Goal: Transaction & Acquisition: Purchase product/service

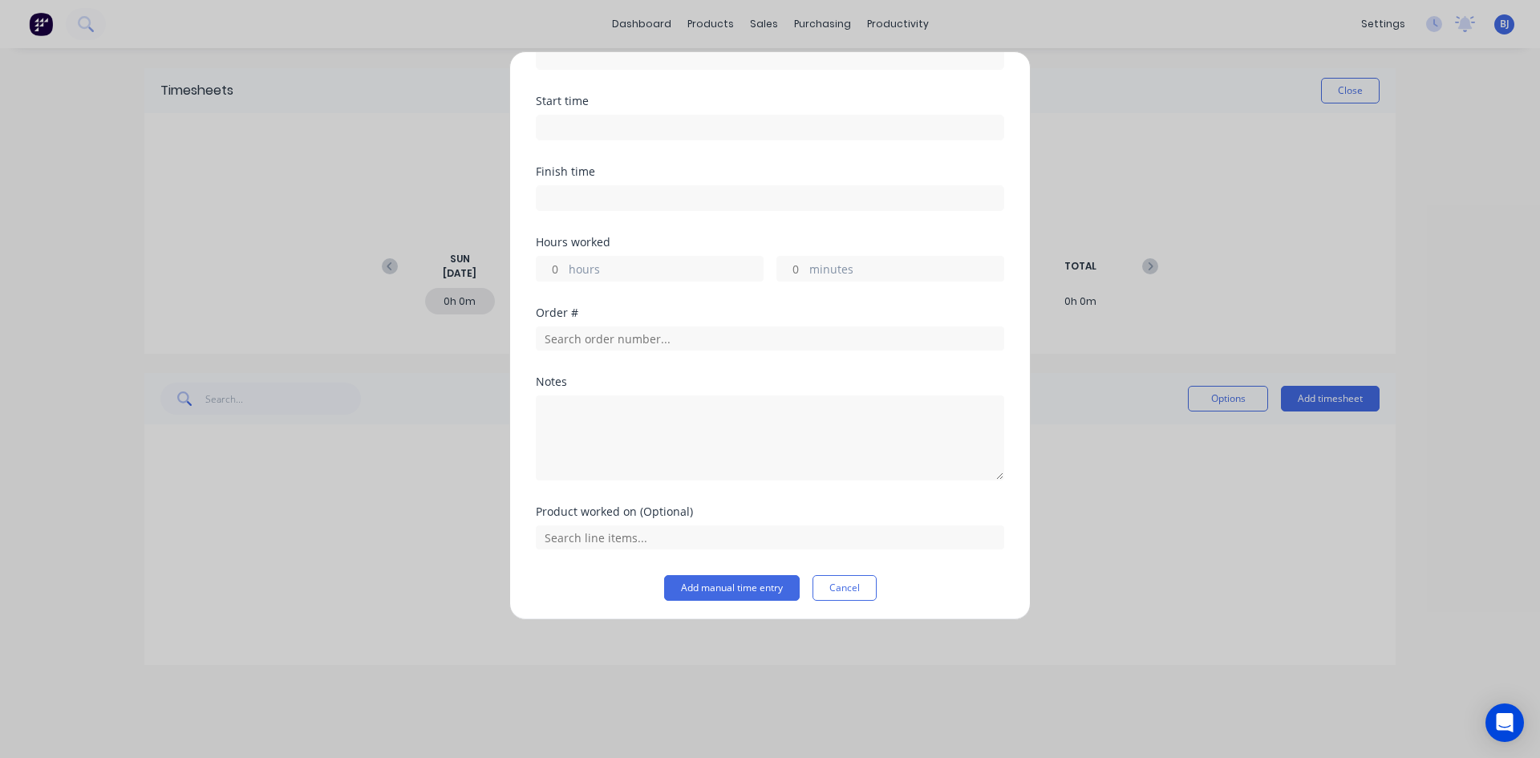
scroll to position [99, 0]
click at [852, 587] on button "Cancel" at bounding box center [844, 584] width 64 height 26
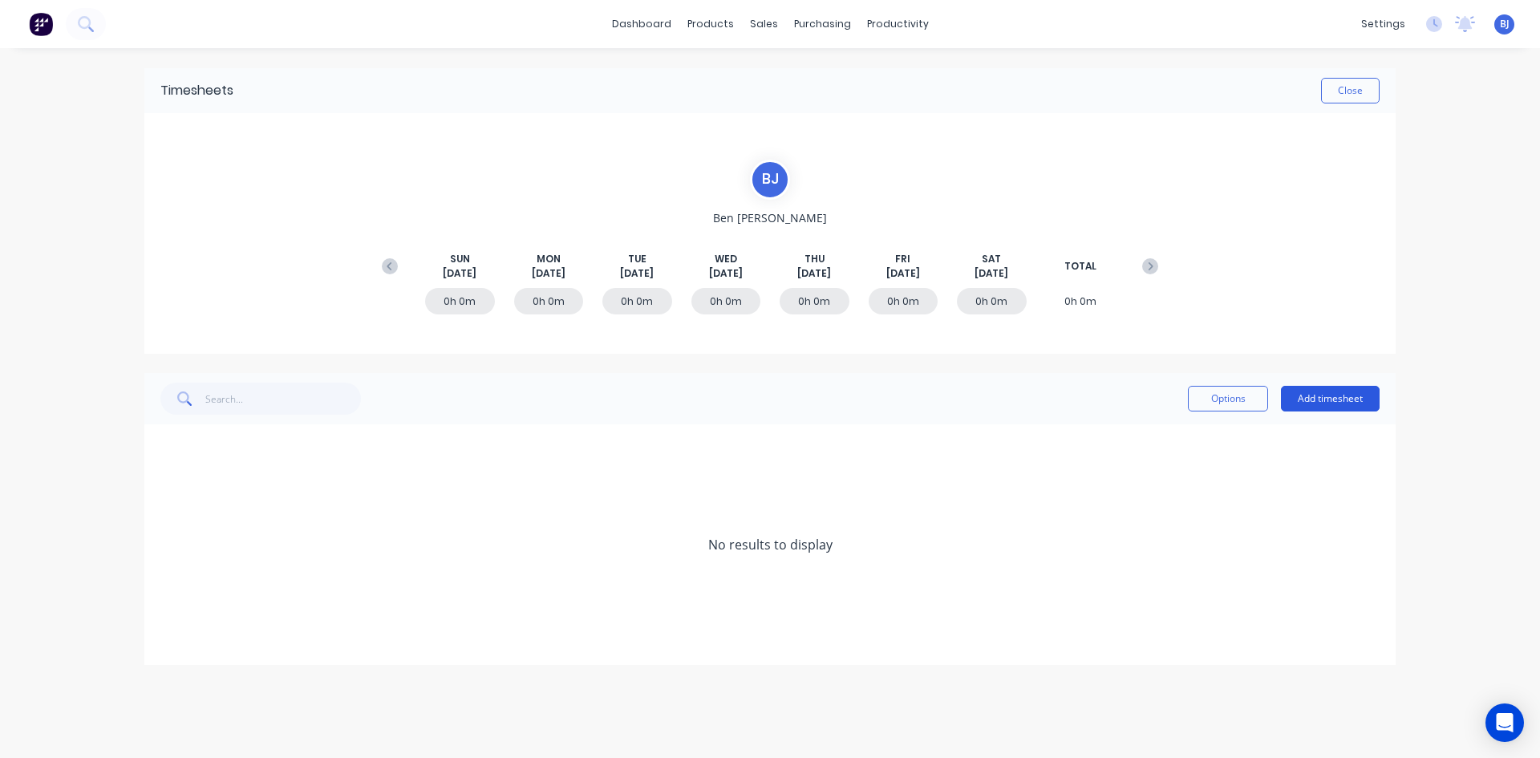
click at [1306, 395] on button "Add timesheet" at bounding box center [1330, 399] width 99 height 26
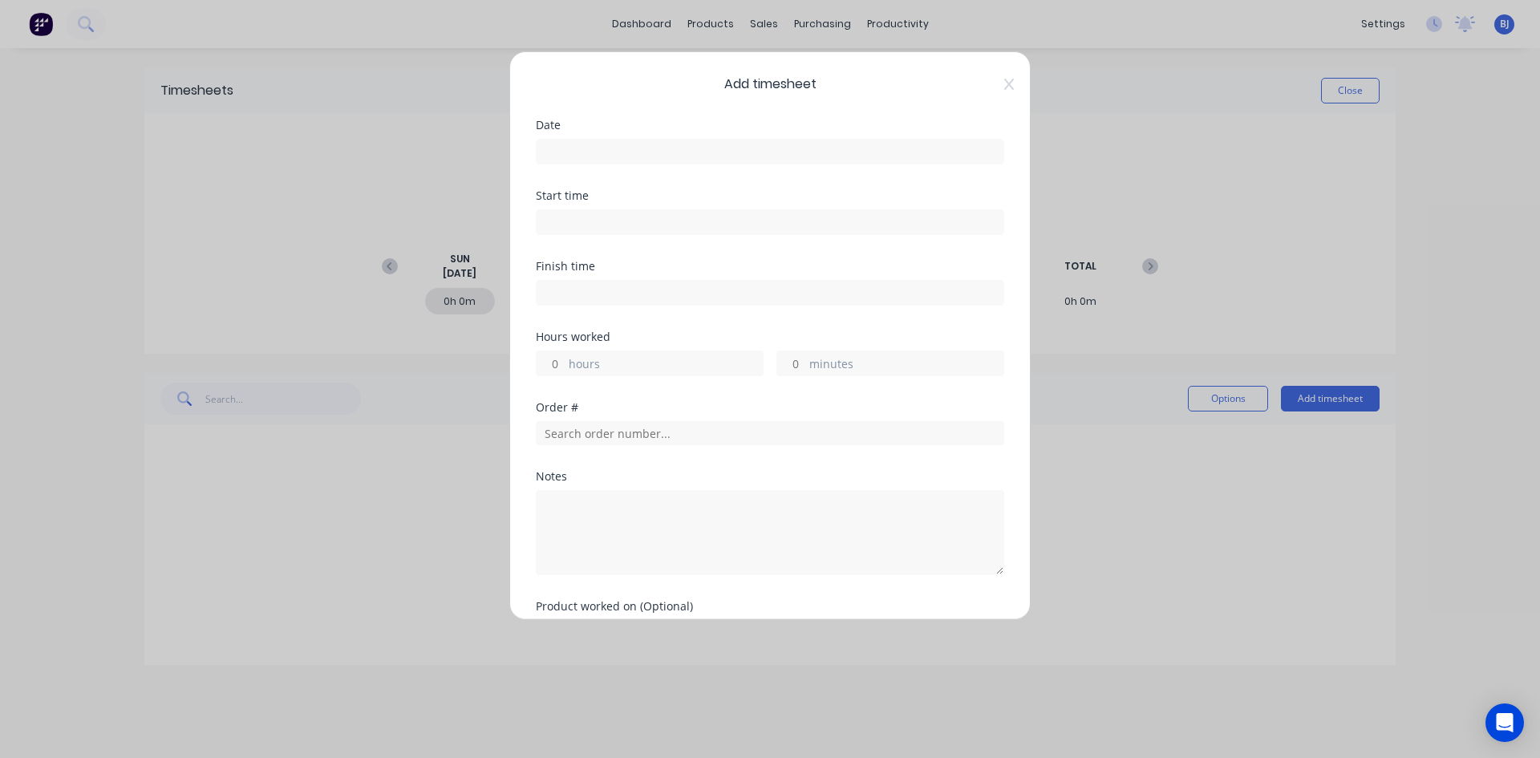
click at [569, 145] on input at bounding box center [769, 152] width 467 height 24
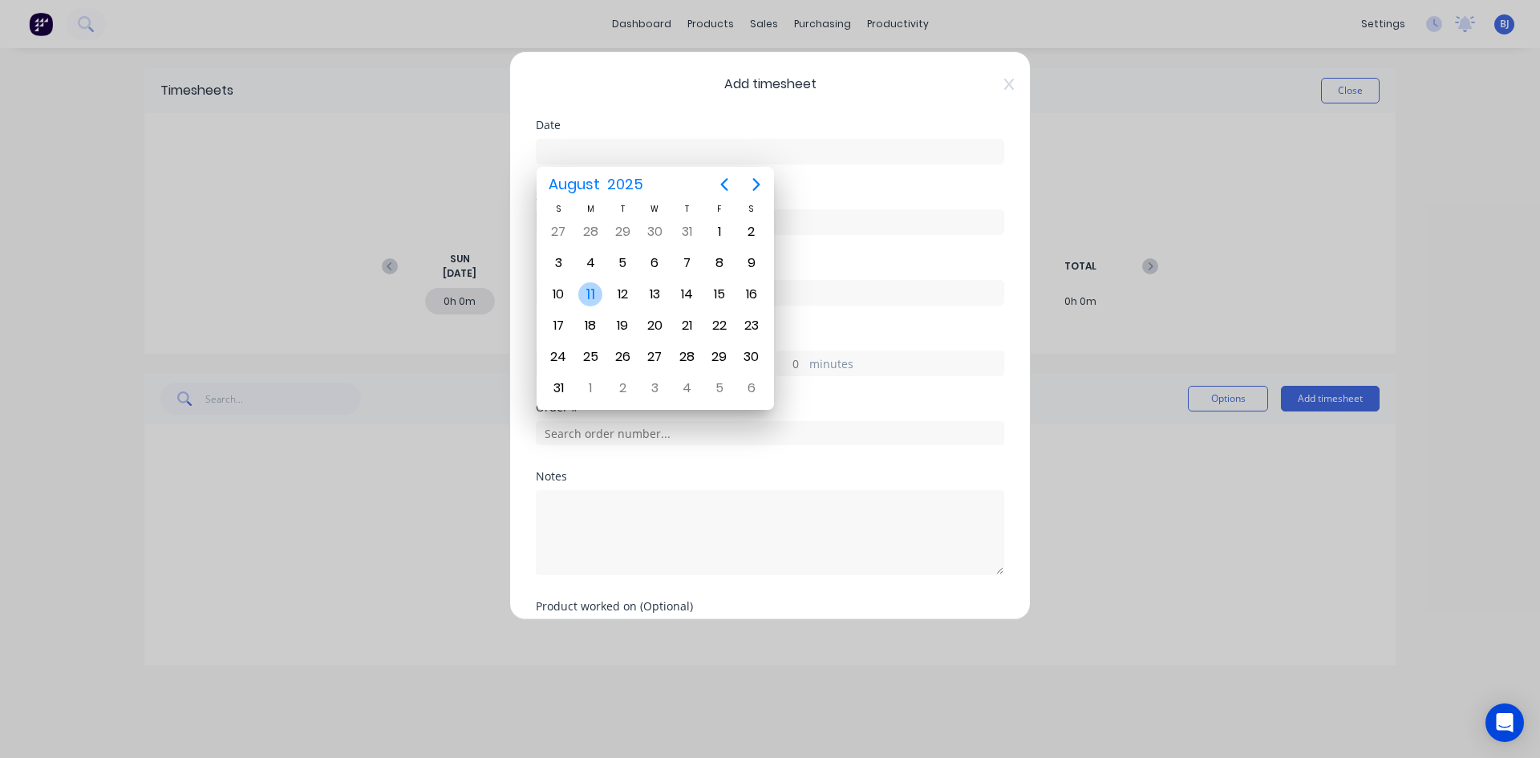
click at [589, 297] on div "11" at bounding box center [590, 294] width 24 height 24
type input "11/08/2025"
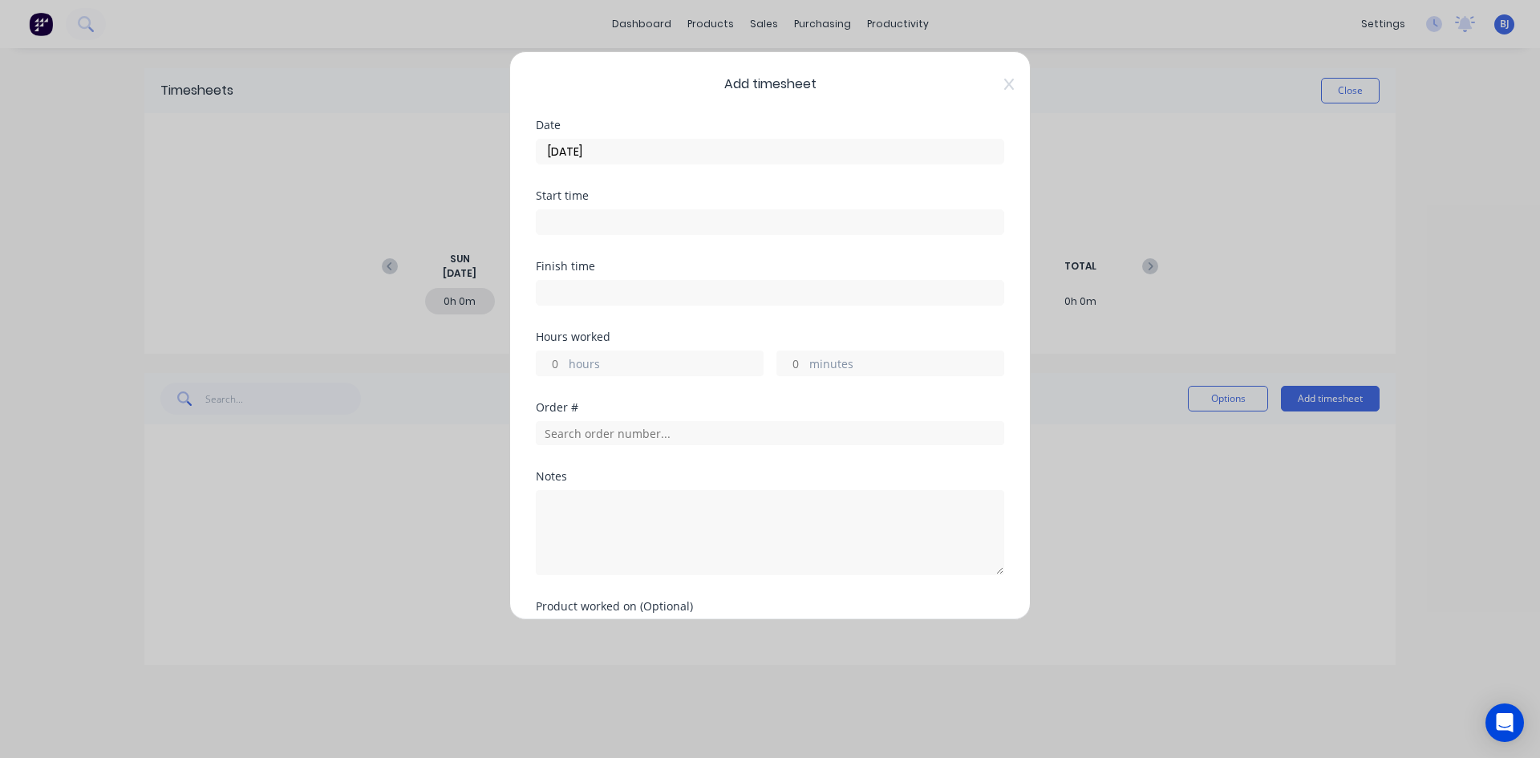
click at [564, 224] on input at bounding box center [769, 222] width 467 height 24
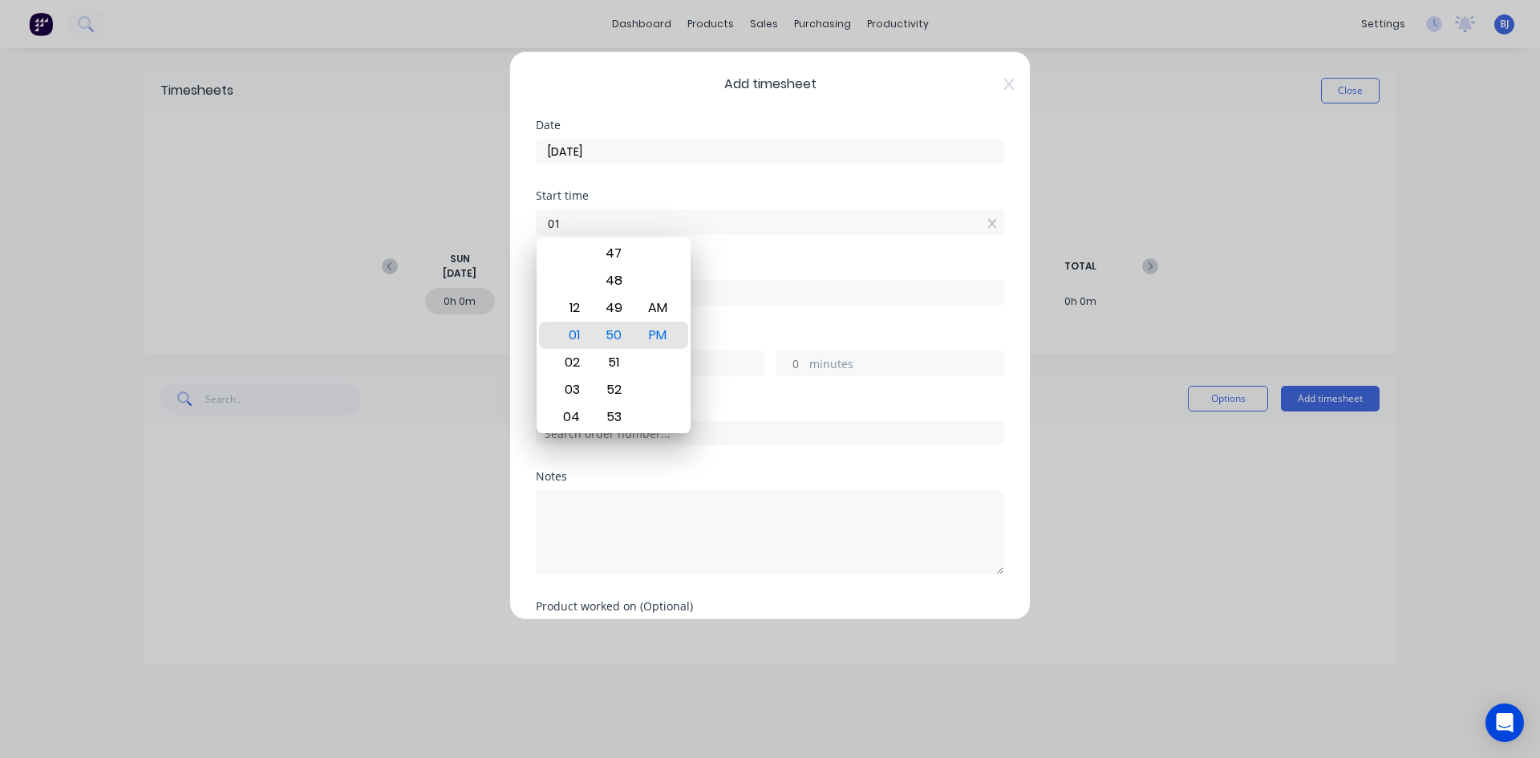
type input "0"
click at [571, 337] on div "07" at bounding box center [569, 335] width 39 height 27
click at [657, 309] on div "AM" at bounding box center [657, 307] width 39 height 27
type input "07:00 AM"
click at [755, 257] on div "Start time 07:00 AM" at bounding box center [770, 225] width 468 height 71
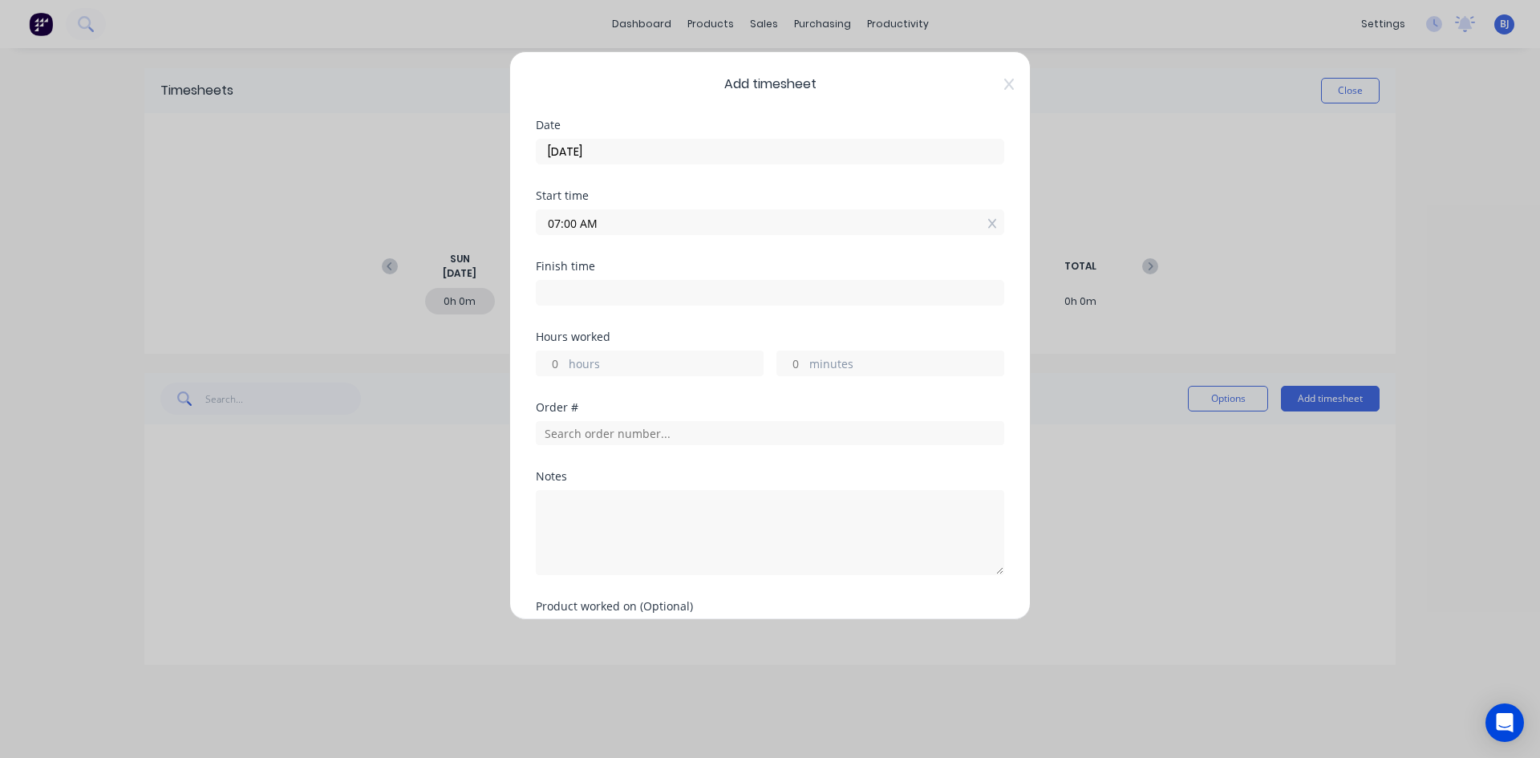
click at [568, 289] on input at bounding box center [769, 293] width 467 height 24
type input "01:52 PM"
type input "6"
type input "52"
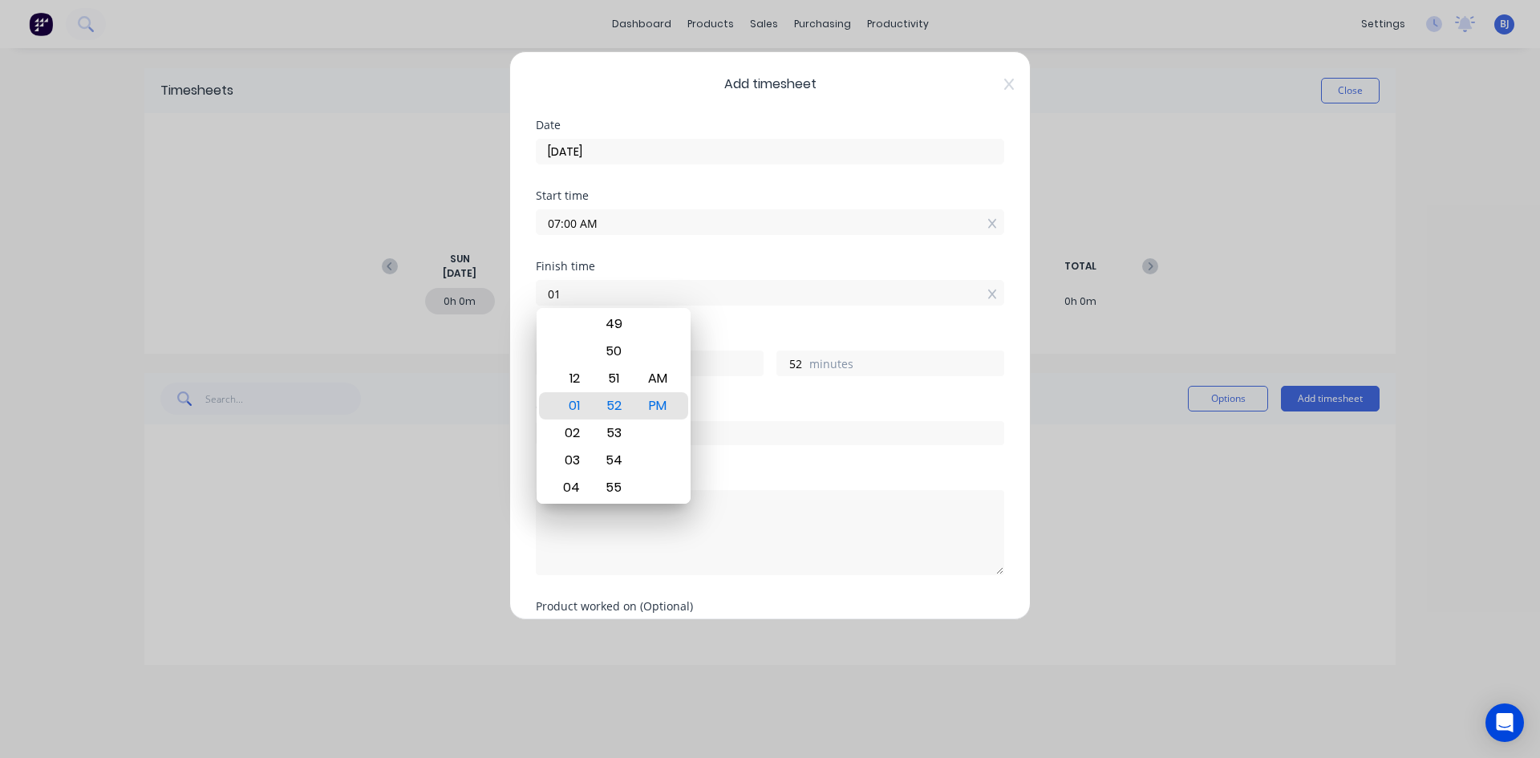
type input "0"
type input "01:00 AM"
type input "-6"
type input "0"
click at [661, 402] on div "PM" at bounding box center [657, 405] width 39 height 27
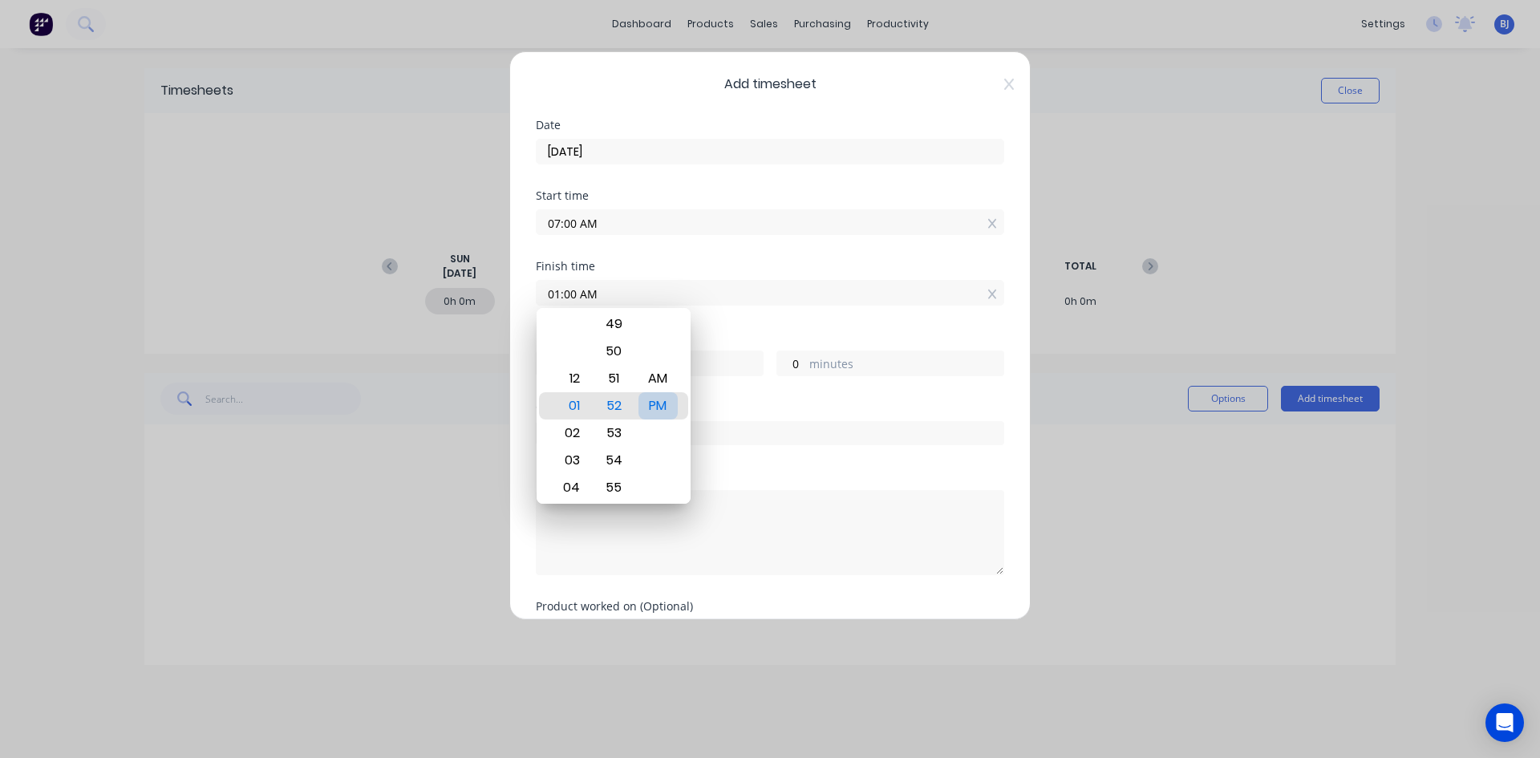
type input "01:00 PM"
type input "6"
click at [718, 326] on div "Finish time 01:00 PM" at bounding box center [770, 296] width 468 height 71
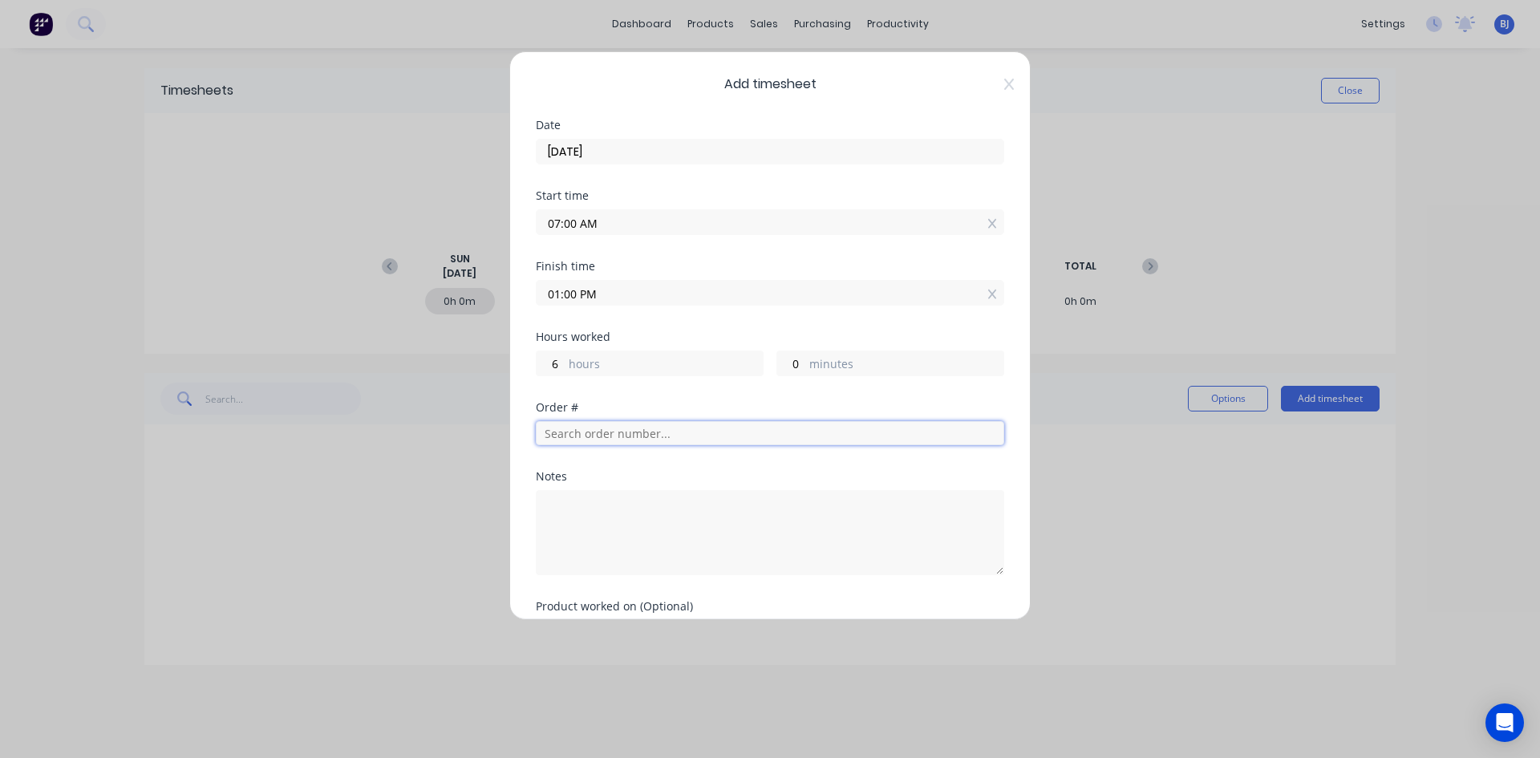
click at [555, 432] on input "text" at bounding box center [770, 433] width 468 height 24
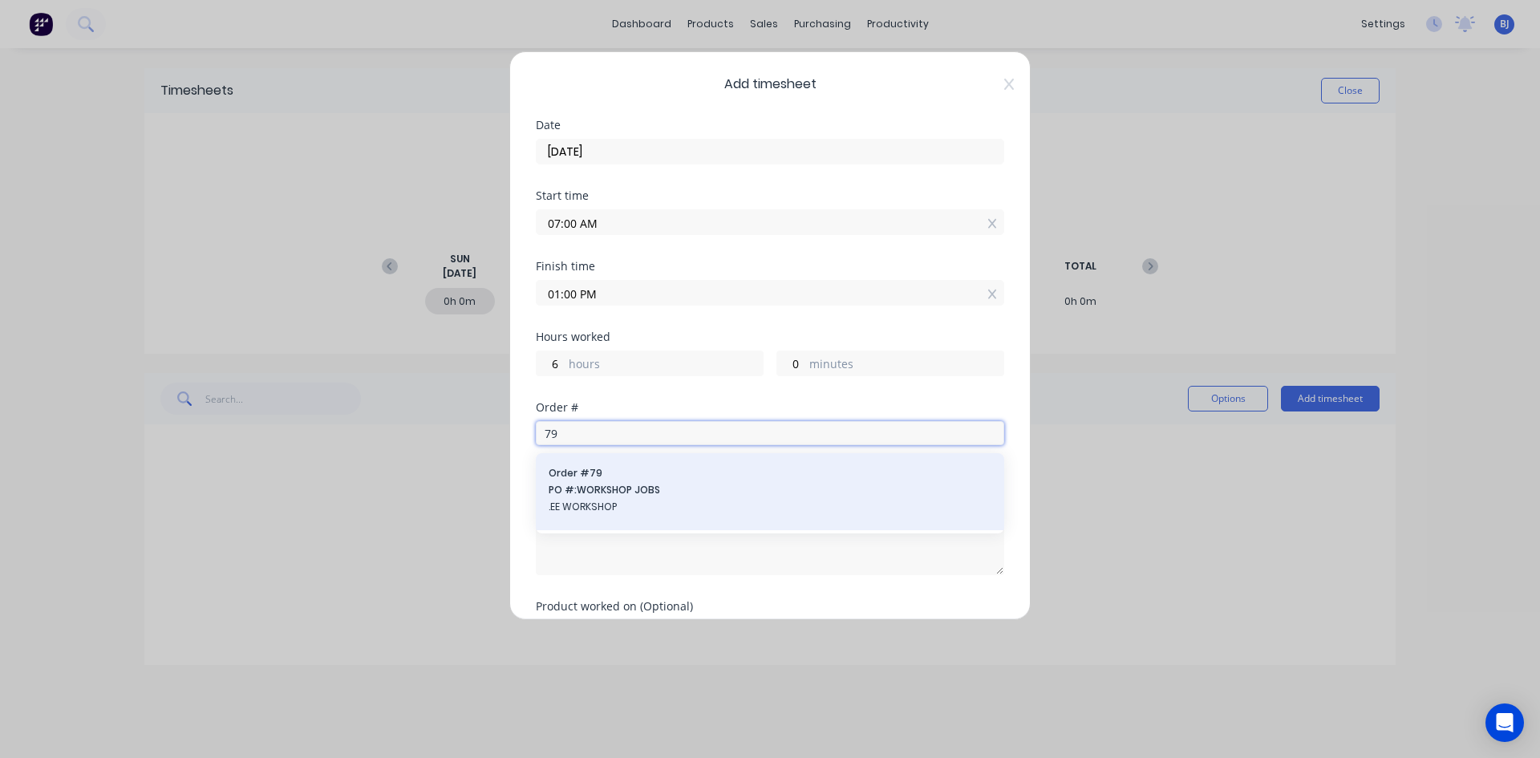
type input "79"
click at [585, 485] on span "PO #: WORKSHOP JOBS" at bounding box center [769, 490] width 443 height 14
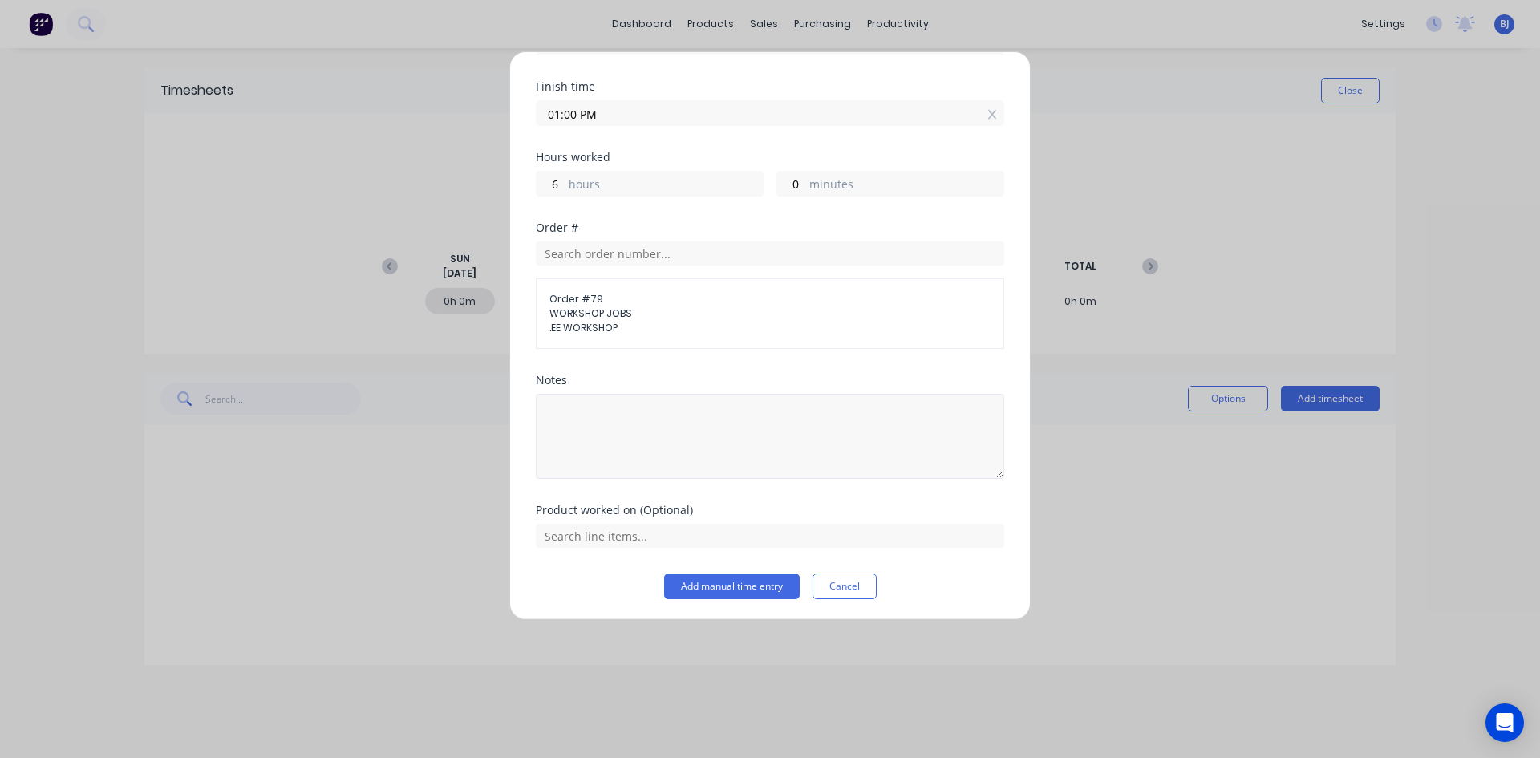
scroll to position [182, 0]
click at [554, 408] on textarea at bounding box center [770, 433] width 468 height 85
type textarea "office admin"
click at [710, 584] on button "Add manual time entry" at bounding box center [732, 584] width 136 height 26
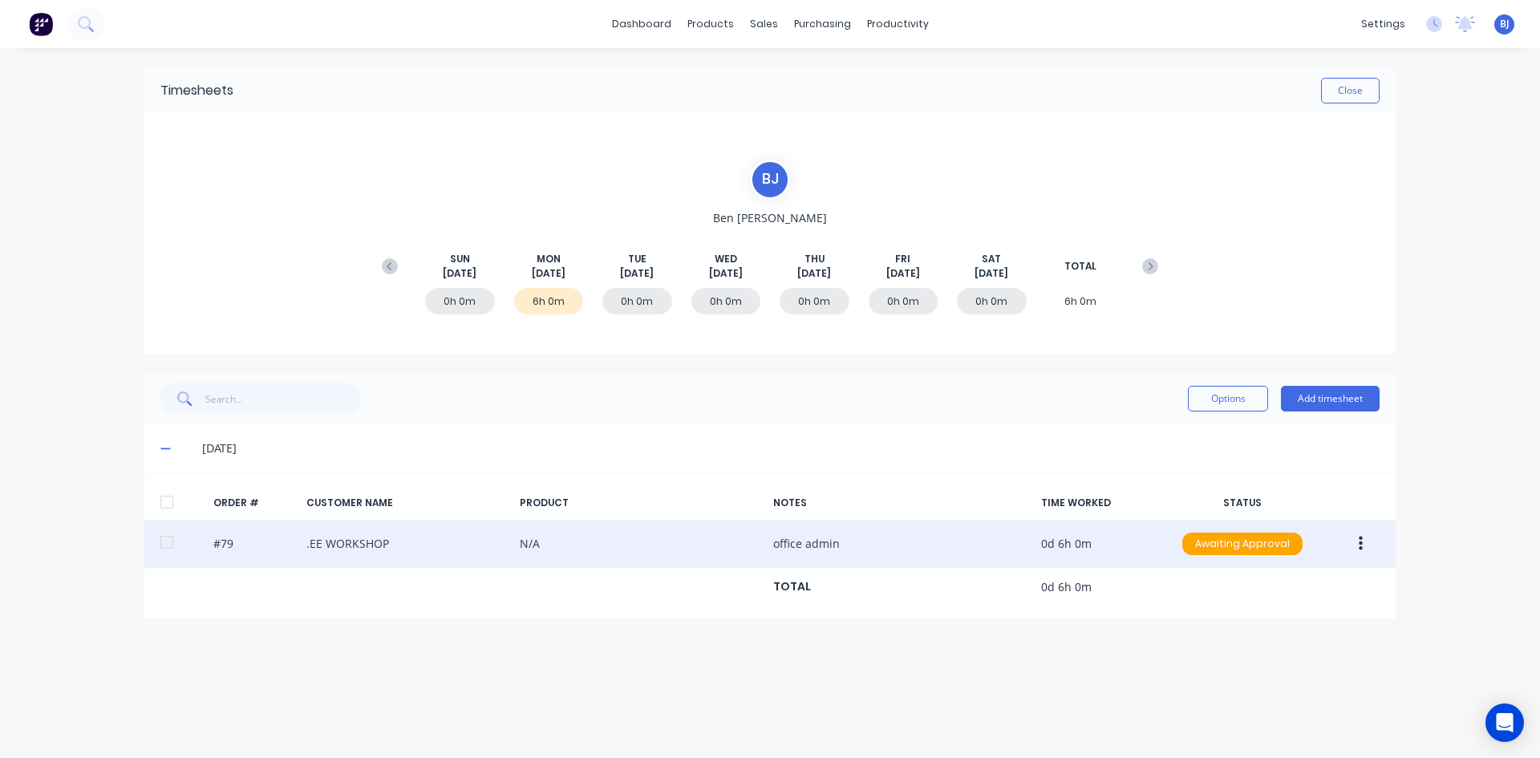
click at [1359, 544] on icon "button" at bounding box center [1360, 543] width 4 height 14
click at [1255, 678] on div "Duplicate" at bounding box center [1302, 681] width 123 height 23
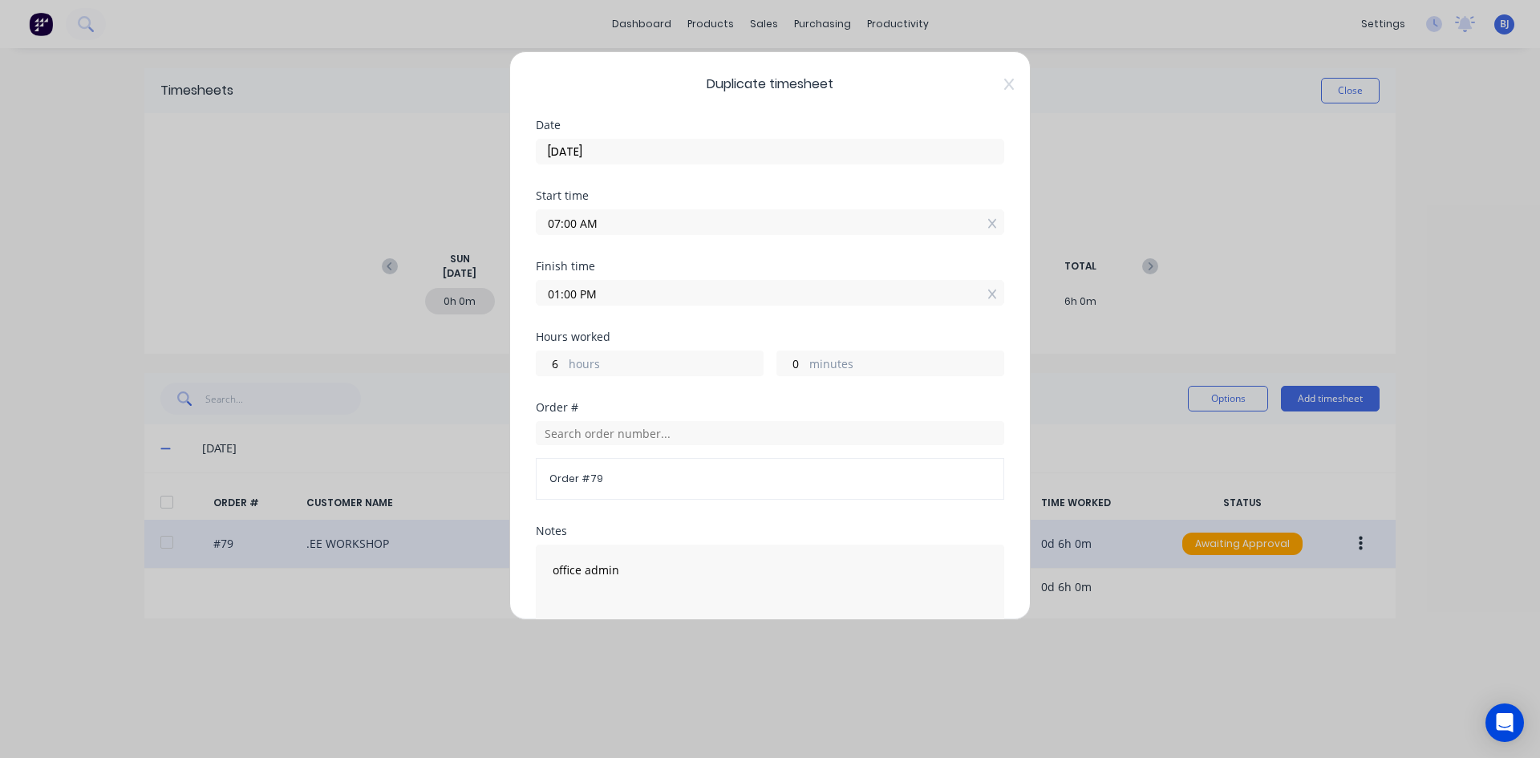
drag, startPoint x: 576, startPoint y: 223, endPoint x: 705, endPoint y: 276, distance: 139.5
click at [507, 233] on div "Duplicate timesheet Date 11/08/2025 Start time 07:00 AM Finish time 01:00 PM Ho…" at bounding box center [770, 379] width 1540 height 758
click at [603, 221] on input "1.30 AM" at bounding box center [769, 222] width 467 height 24
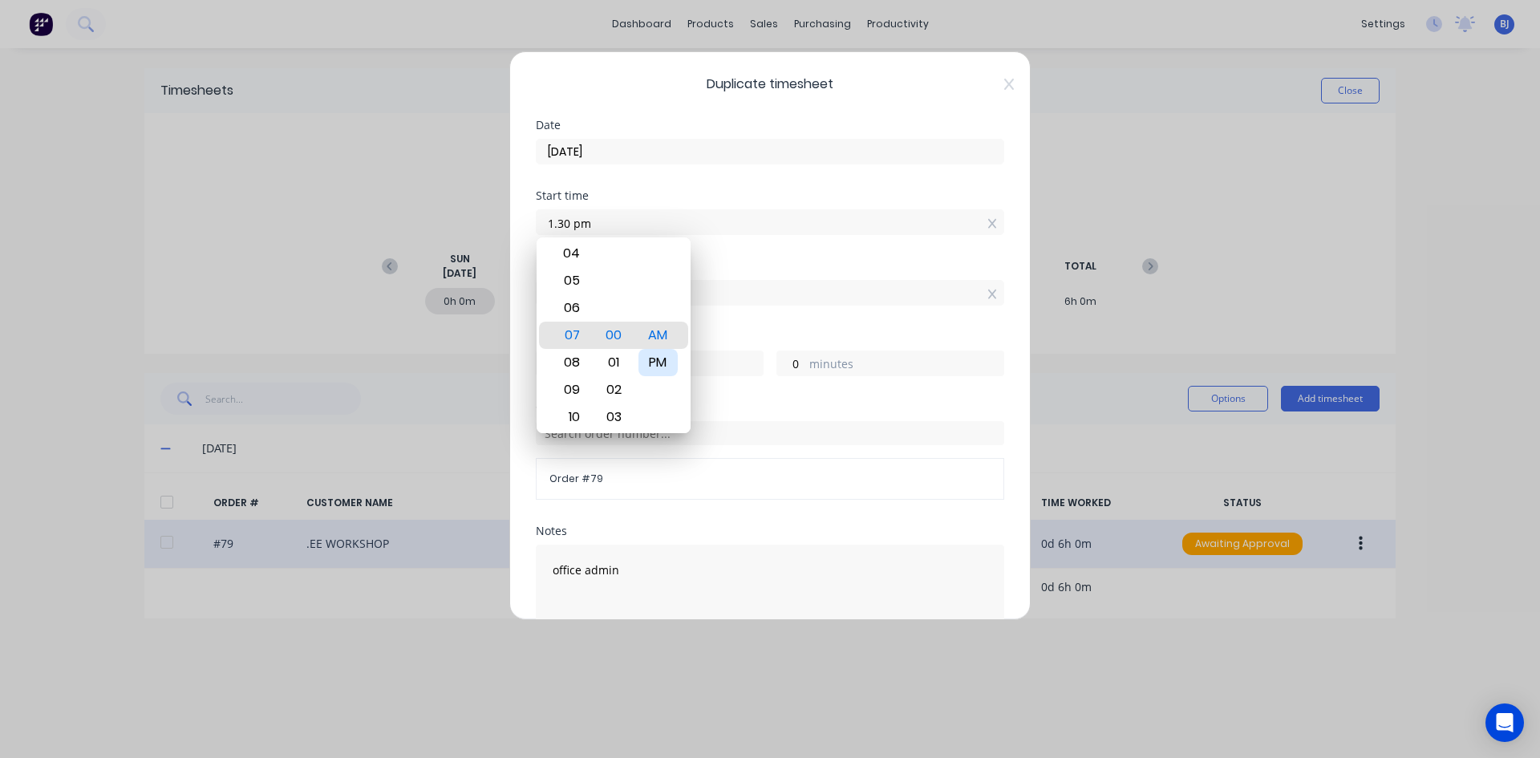
type input "01:30 PM"
type input "0"
type input "-30"
click at [657, 366] on div "PM" at bounding box center [657, 362] width 39 height 27
click at [729, 268] on div "Finish time" at bounding box center [770, 266] width 468 height 11
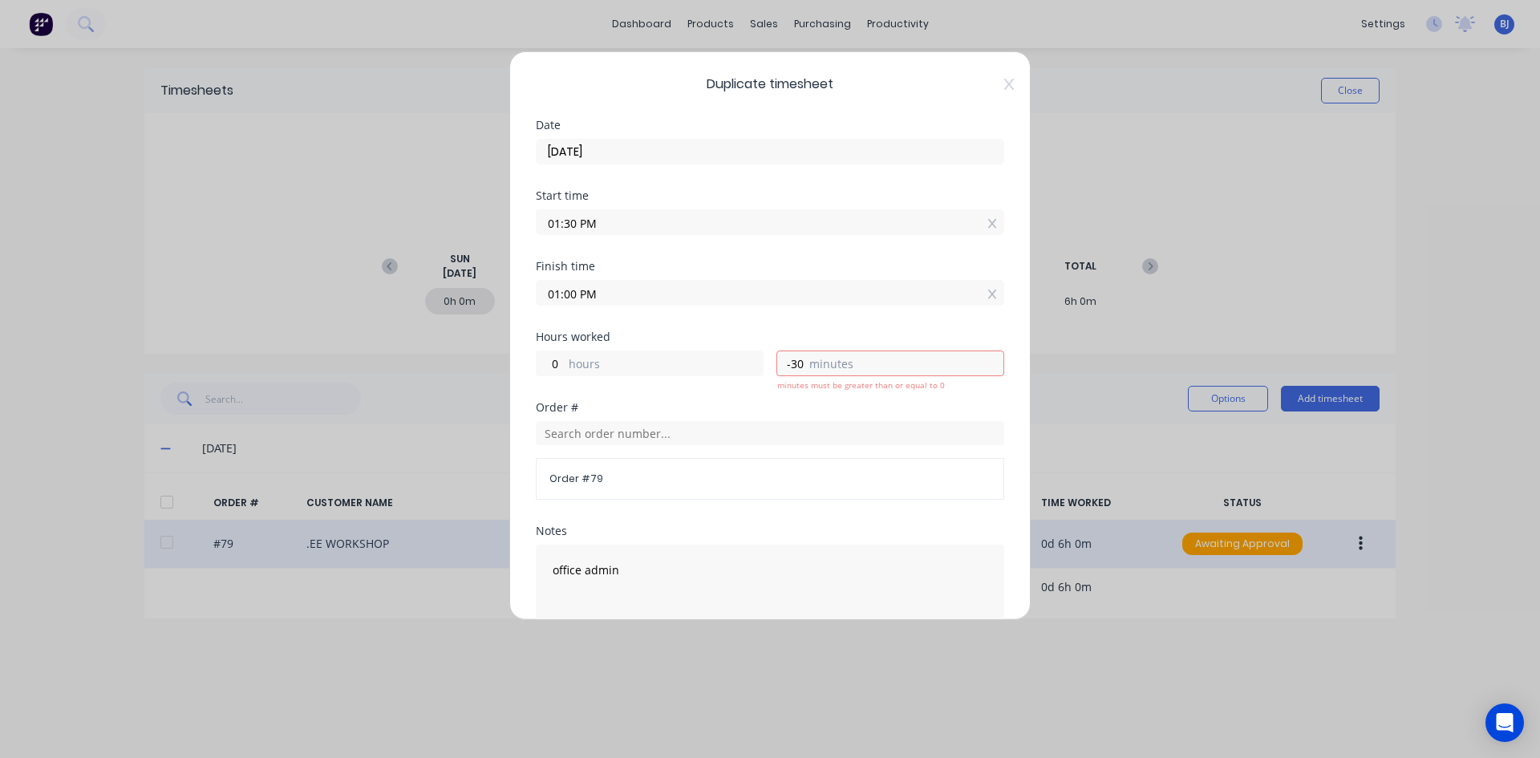
drag, startPoint x: 575, startPoint y: 294, endPoint x: 512, endPoint y: 299, distance: 62.7
click at [512, 299] on div "Duplicate timesheet Date 11/08/2025 Start time 01:30 PM Finish time 01:00 PM Ho…" at bounding box center [769, 335] width 521 height 569
click at [666, 290] on input "5.00" at bounding box center [769, 293] width 467 height 24
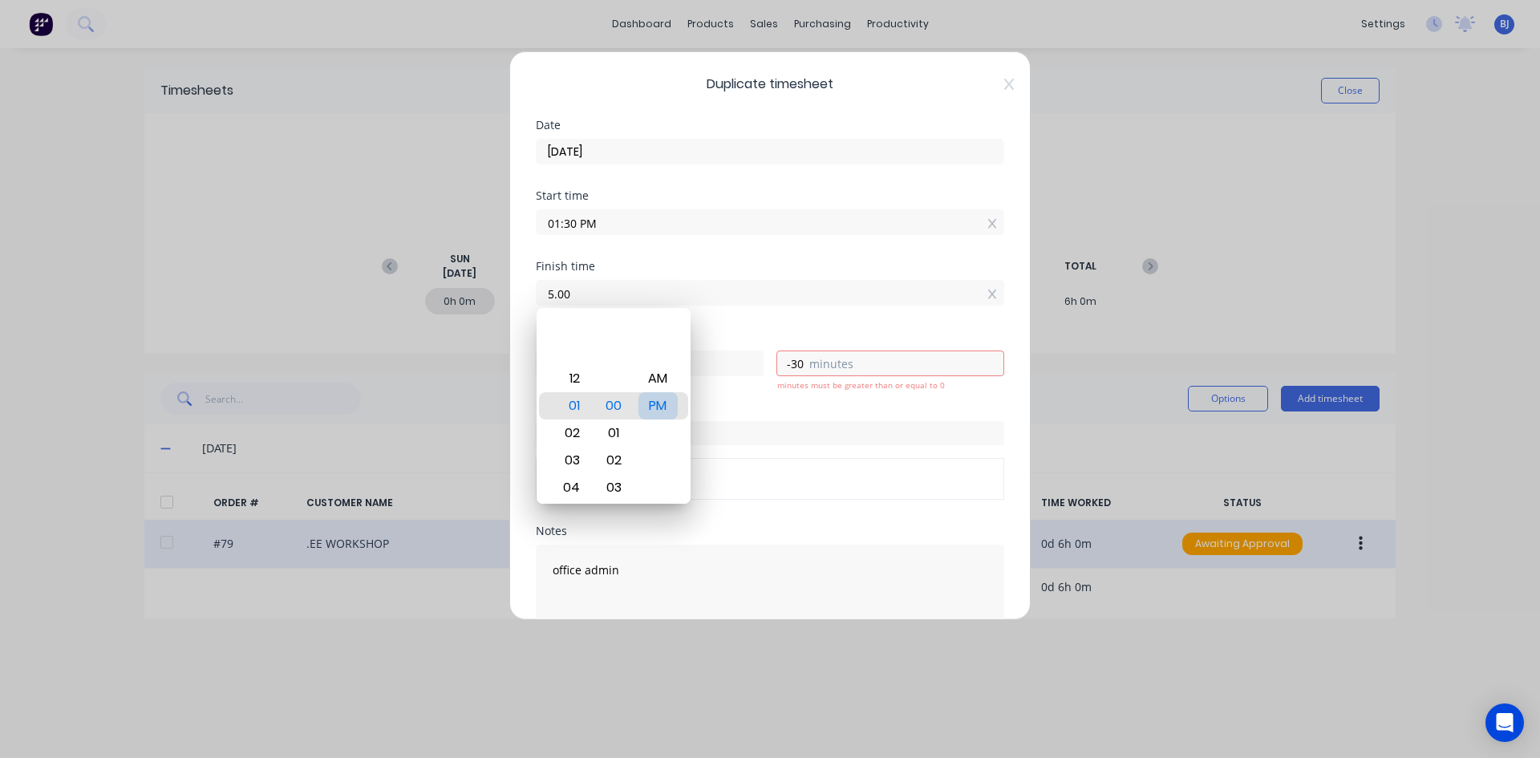
type input "05:00 AM"
type input "-8"
click at [670, 404] on div "PM" at bounding box center [657, 405] width 39 height 27
type input "05:00 PM"
type input "3"
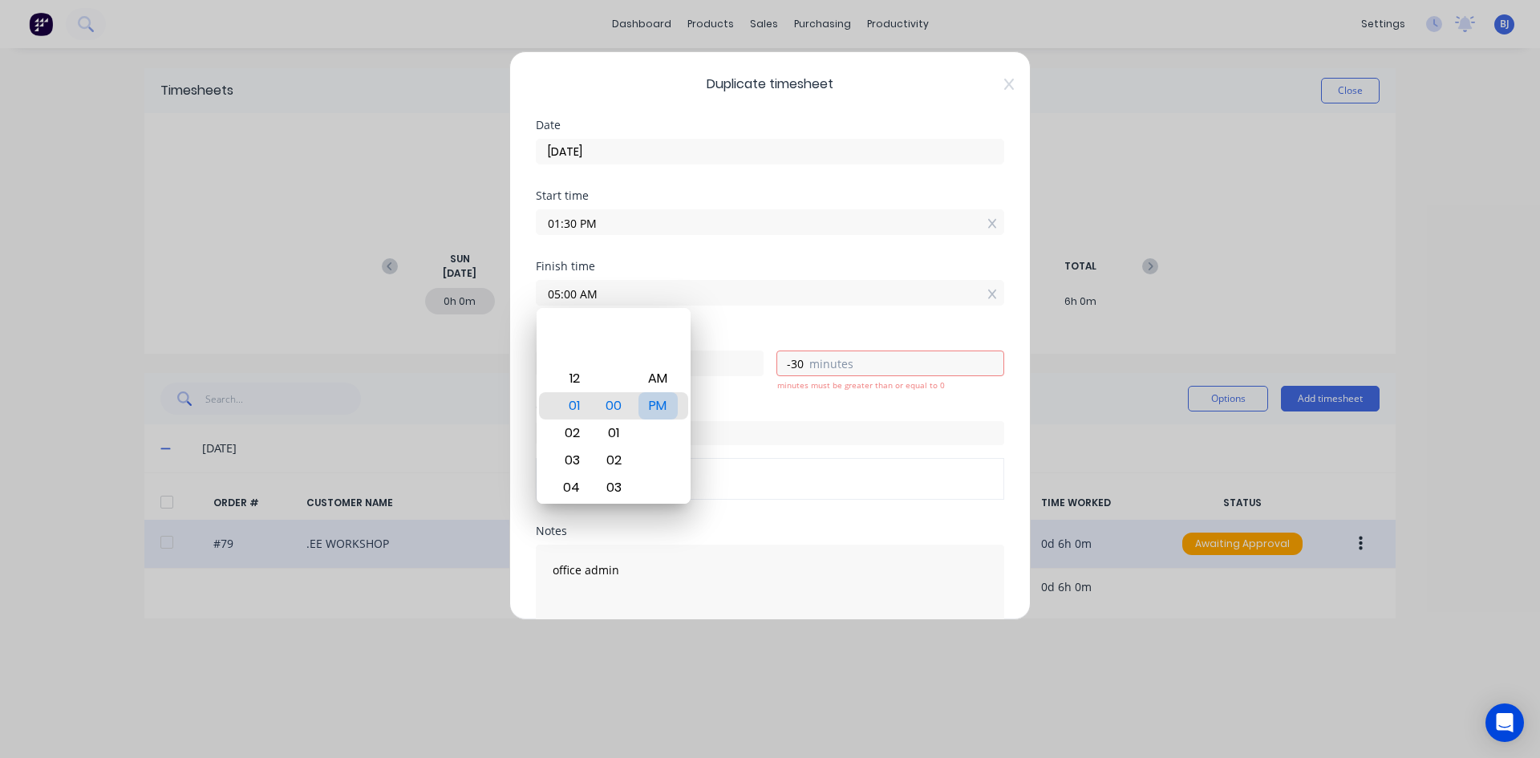
type input "30"
click at [702, 318] on div "Finish time 05:00 PM" at bounding box center [770, 296] width 468 height 71
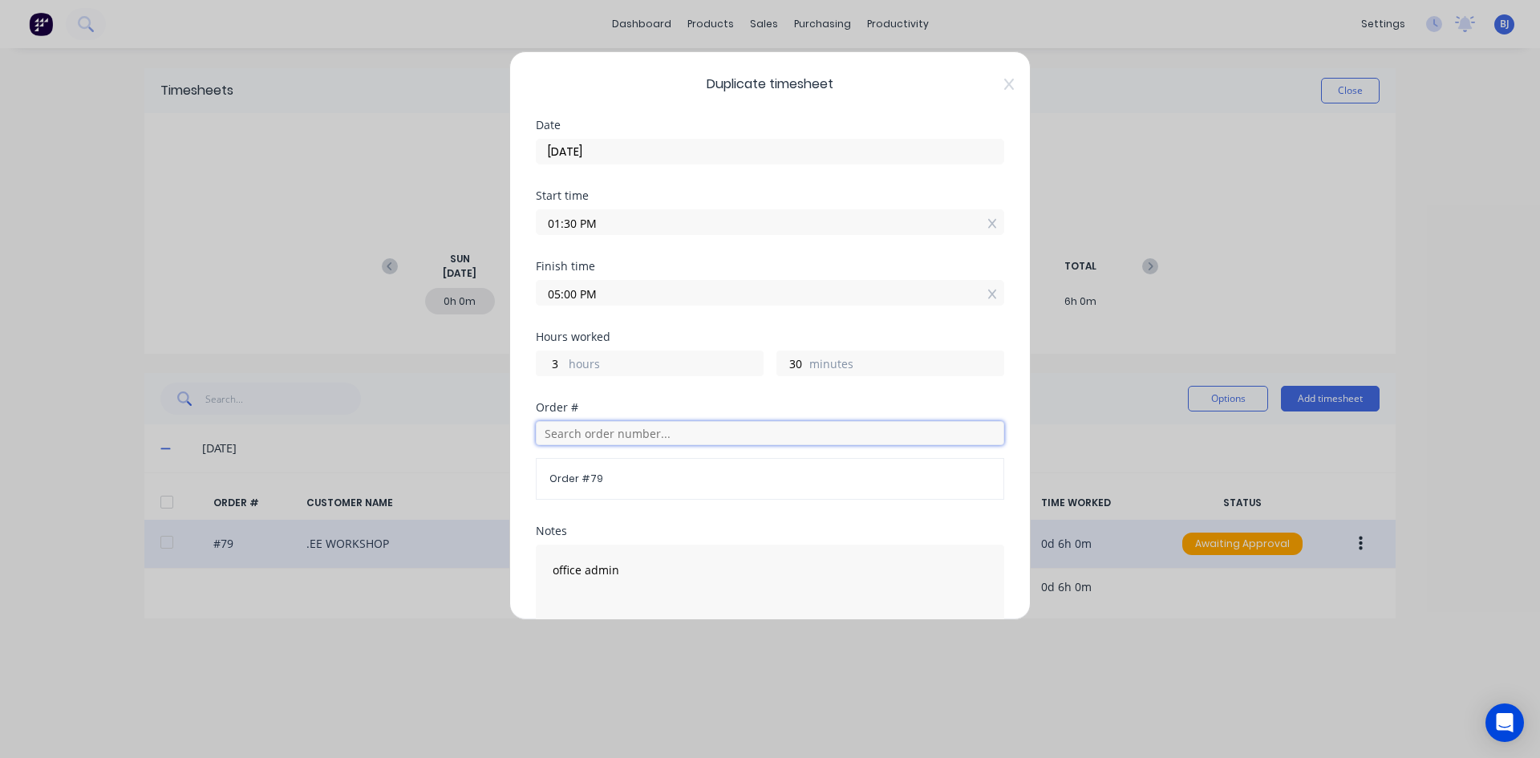
click at [596, 435] on input "text" at bounding box center [770, 433] width 468 height 24
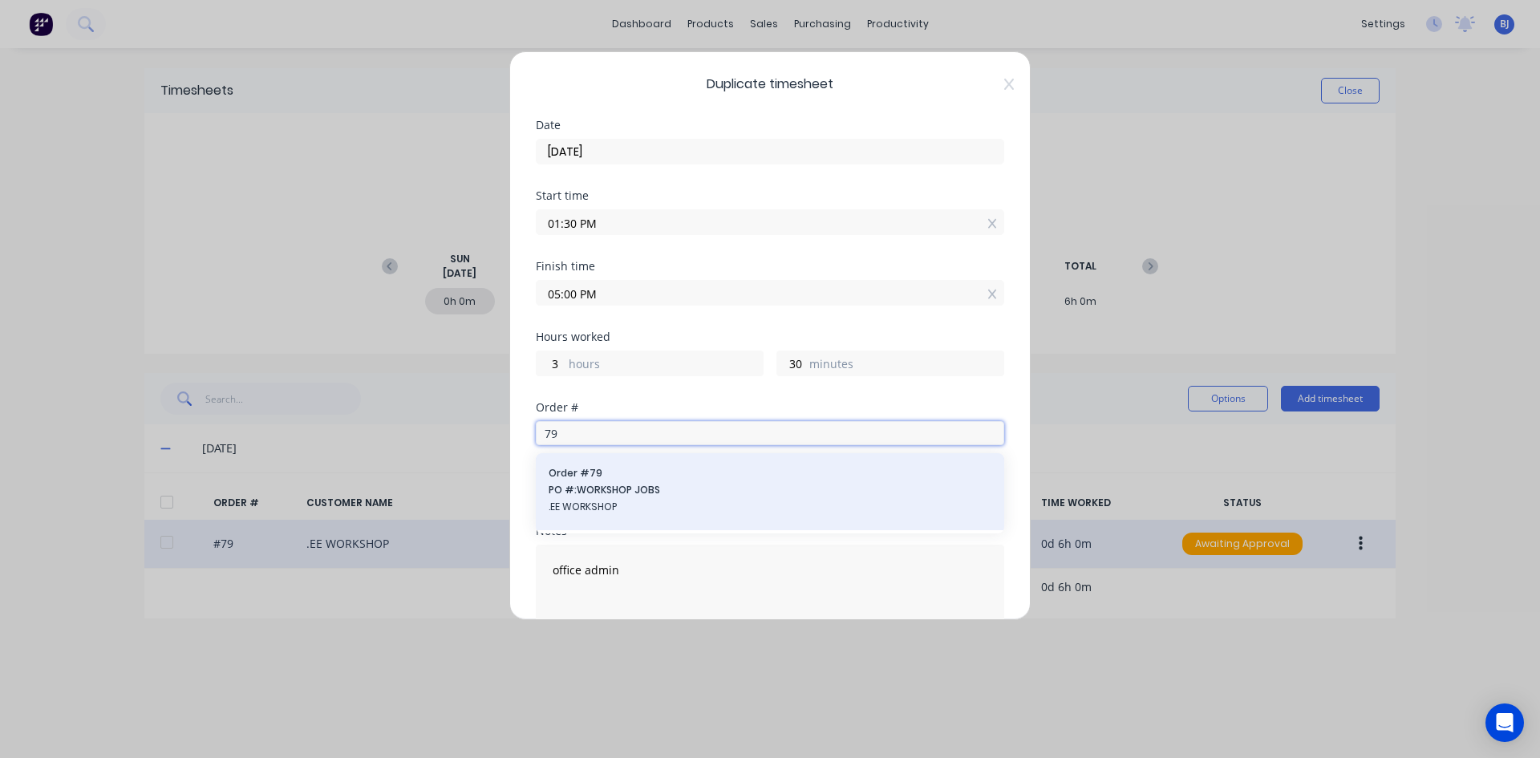
type input "79"
click at [576, 494] on span "PO #: WORKSHOP JOBS" at bounding box center [769, 490] width 443 height 14
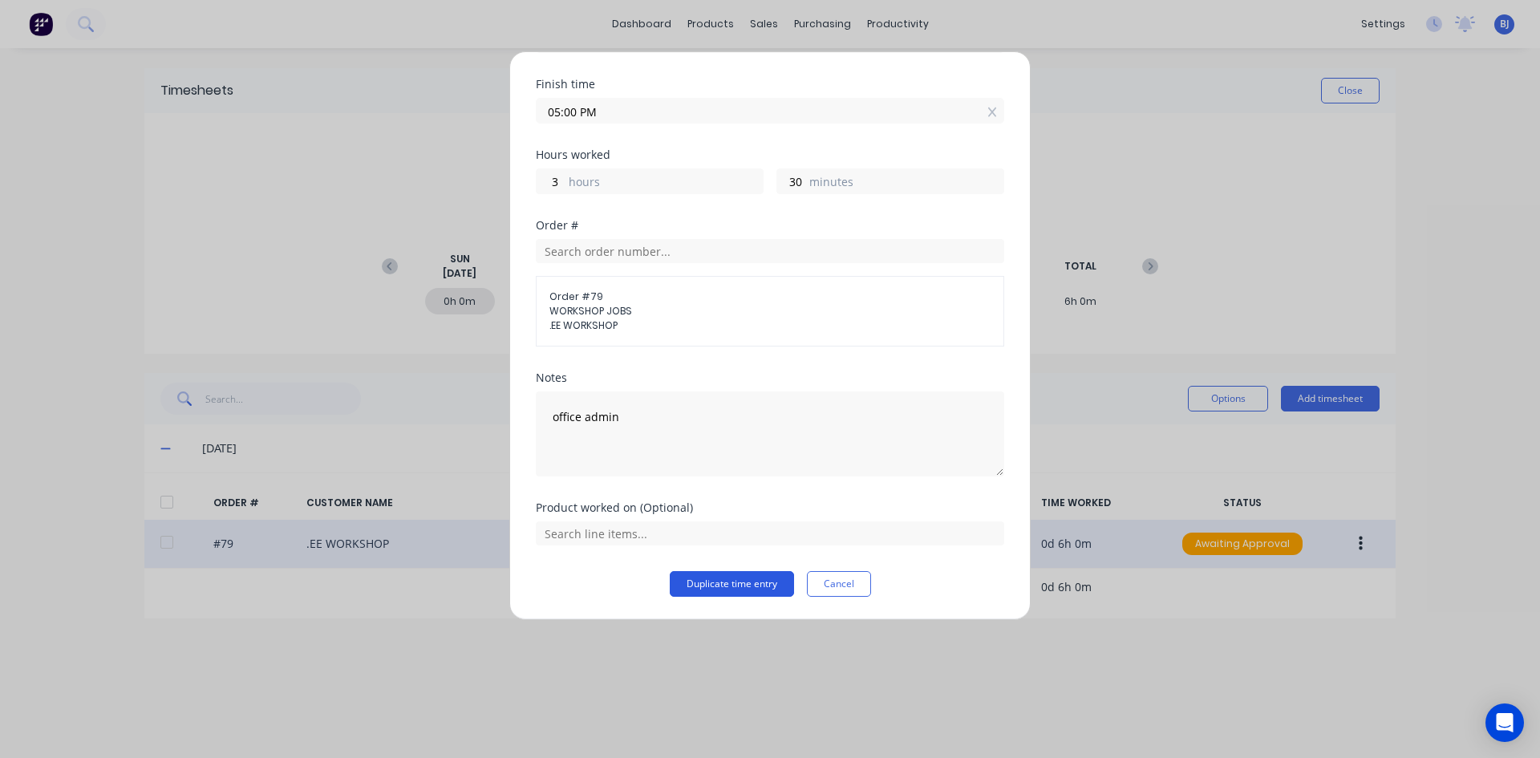
click at [694, 583] on button "Duplicate time entry" at bounding box center [732, 584] width 124 height 26
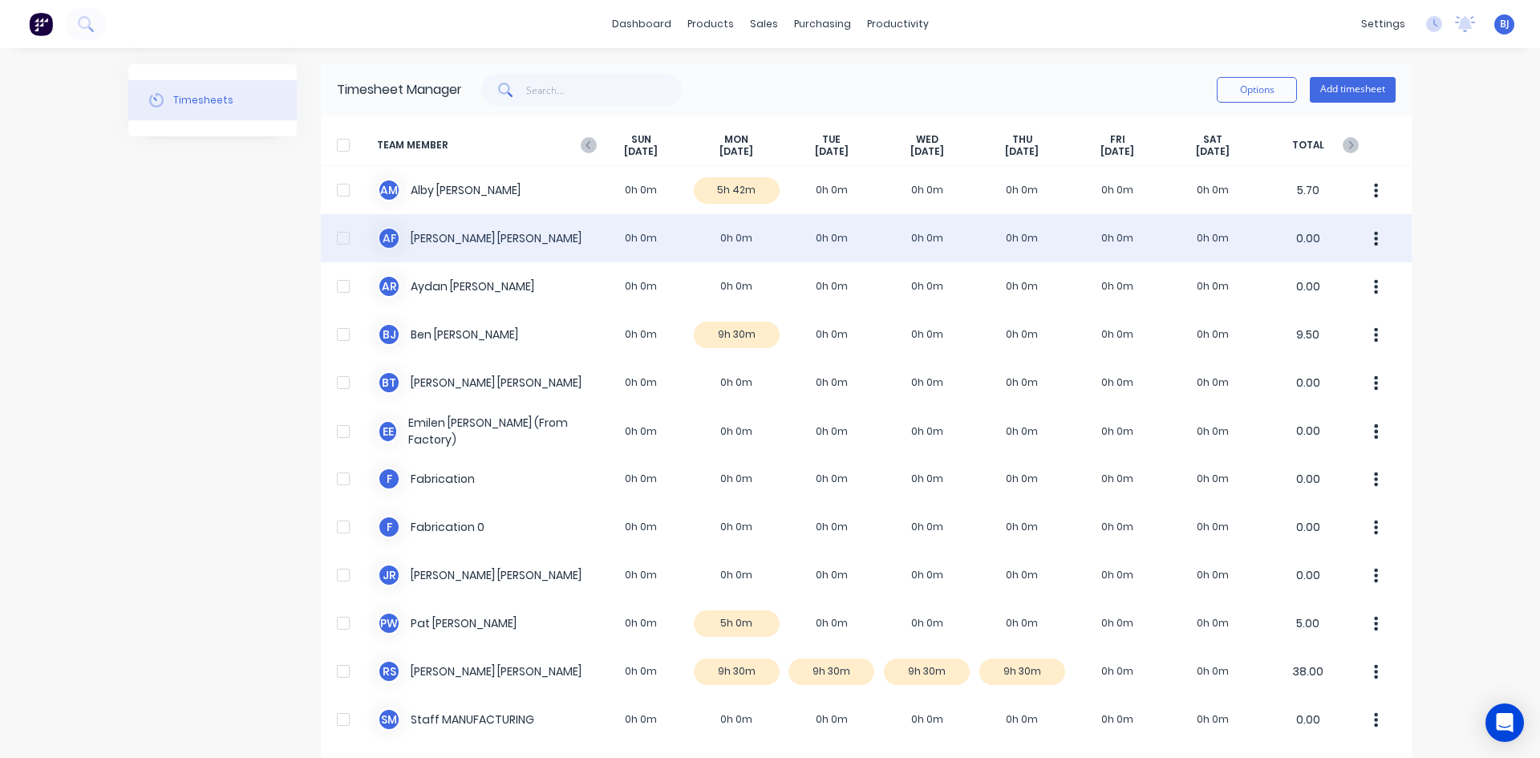
click at [727, 237] on div "A F Anthony Fitzgerald 0h 0m 0h 0m 0h 0m 0h 0m 0h 0m 0h 0m 0h 0m 0.00" at bounding box center [866, 238] width 1091 height 48
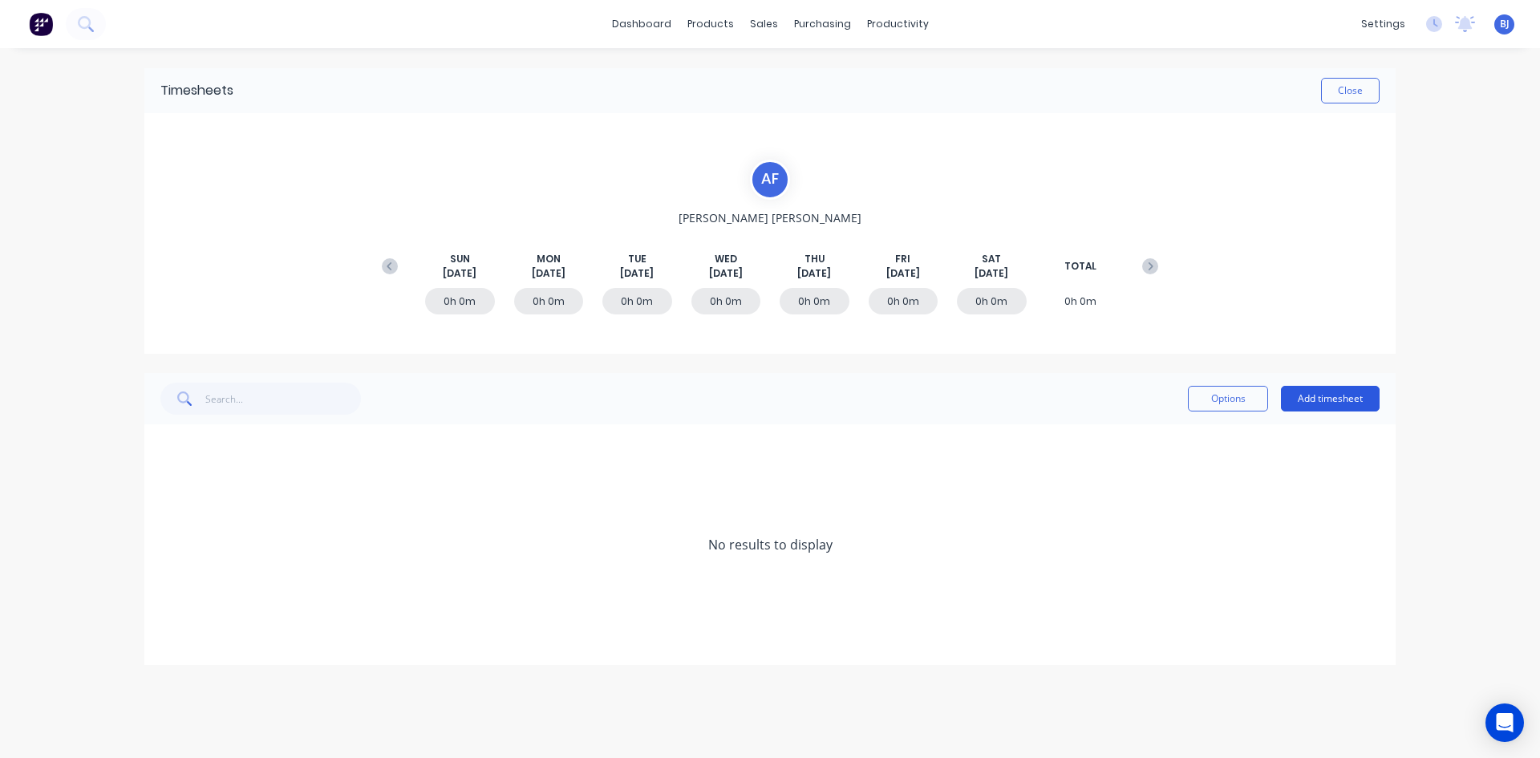
click at [1303, 395] on button "Add timesheet" at bounding box center [1330, 399] width 99 height 26
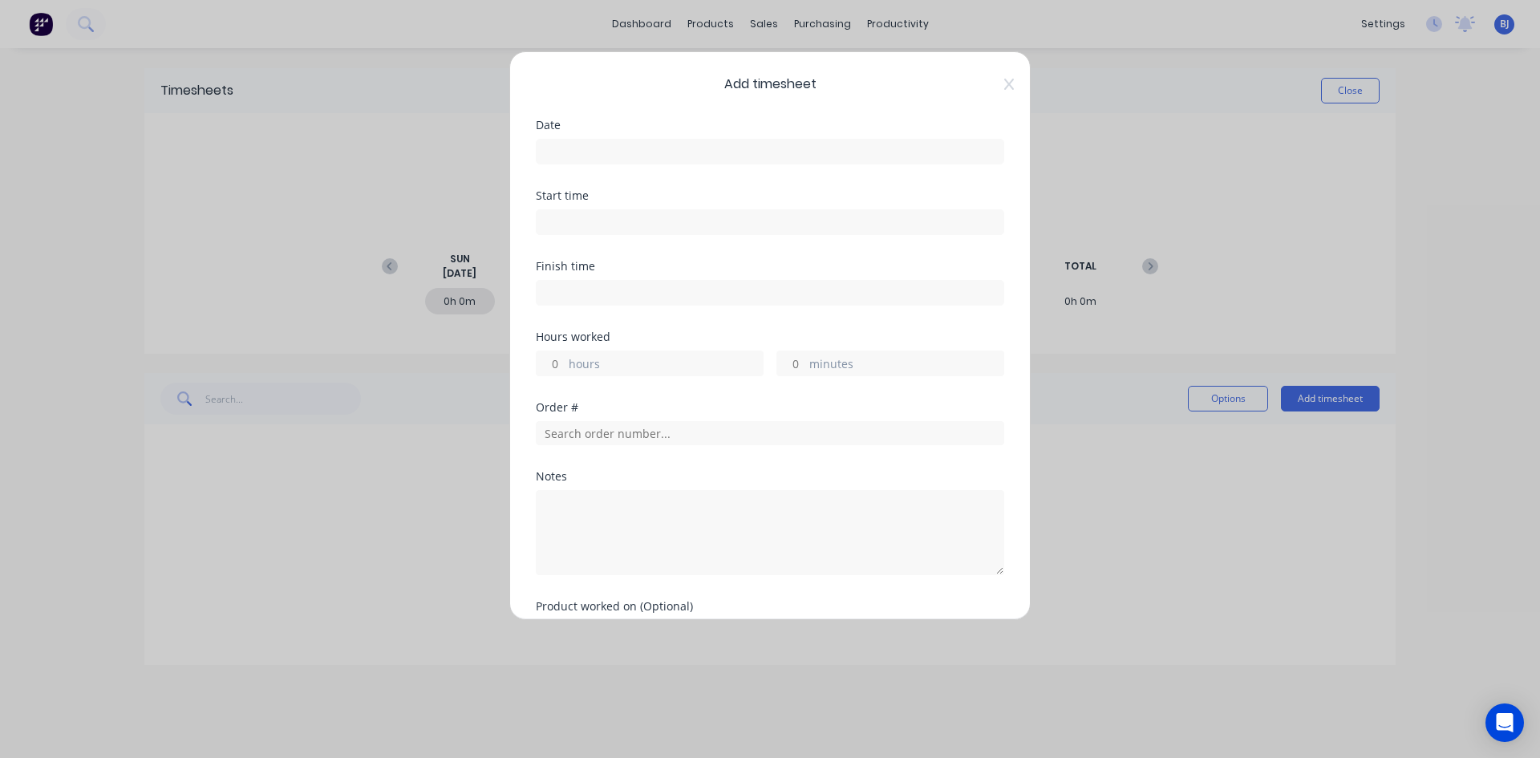
drag, startPoint x: 550, startPoint y: 143, endPoint x: 570, endPoint y: 168, distance: 32.6
click at [552, 148] on input at bounding box center [769, 152] width 467 height 24
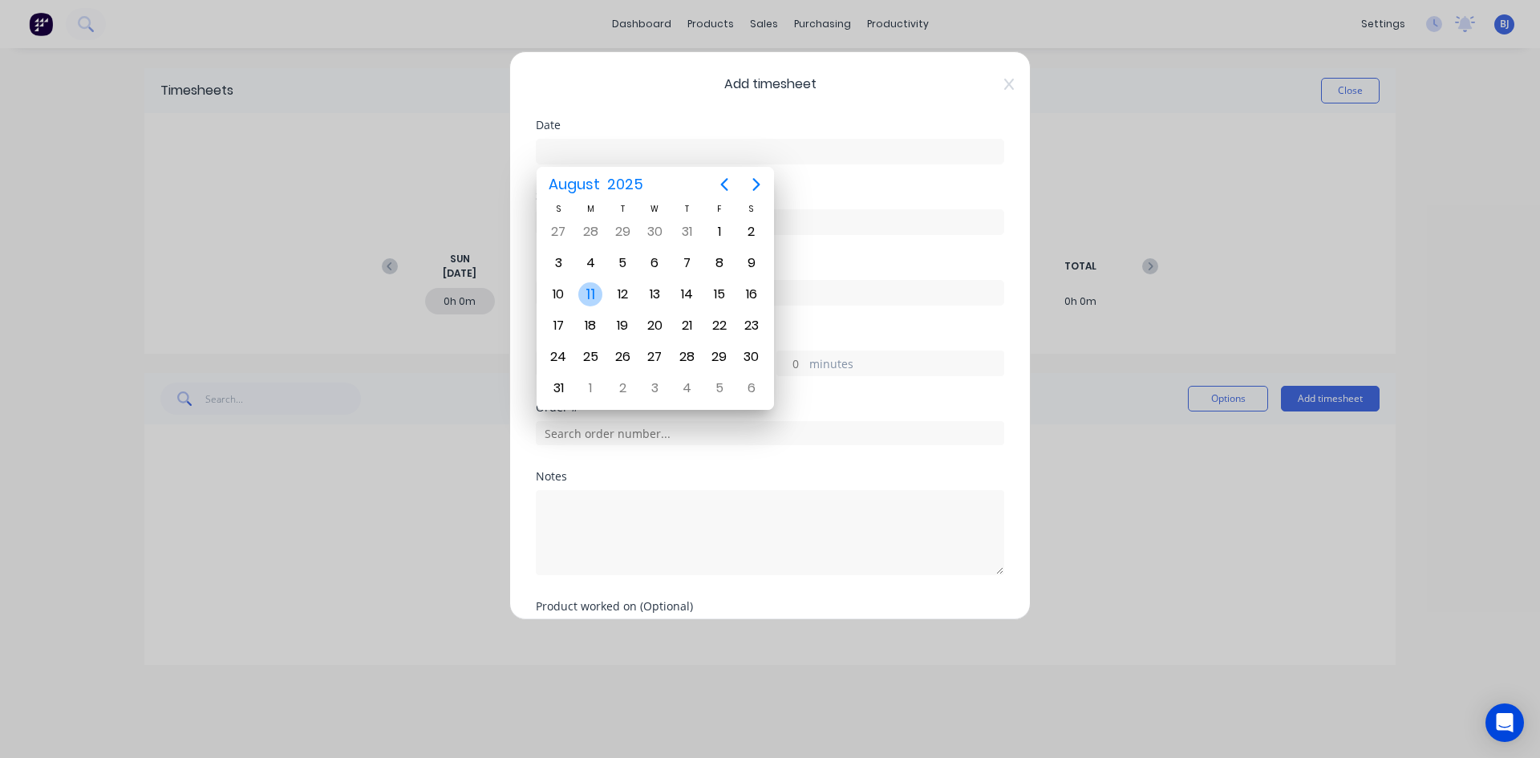
click at [599, 293] on div "11" at bounding box center [590, 294] width 24 height 24
type input "11/08/2025"
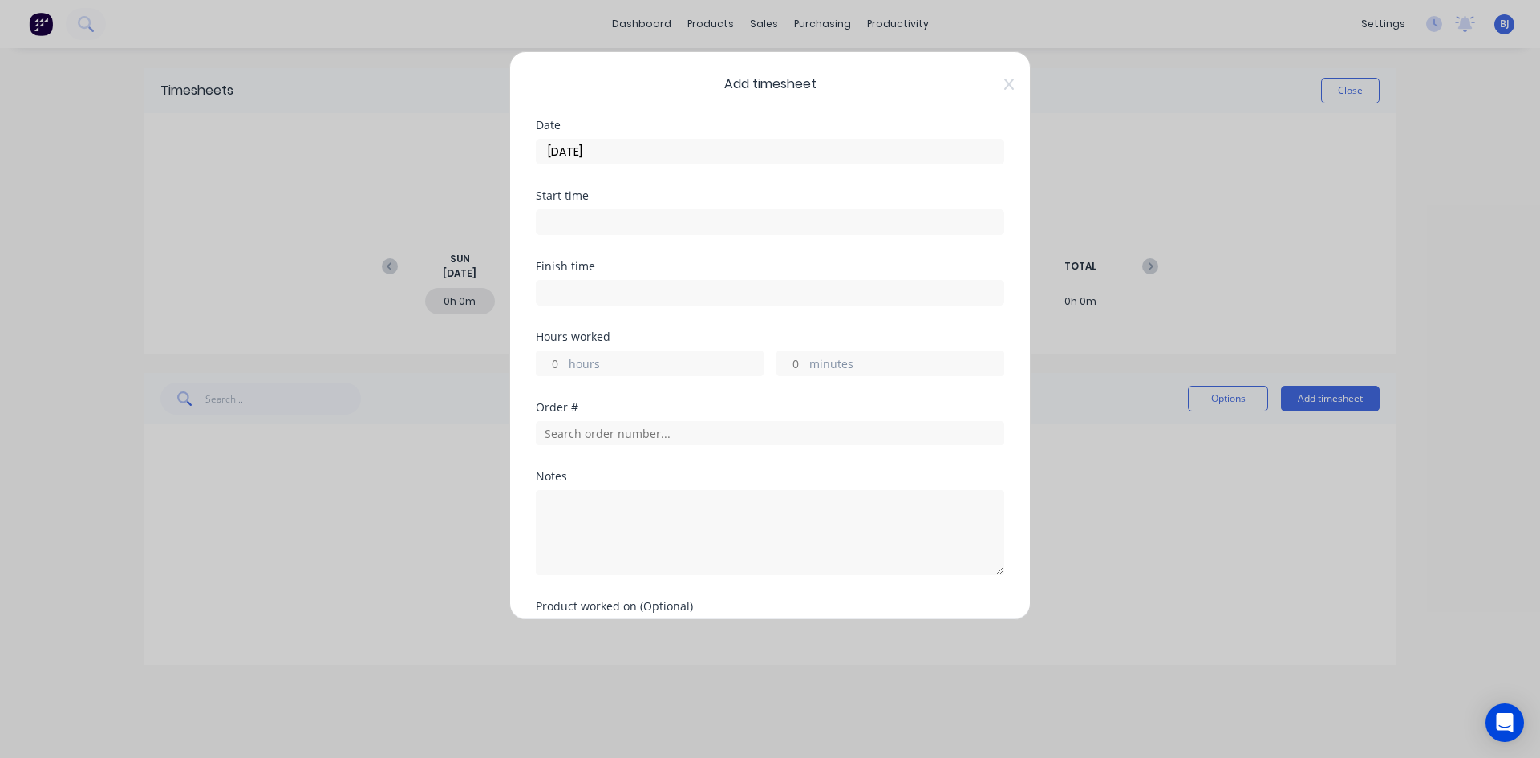
click at [583, 219] on input at bounding box center [769, 222] width 467 height 24
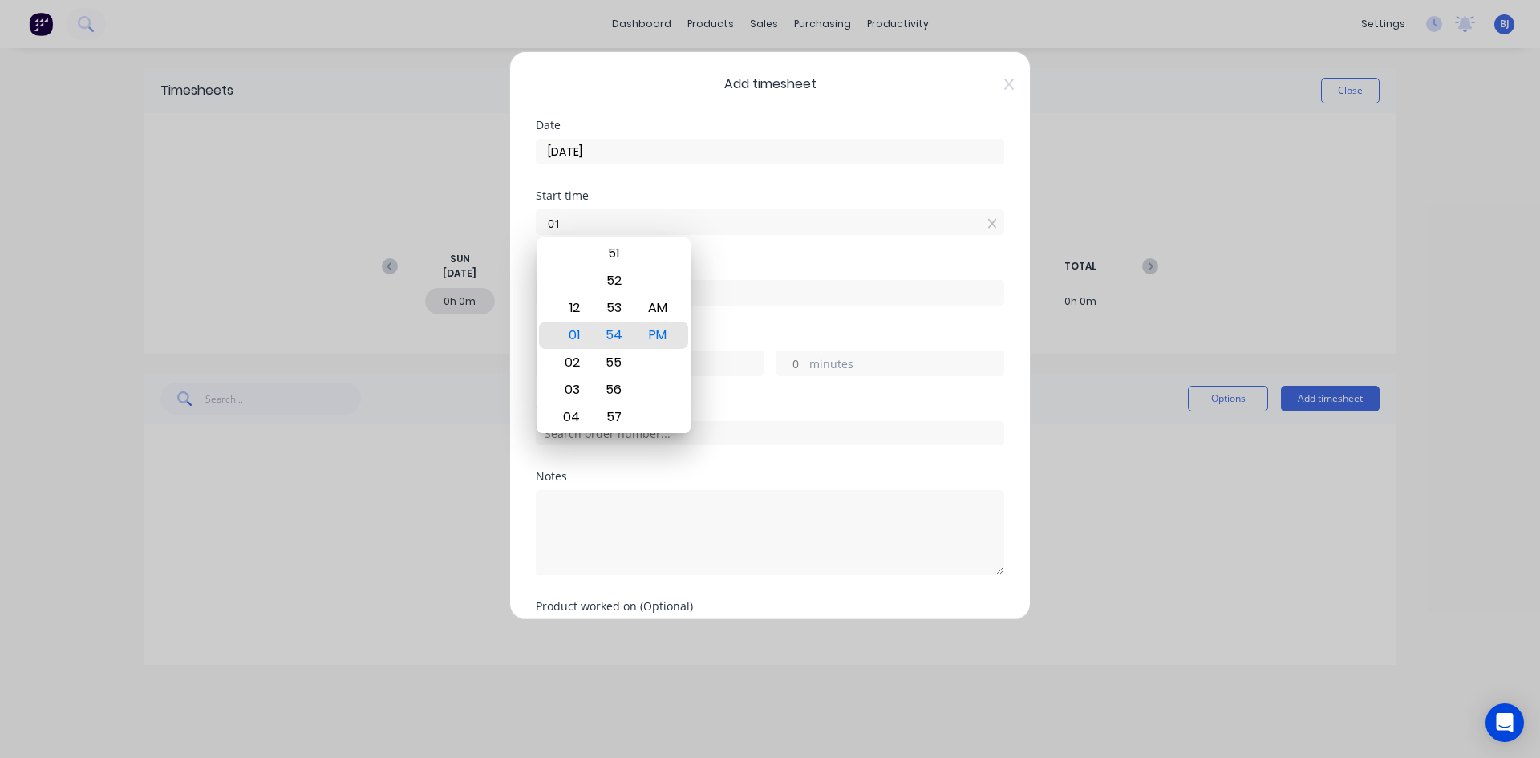
type input "0"
type input "07:00 AM"
click at [651, 311] on div "AM" at bounding box center [657, 307] width 39 height 27
click at [722, 268] on div "Finish time" at bounding box center [770, 266] width 468 height 11
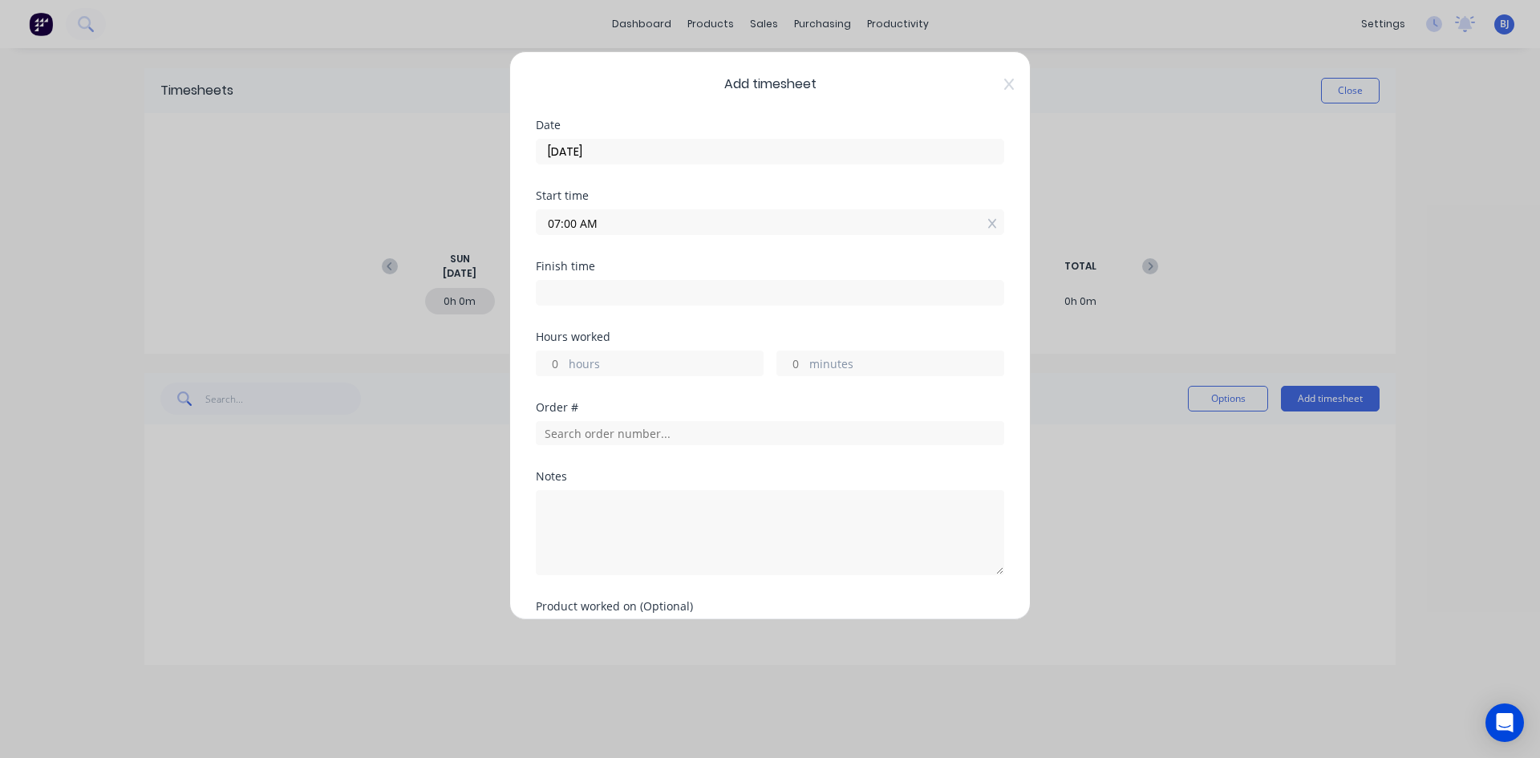
click at [558, 296] on input at bounding box center [769, 293] width 467 height 24
type input "01:54 PM"
type input "6"
type input "54"
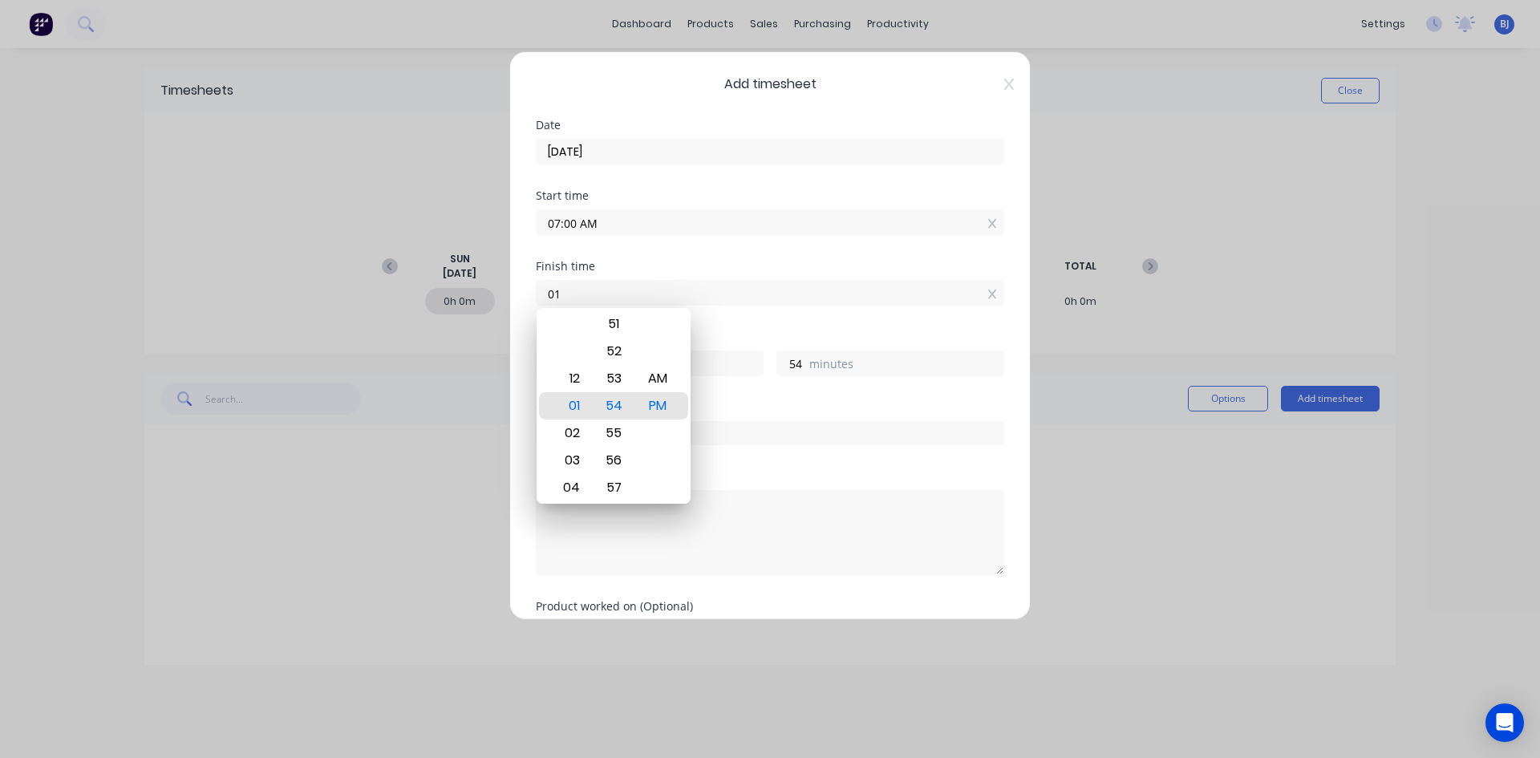
type input "0"
type input "01:00 AM"
type input "-6"
type input "0"
click at [654, 403] on div "PM" at bounding box center [657, 405] width 39 height 27
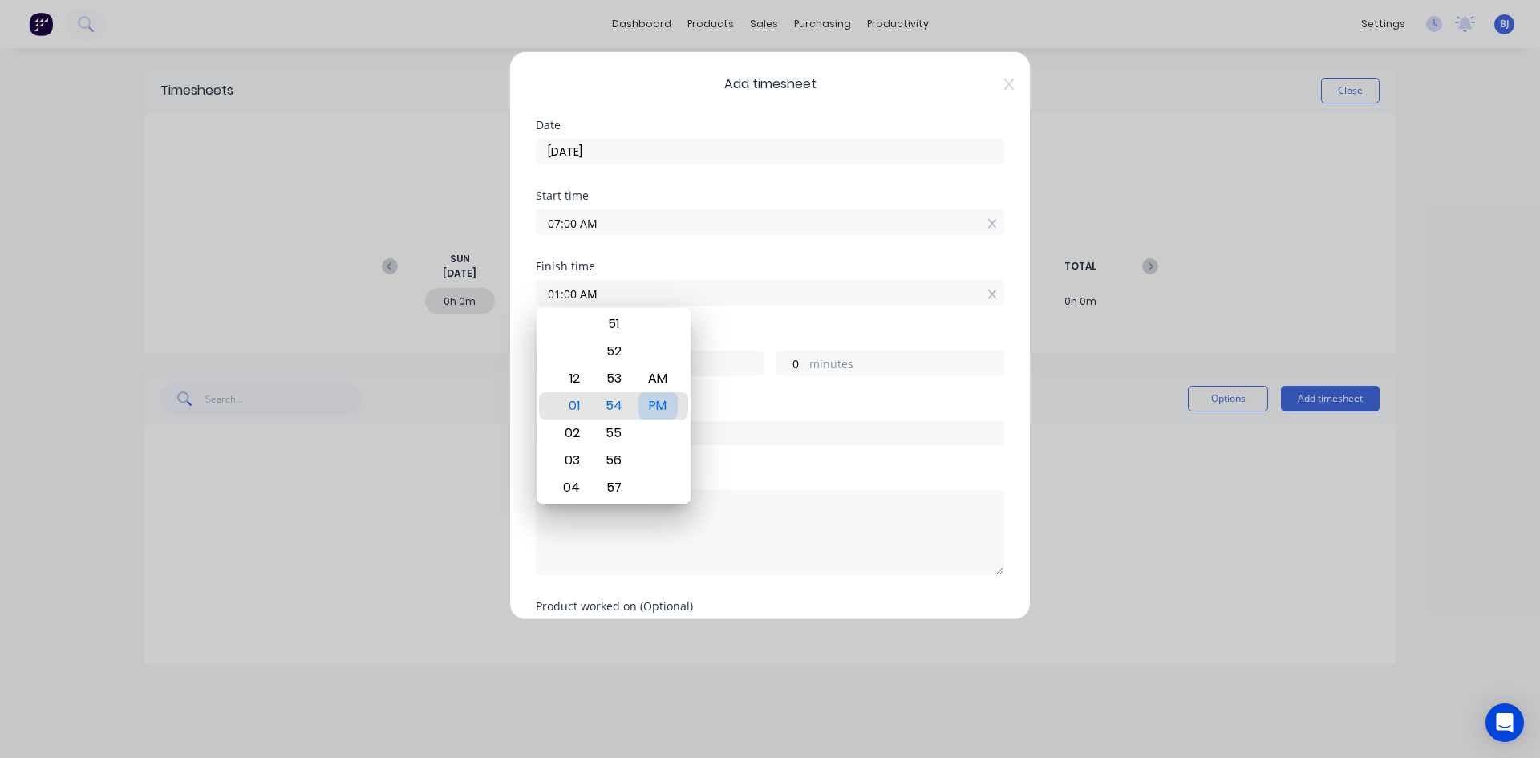
type input "01:00 PM"
type input "6"
click at [729, 314] on div "Finish time 01:00 PM" at bounding box center [770, 296] width 468 height 71
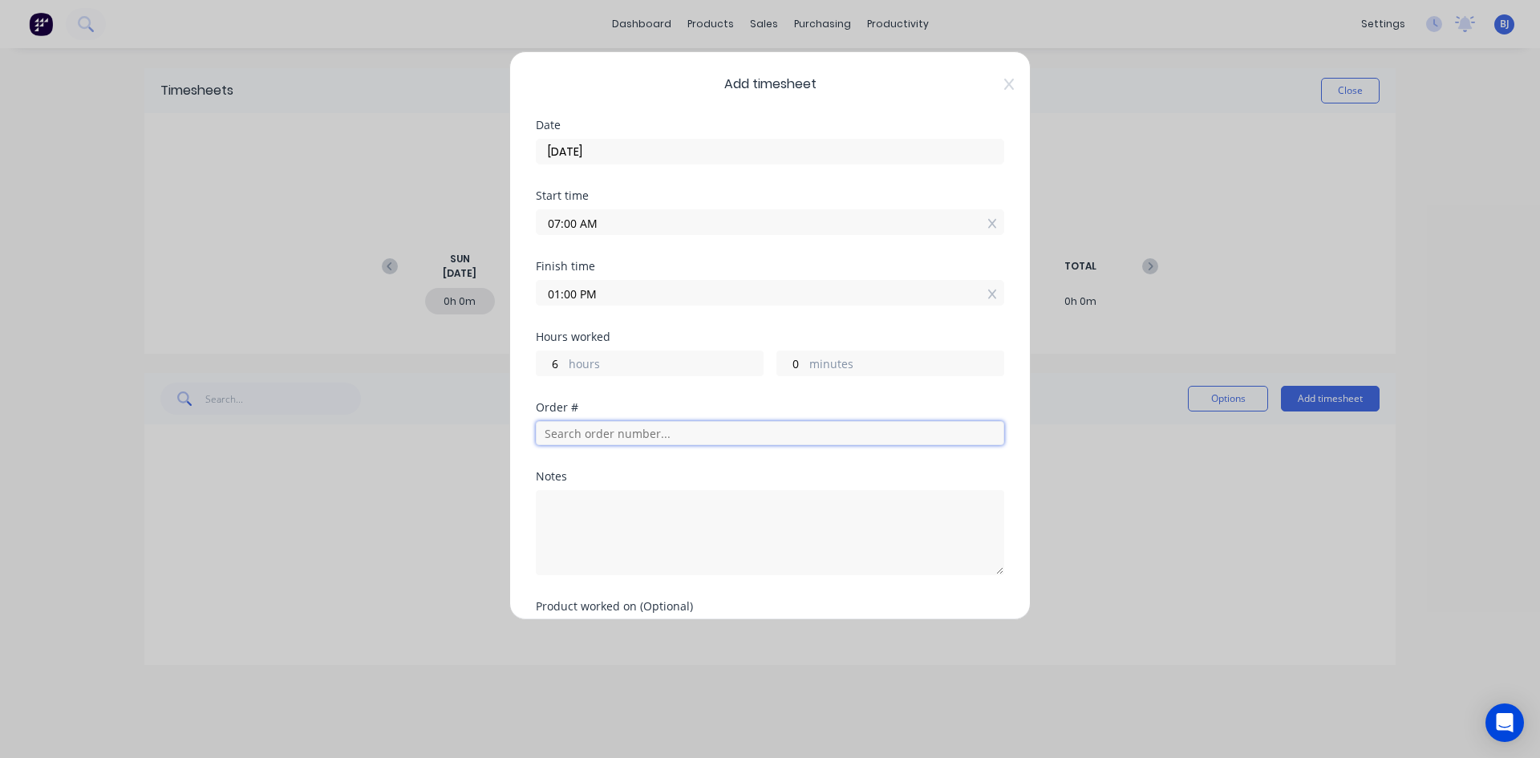
click at [589, 432] on input "text" at bounding box center [770, 433] width 468 height 24
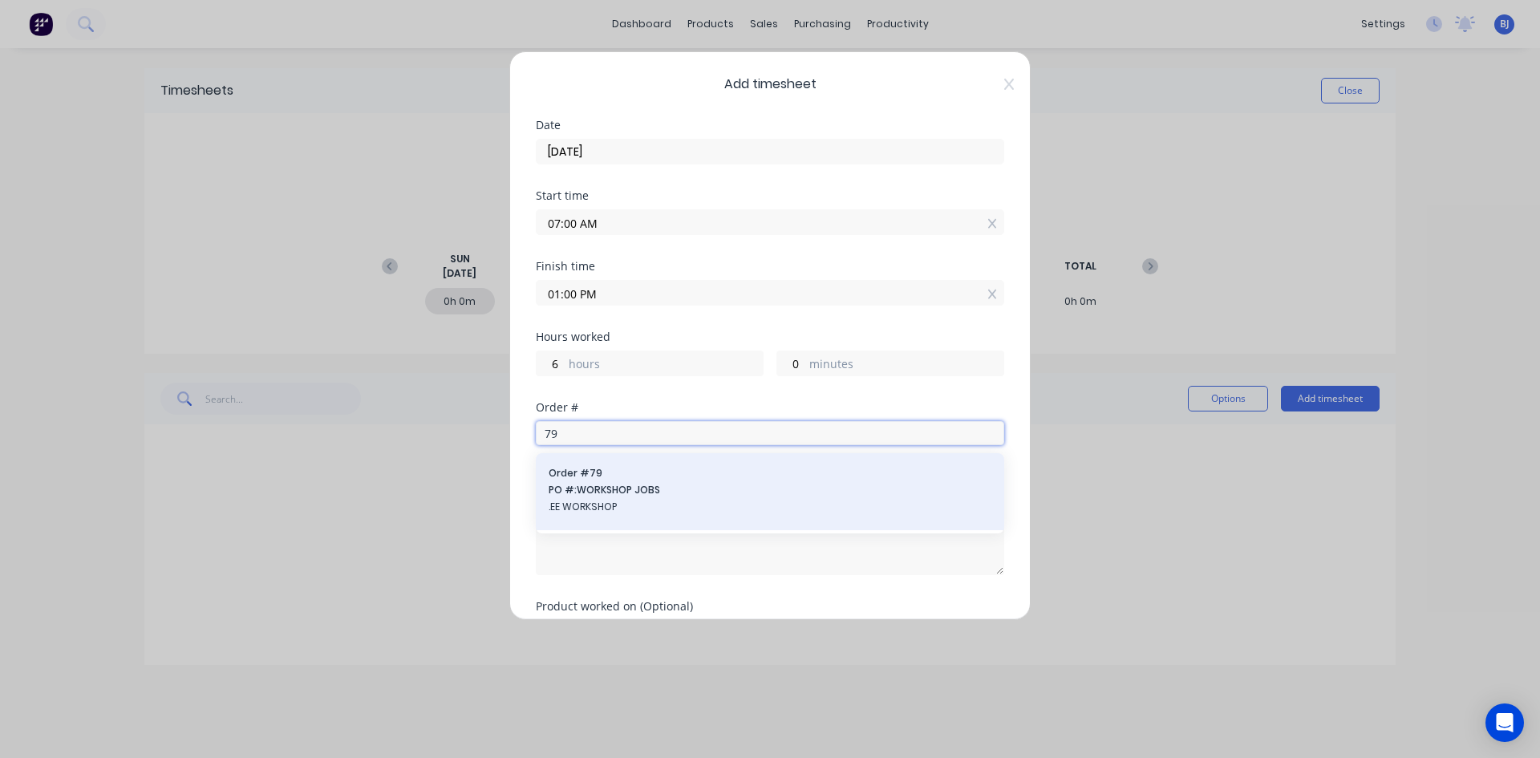
type input "79"
click at [593, 494] on span "PO #: WORKSHOP JOBS" at bounding box center [769, 490] width 443 height 14
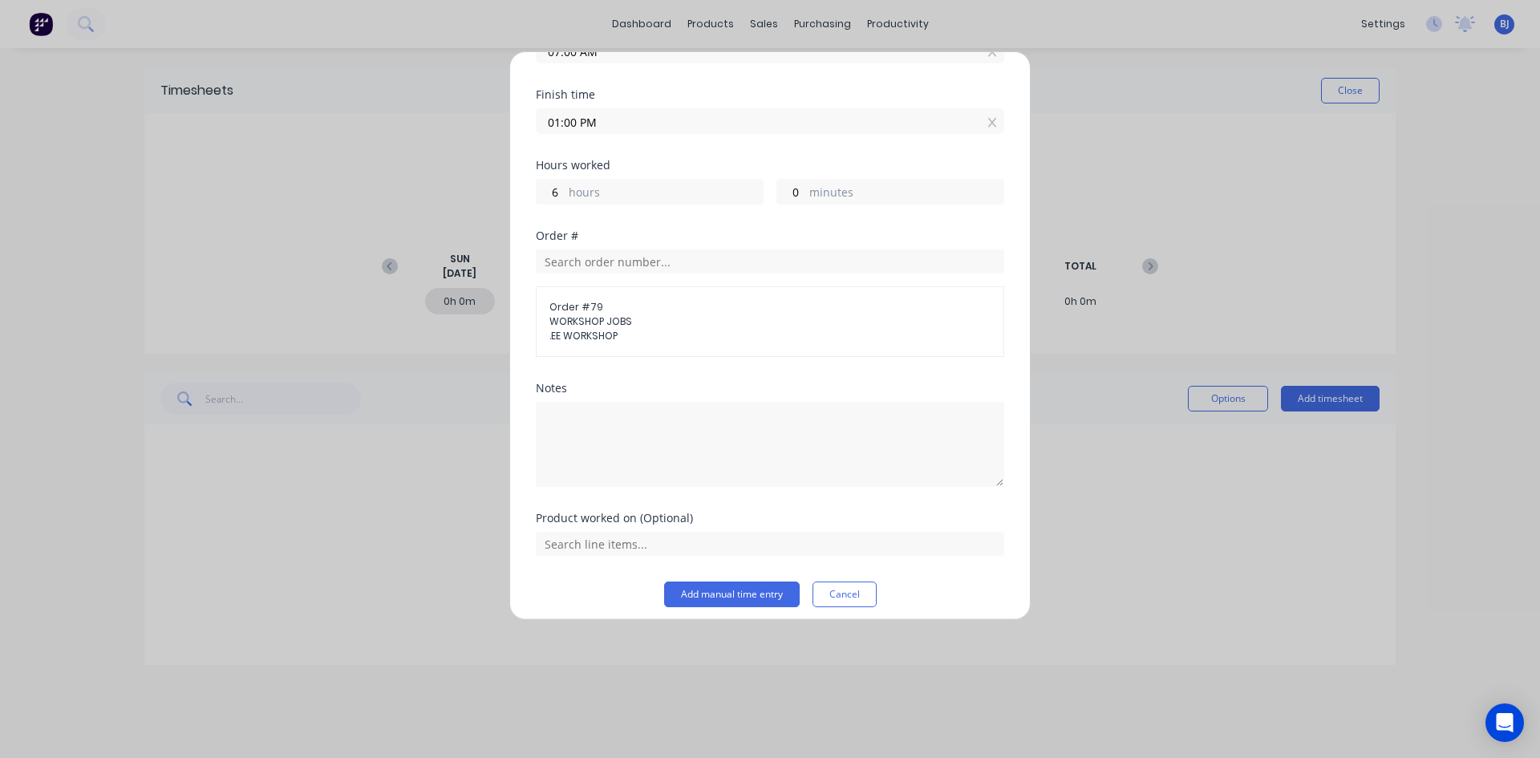
scroll to position [182, 0]
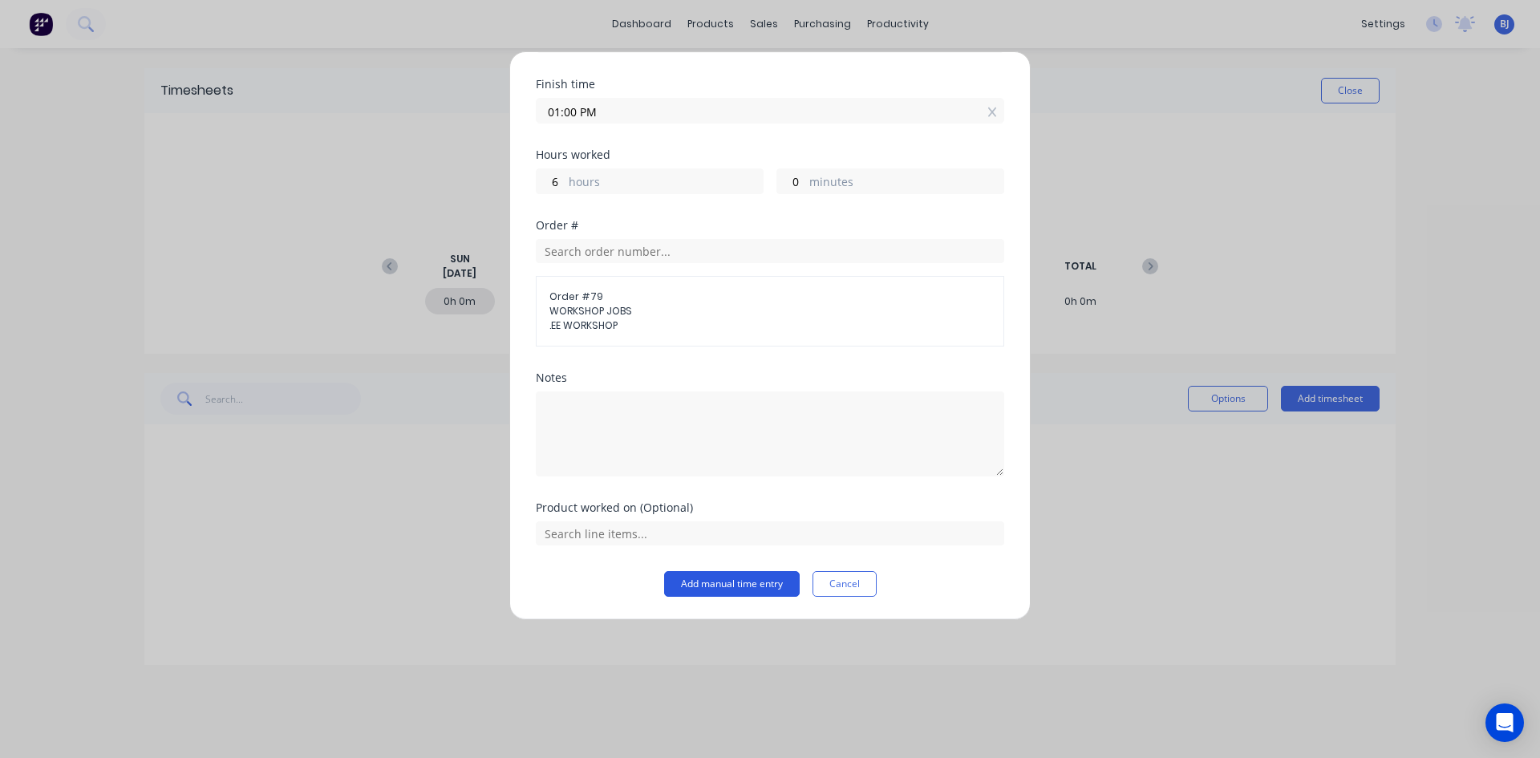
click at [702, 585] on button "Add manual time entry" at bounding box center [732, 584] width 136 height 26
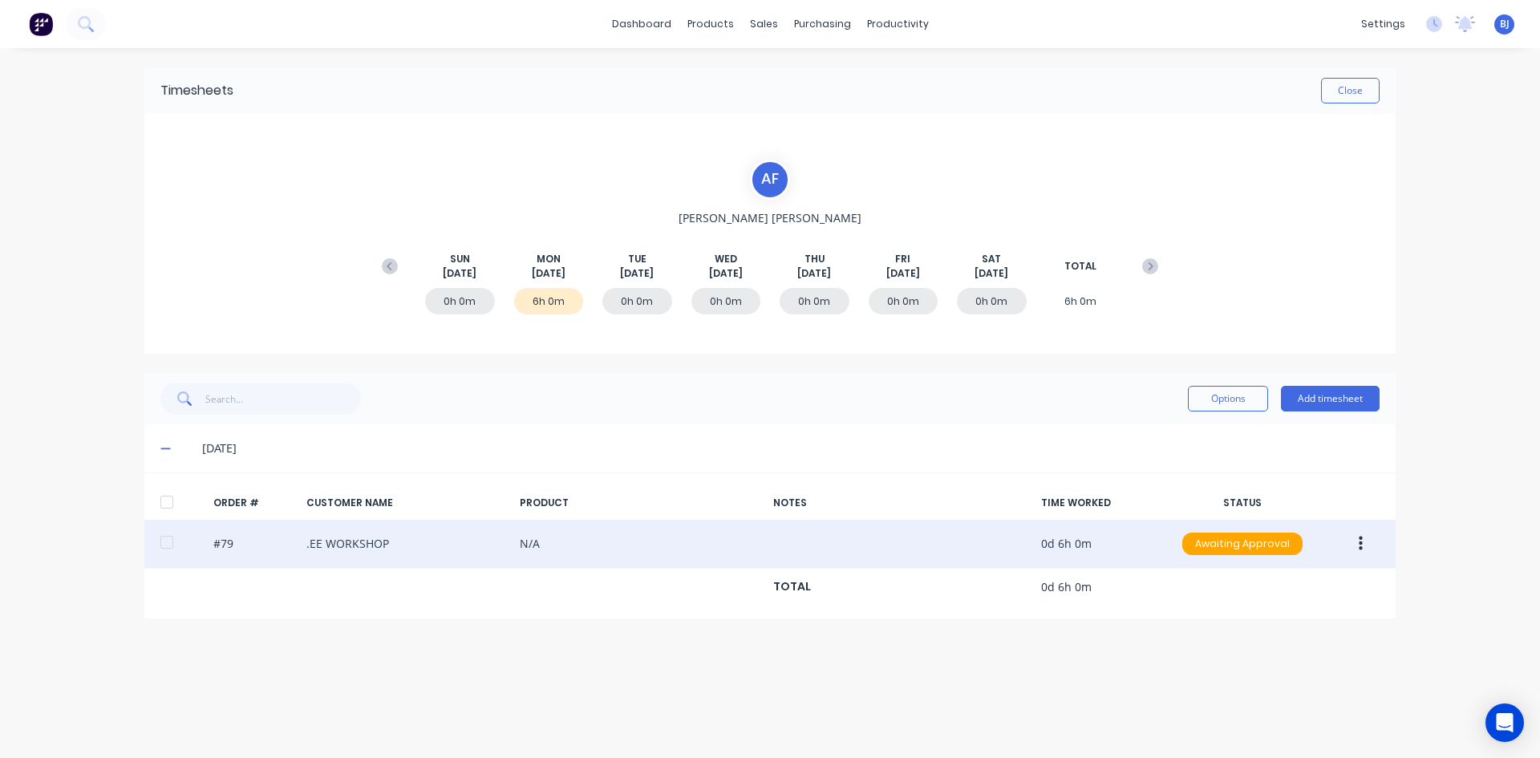
click at [1364, 544] on button "button" at bounding box center [1361, 543] width 38 height 29
click at [1253, 653] on div "Edit" at bounding box center [1302, 649] width 123 height 23
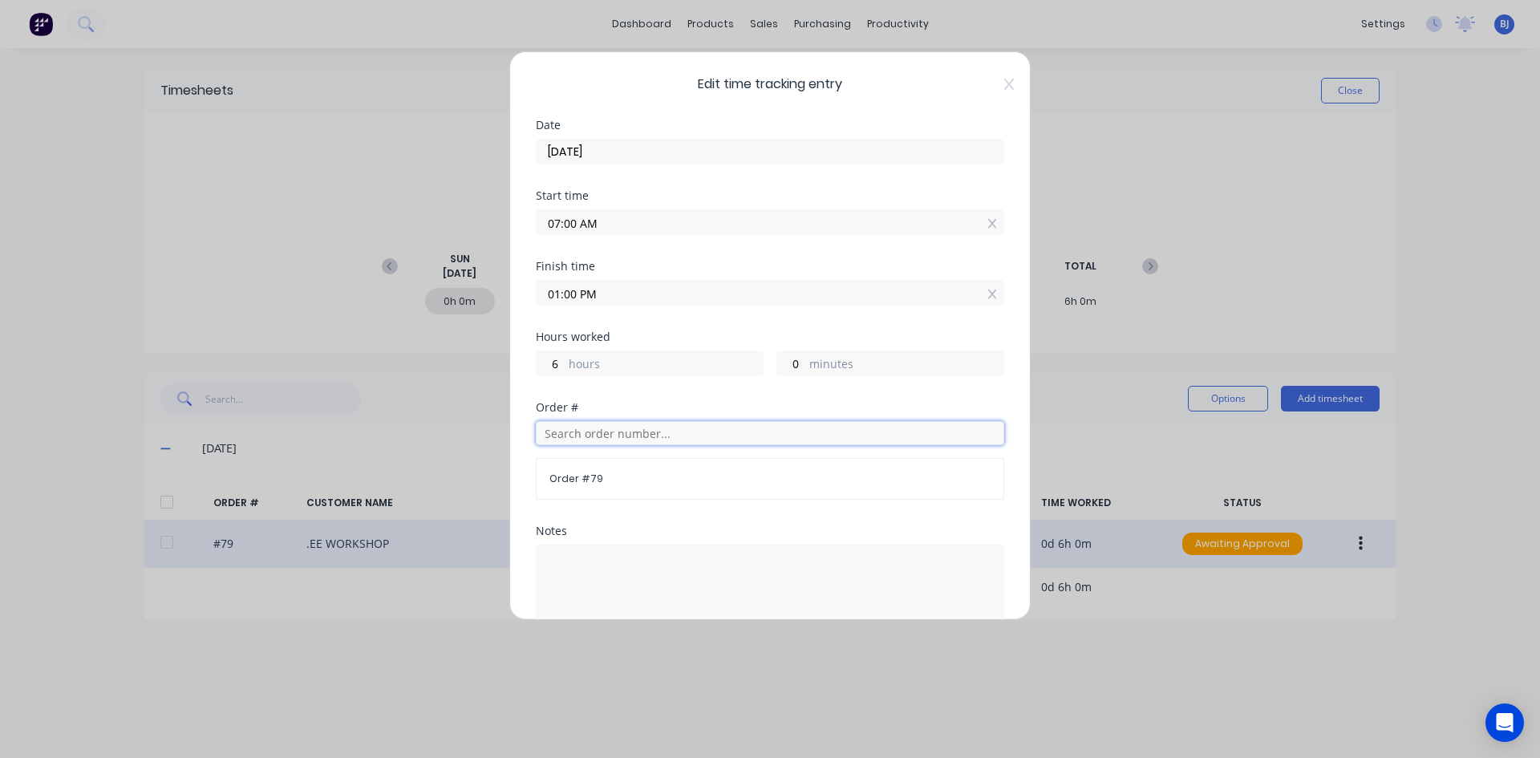
drag, startPoint x: 554, startPoint y: 429, endPoint x: 670, endPoint y: 451, distance: 118.3
click at [555, 430] on input "text" at bounding box center [770, 433] width 468 height 24
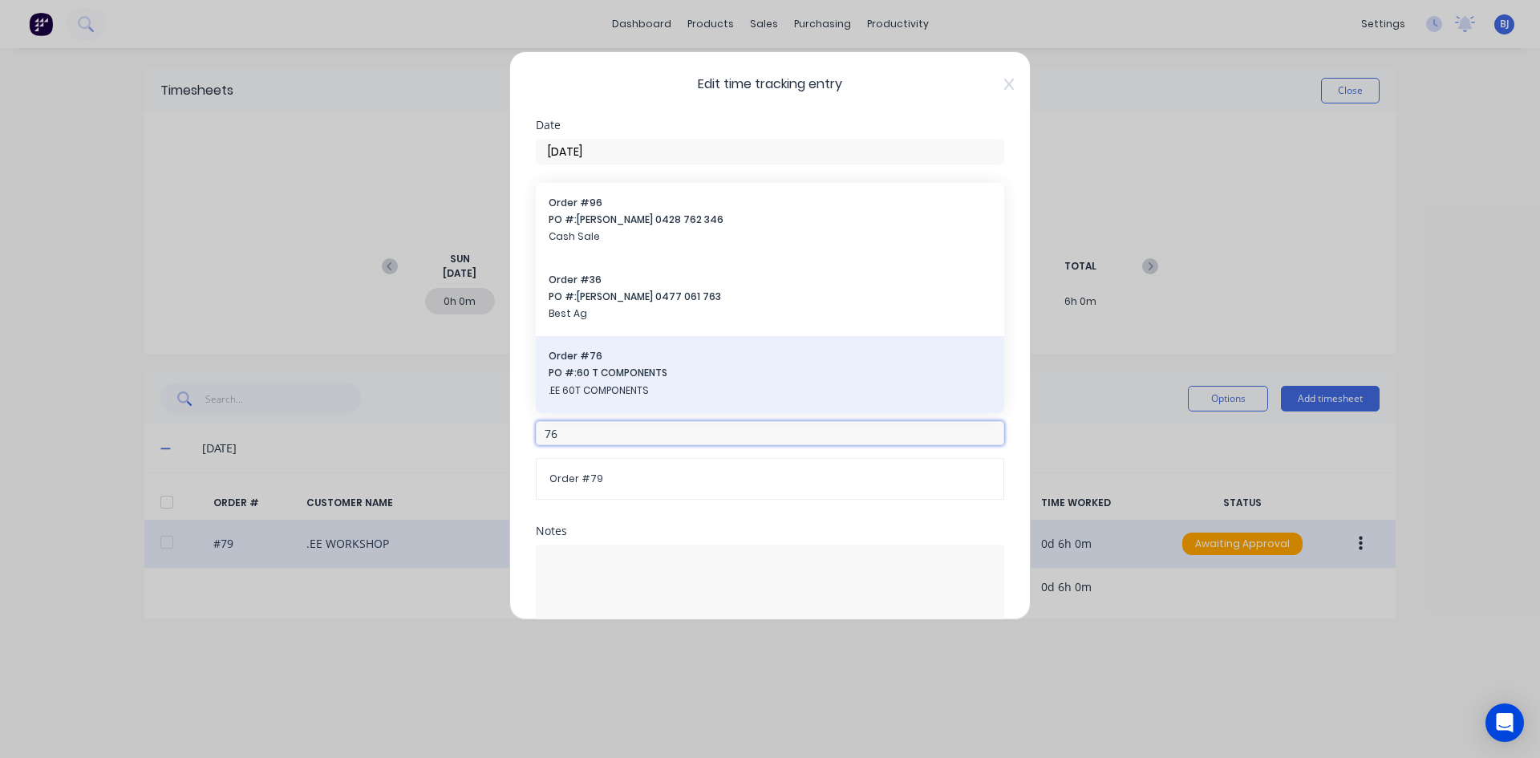
type input "76"
click at [609, 378] on span "PO #: 60 T COMPONENTS" at bounding box center [769, 373] width 443 height 14
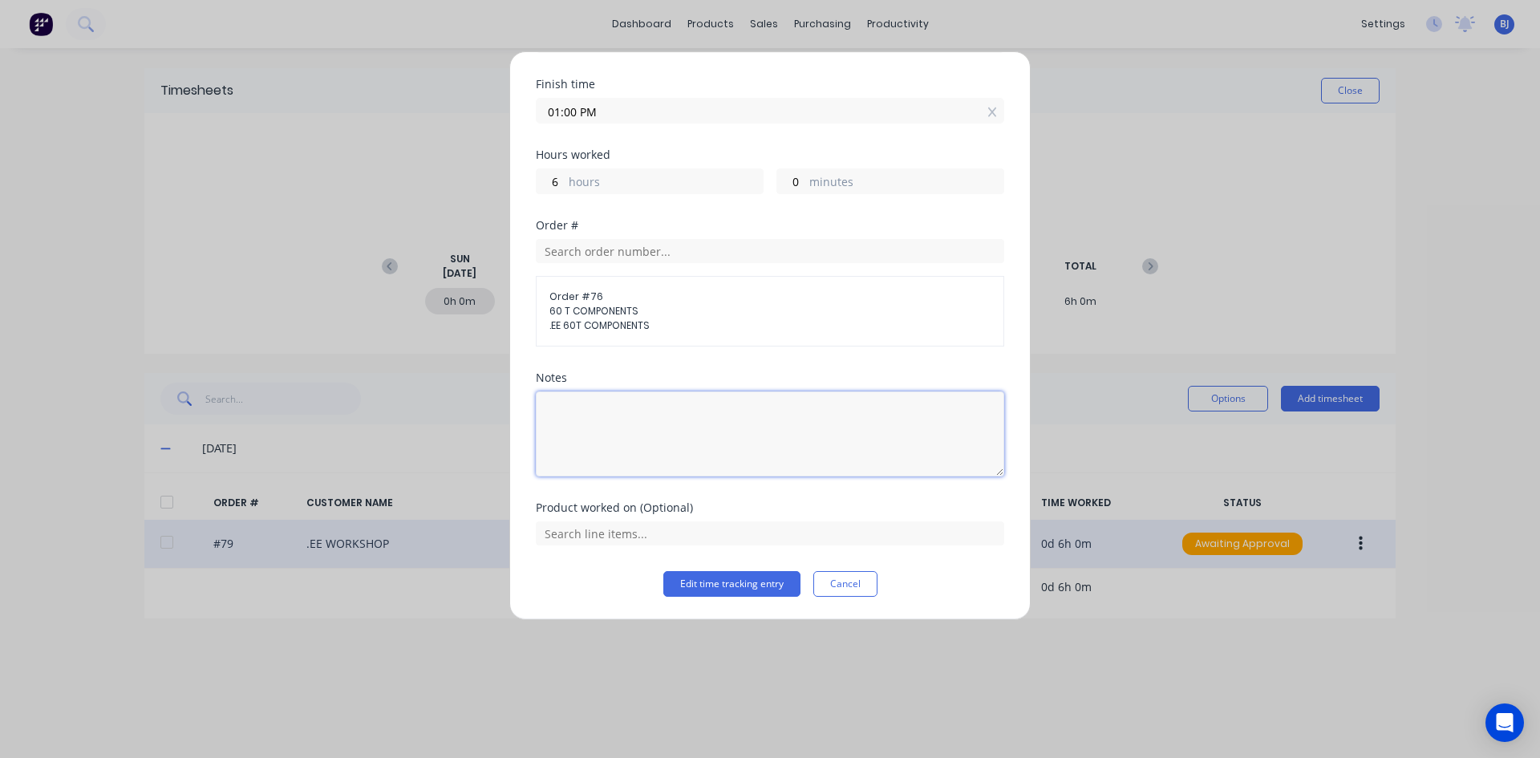
click at [577, 412] on textarea at bounding box center [770, 433] width 468 height 85
type textarea "Roof Frames"
click at [700, 585] on button "Edit time tracking entry" at bounding box center [731, 584] width 137 height 26
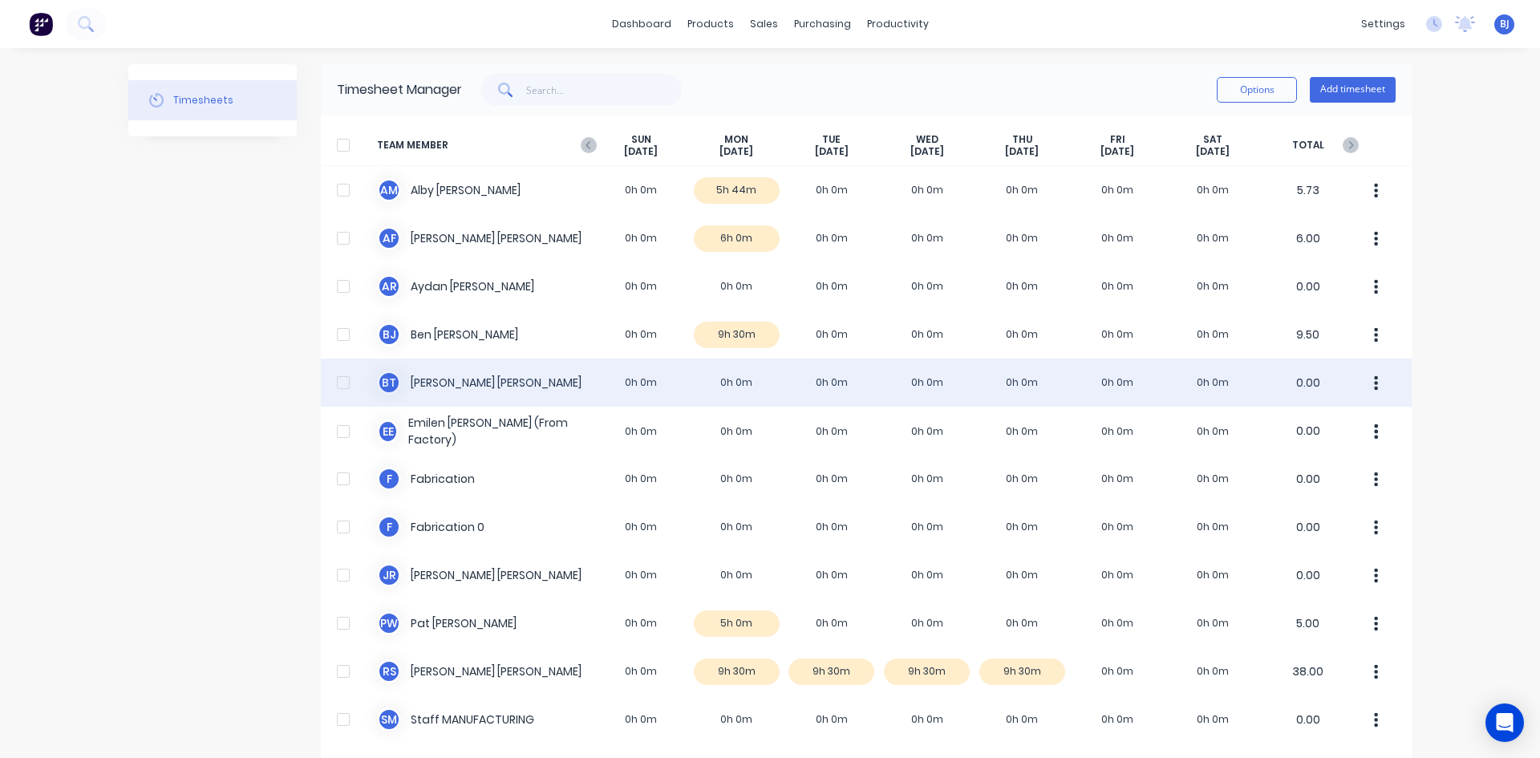
click at [729, 382] on div "B T Broden Thompson 0h 0m 0h 0m 0h 0m 0h 0m 0h 0m 0h 0m 0h 0m 0.00" at bounding box center [866, 382] width 1091 height 48
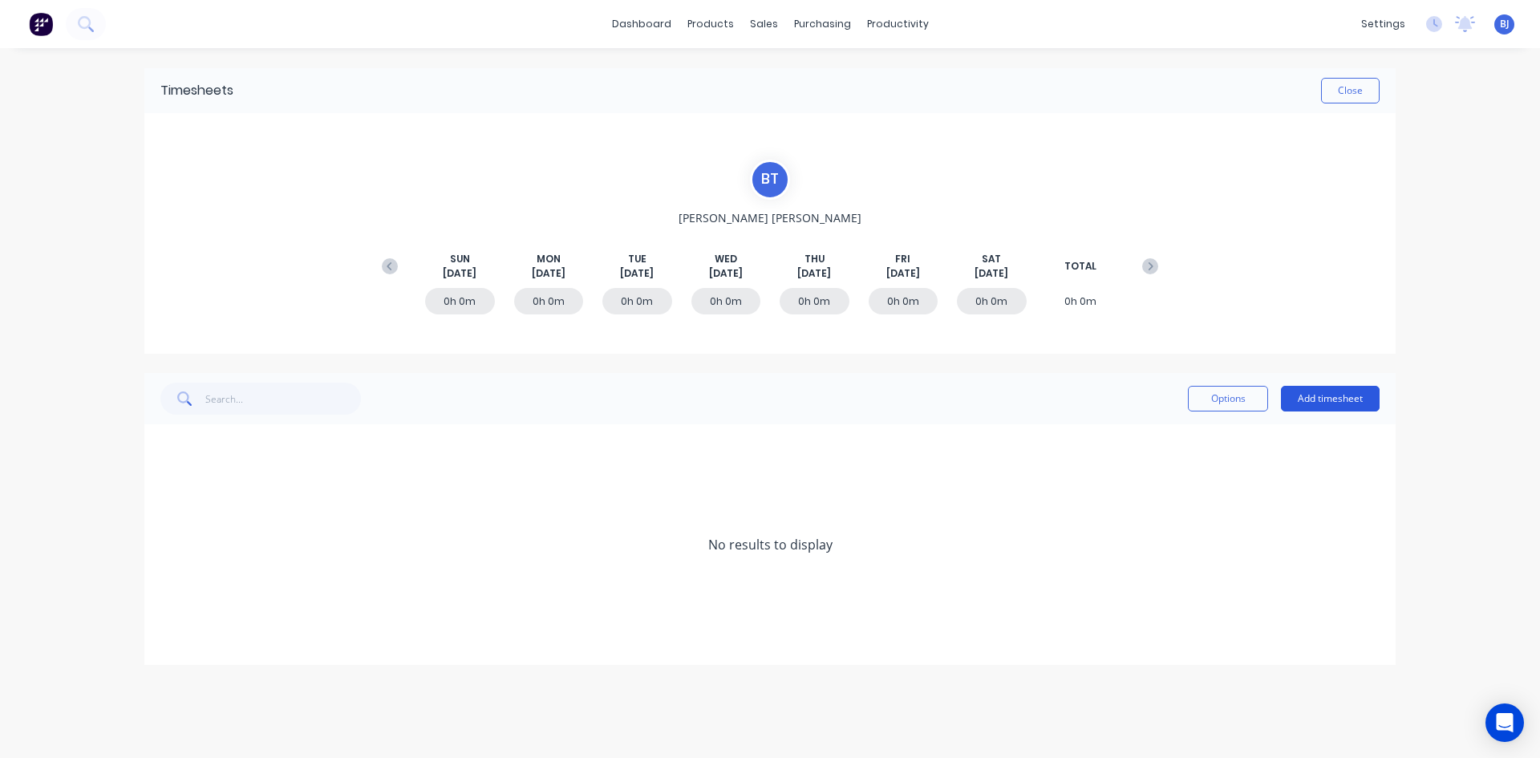
click at [1339, 399] on button "Add timesheet" at bounding box center [1330, 399] width 99 height 26
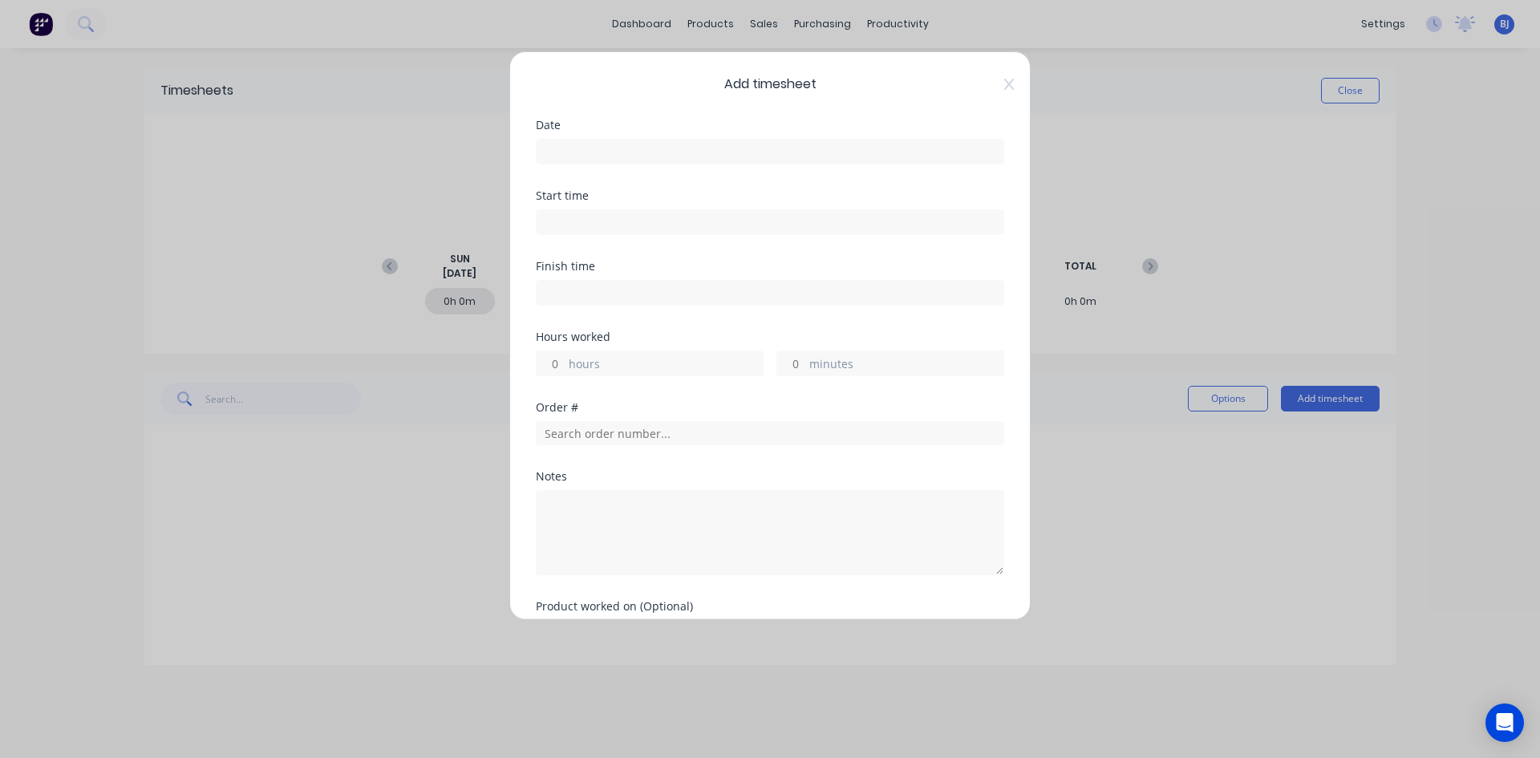
click at [569, 151] on input at bounding box center [769, 152] width 467 height 24
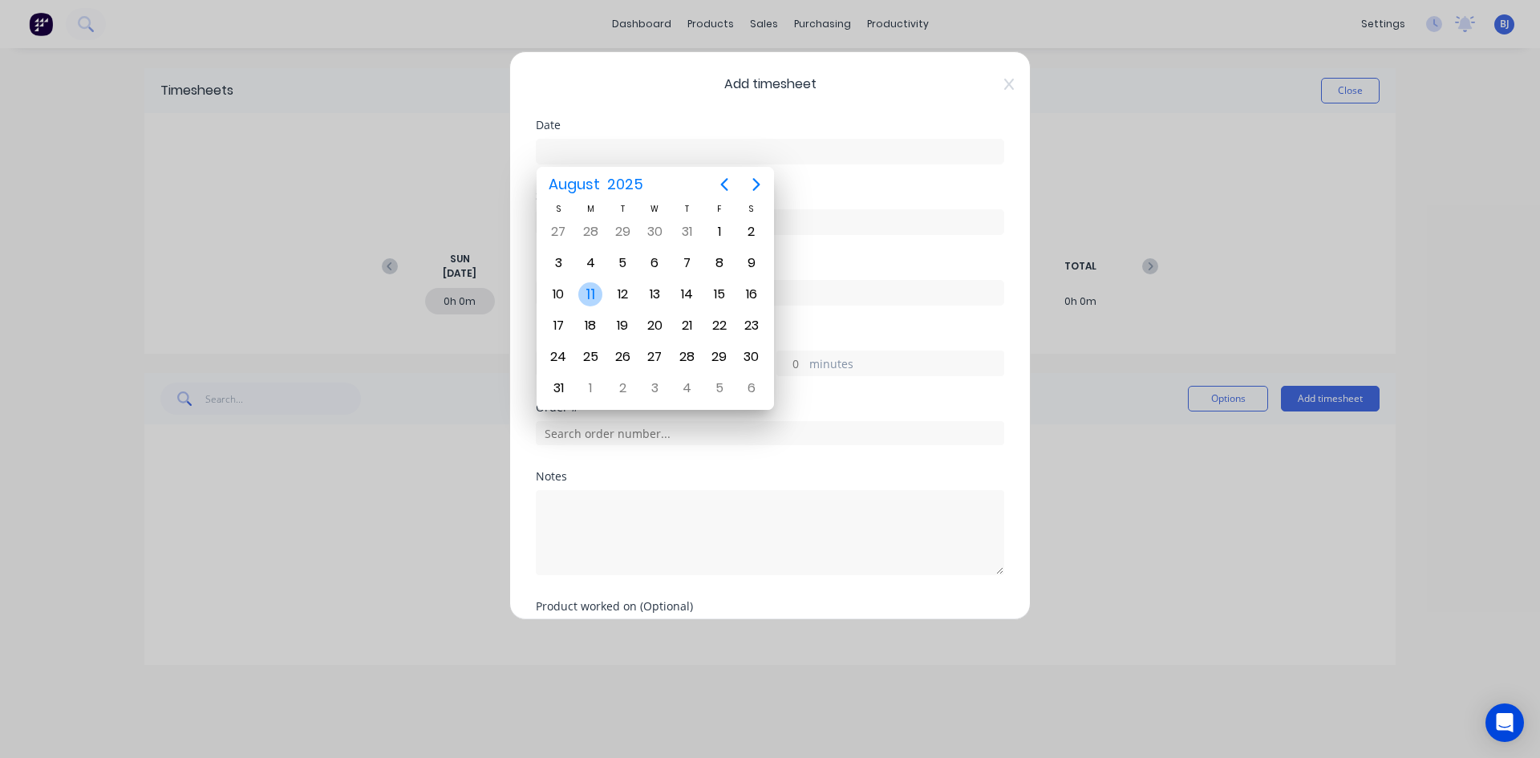
click at [593, 294] on div "11" at bounding box center [590, 294] width 24 height 24
type input "11/08/2025"
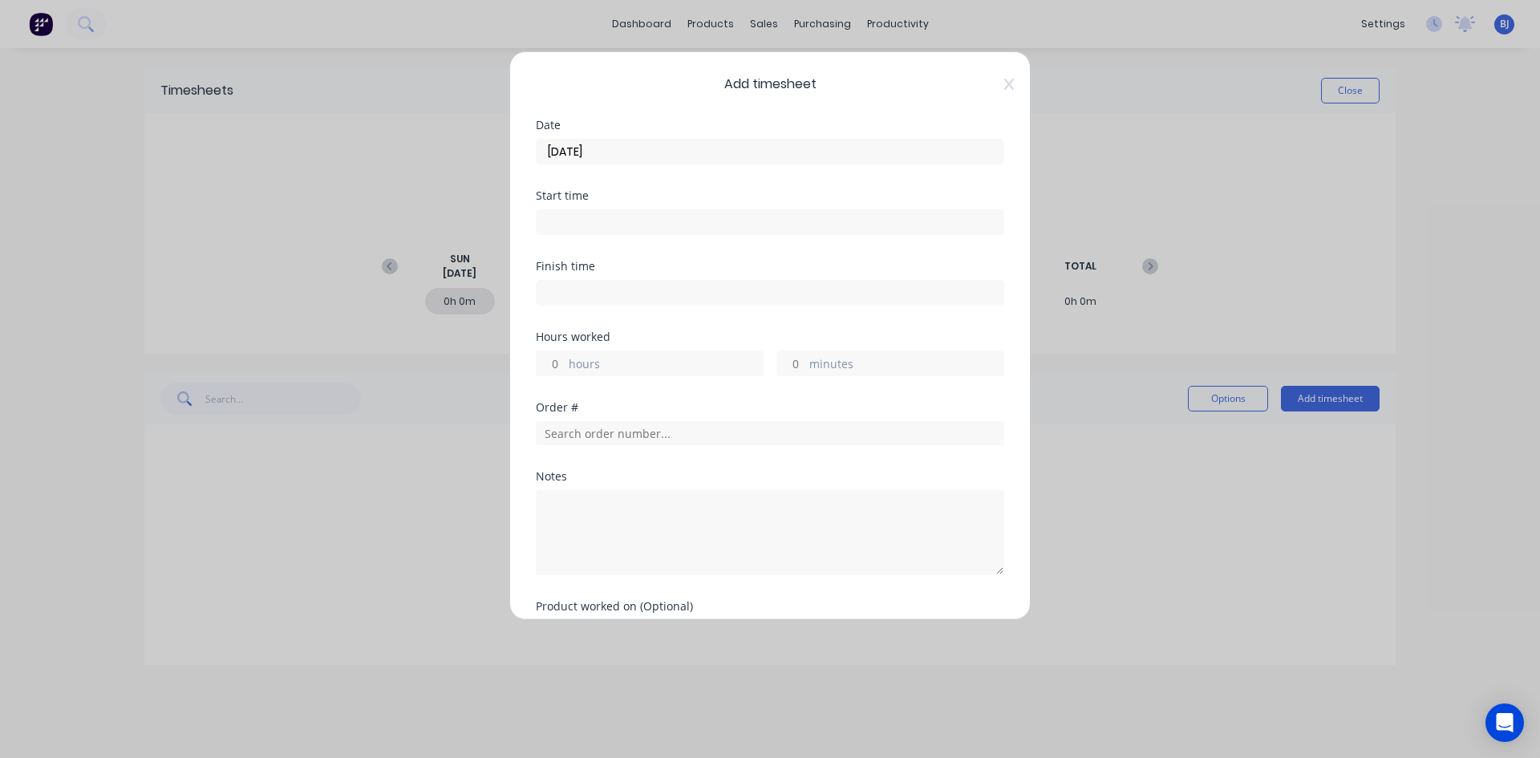
click at [547, 218] on input at bounding box center [769, 222] width 467 height 24
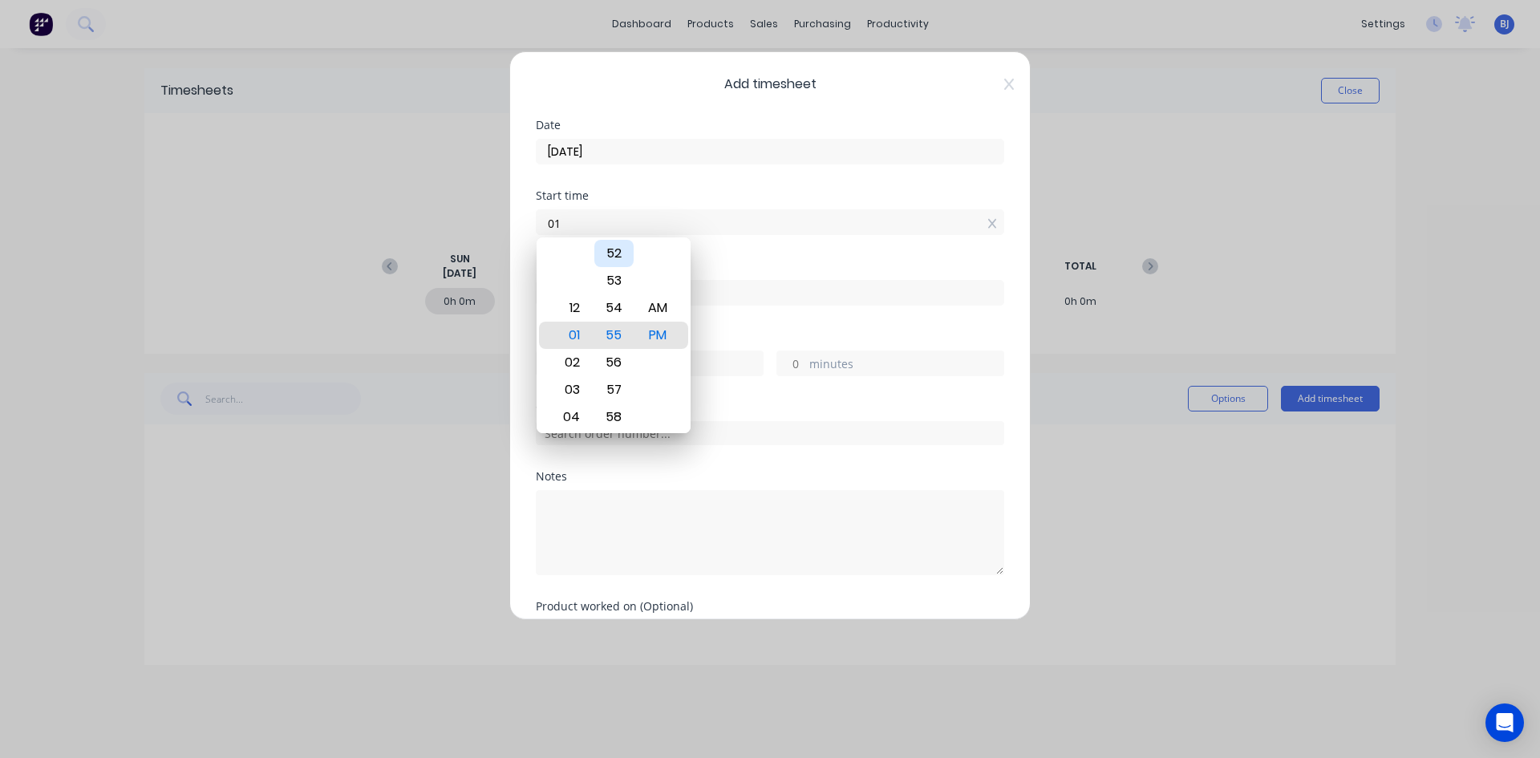
type input "0"
type input "07:00 AM"
drag, startPoint x: 662, startPoint y: 313, endPoint x: 684, endPoint y: 277, distance: 41.4
click at [662, 312] on div "AM" at bounding box center [657, 307] width 39 height 27
click at [708, 245] on div "Start time 07:00 AM" at bounding box center [770, 225] width 468 height 71
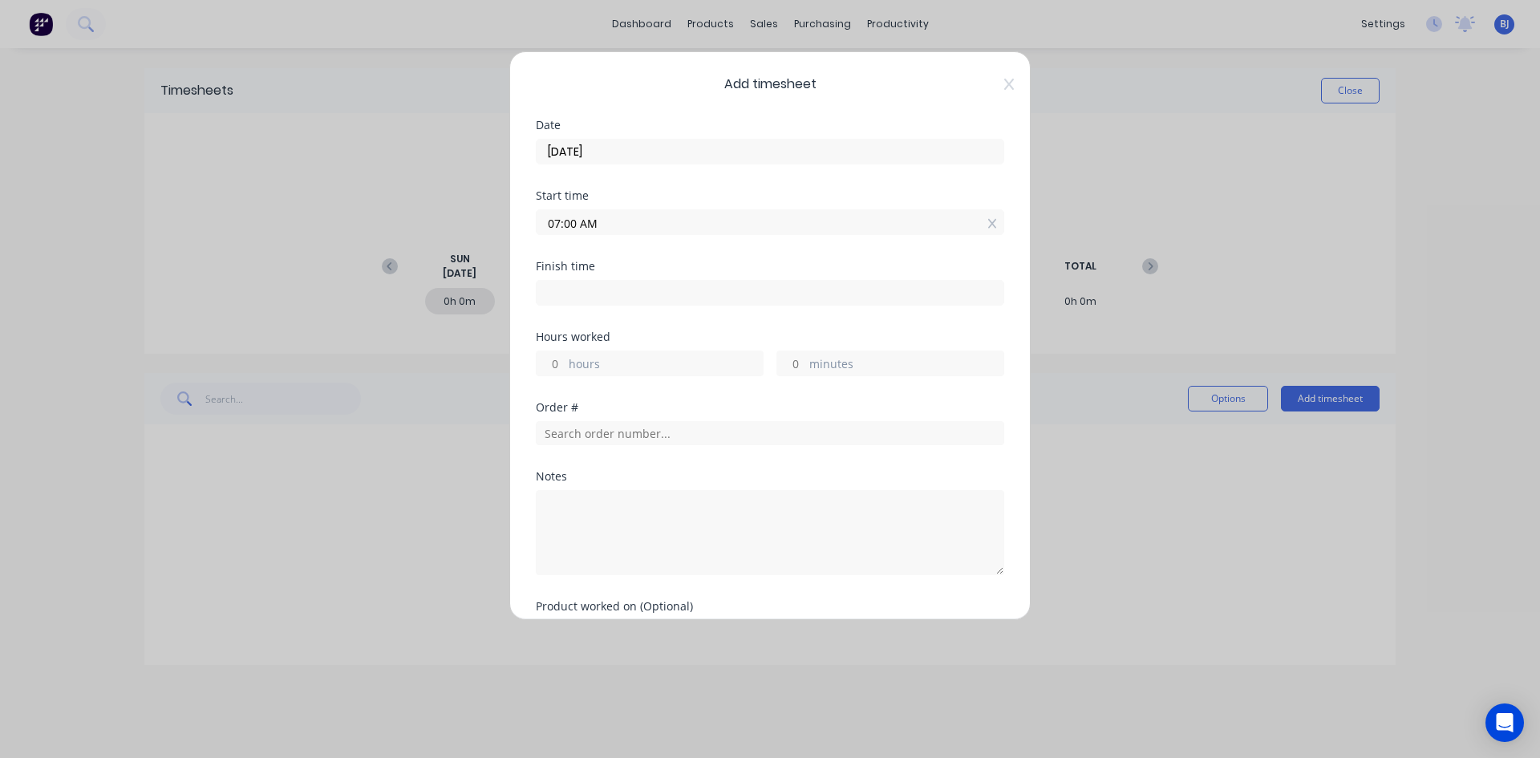
click at [565, 292] on input at bounding box center [769, 293] width 467 height 24
type input "01:55 PM"
type input "6"
type input "55"
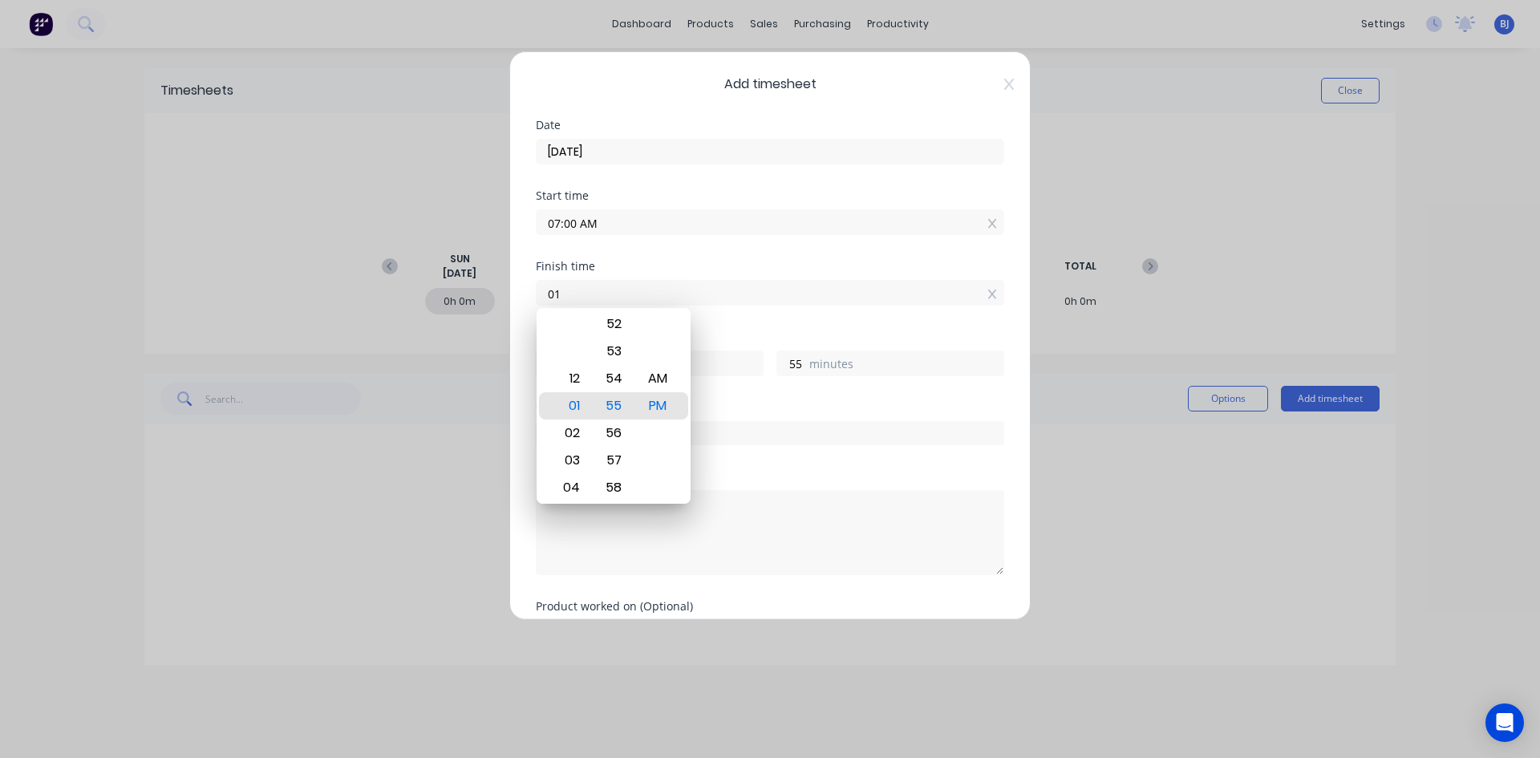
type input "0"
type input "01:00 AM"
type input "-6"
type input "0"
click at [648, 405] on div "PM" at bounding box center [657, 405] width 39 height 27
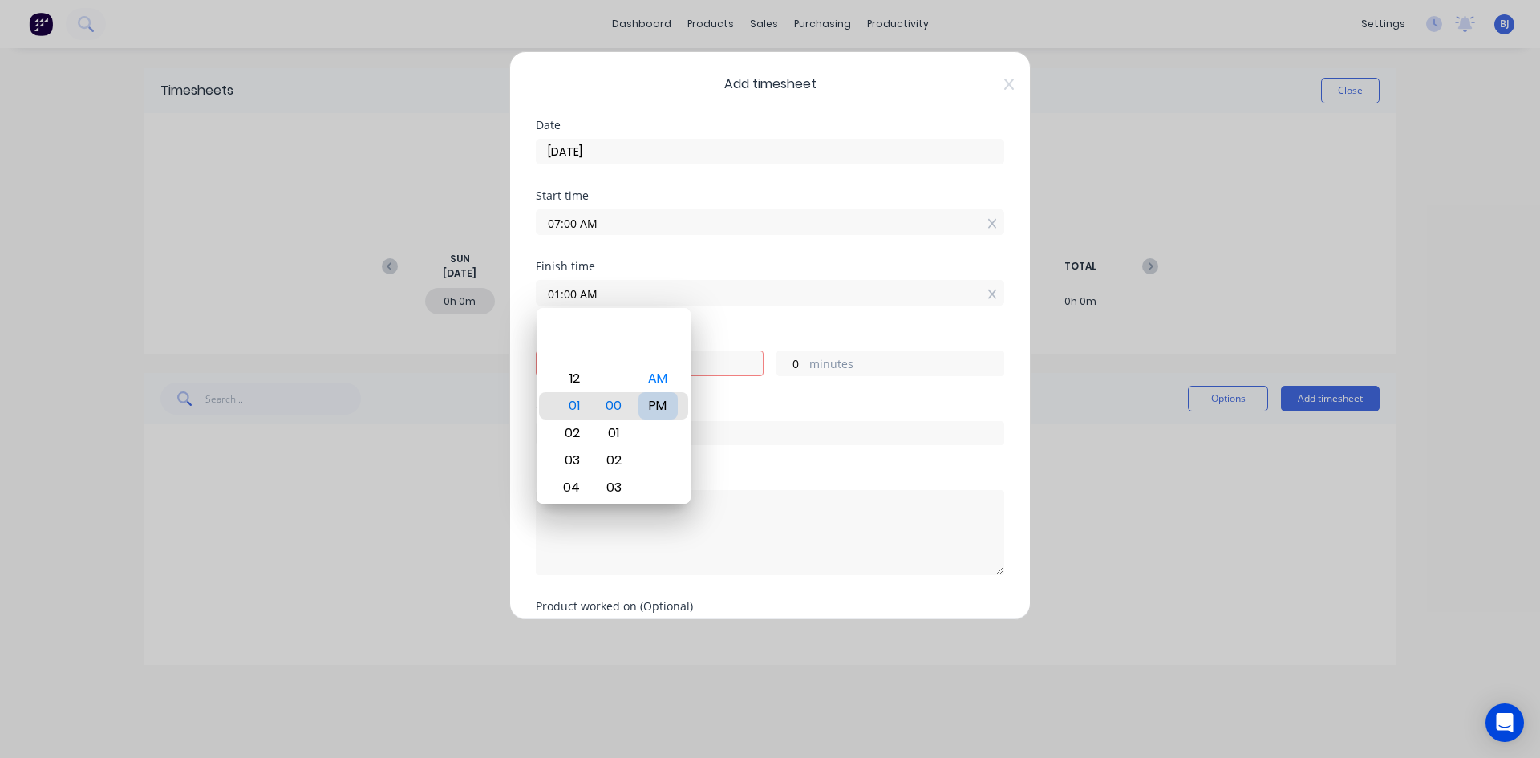
type input "01:00 PM"
type input "6"
click at [719, 338] on div "Hours worked" at bounding box center [770, 336] width 468 height 11
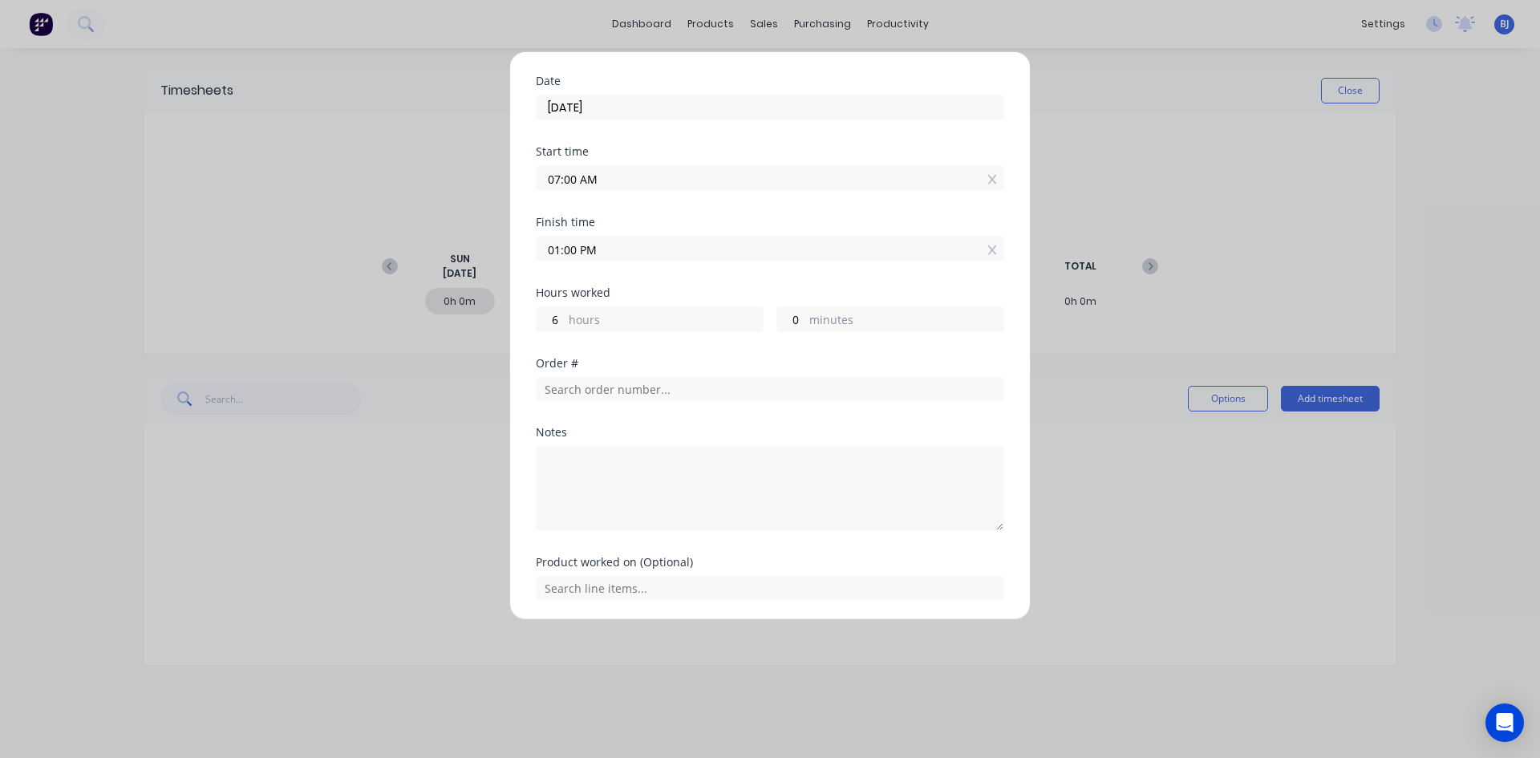
scroll to position [80, 0]
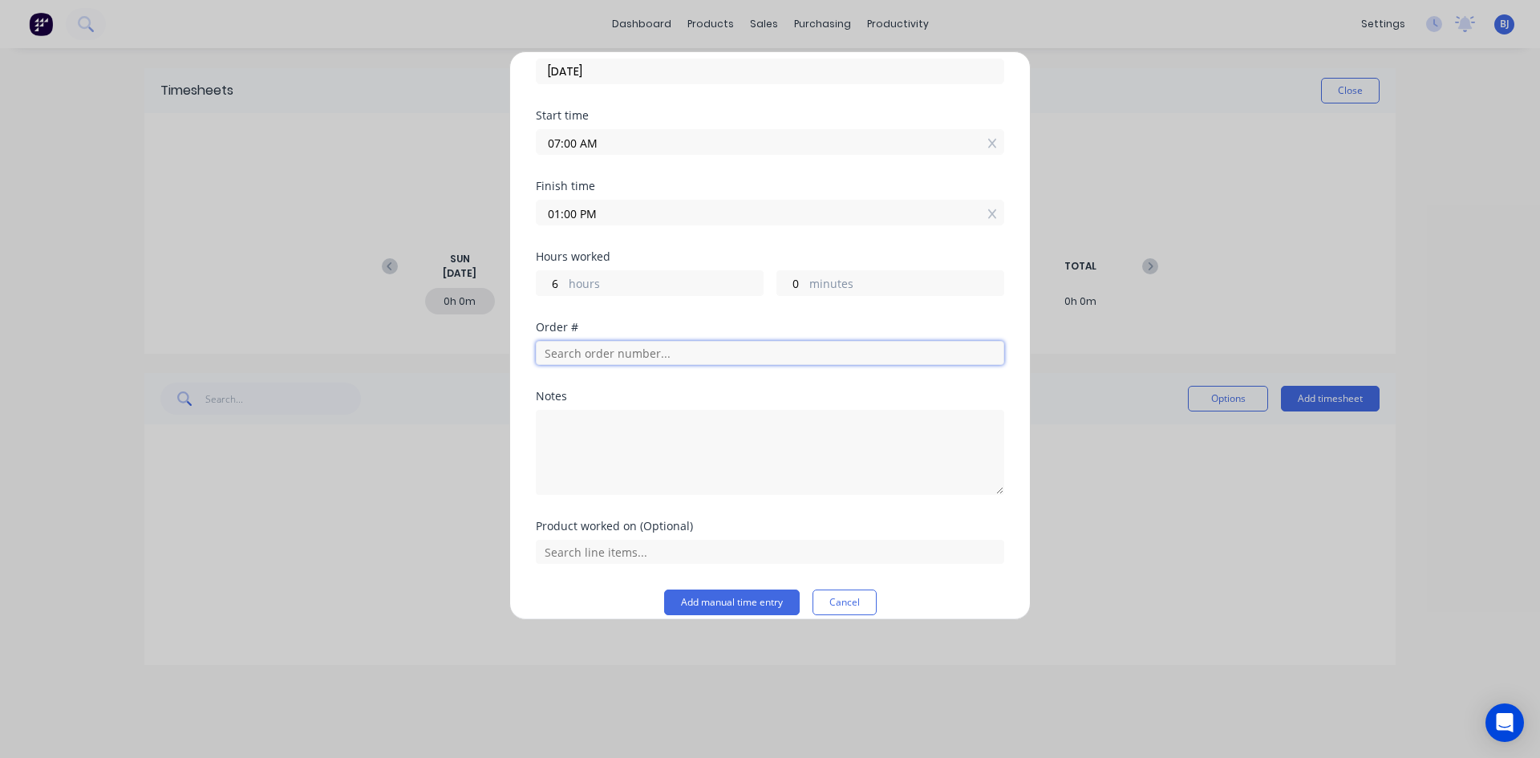
click at [561, 351] on input "text" at bounding box center [770, 353] width 468 height 24
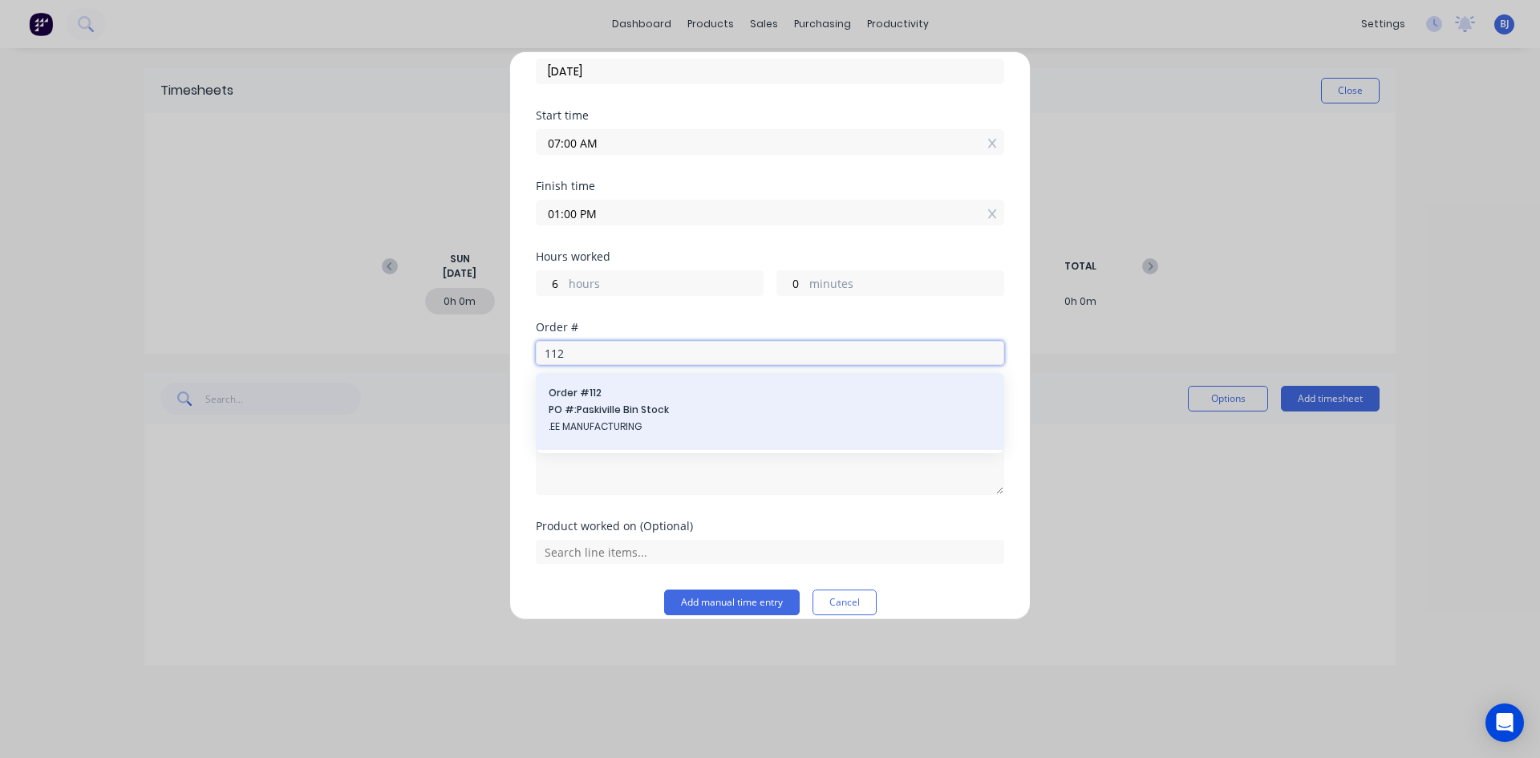
type input "112"
click at [645, 381] on div "Order # 112 PO #: Paskiville Bin Stock .EE MANUFACTURING" at bounding box center [770, 411] width 468 height 77
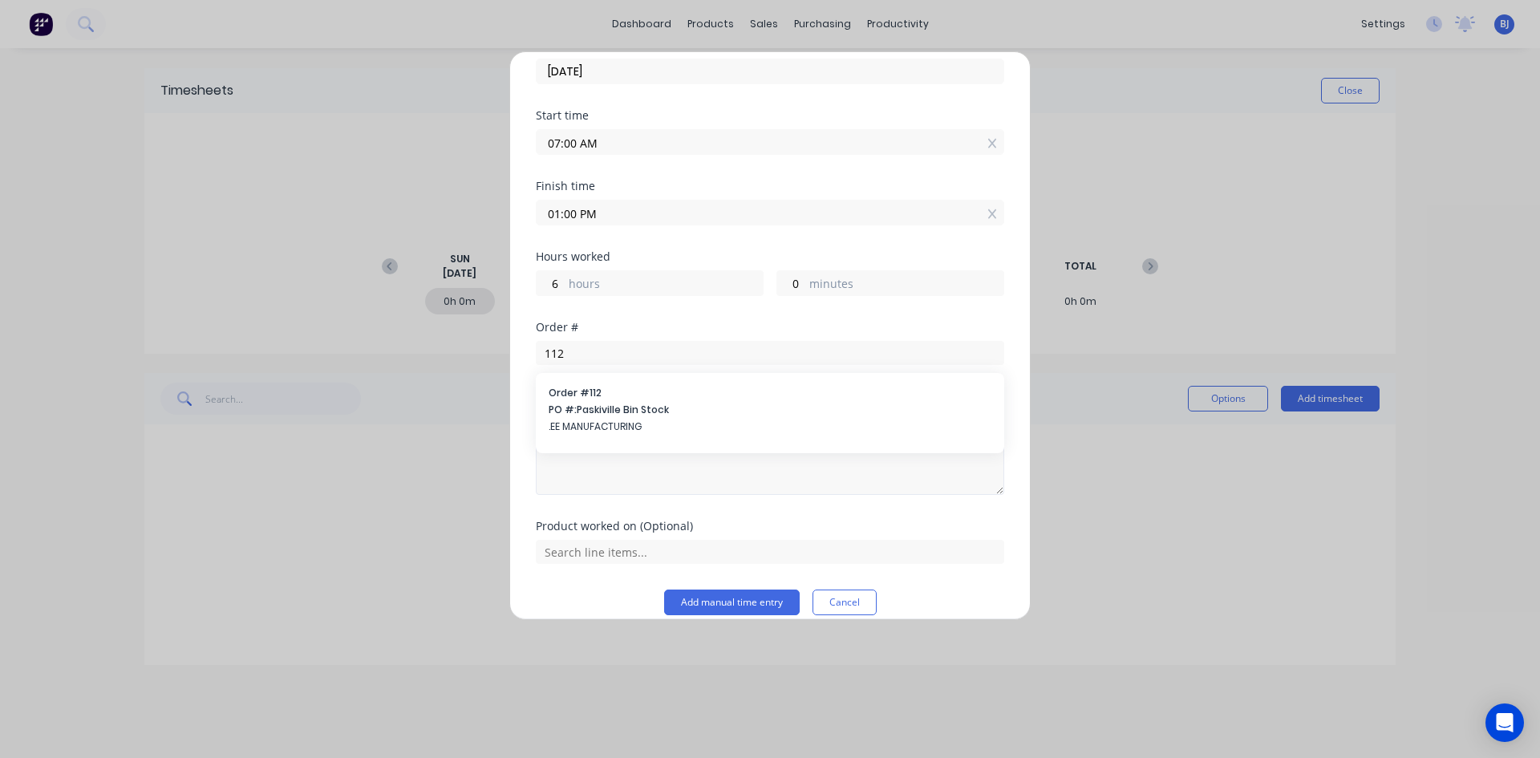
scroll to position [99, 0]
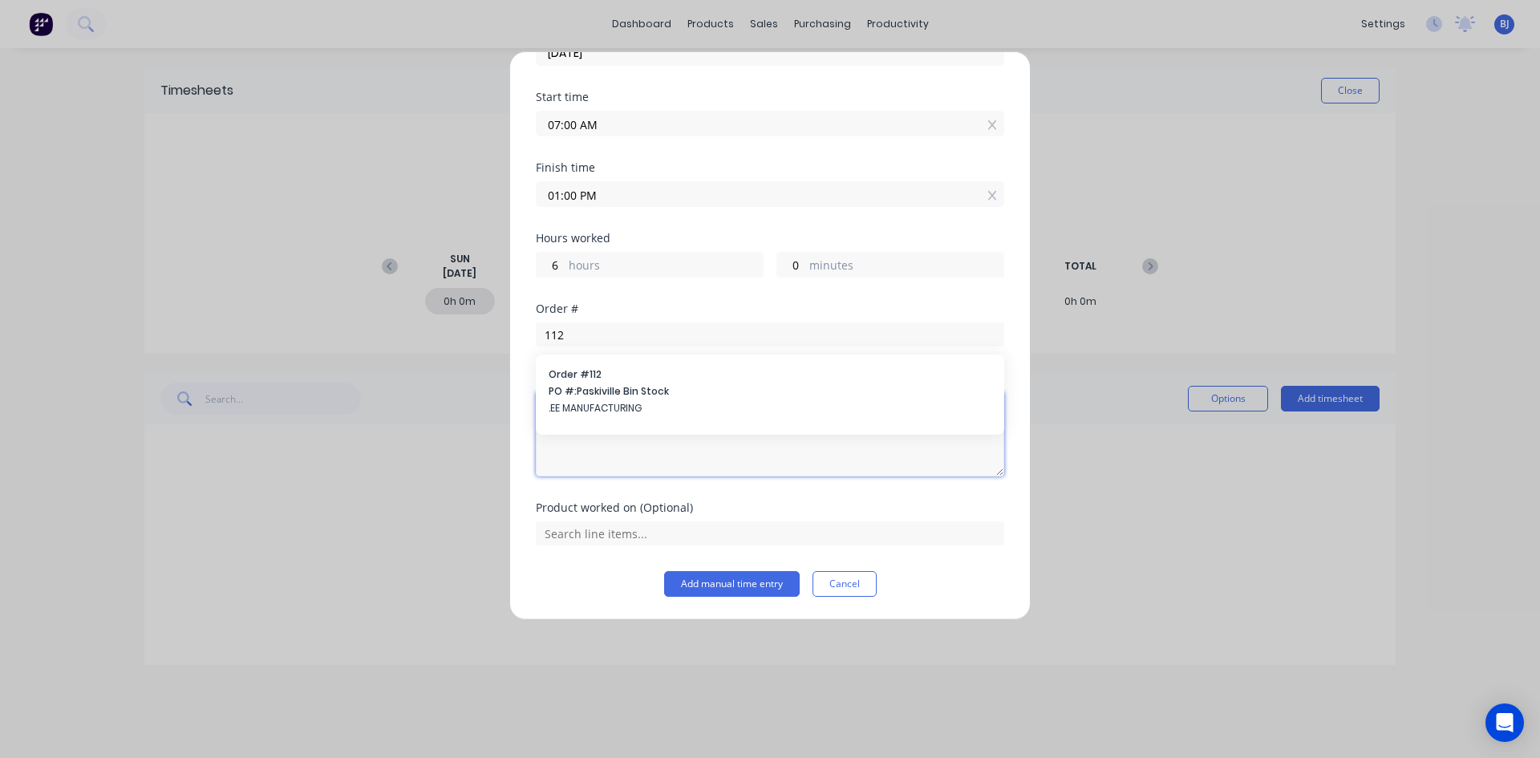
click at [627, 474] on textarea at bounding box center [770, 433] width 468 height 85
type textarea "Finish off Base Cone"
click at [657, 529] on input "text" at bounding box center [770, 533] width 468 height 24
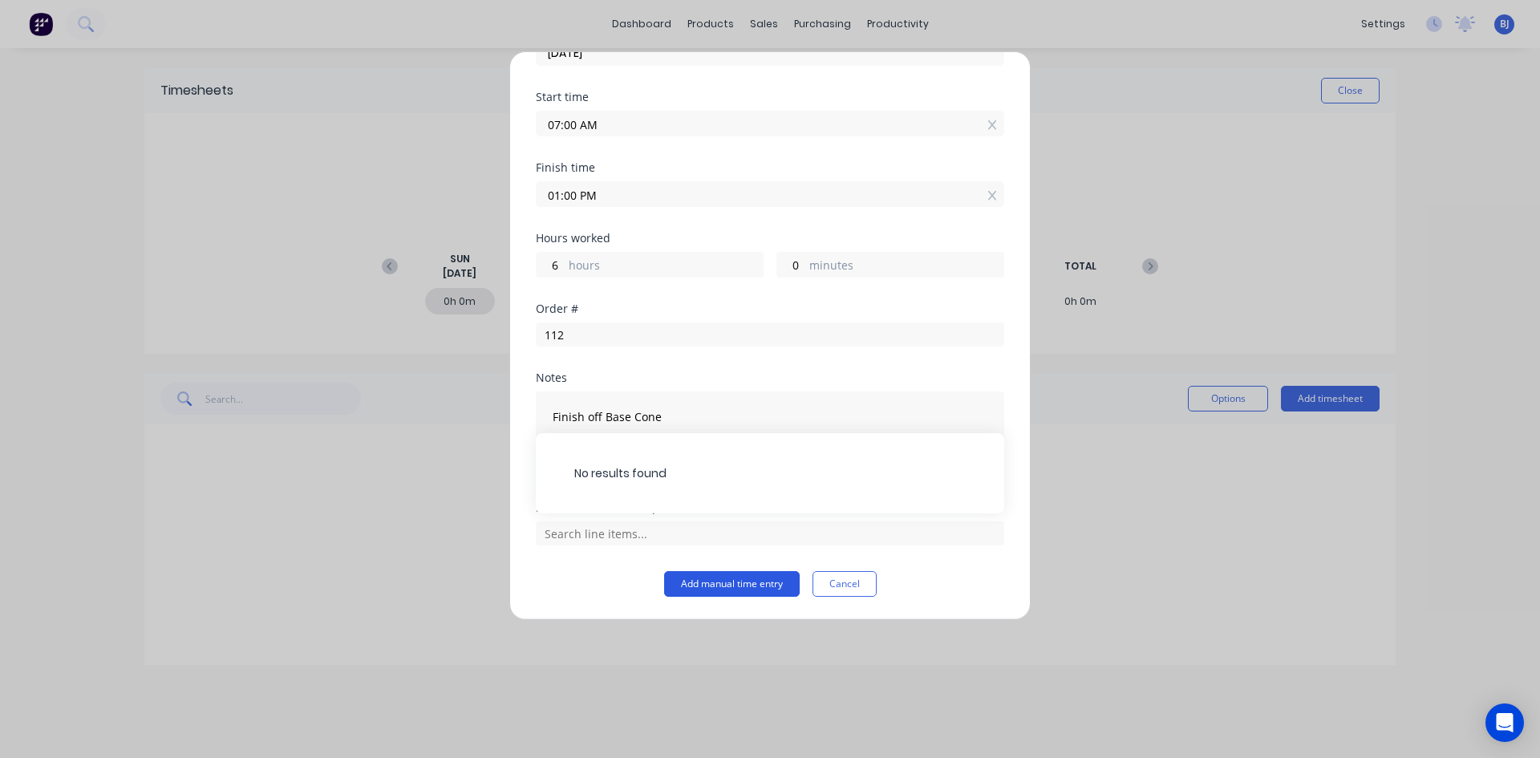
click at [703, 582] on button "Add manual time entry" at bounding box center [732, 584] width 136 height 26
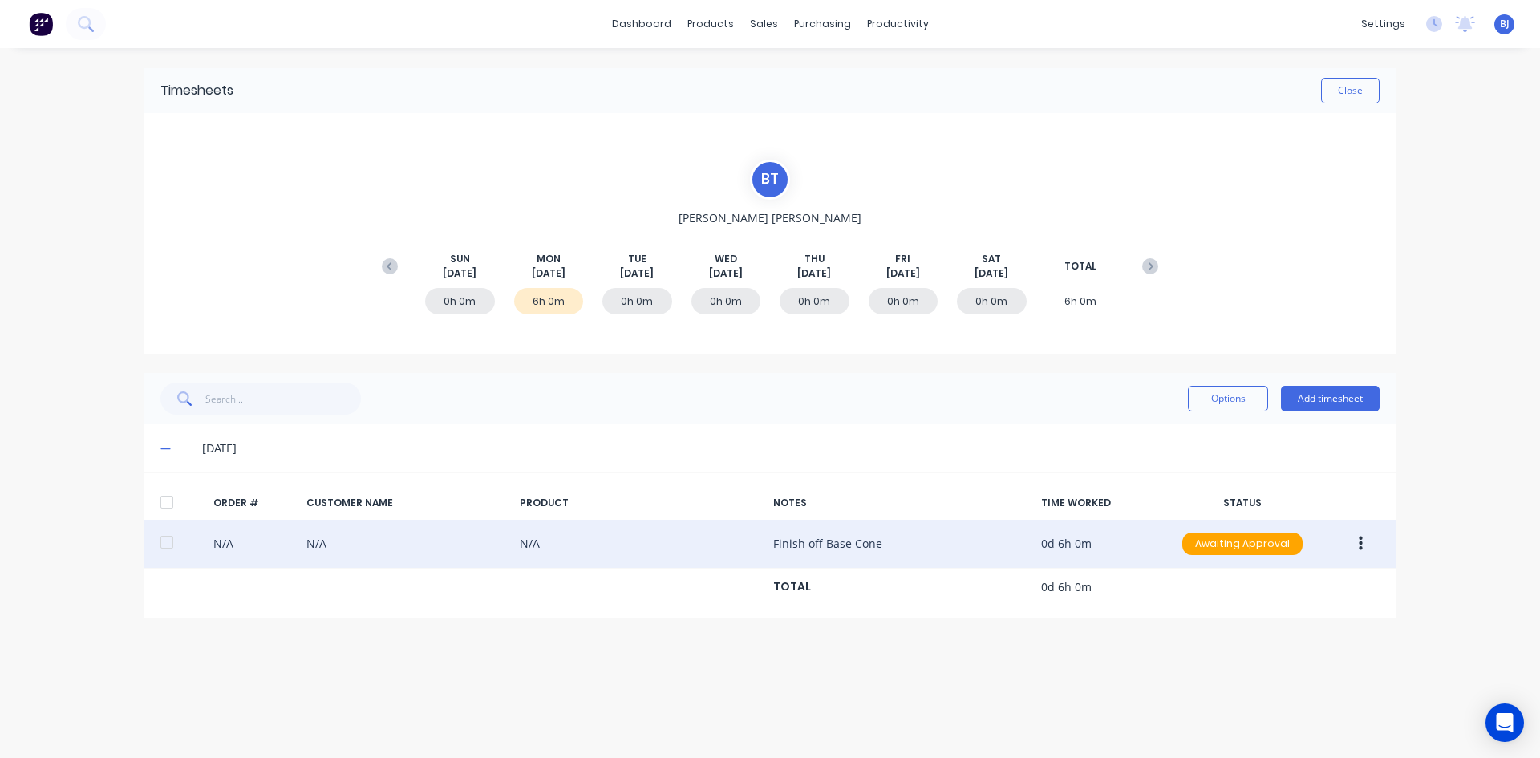
click at [1362, 545] on button "button" at bounding box center [1361, 543] width 38 height 29
click at [1265, 648] on div "Edit" at bounding box center [1302, 649] width 123 height 23
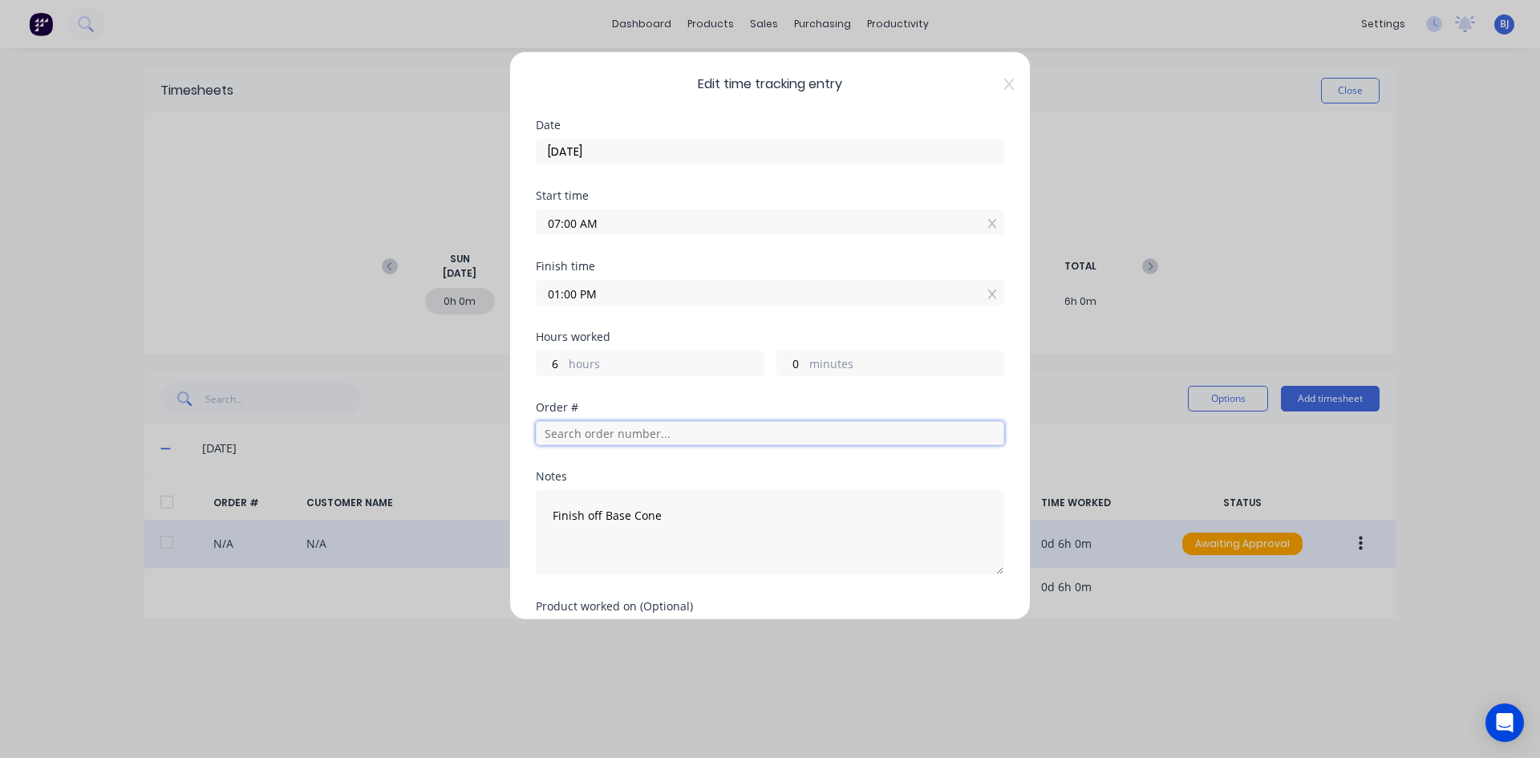
click at [582, 434] on input "text" at bounding box center [770, 433] width 468 height 24
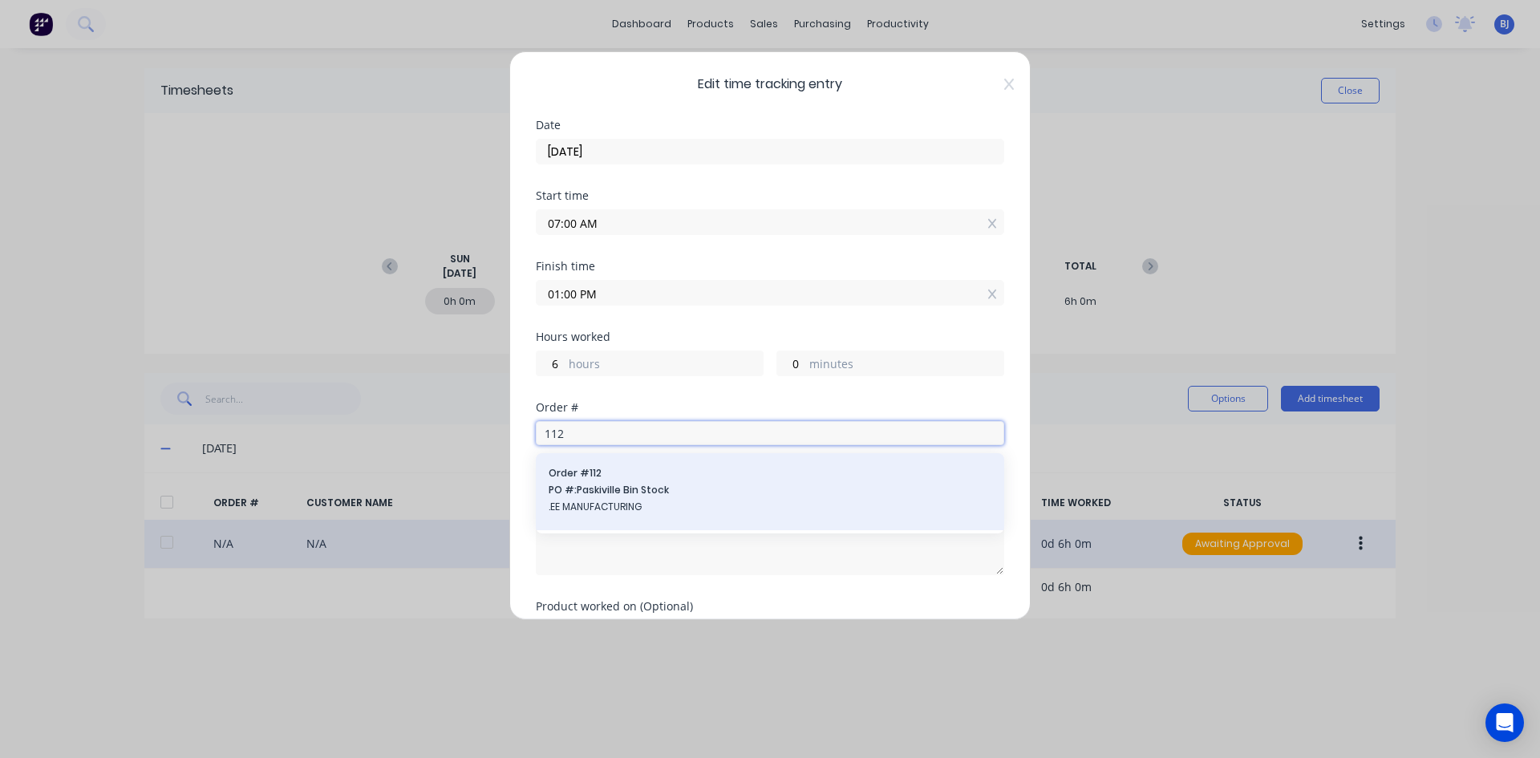
type input "112"
click at [572, 472] on span "Order # 112" at bounding box center [769, 473] width 443 height 14
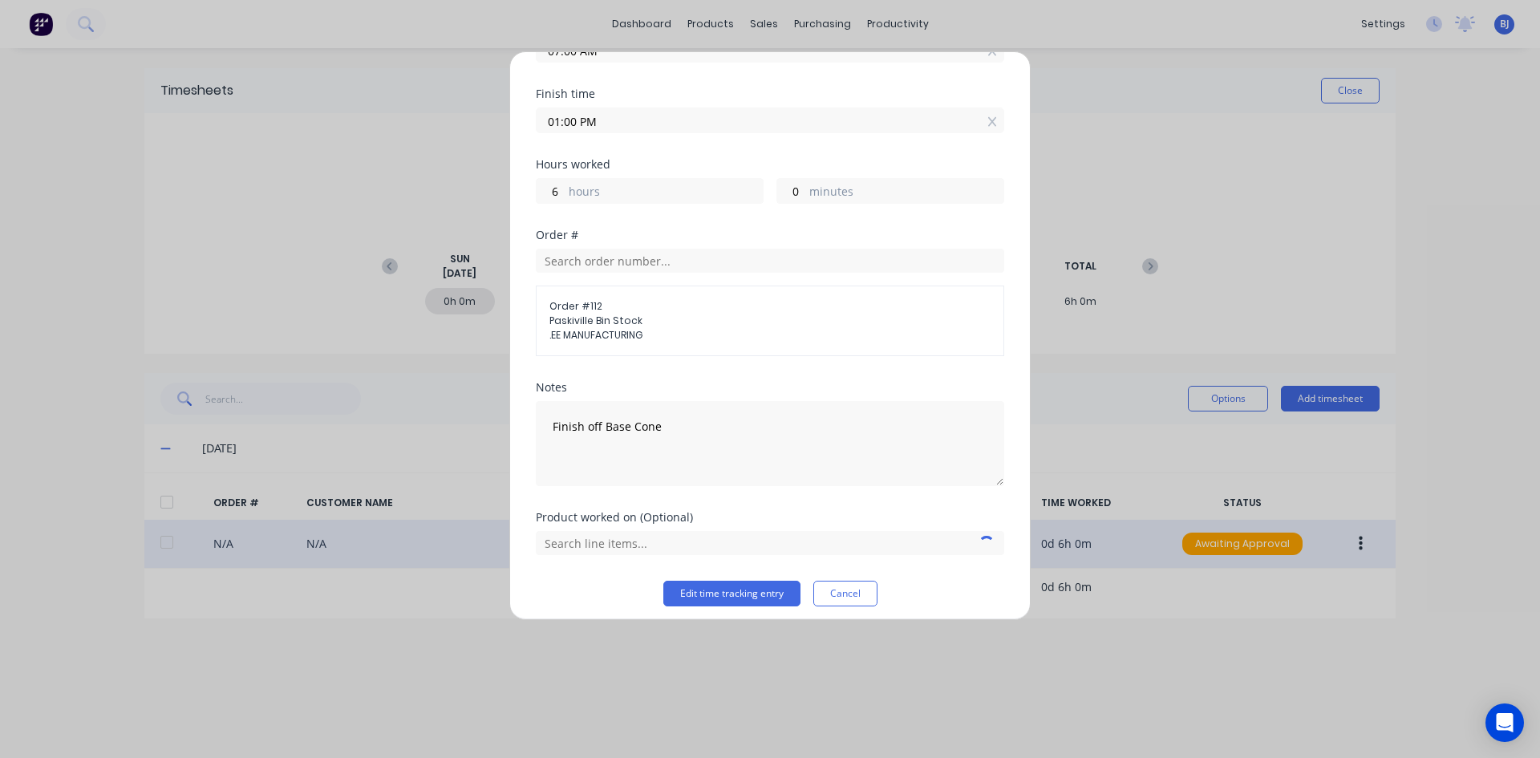
scroll to position [182, 0]
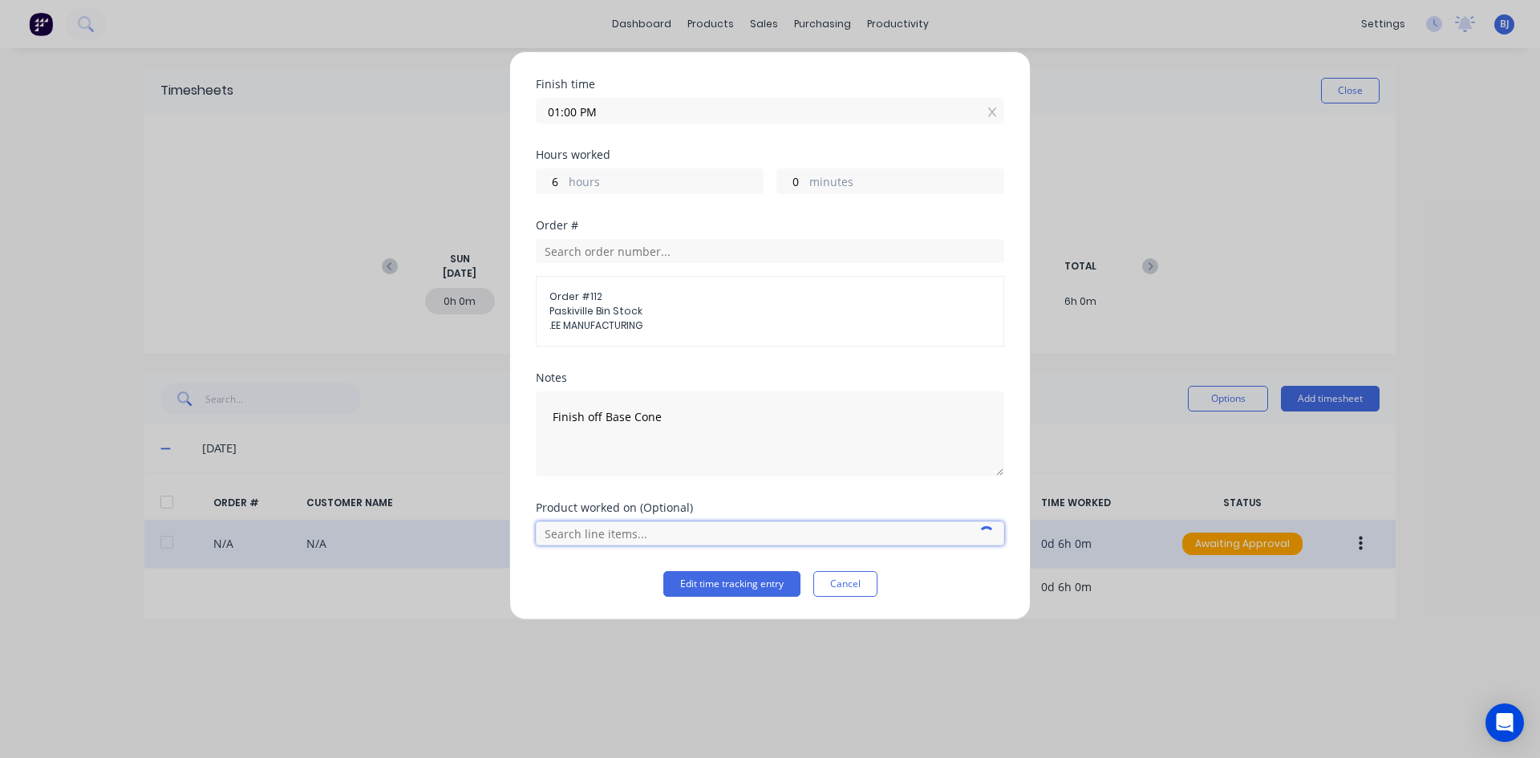
click at [606, 533] on input "text" at bounding box center [770, 533] width 468 height 24
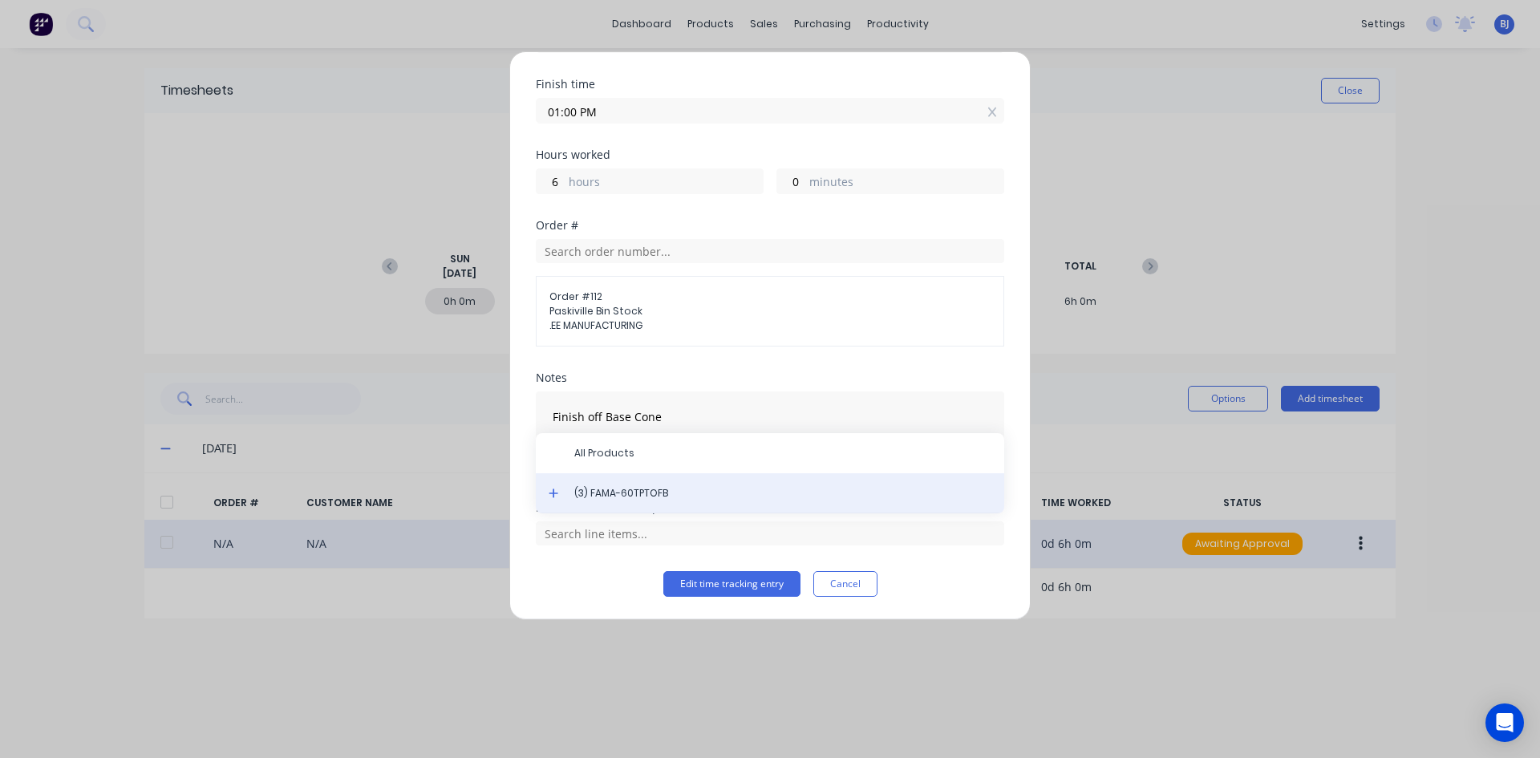
click at [627, 498] on span "(3) FAMA-60TPTOFB" at bounding box center [782, 493] width 417 height 14
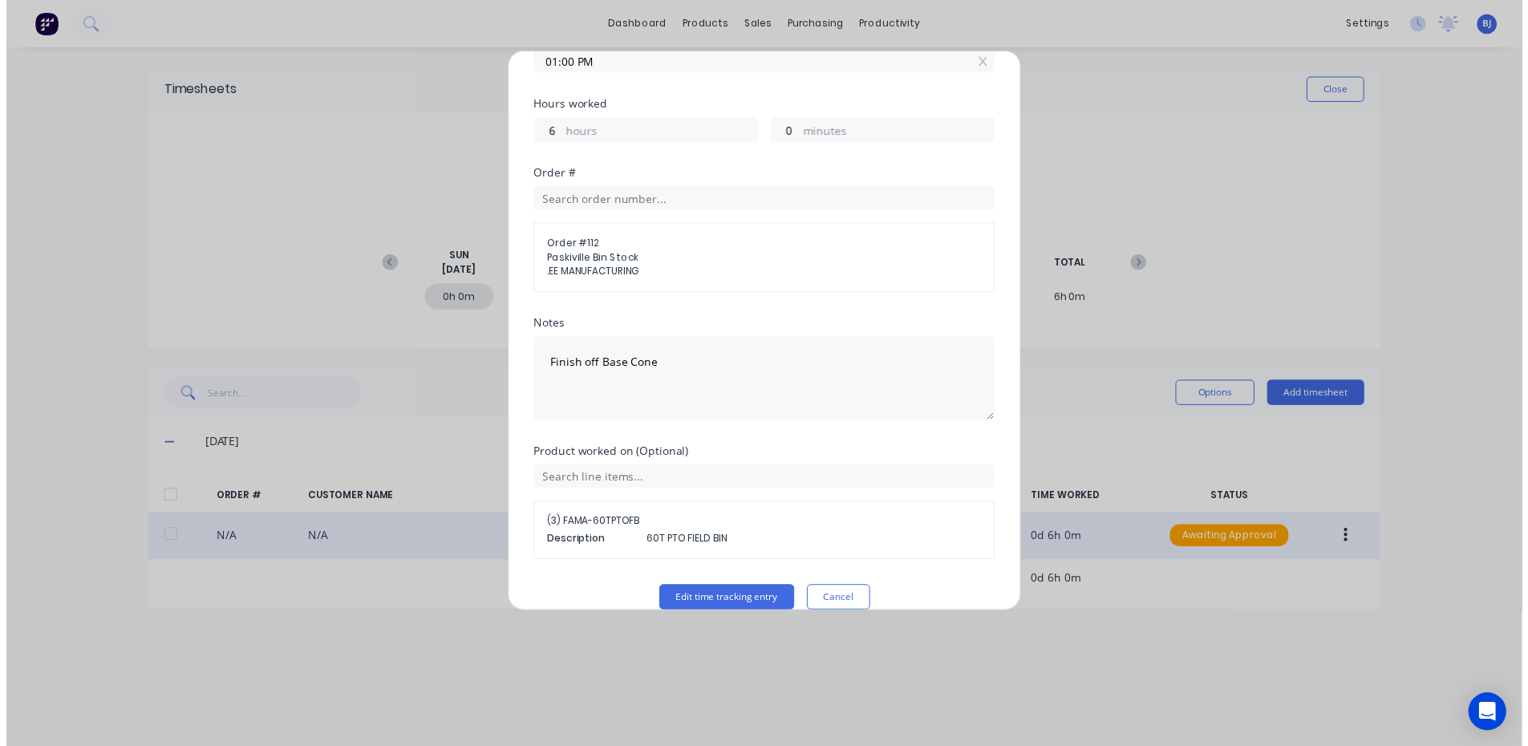
scroll to position [254, 0]
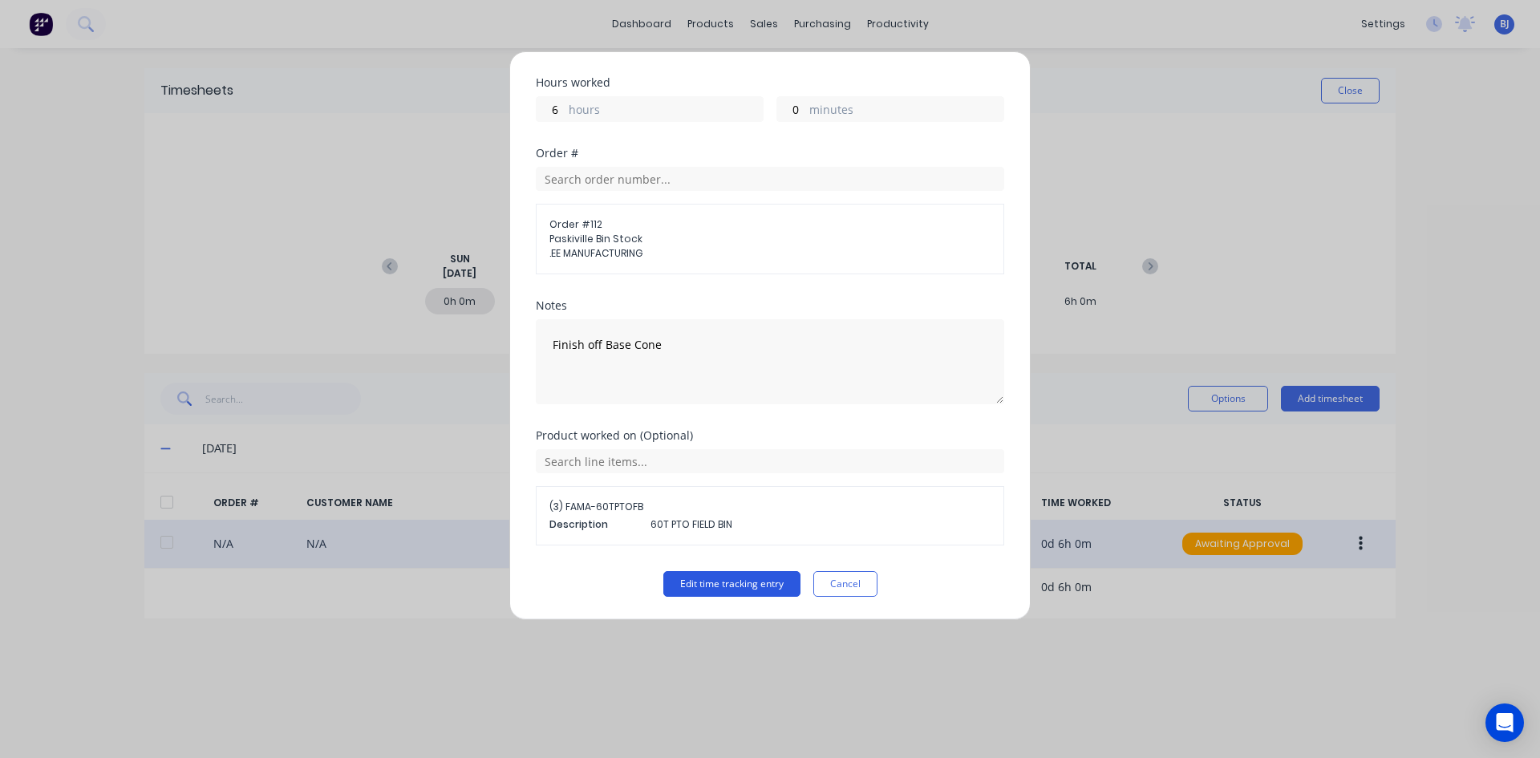
click at [739, 584] on button "Edit time tracking entry" at bounding box center [731, 584] width 137 height 26
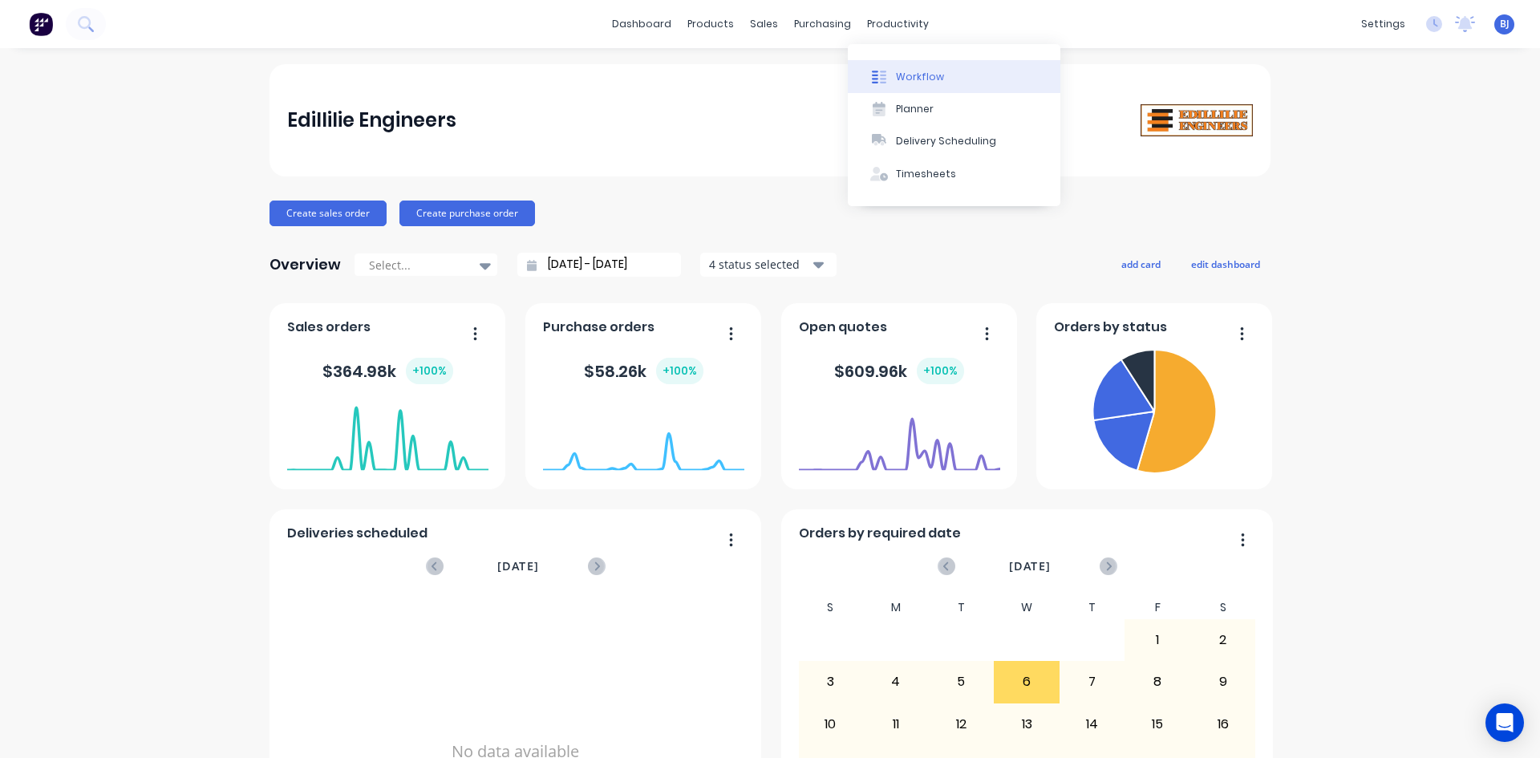
click at [903, 76] on div "Workflow" at bounding box center [920, 77] width 48 height 14
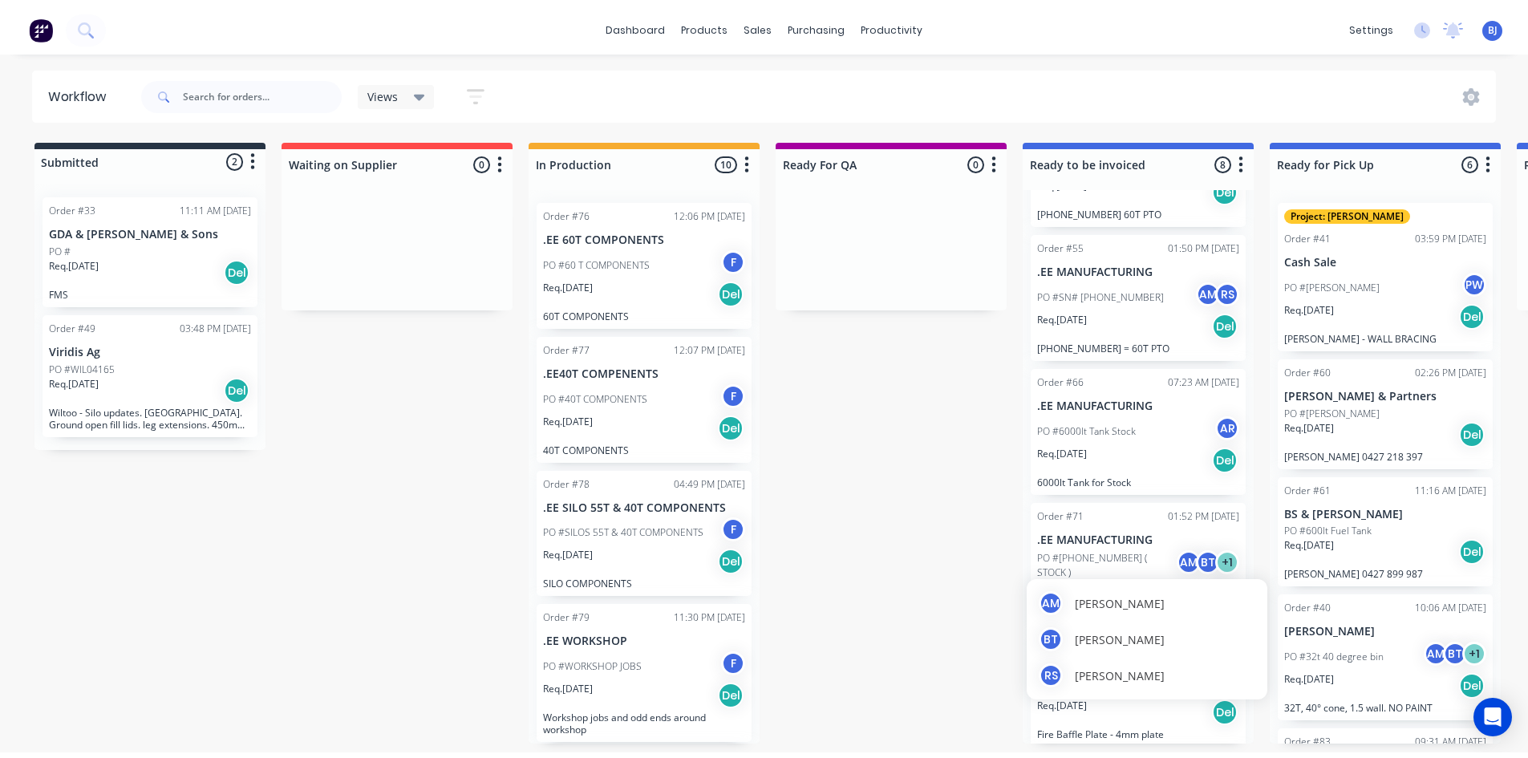
scroll to position [342, 0]
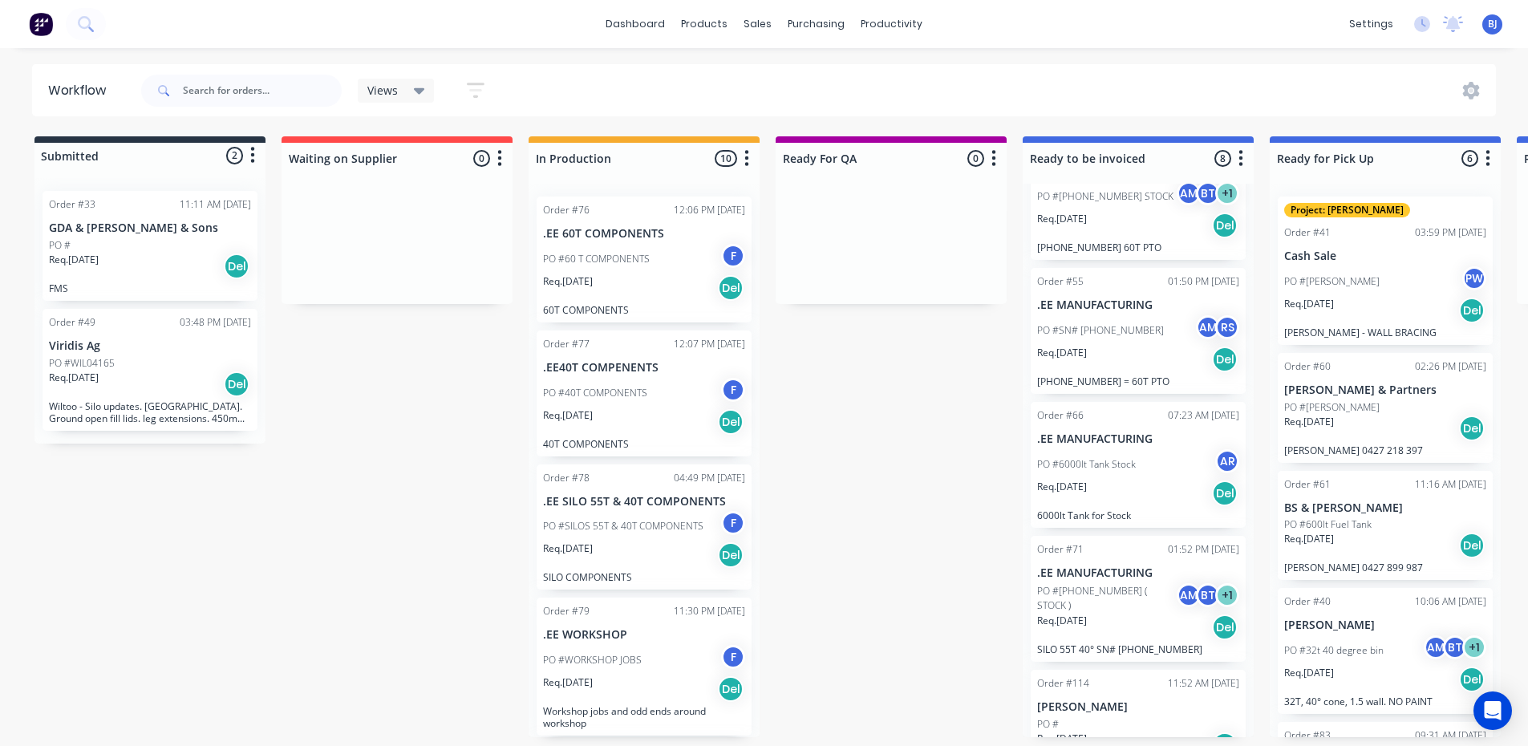
click at [1151, 349] on div "Req. 17/06/25 Del" at bounding box center [1138, 359] width 202 height 27
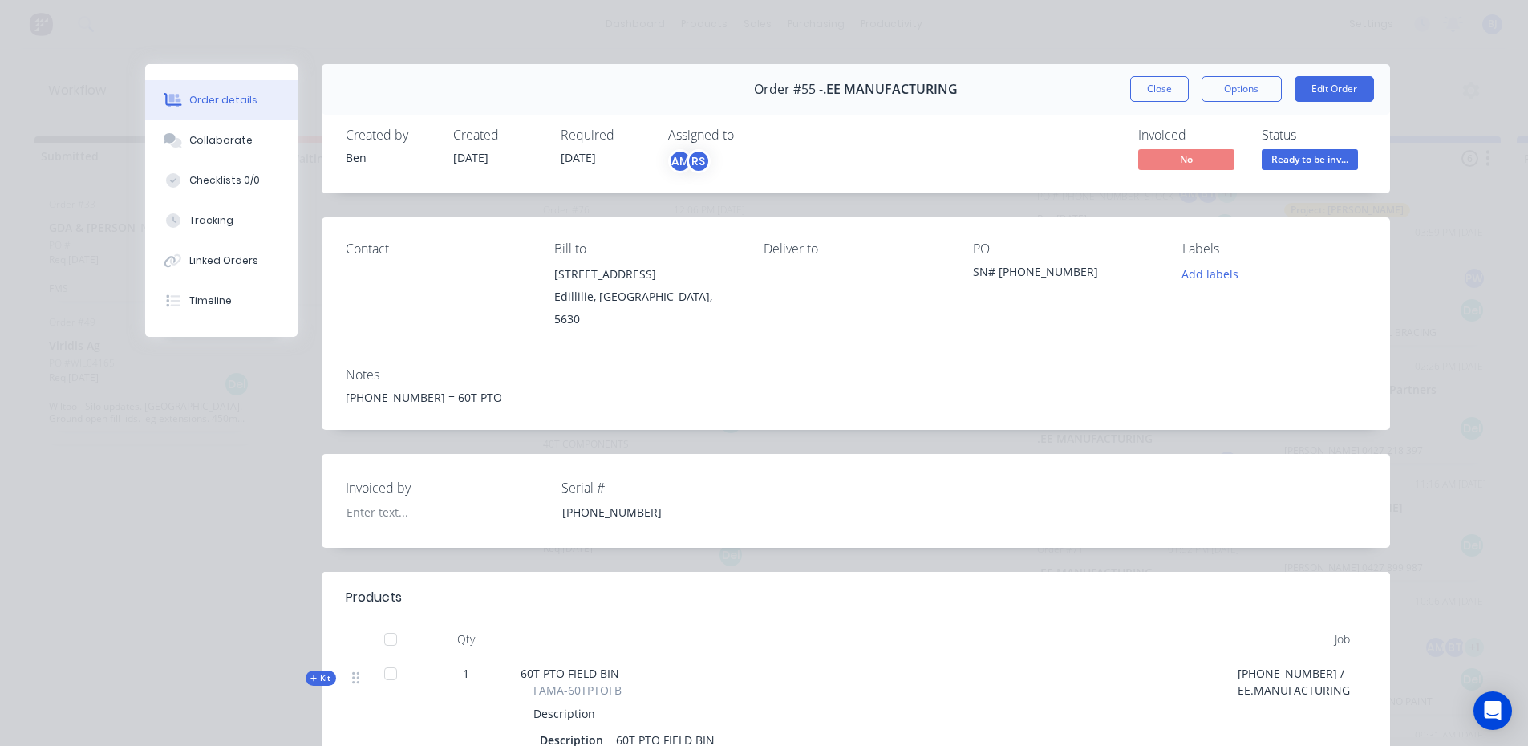
click at [1057, 274] on div "SN# 25-600-12" at bounding box center [1065, 274] width 184 height 22
click at [1322, 86] on button "Edit Order" at bounding box center [1333, 89] width 79 height 26
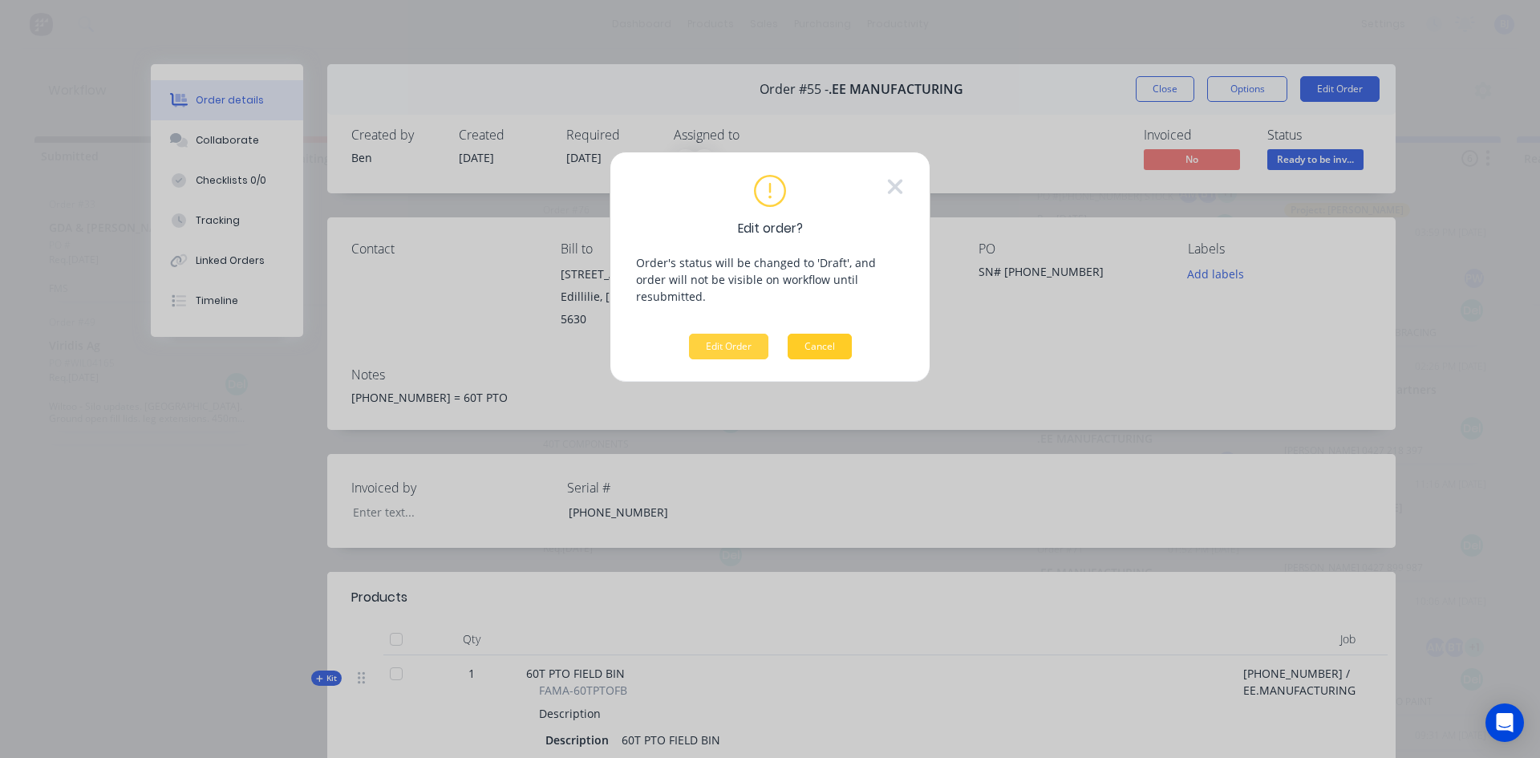
drag, startPoint x: 729, startPoint y: 333, endPoint x: 823, endPoint y: 316, distance: 95.3
click at [731, 334] on button "Edit Order" at bounding box center [728, 347] width 79 height 26
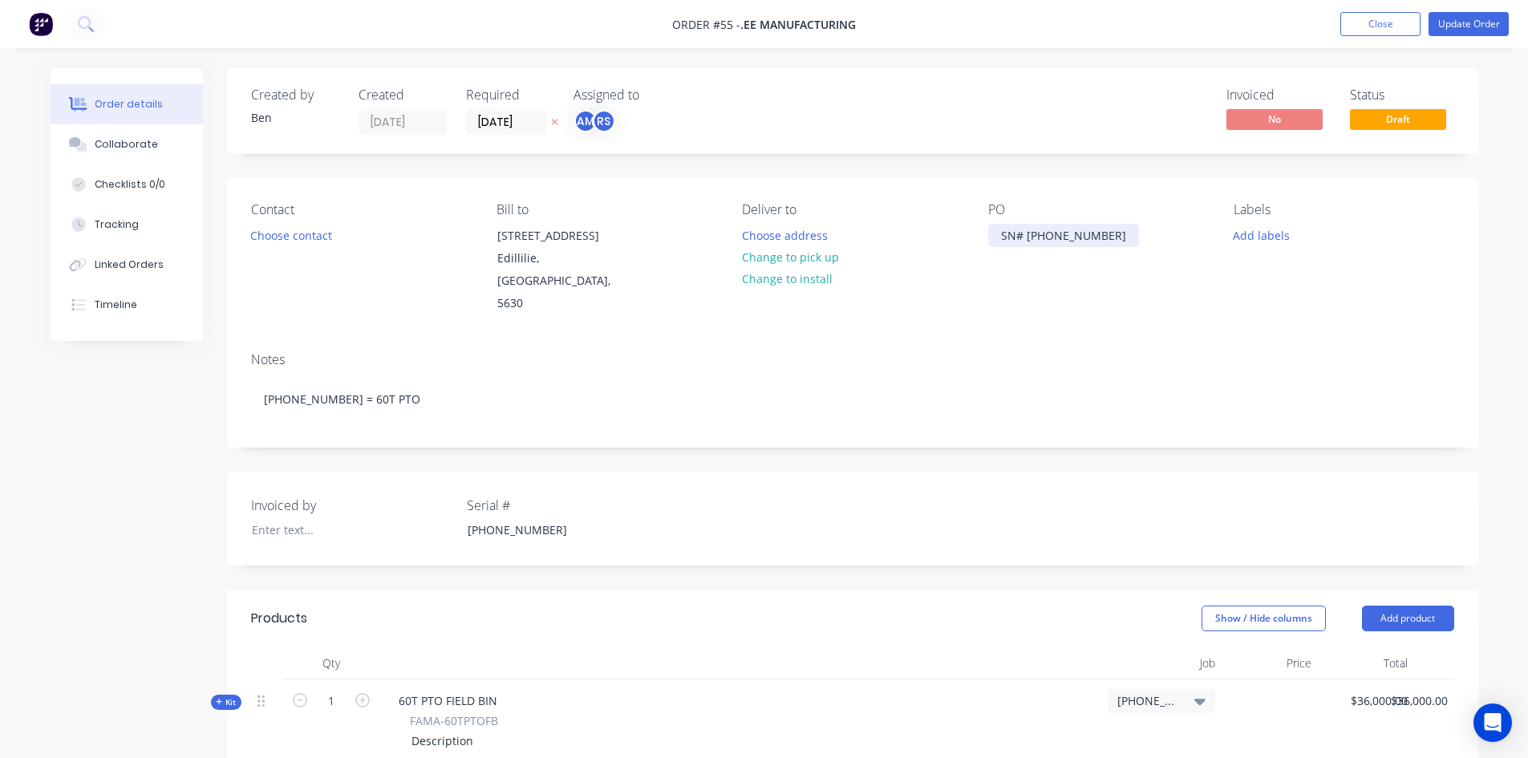
click at [1087, 235] on div "SN# 25-600-12" at bounding box center [1063, 235] width 151 height 23
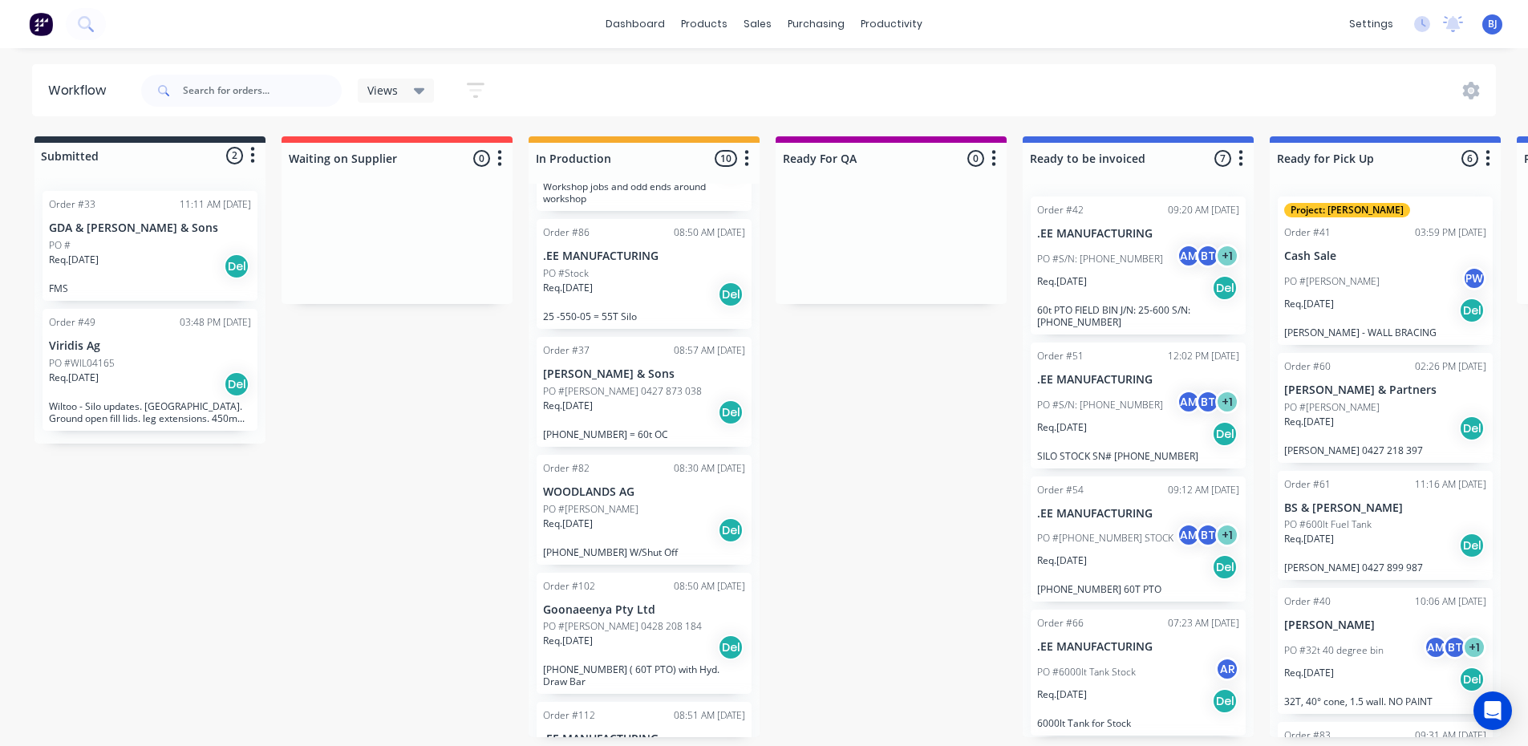
scroll to position [561, 0]
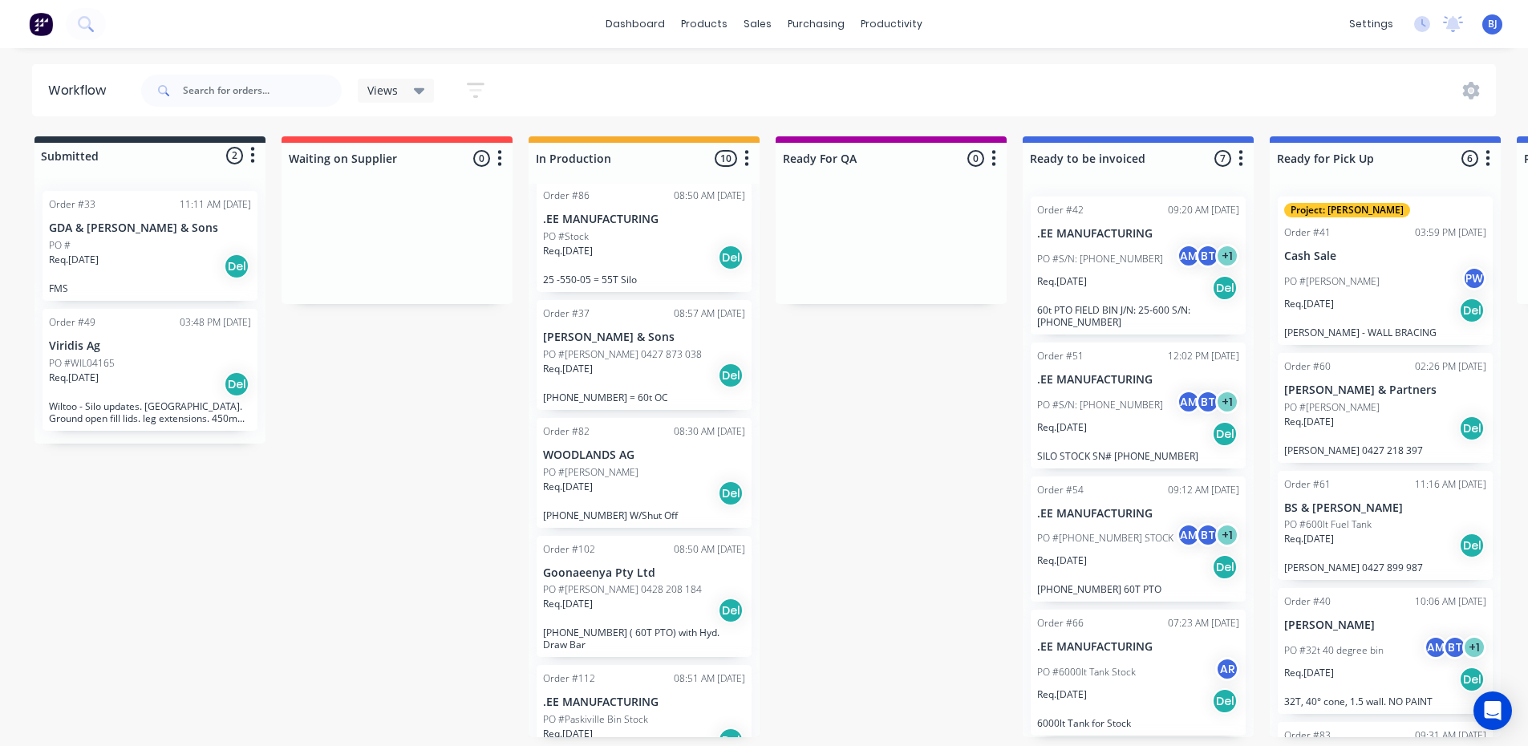
click at [698, 342] on div "Order #37 08:57 AM 06/08/25 C.J. Kay & Sons PO #Dylan Kay 0427 873 038 Req. 02/…" at bounding box center [643, 355] width 215 height 110
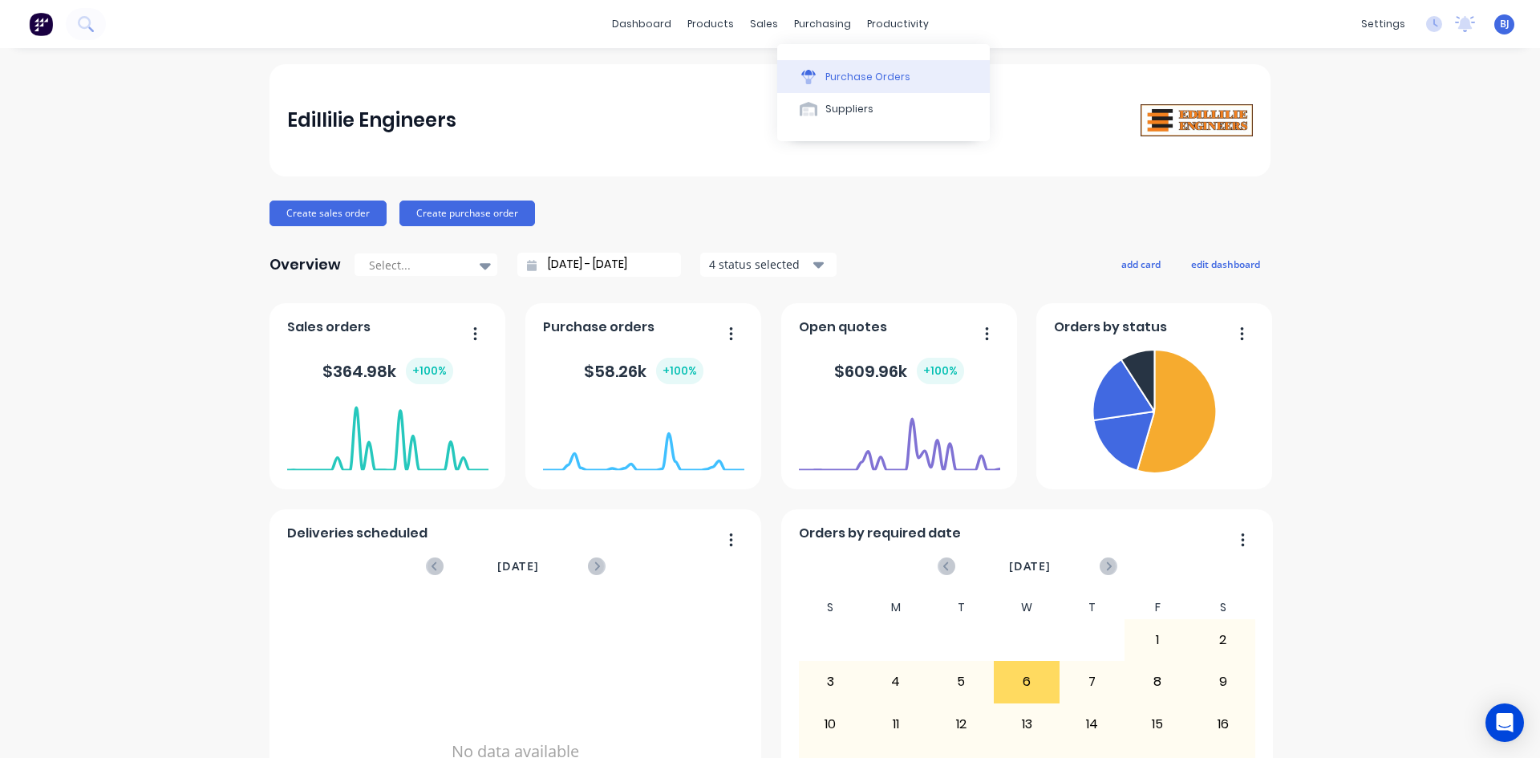
click at [823, 81] on button "Purchase Orders" at bounding box center [883, 76] width 212 height 32
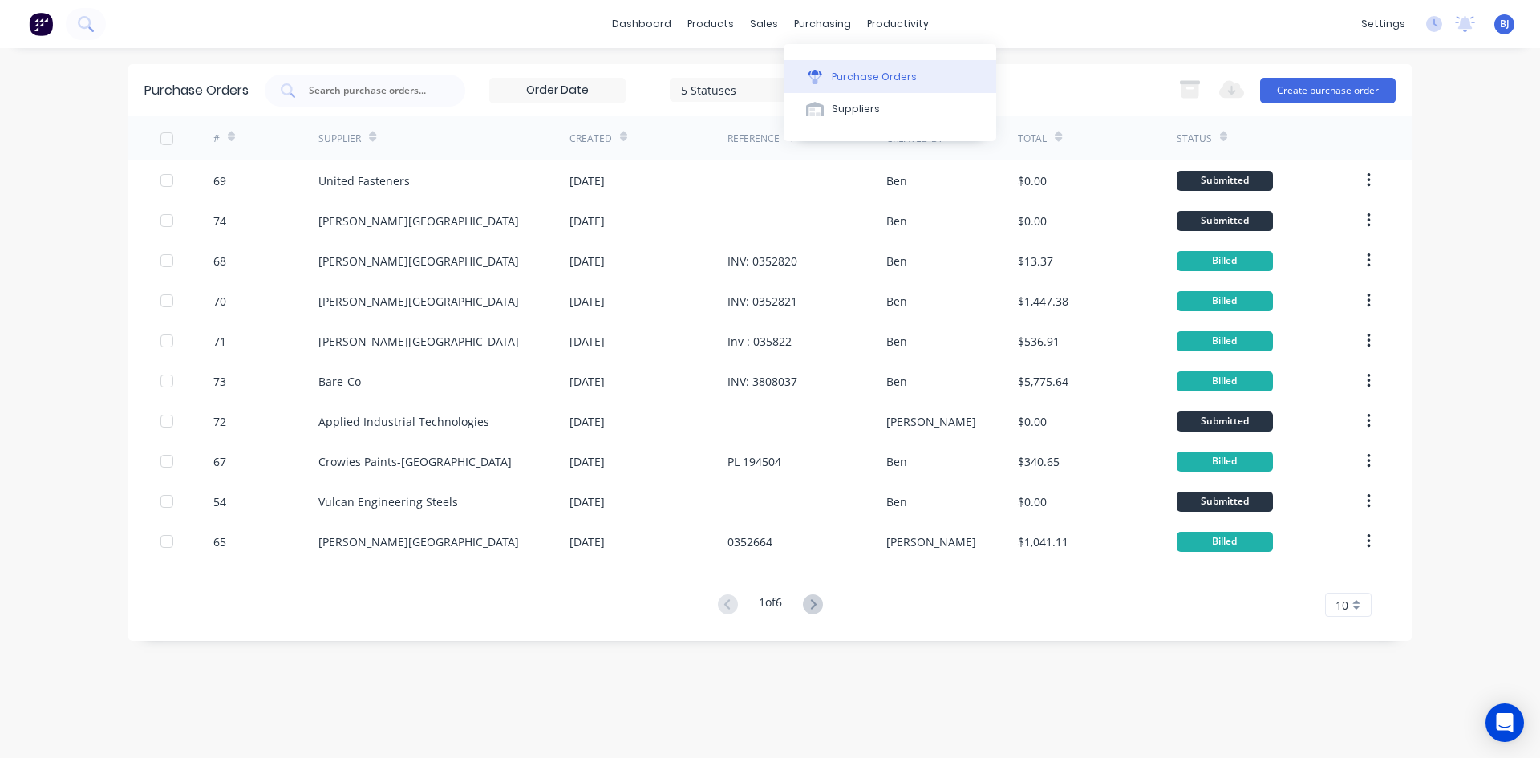
click at [828, 75] on button "Purchase Orders" at bounding box center [889, 76] width 212 height 32
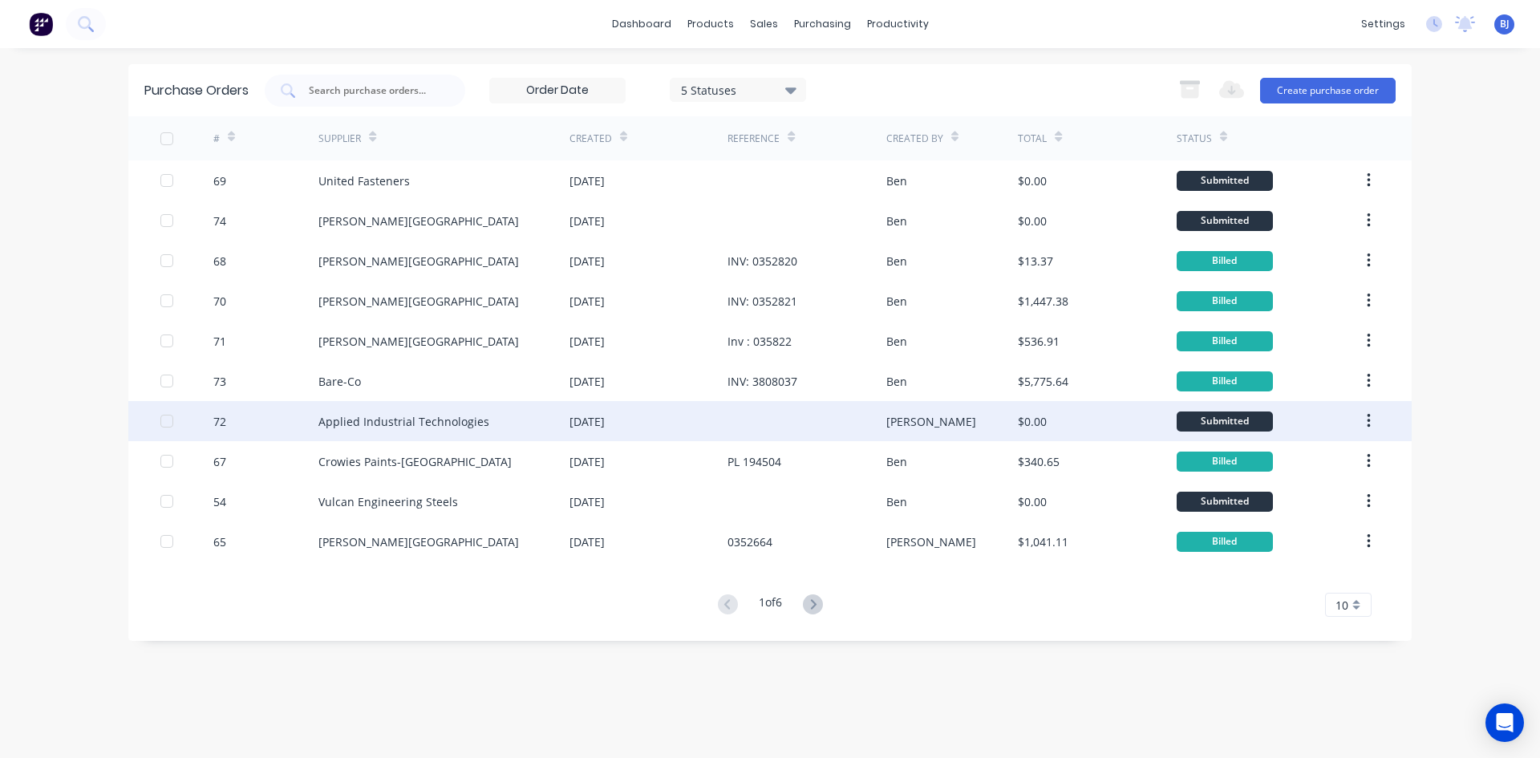
click at [730, 426] on div at bounding box center [806, 421] width 158 height 40
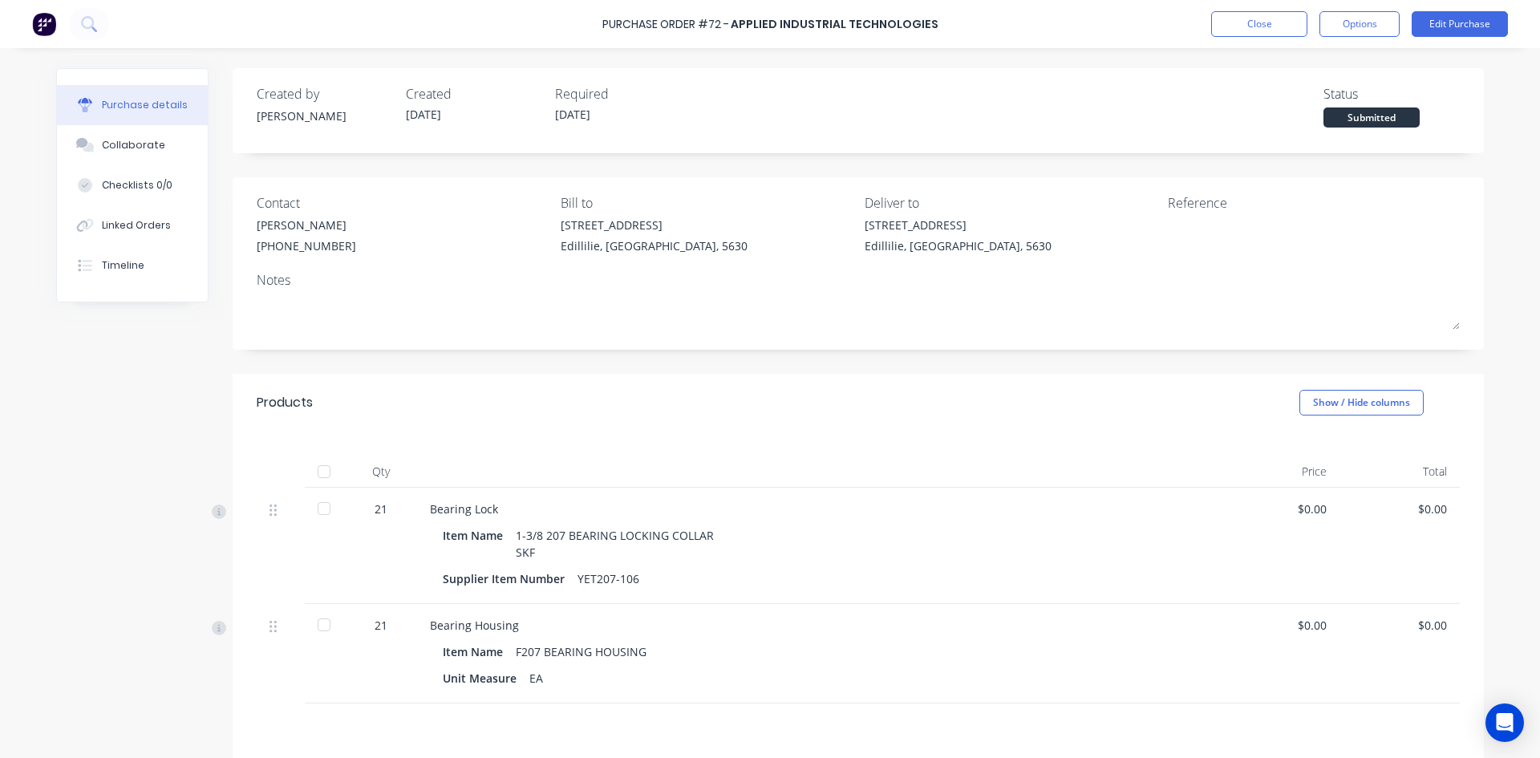
click at [1446, 624] on div "$0.00" at bounding box center [1399, 653] width 120 height 99
click at [1436, 624] on div "$0.00" at bounding box center [1399, 625] width 95 height 17
drag, startPoint x: 1439, startPoint y: 623, endPoint x: 1396, endPoint y: 631, distance: 44.0
click at [1398, 629] on div "$0.00" at bounding box center [1399, 625] width 95 height 17
click at [1423, 625] on div "$0.00" at bounding box center [1399, 625] width 95 height 17
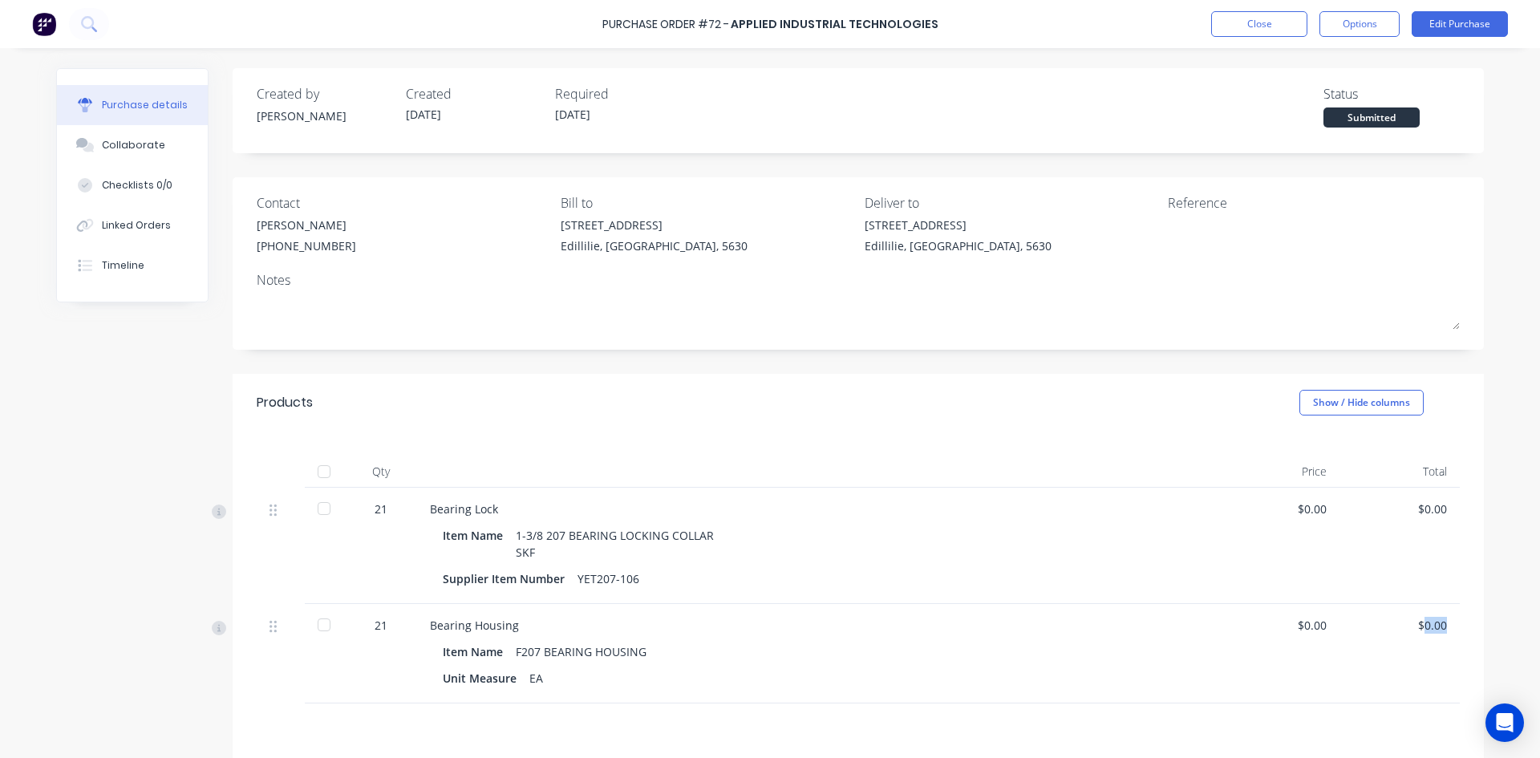
click at [1423, 625] on div "$0.00" at bounding box center [1399, 625] width 95 height 17
click at [1466, 26] on button "Edit Purchase" at bounding box center [1459, 24] width 96 height 26
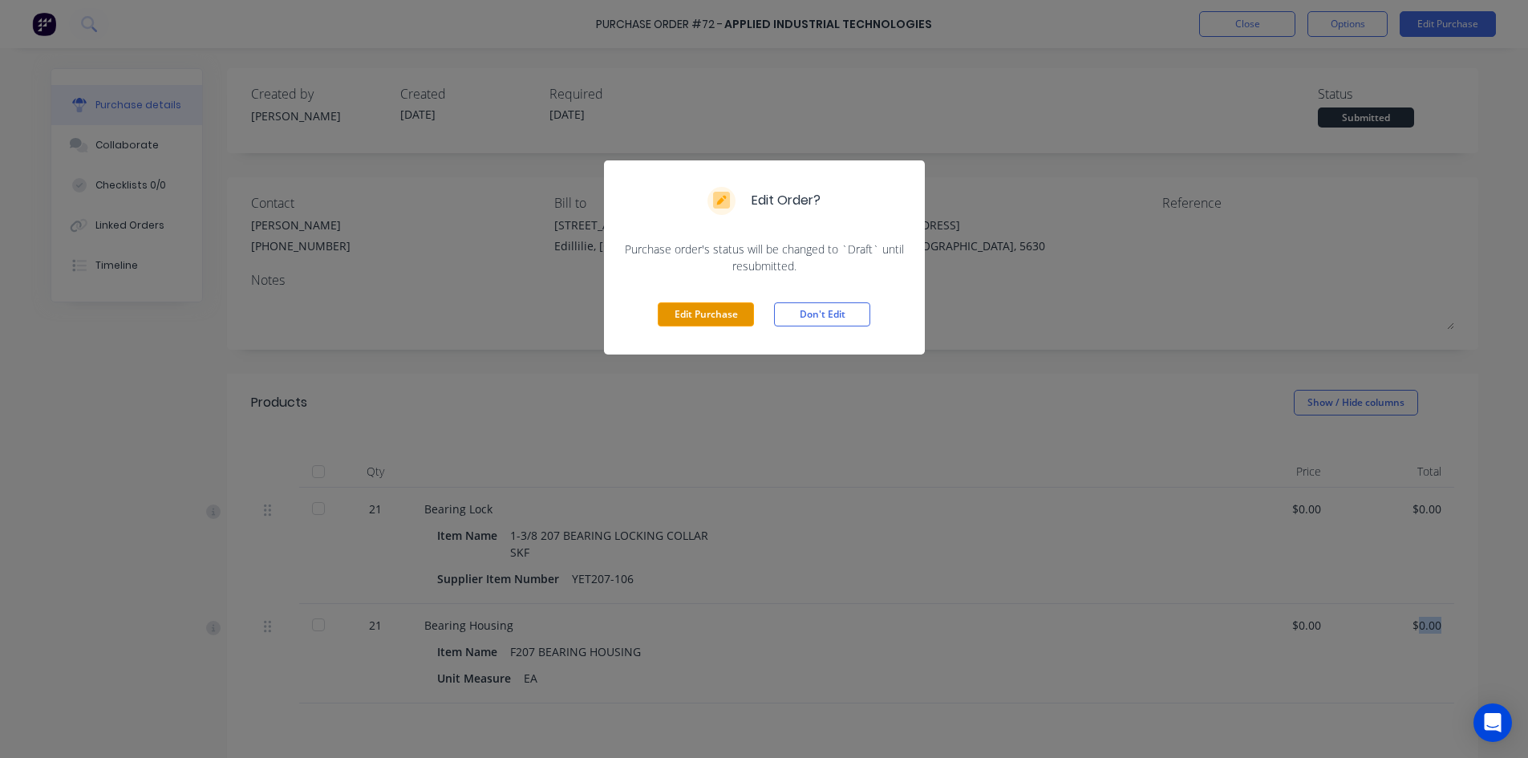
click at [716, 315] on button "Edit Purchase" at bounding box center [706, 314] width 96 height 24
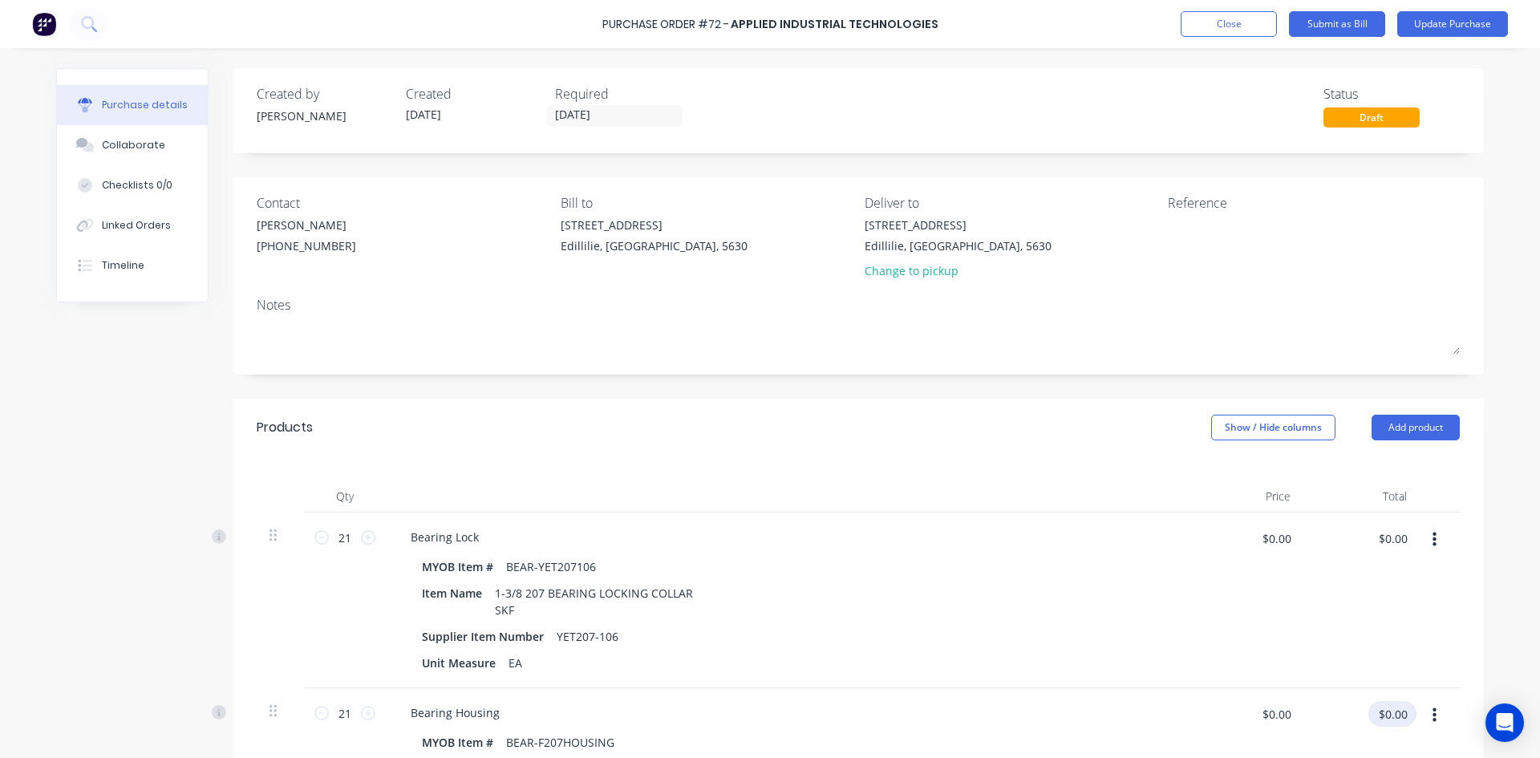
drag, startPoint x: 1407, startPoint y: 714, endPoint x: 1320, endPoint y: 714, distance: 87.4
click at [1320, 714] on div "$0.00 $0.00" at bounding box center [1366, 720] width 100 height 38
type input "160.18"
type input "$7.6276"
type input "$160.18"
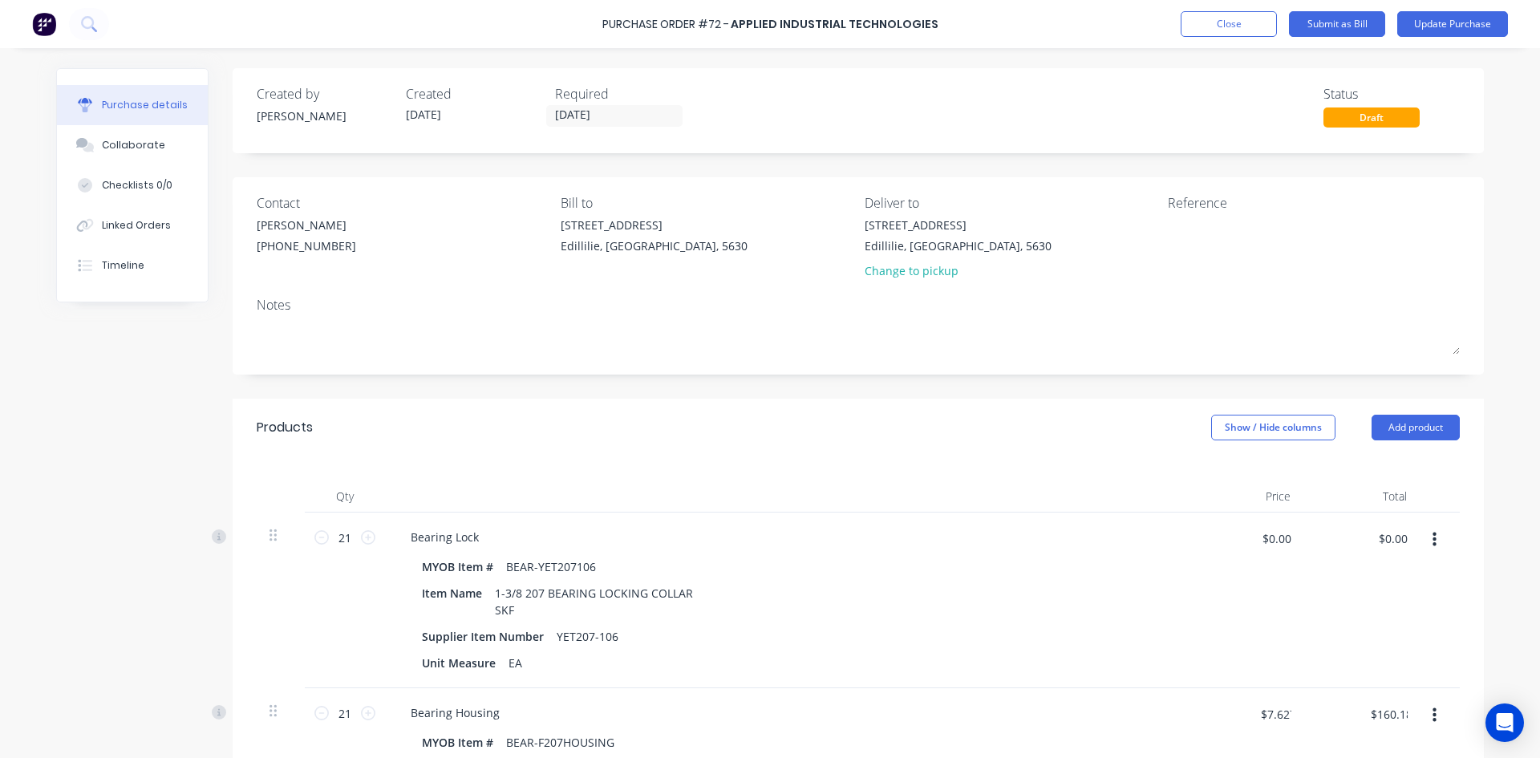
click at [1415, 537] on button "button" at bounding box center [1434, 539] width 38 height 29
drag, startPoint x: 1409, startPoint y: 537, endPoint x: 1346, endPoint y: 550, distance: 64.6
click at [1346, 550] on div "21 21 Bearing Lock MYOB Item # BEAR-YET207106 Item Name 1-3/8 207 BEARING LOCKI…" at bounding box center [858, 600] width 1203 height 176
click at [1393, 540] on input "$0.00" at bounding box center [1392, 538] width 48 height 26
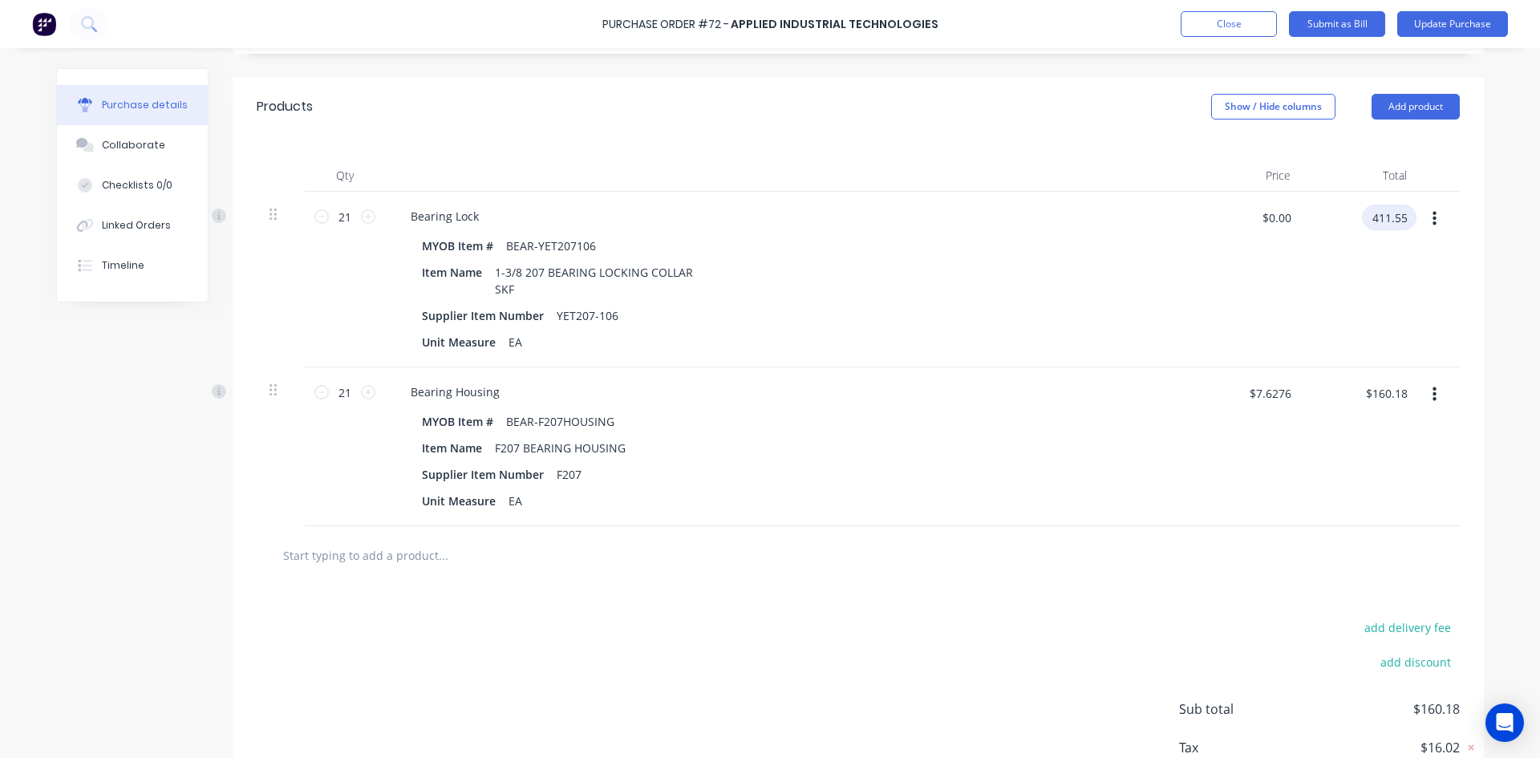
type input "411.55"
type input "$19.5976"
type input "$411.55"
click at [871, 494] on div "Unit Measure EA" at bounding box center [782, 500] width 735 height 23
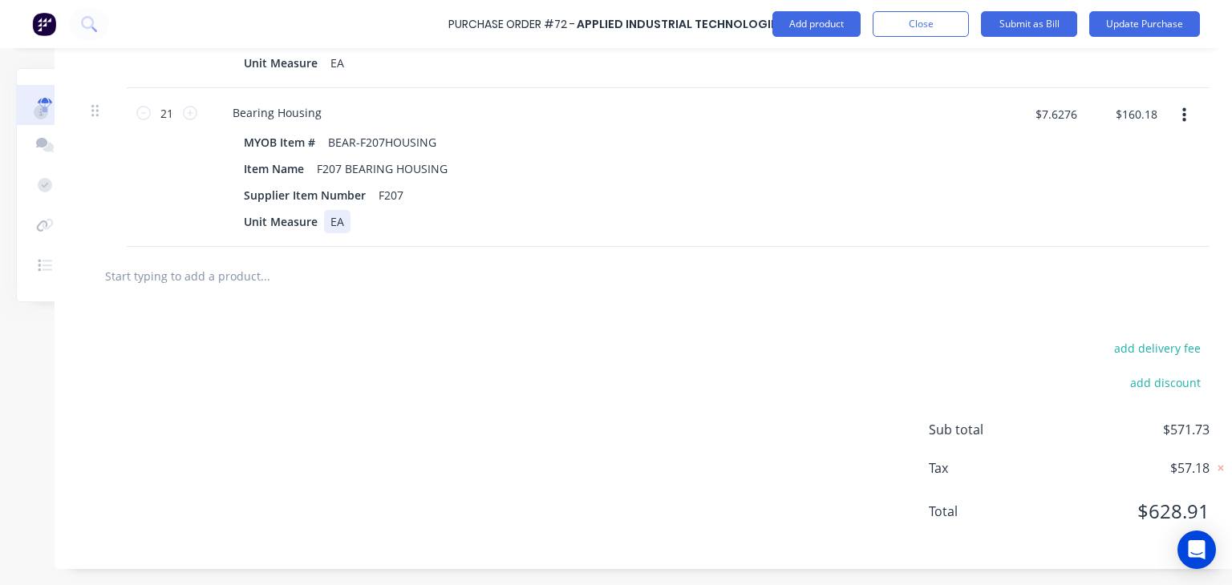
scroll to position [611, 151]
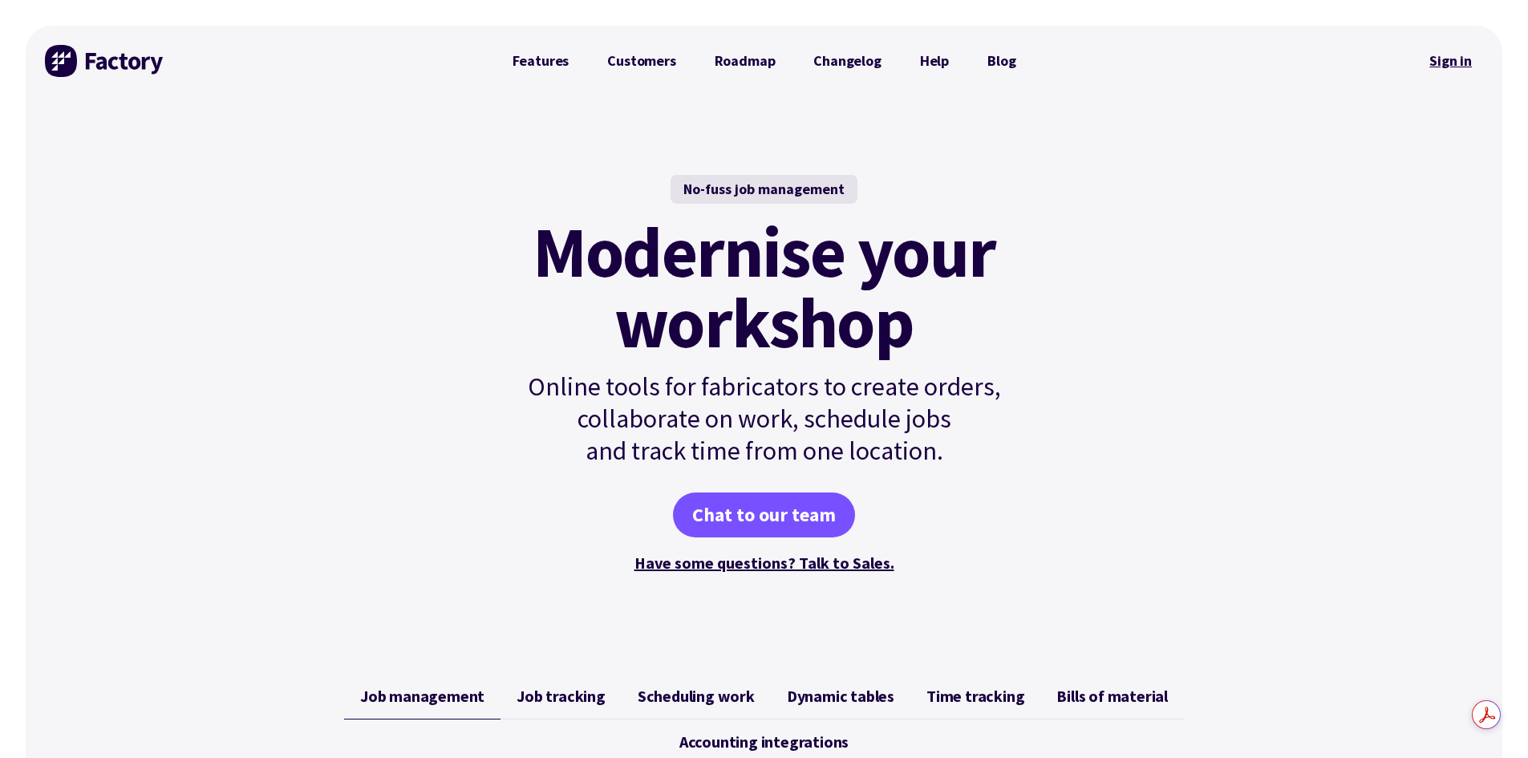
click at [1447, 55] on link "Sign in" at bounding box center [1450, 60] width 65 height 37
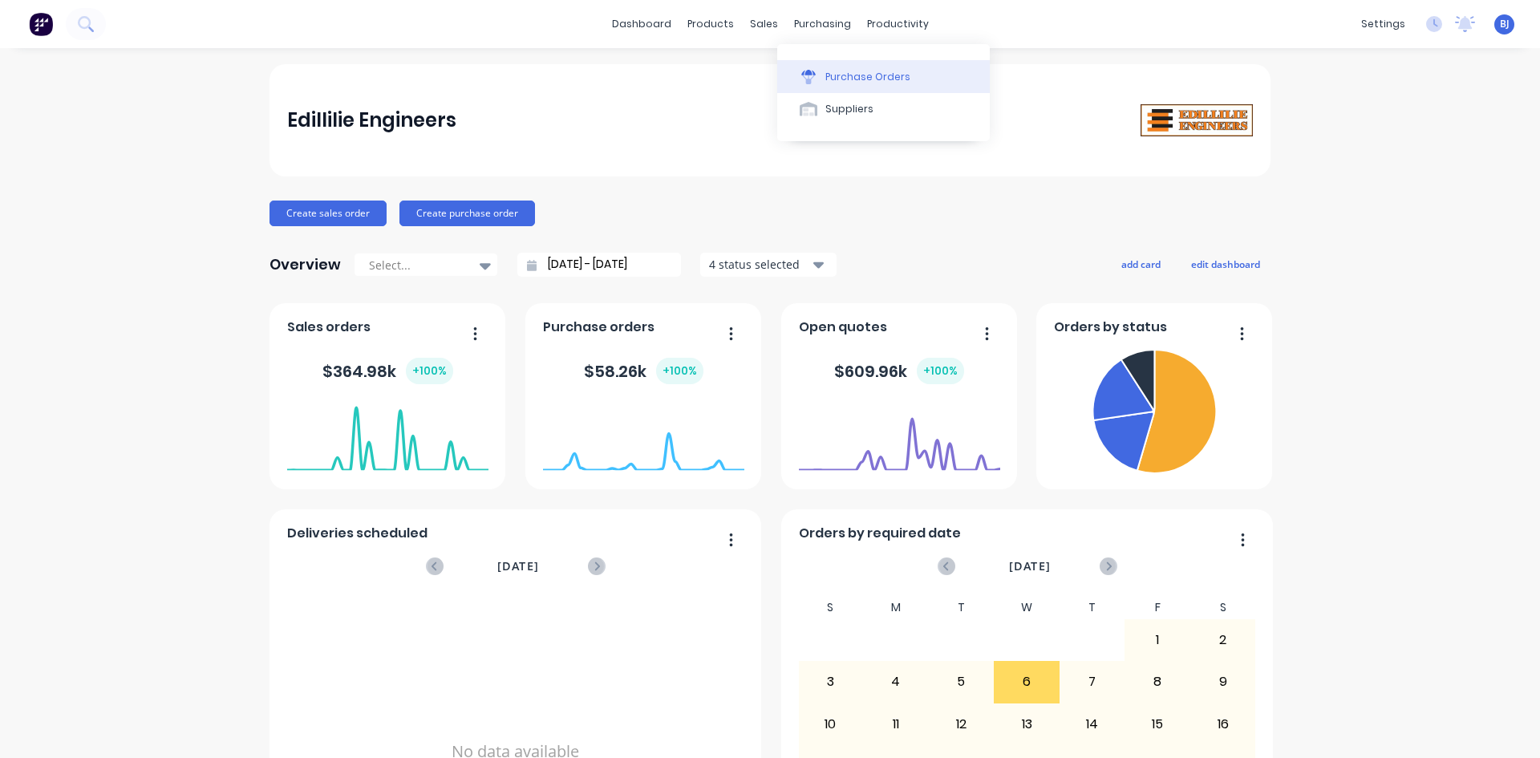
click at [829, 71] on div "Purchase Orders" at bounding box center [867, 77] width 85 height 14
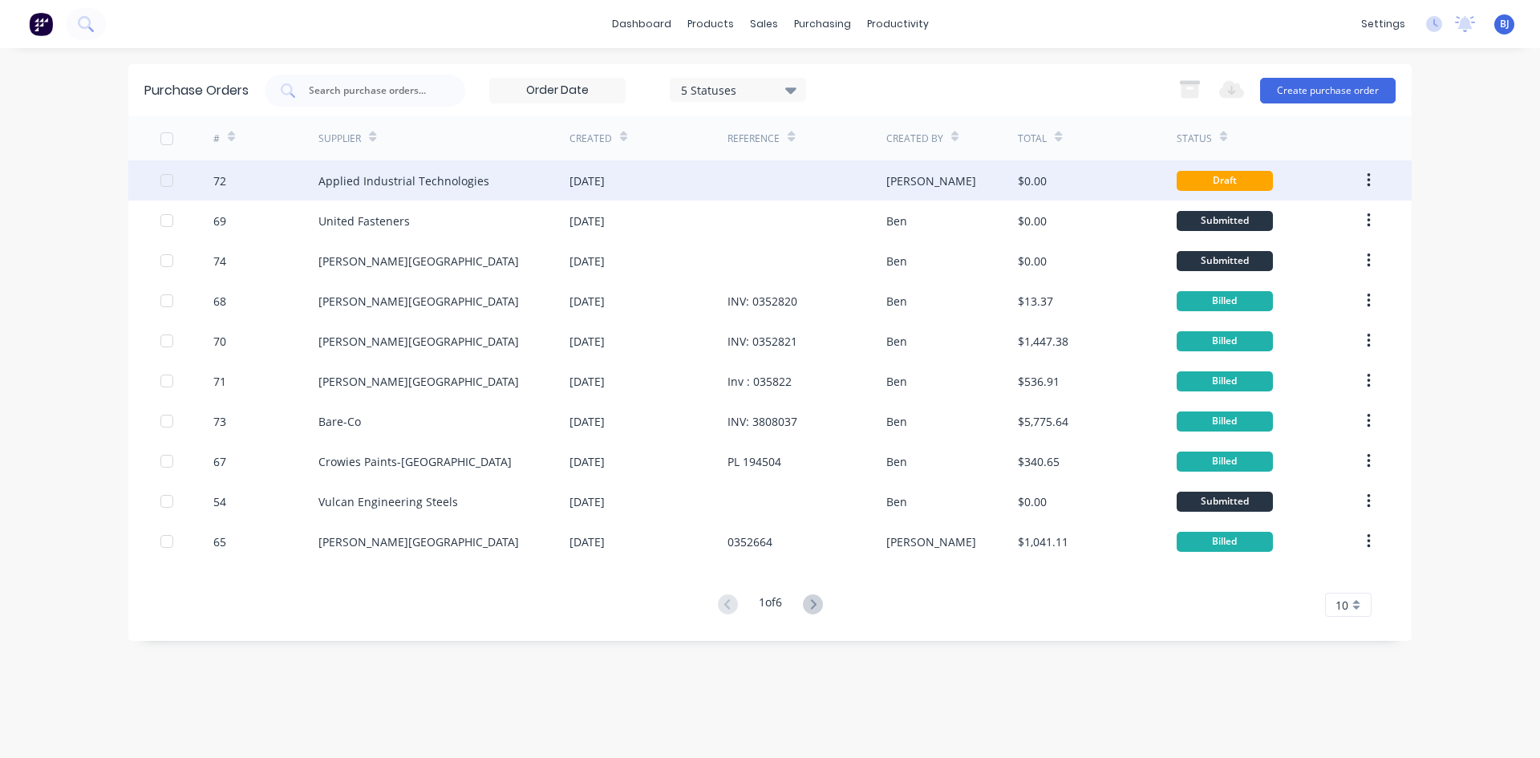
click at [595, 179] on div "07 Aug 2025" at bounding box center [586, 180] width 35 height 17
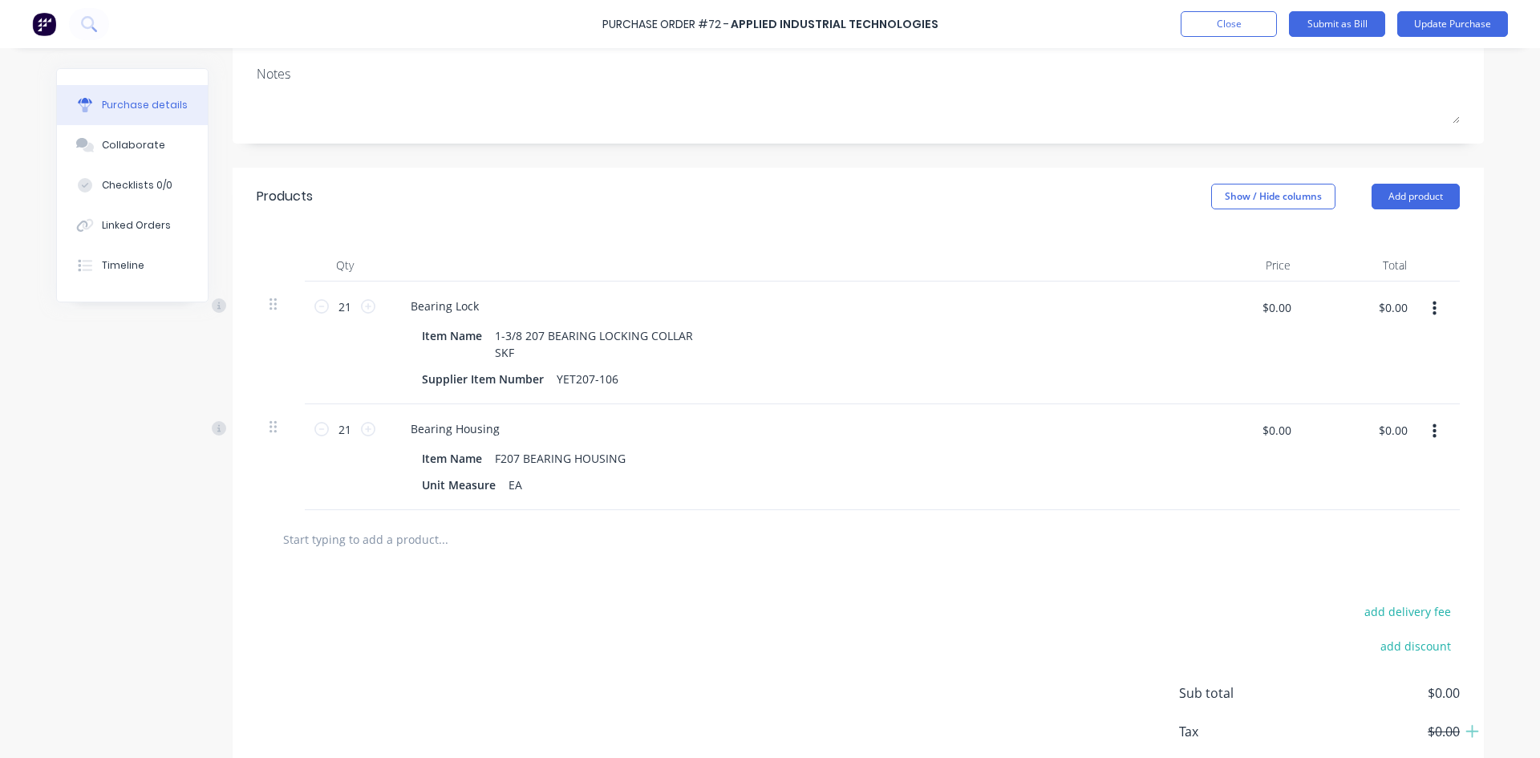
scroll to position [161, 0]
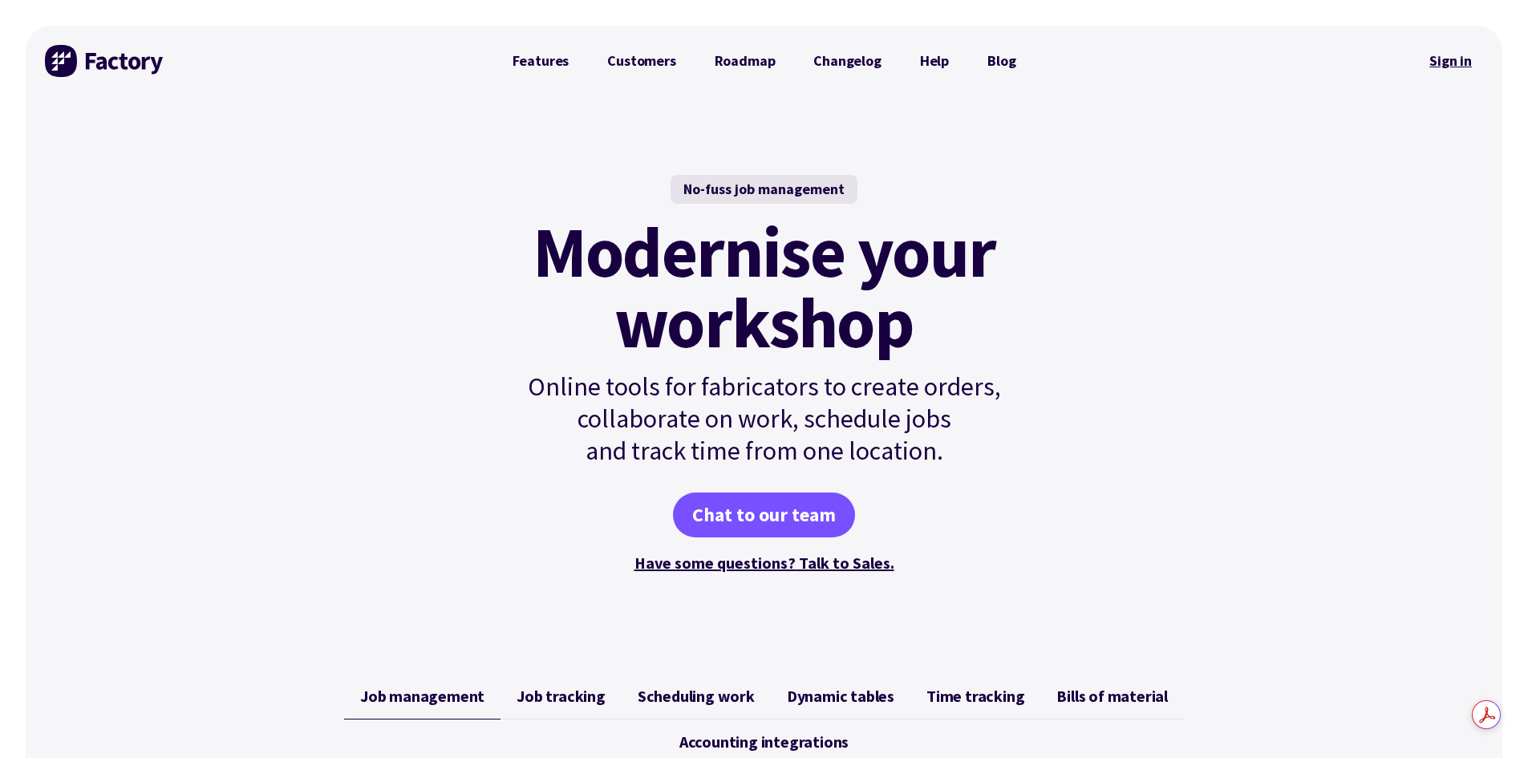
click at [1447, 63] on link "Sign in" at bounding box center [1450, 60] width 65 height 37
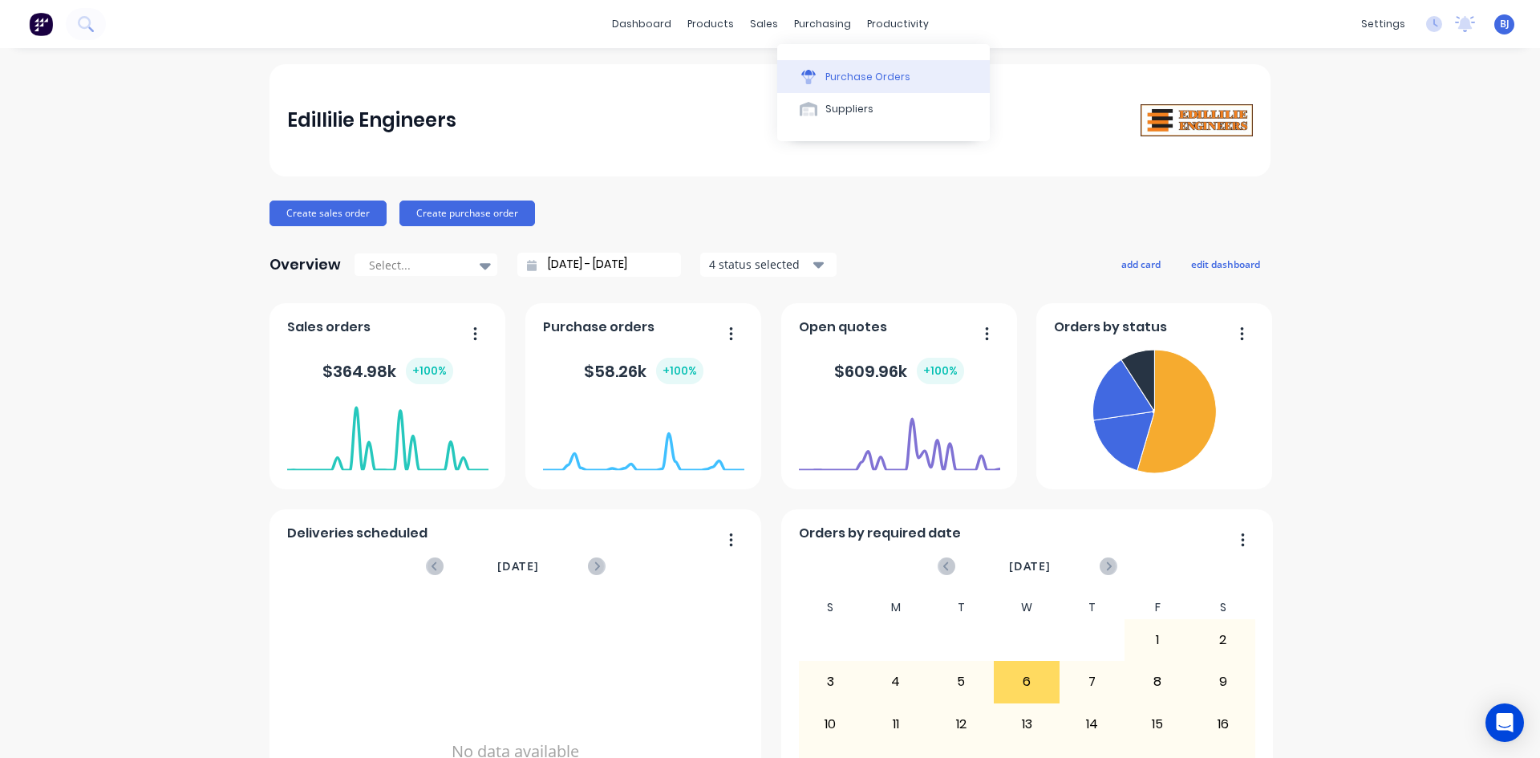
click at [816, 74] on div at bounding box center [808, 77] width 24 height 14
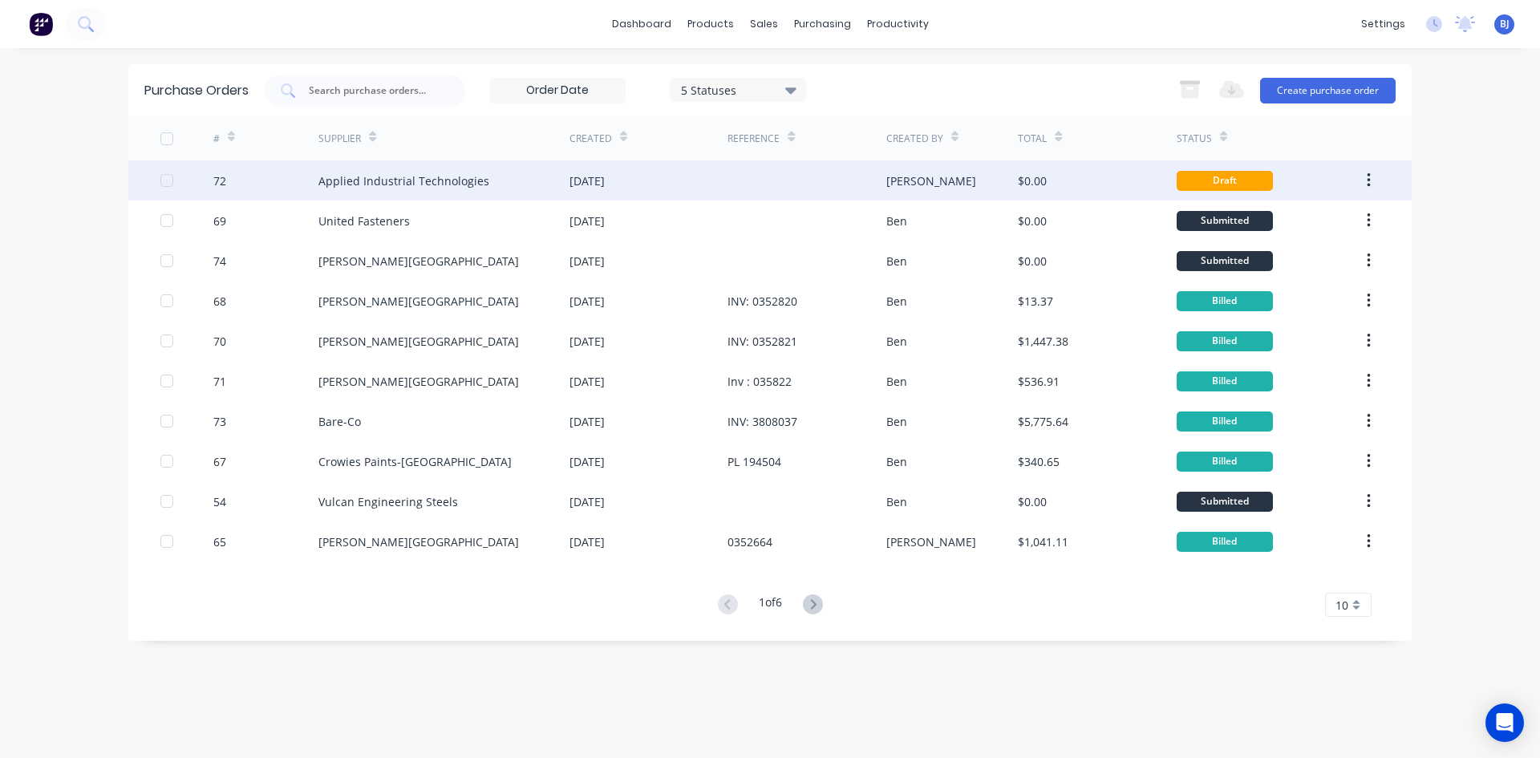
click at [661, 186] on div "07 Aug 2025" at bounding box center [648, 180] width 158 height 40
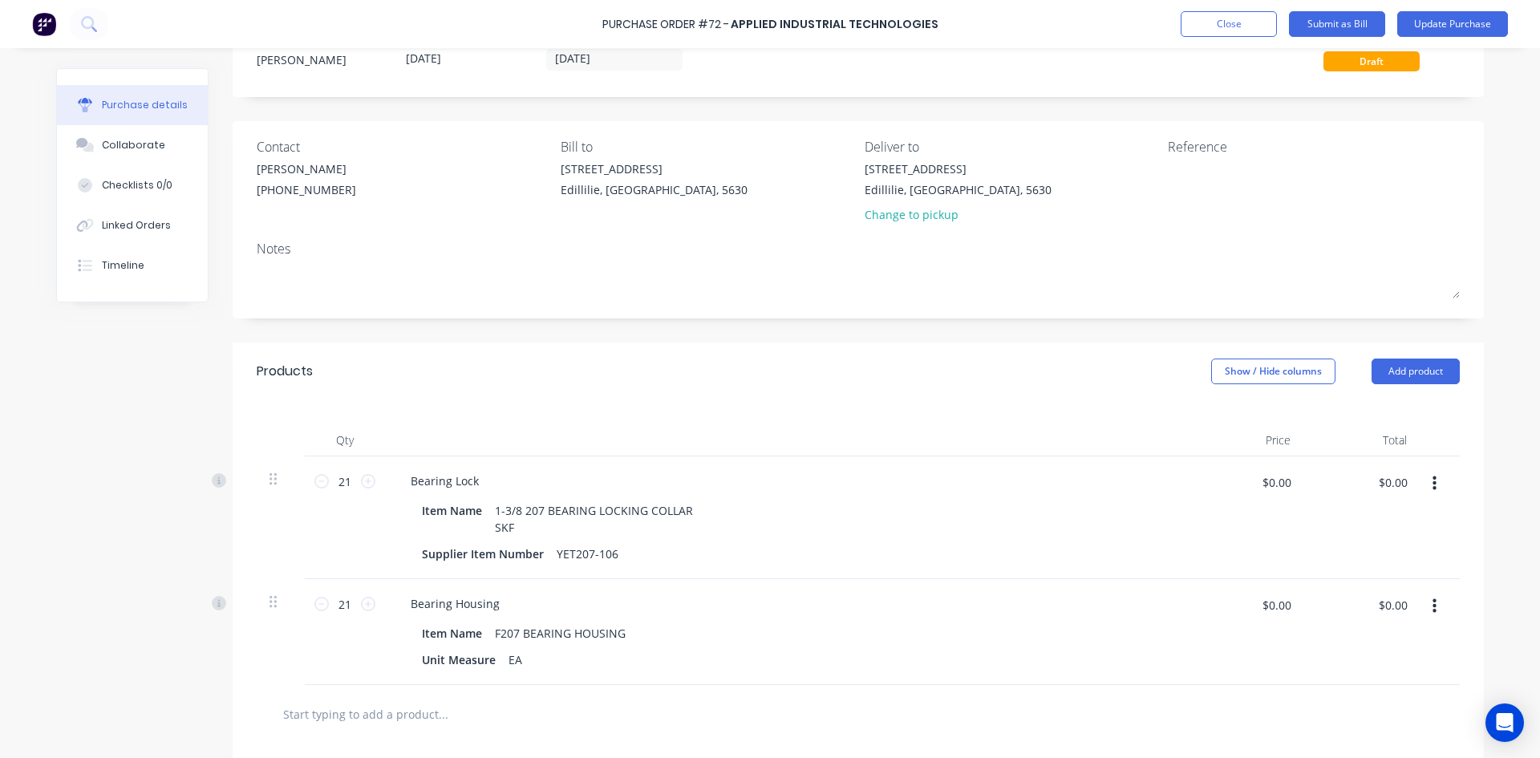
scroll to position [160, 0]
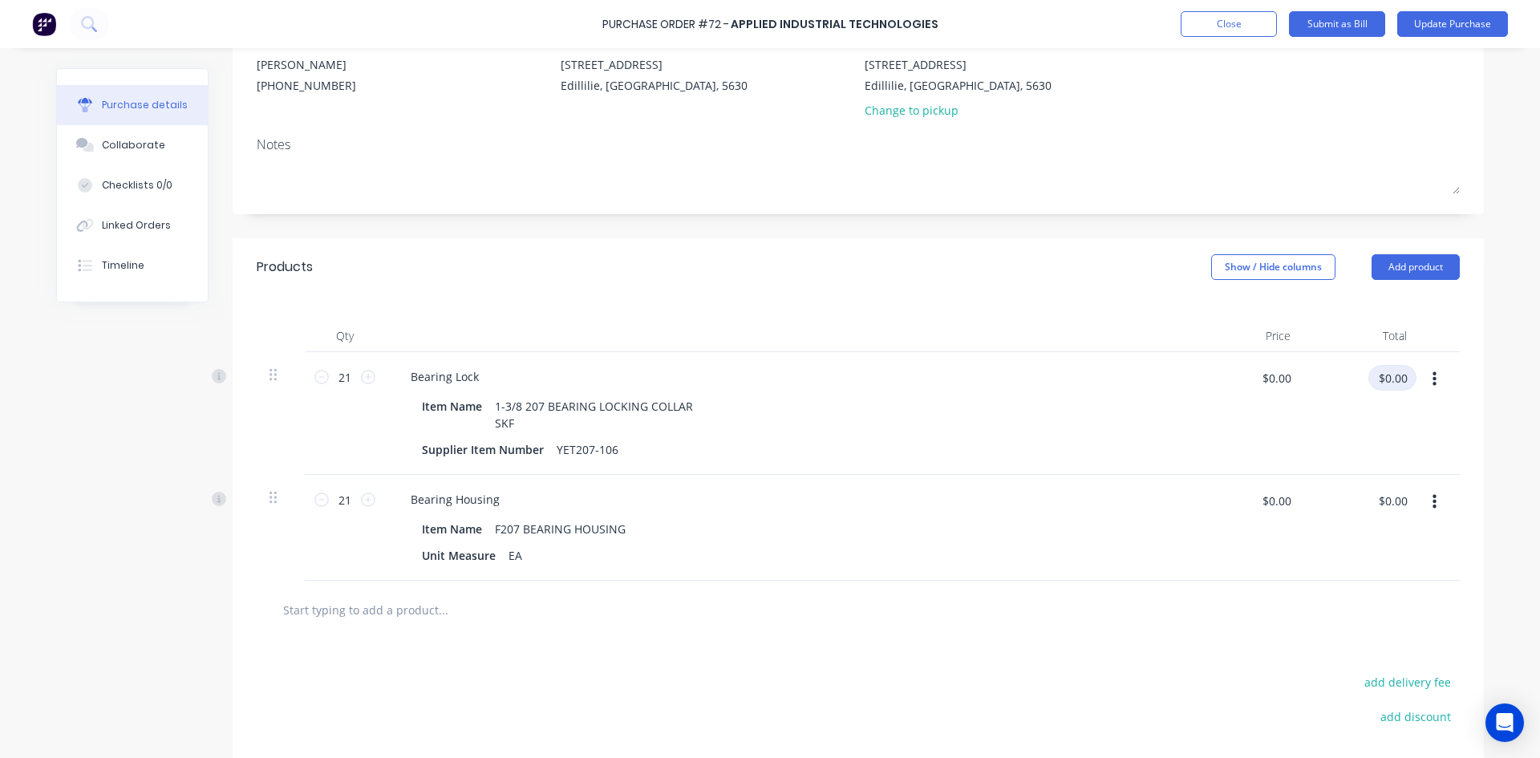
drag, startPoint x: 1404, startPoint y: 373, endPoint x: 1307, endPoint y: 386, distance: 97.9
click at [1307, 386] on div "$0.00 $0.00" at bounding box center [1361, 413] width 116 height 123
type input "452.71"
type input "$21.5576"
type input "$452.71"
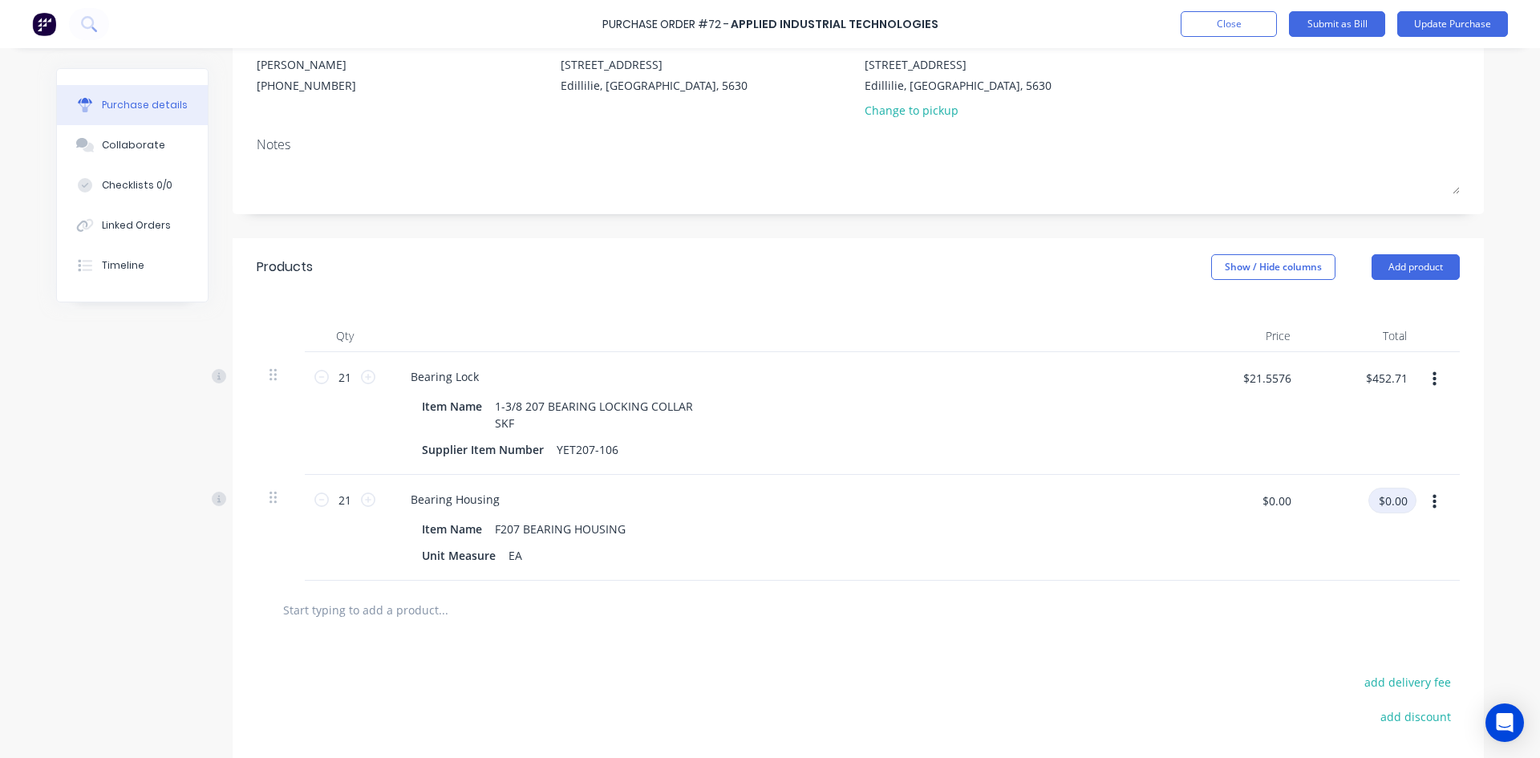
drag, startPoint x: 1405, startPoint y: 500, endPoint x: 1324, endPoint y: 507, distance: 81.3
click at [1324, 507] on div "$0.00 $0.00" at bounding box center [1366, 507] width 100 height 38
type input "176.20"
type input "$8.3905"
type input "$176.20"
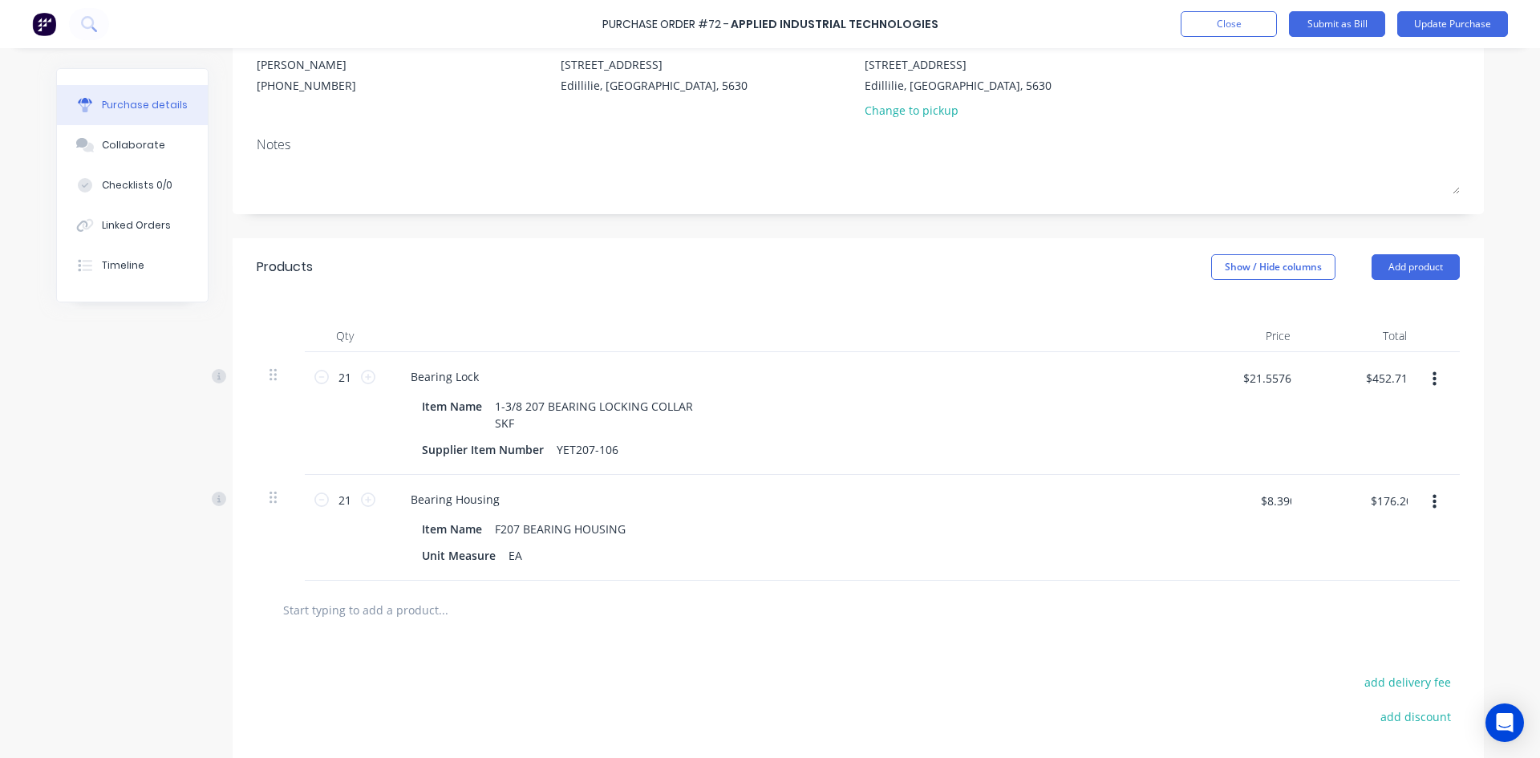
click at [1335, 547] on div "$176.20 176.20" at bounding box center [1361, 528] width 116 height 106
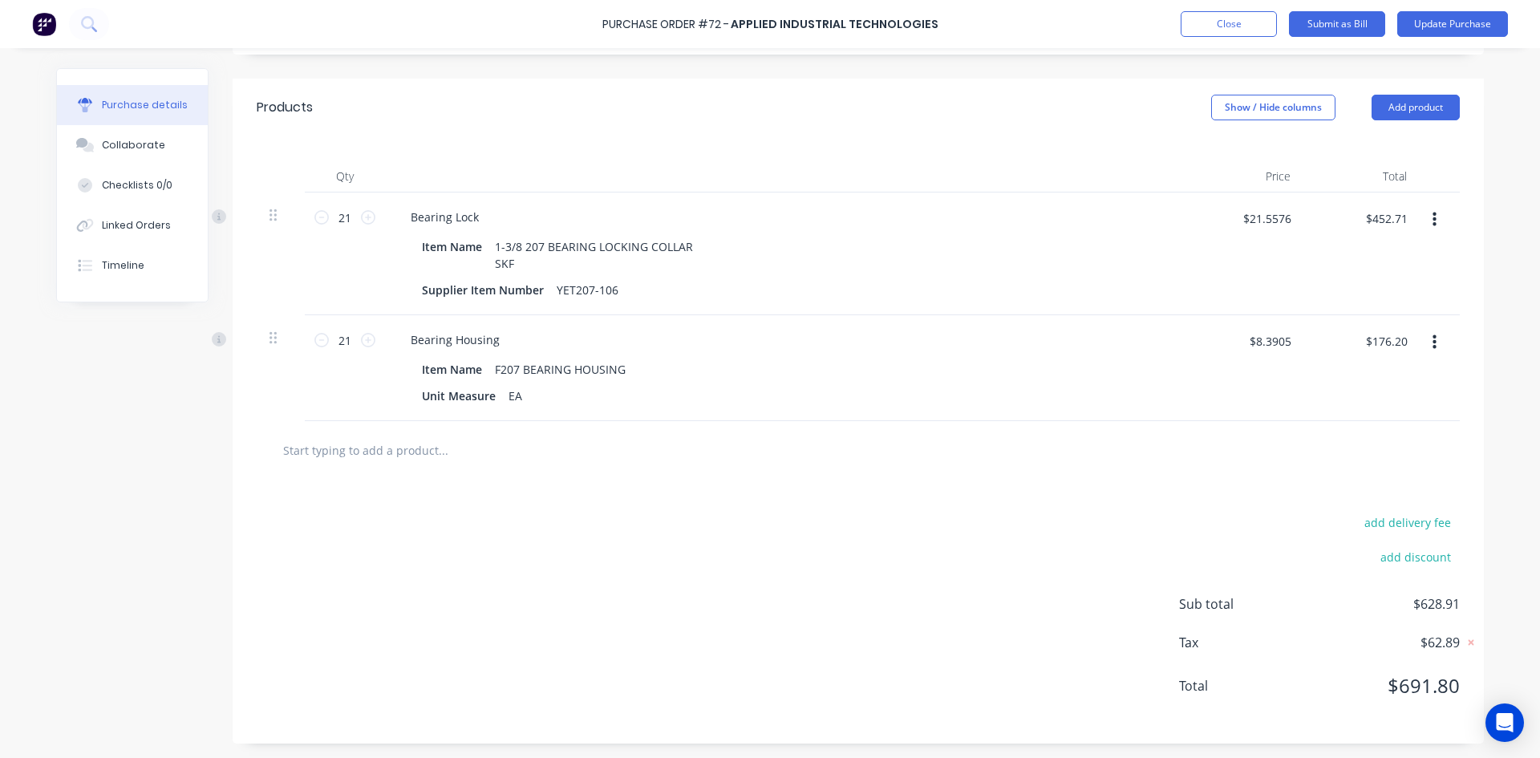
scroll to position [322, 0]
drag, startPoint x: 1403, startPoint y: 213, endPoint x: 1338, endPoint y: 236, distance: 68.7
click at [1345, 229] on div "$452.71 $452.71" at bounding box center [1366, 223] width 100 height 38
type input "411.55"
type input "$19.5976"
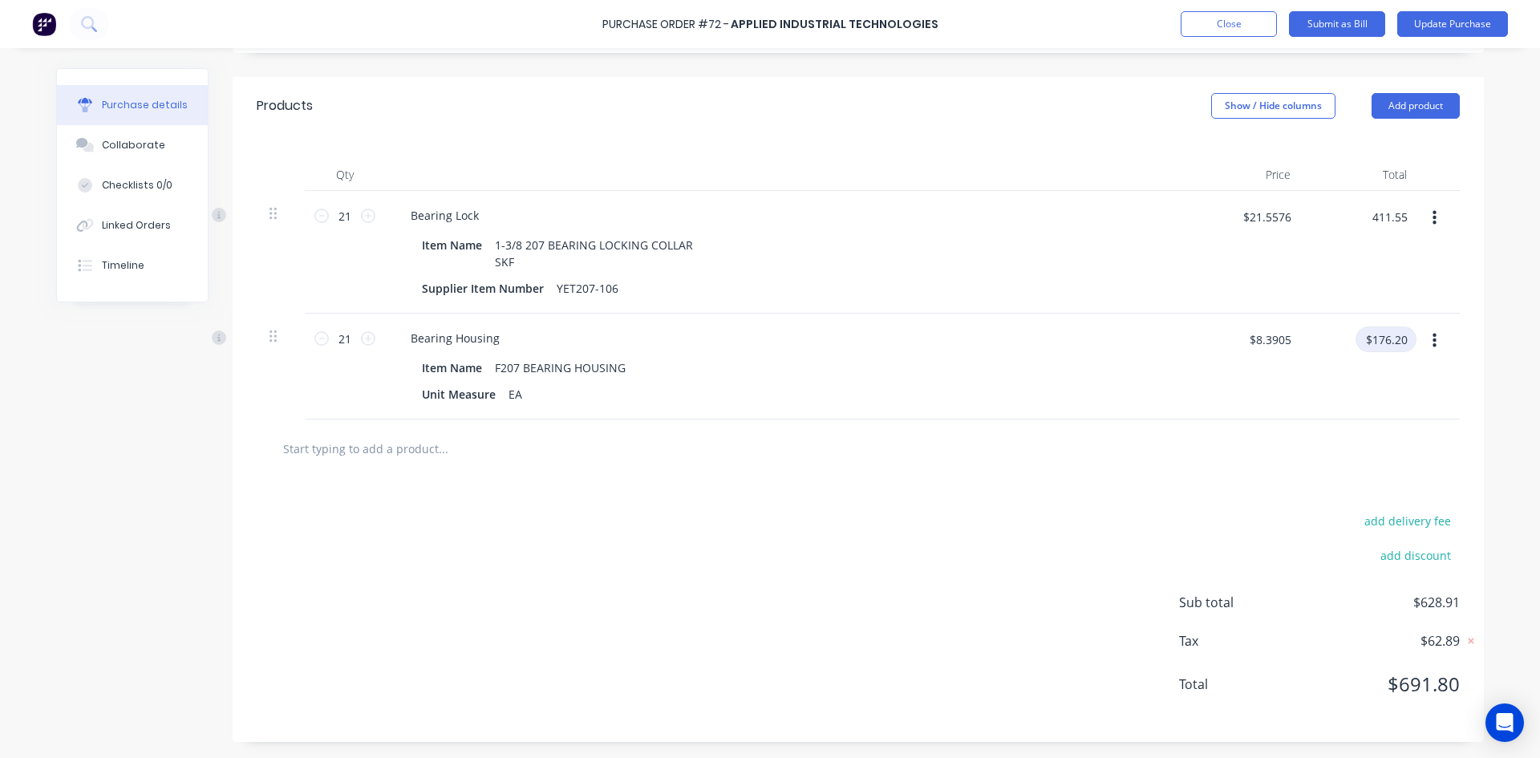
type input "$411.55"
drag, startPoint x: 1386, startPoint y: 350, endPoint x: 1309, endPoint y: 355, distance: 78.0
click at [1323, 354] on div "$176.20 $176.20" at bounding box center [1366, 345] width 100 height 38
type input "160.18"
type input "$7.6276"
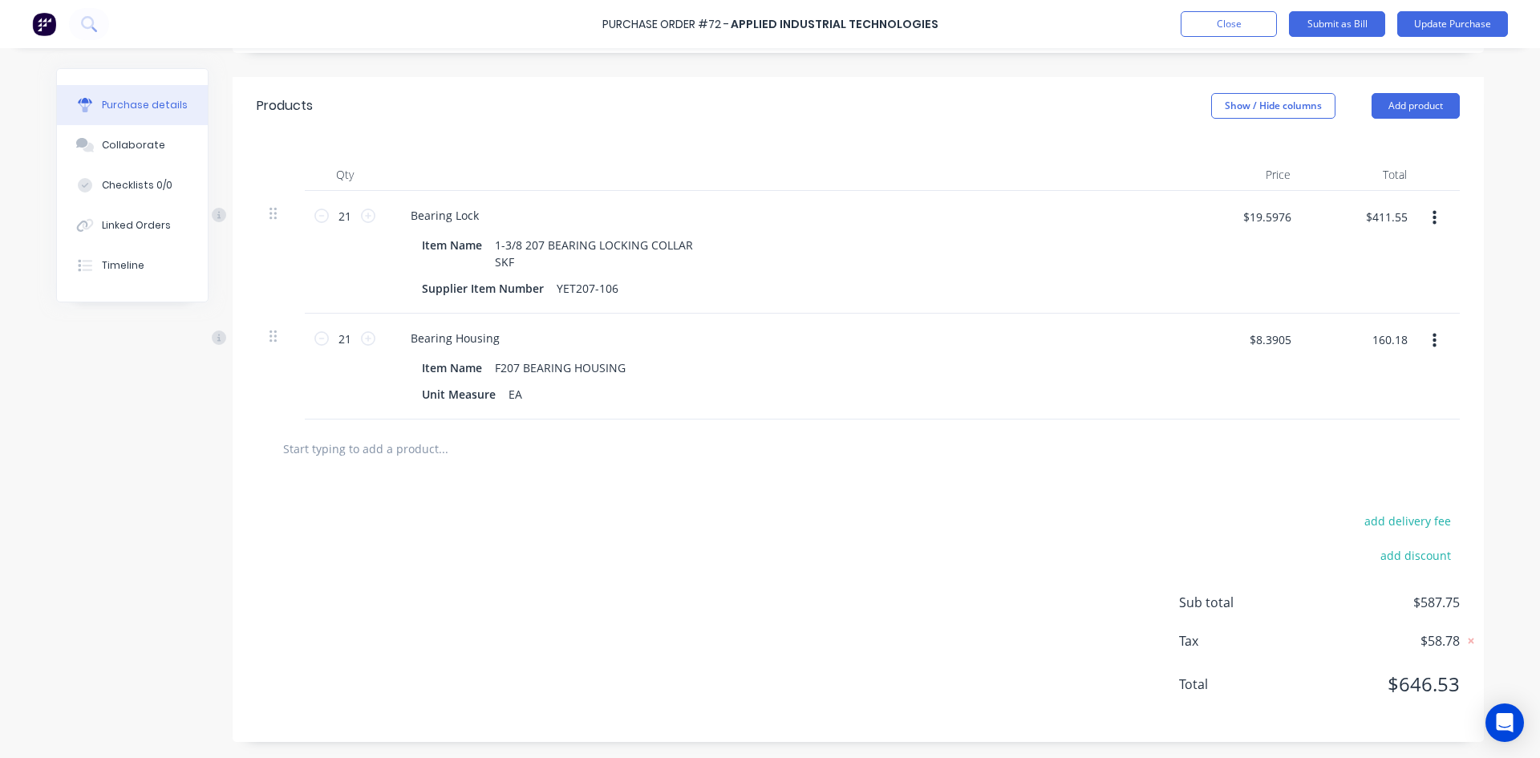
type input "$160.18"
click at [1305, 396] on div "$160.18 $160.18" at bounding box center [1361, 367] width 116 height 106
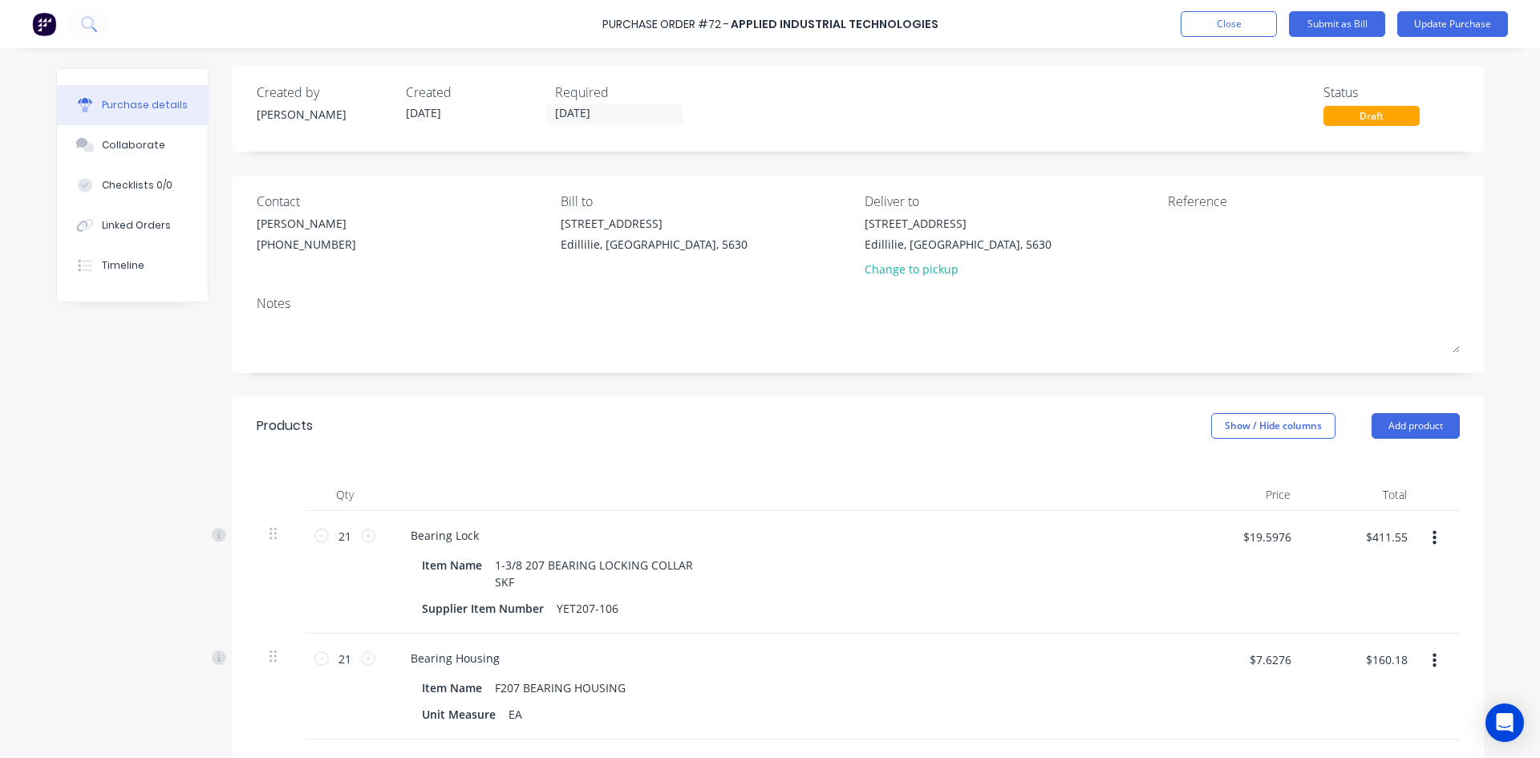
scroll to position [0, 0]
click at [1177, 237] on textarea at bounding box center [1268, 235] width 200 height 36
type textarea "INV: 7576243"
type textarea "x"
type textarea "INV: 7576243"
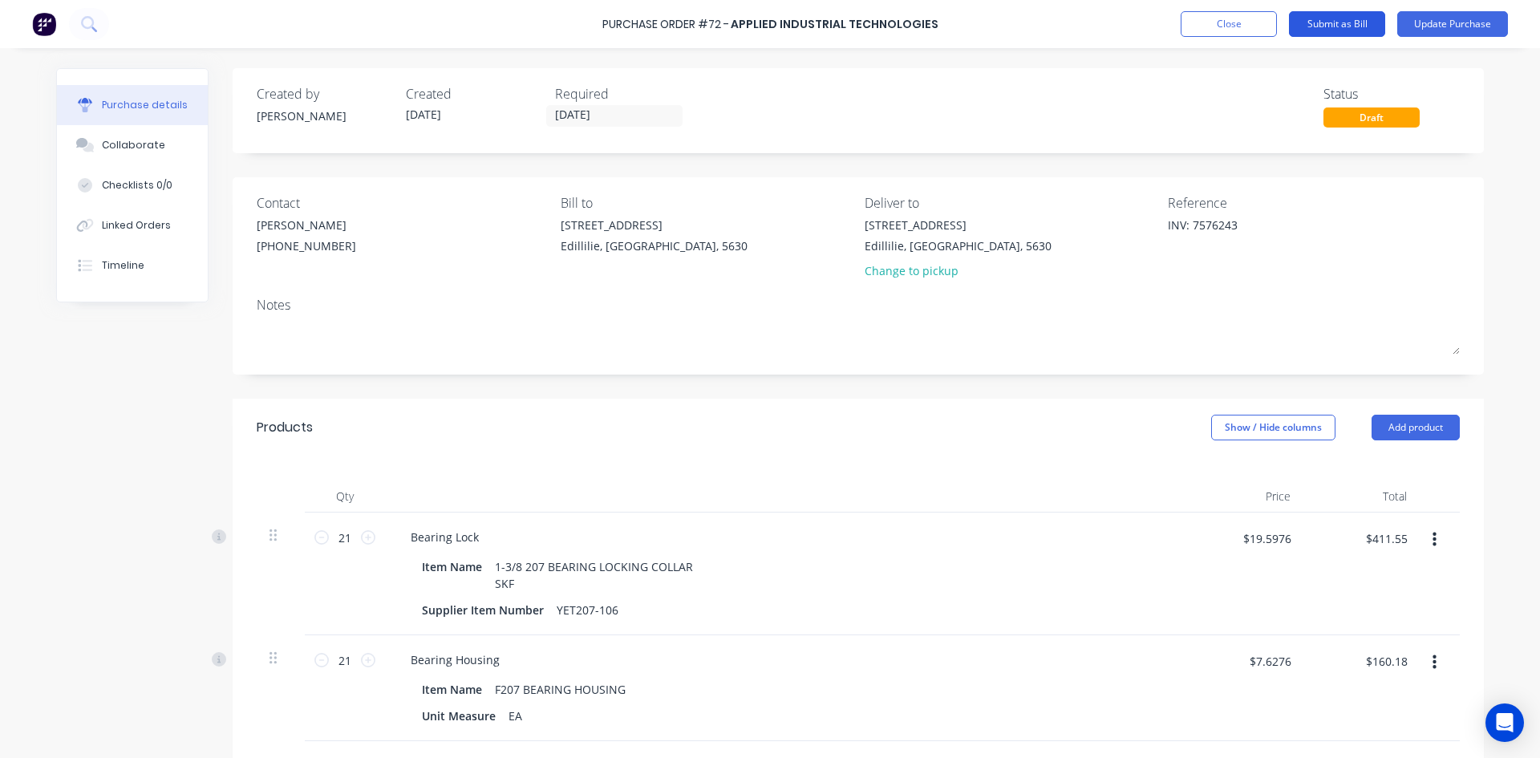
click at [1341, 25] on button "Submit as Bill" at bounding box center [1337, 24] width 96 height 26
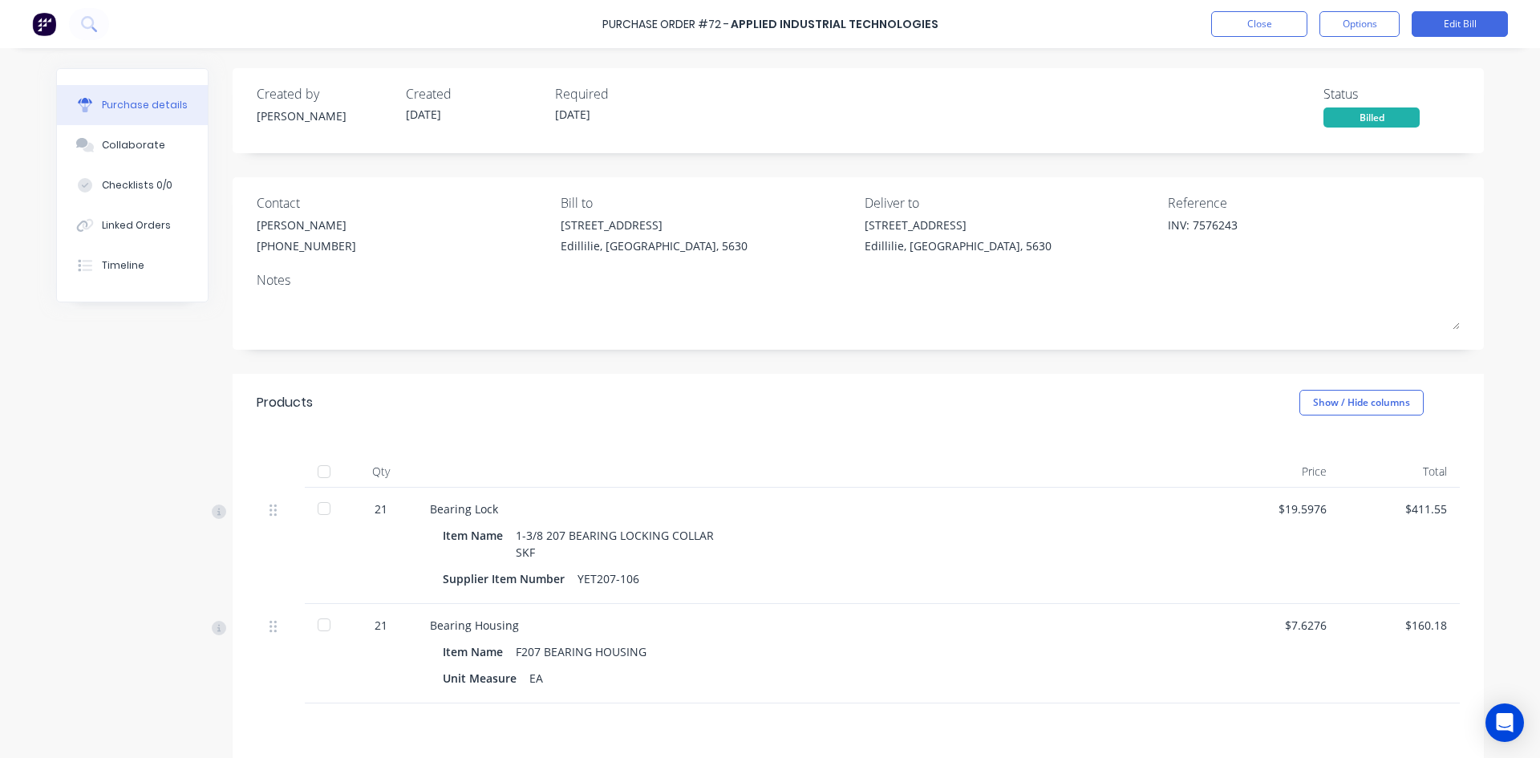
click at [315, 475] on div at bounding box center [324, 471] width 32 height 32
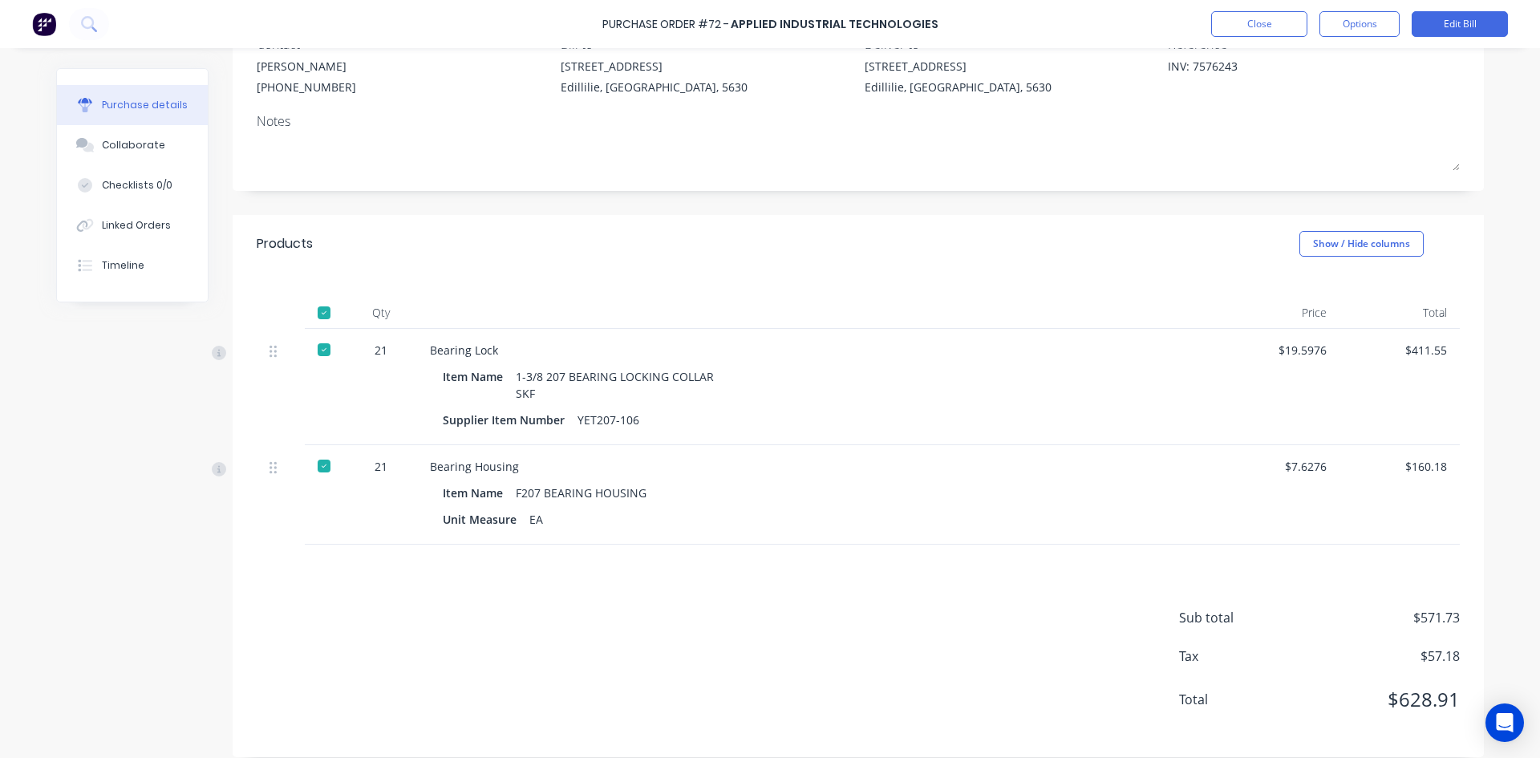
scroll to position [174, 0]
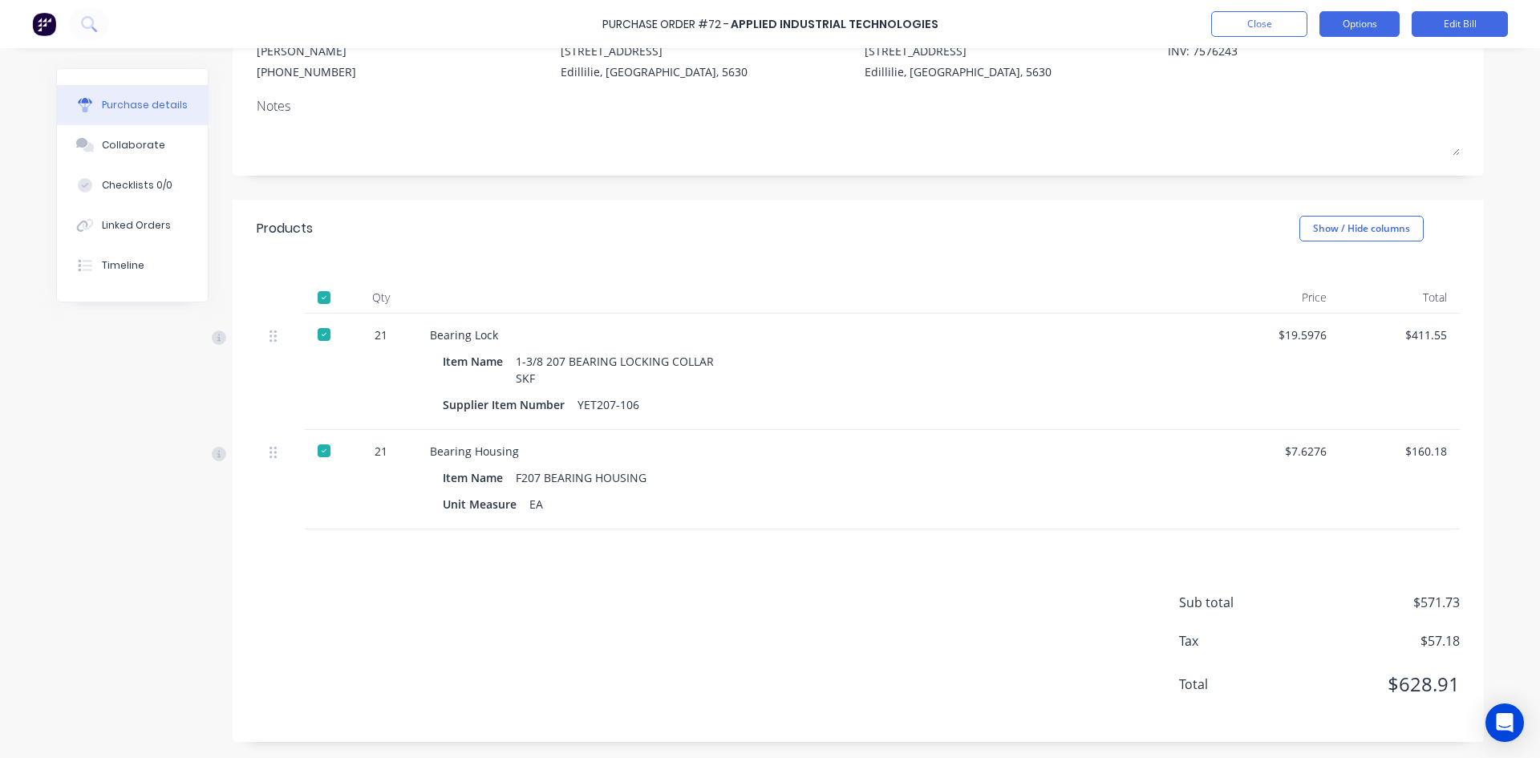
click at [1383, 29] on button "Options" at bounding box center [1359, 24] width 80 height 26
click at [1436, 82] on div "INV: 7576243" at bounding box center [1314, 62] width 292 height 40
click at [1385, 25] on button "Options" at bounding box center [1359, 24] width 80 height 26
click at [1463, 93] on div "Contact Andrew Fant (07) 3265 4900 Bill to 1-3 Main St Edillilie, South Austral…" at bounding box center [858, 89] width 1251 height 172
click at [1445, 21] on button "Edit Bill" at bounding box center [1459, 24] width 96 height 26
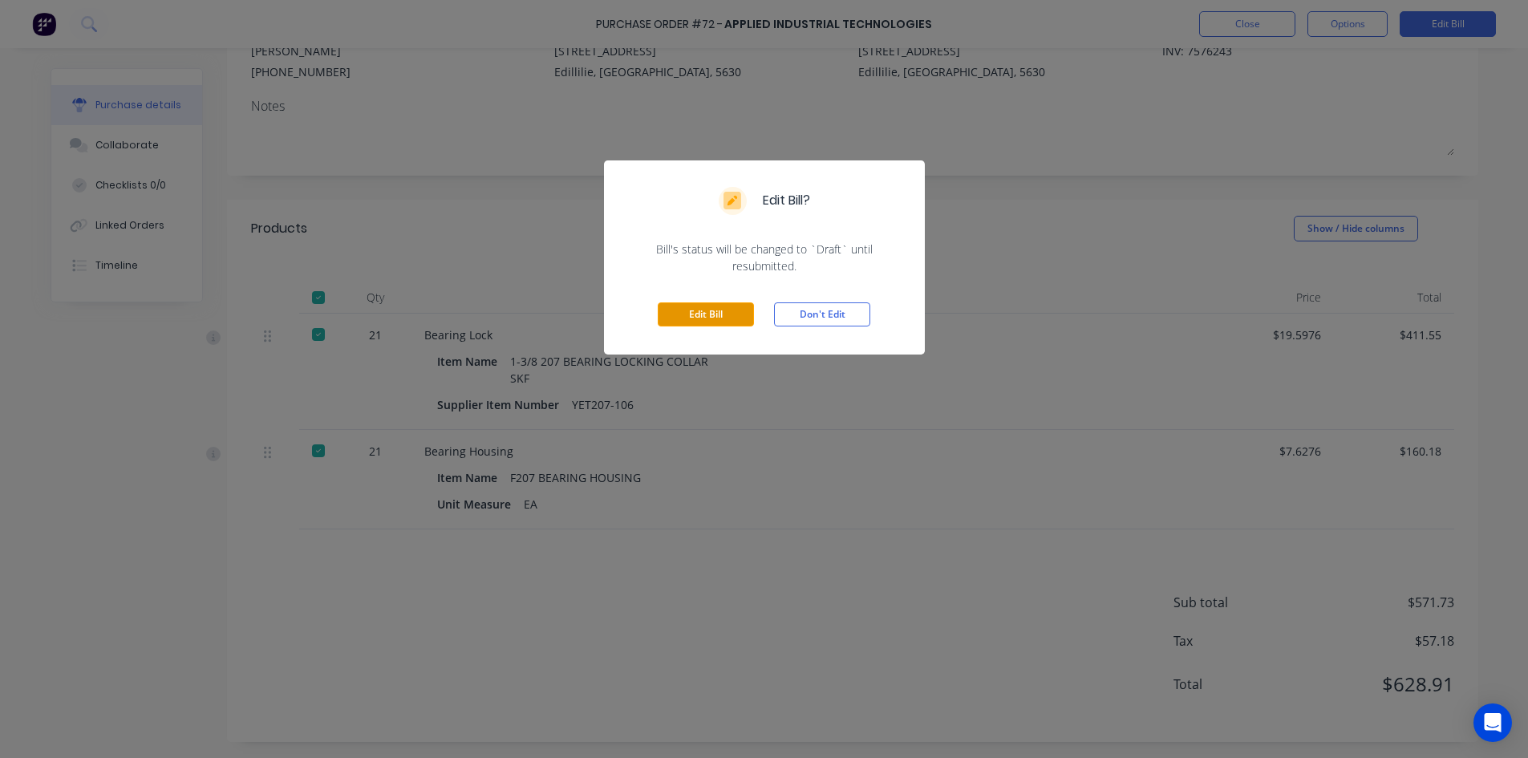
click at [732, 316] on button "Edit Bill" at bounding box center [706, 314] width 96 height 24
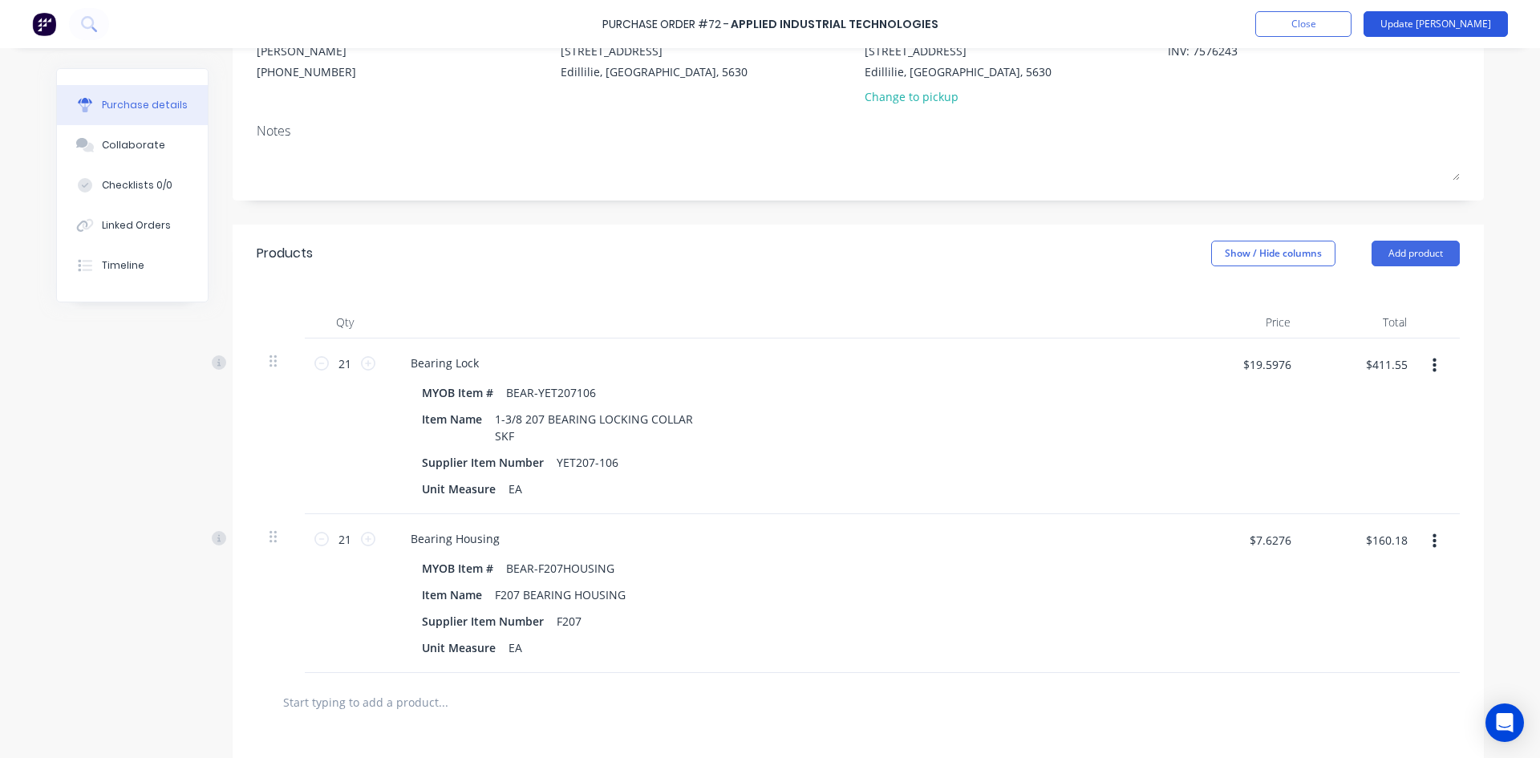
click at [1470, 24] on button "Update Bill" at bounding box center [1435, 24] width 144 height 26
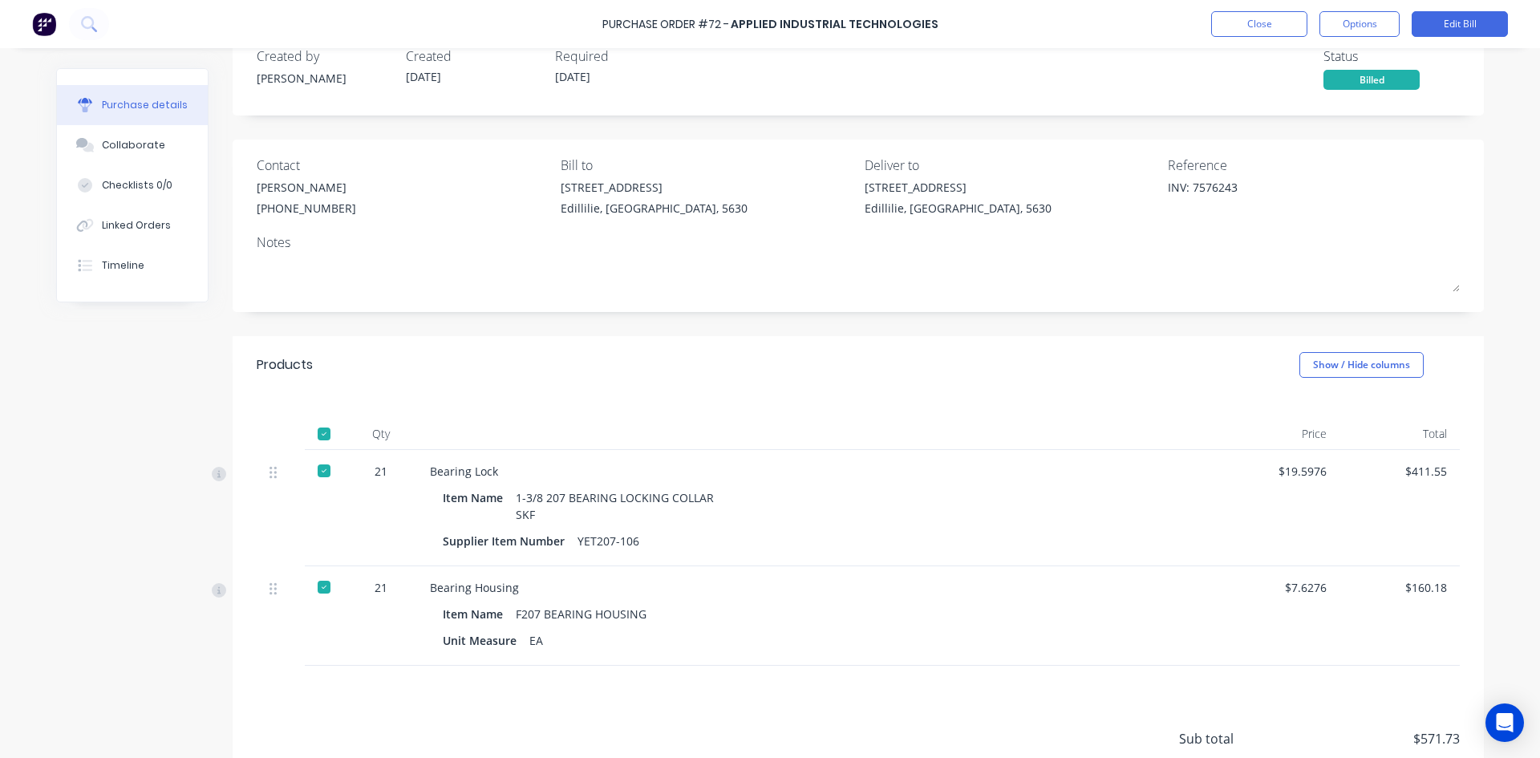
scroll to position [0, 0]
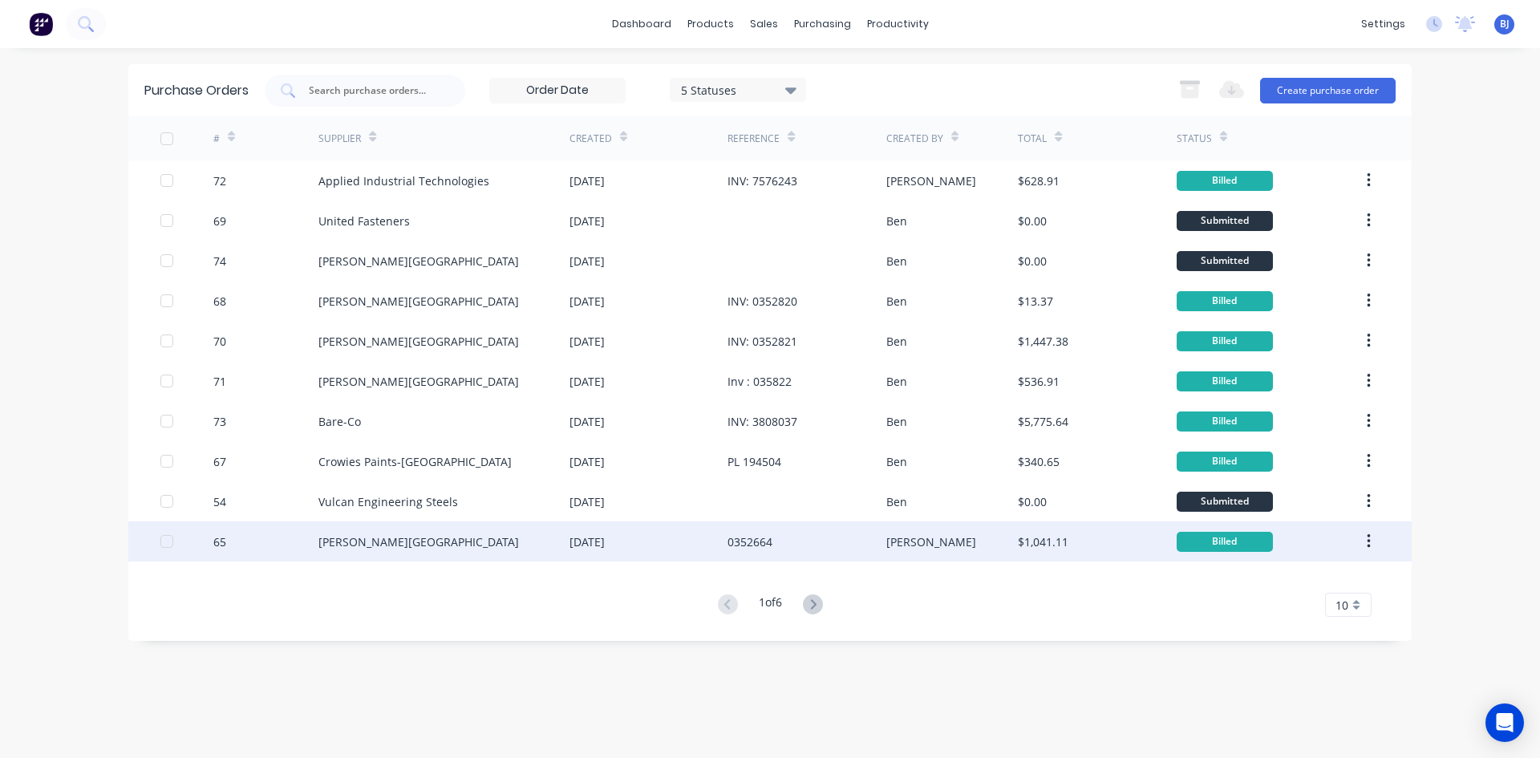
click at [605, 540] on div "[DATE]" at bounding box center [586, 541] width 35 height 17
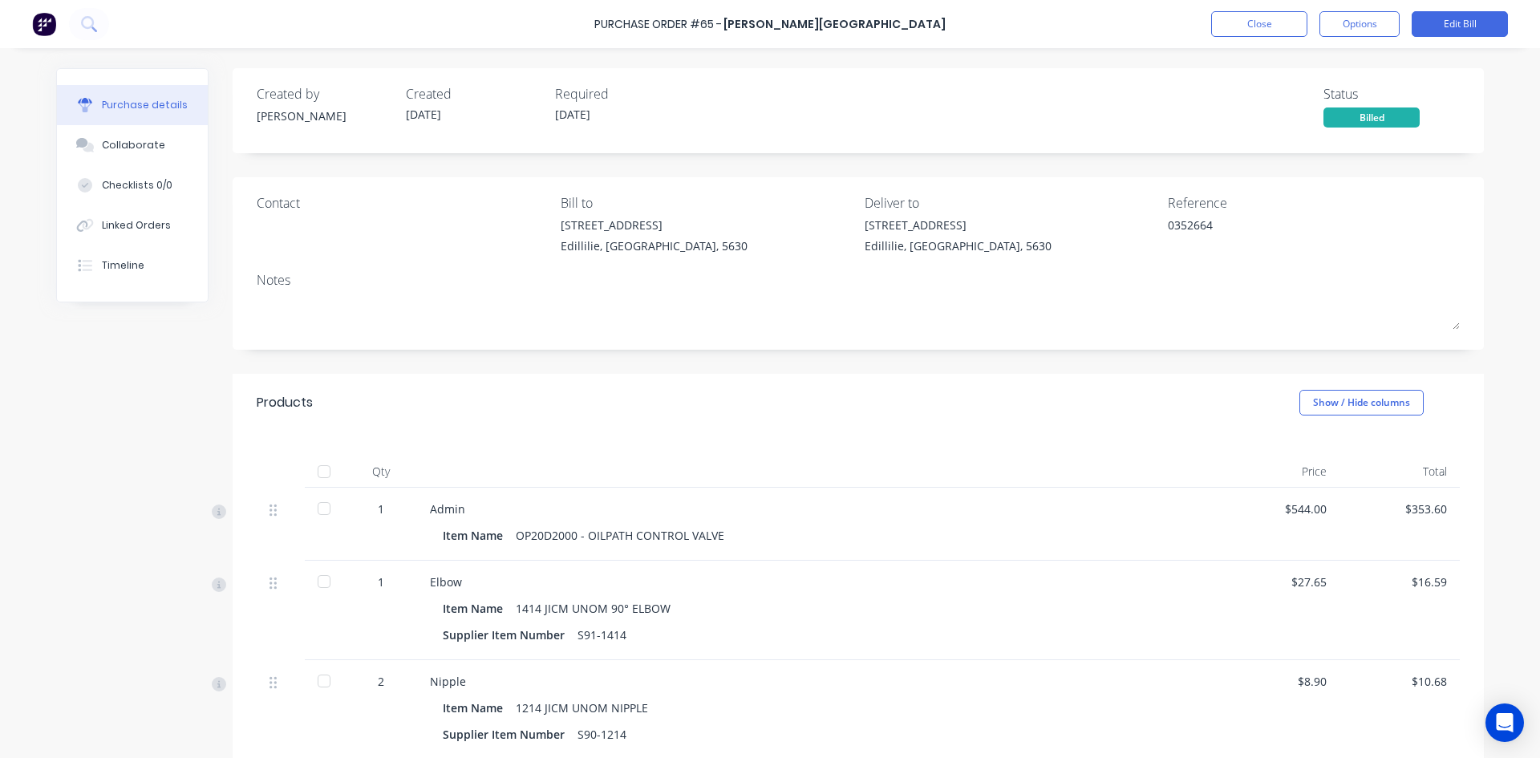
click at [319, 469] on div at bounding box center [324, 471] width 32 height 32
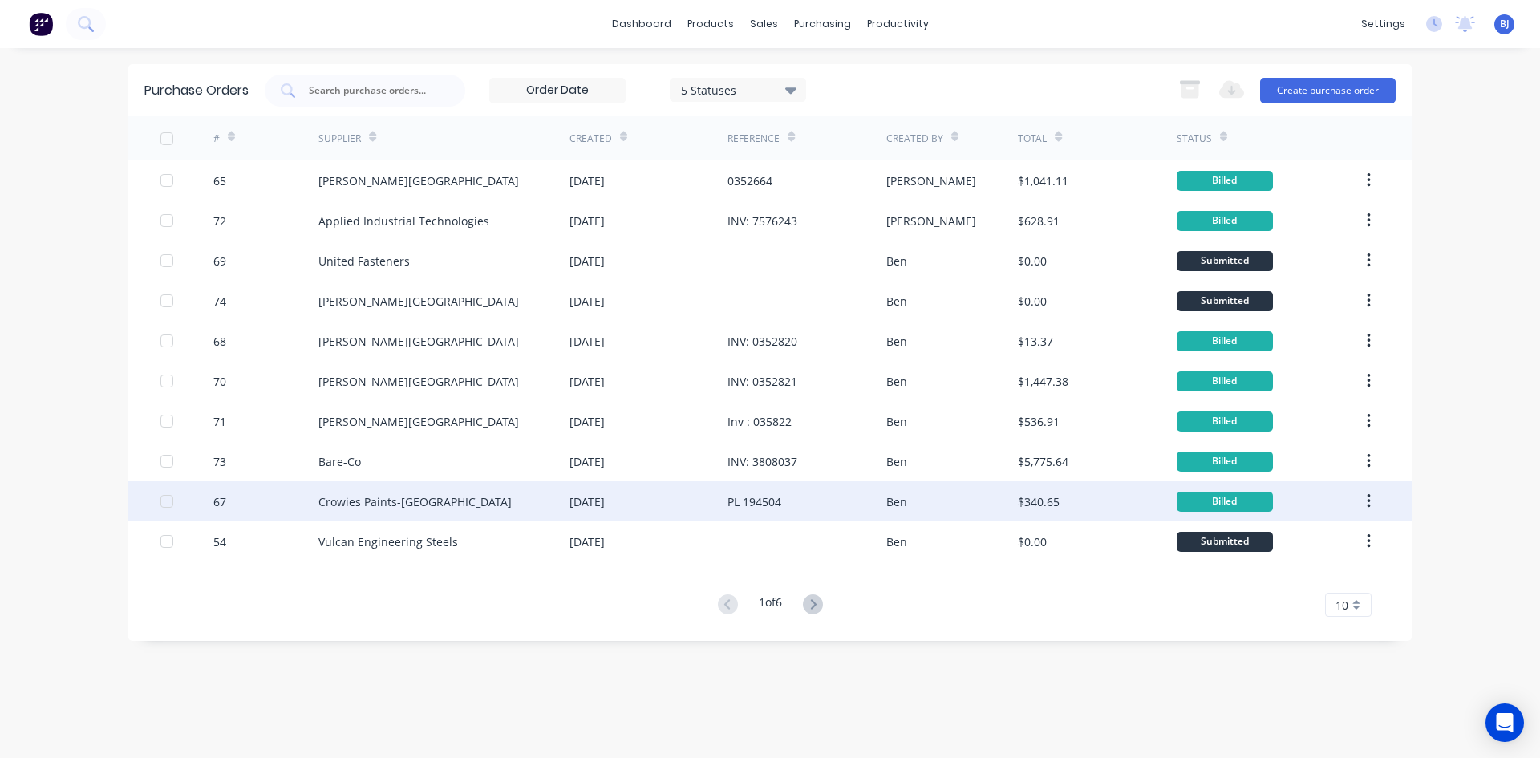
click at [318, 504] on div "Crowies Paints-[GEOGRAPHIC_DATA]" at bounding box center [414, 501] width 193 height 17
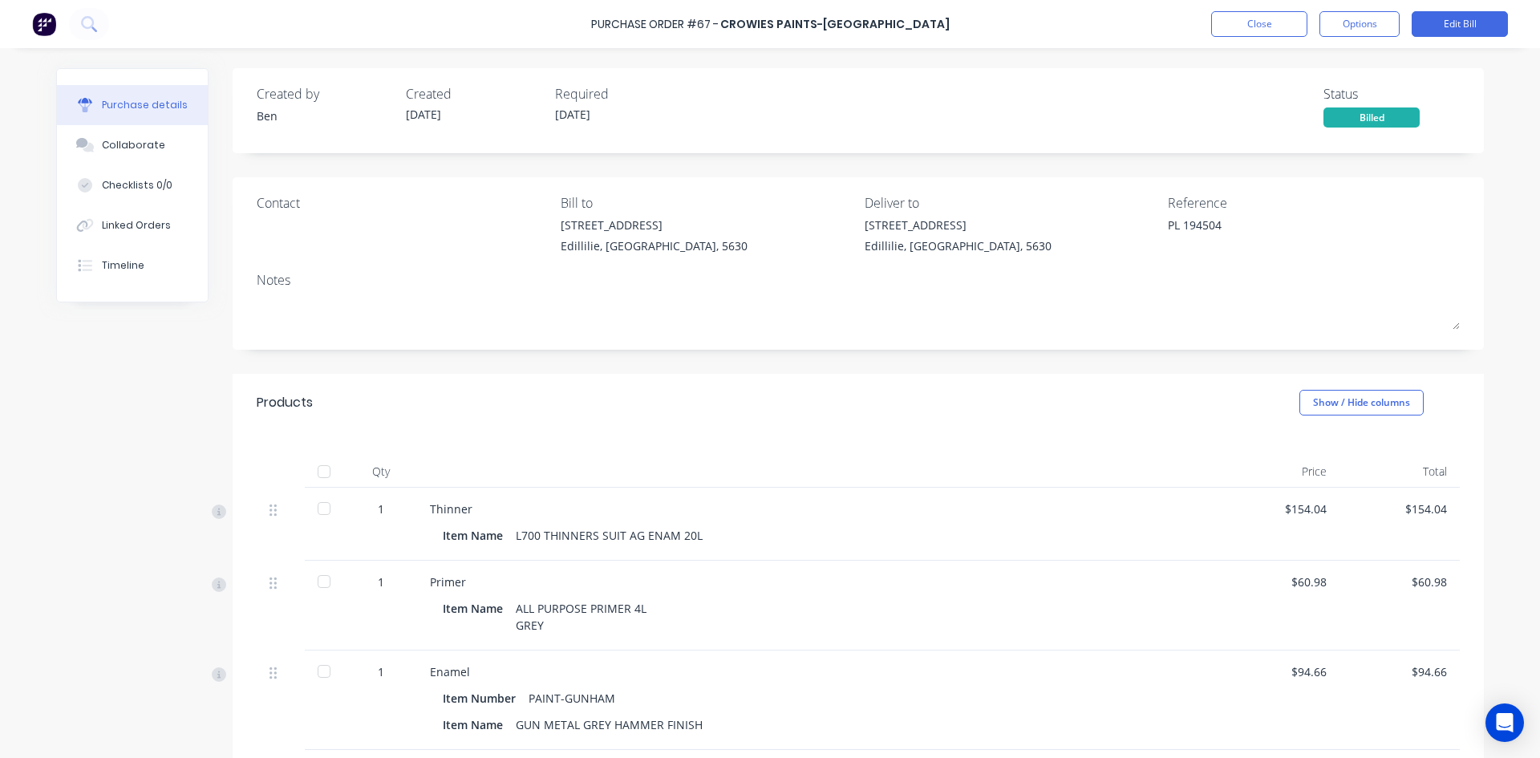
click at [322, 467] on div at bounding box center [324, 471] width 32 height 32
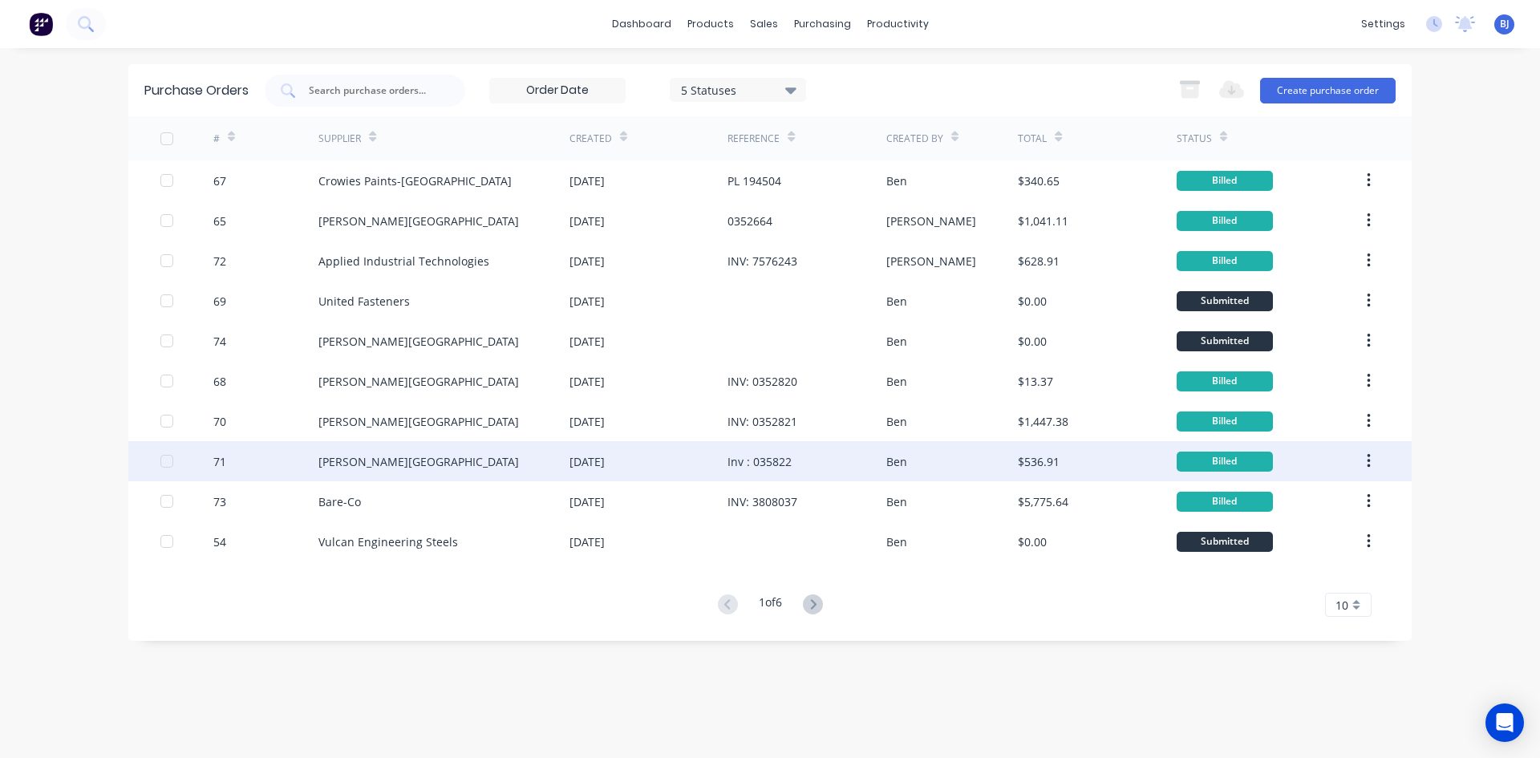
click at [285, 457] on div "71" at bounding box center [266, 461] width 106 height 40
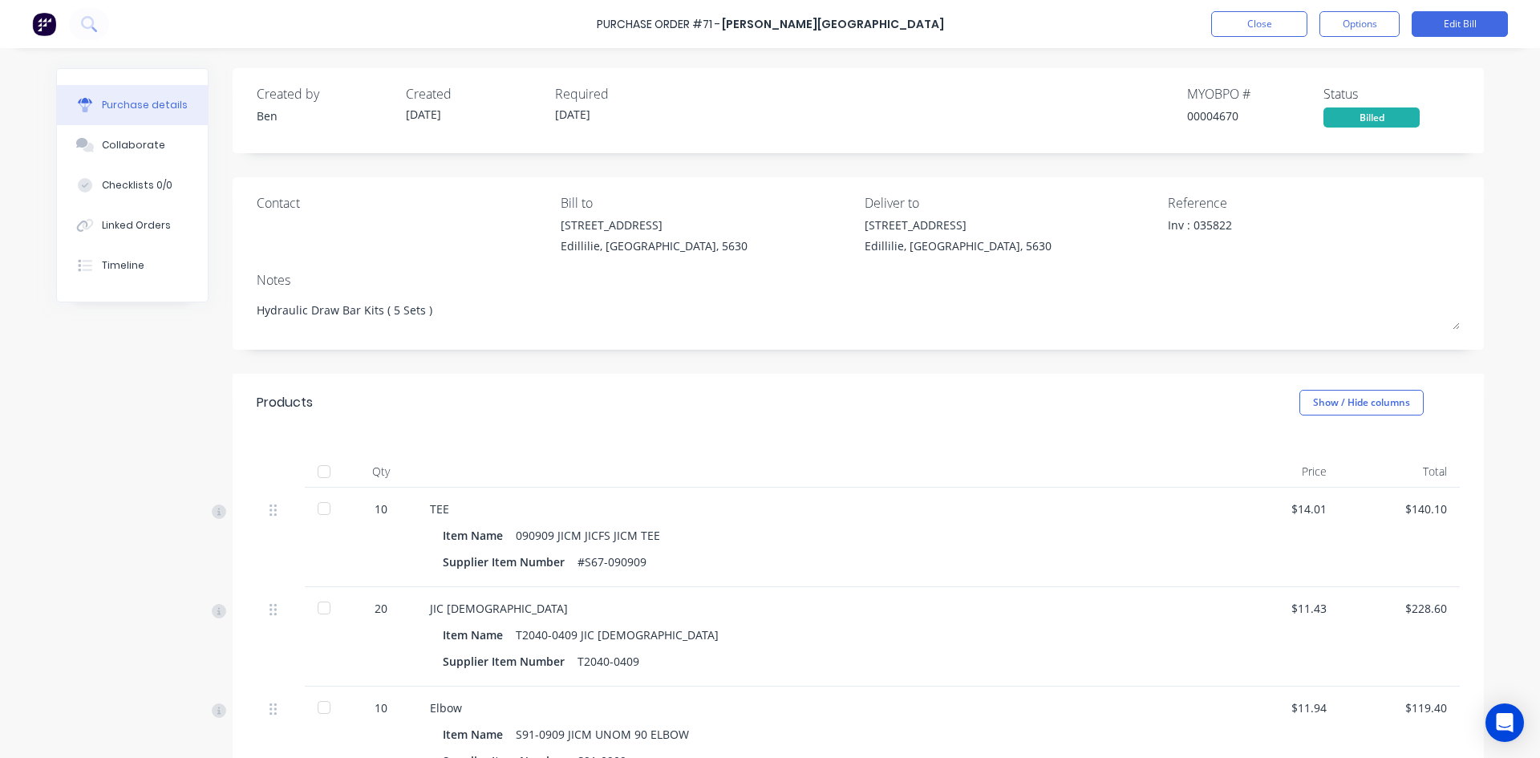
click at [318, 472] on div at bounding box center [324, 471] width 32 height 32
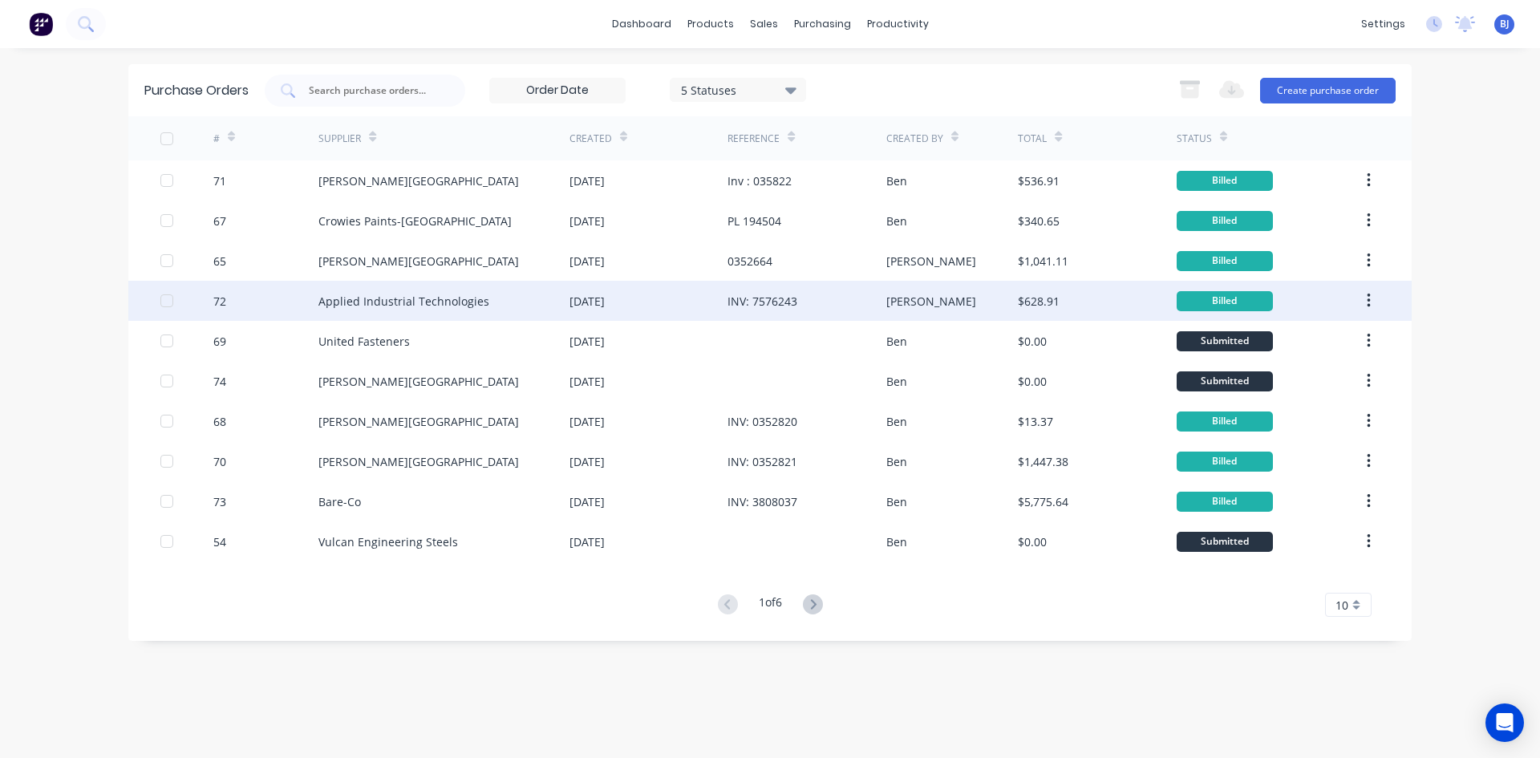
click at [306, 301] on div "72" at bounding box center [266, 301] width 106 height 40
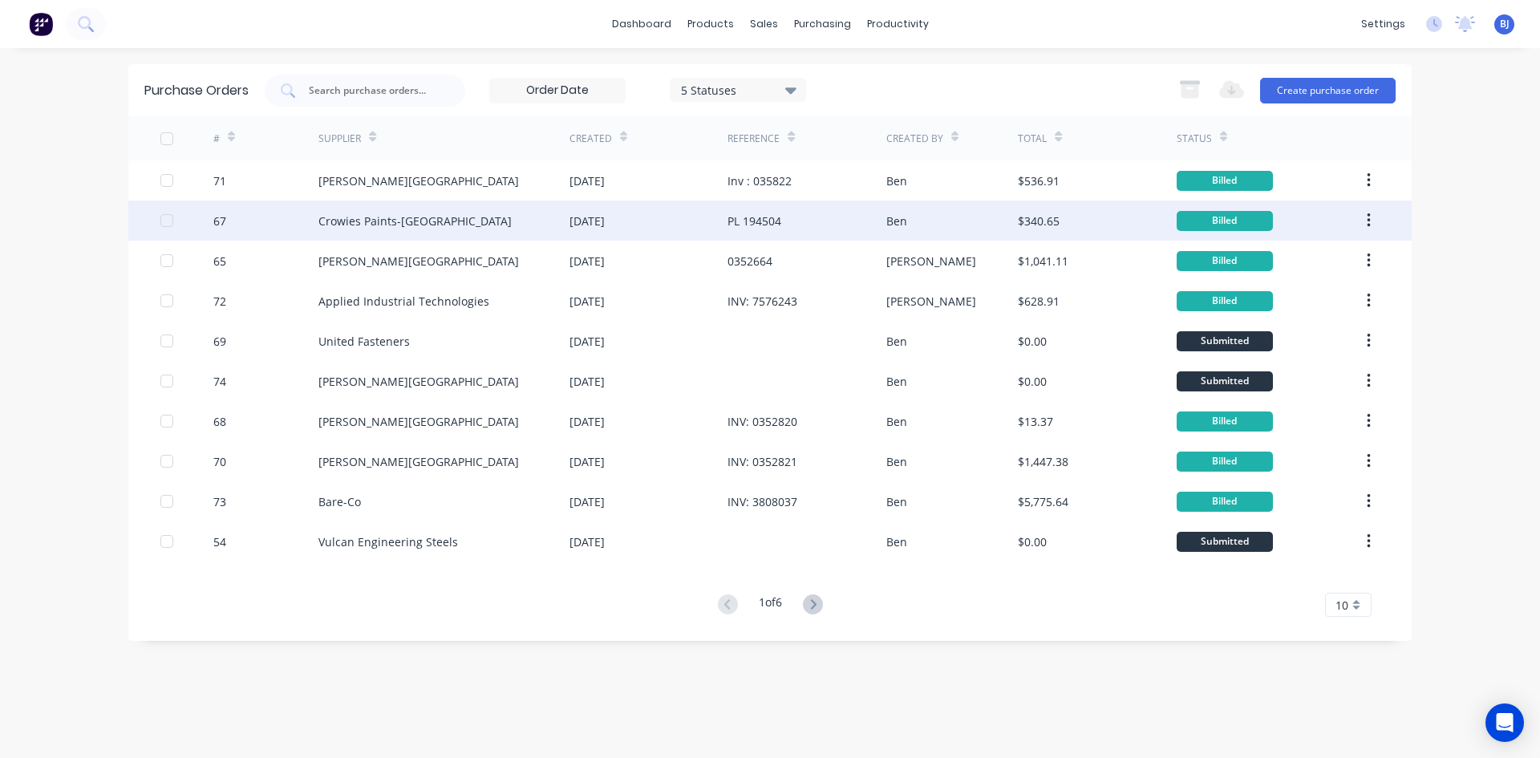
click at [434, 217] on div "Crowies Paints-[GEOGRAPHIC_DATA]" at bounding box center [414, 220] width 193 height 17
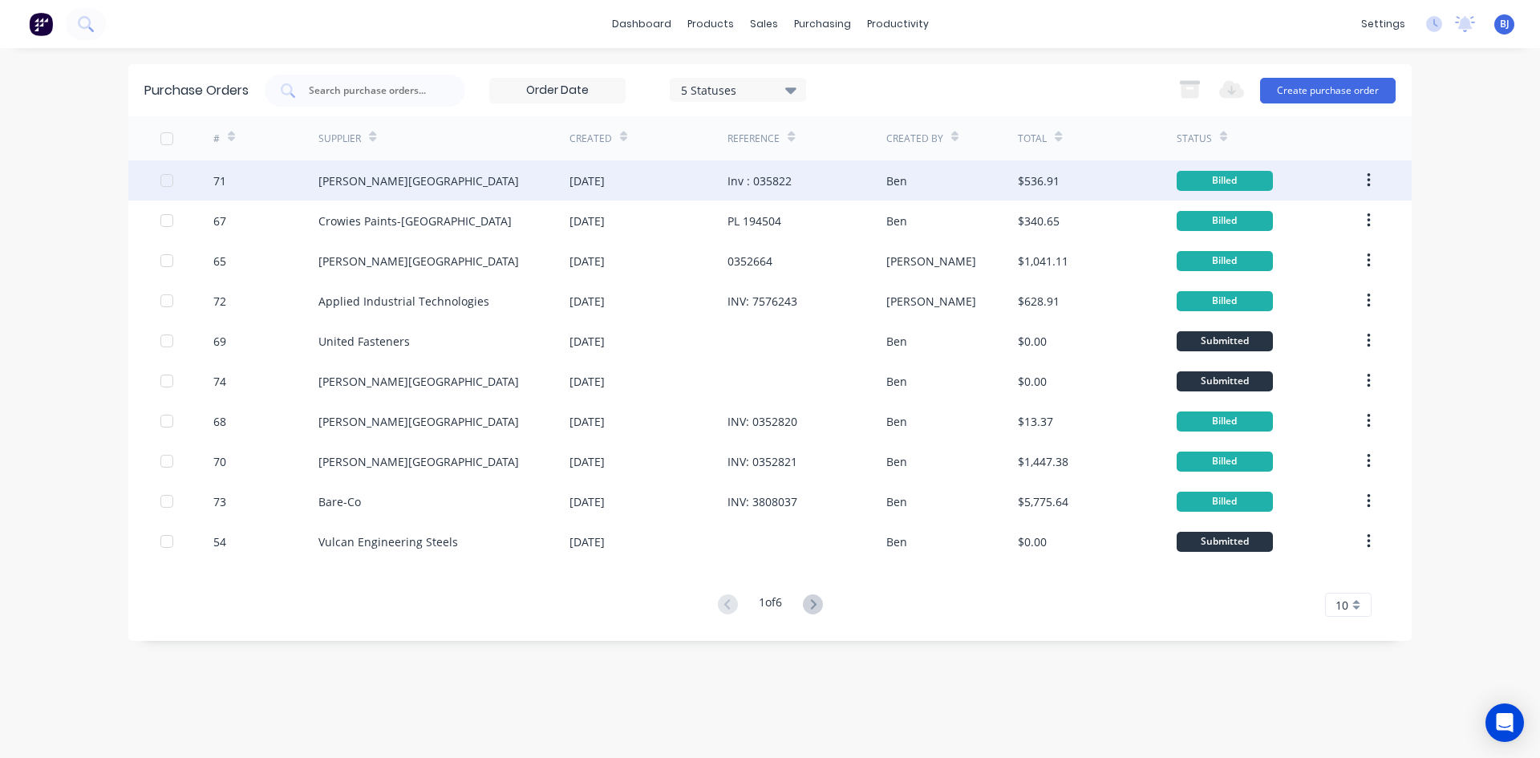
click at [265, 193] on div "71" at bounding box center [266, 180] width 106 height 40
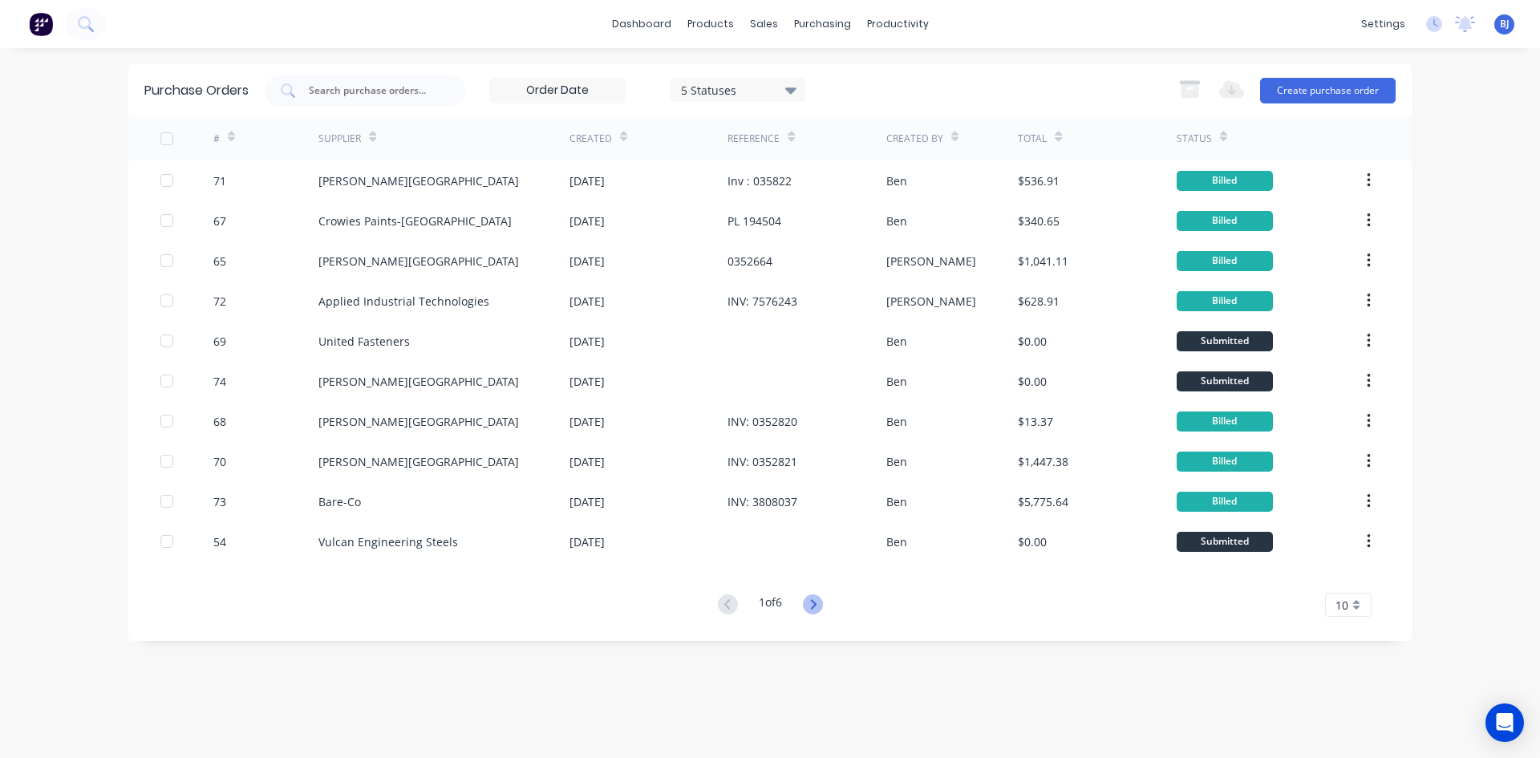
click at [816, 607] on icon at bounding box center [813, 604] width 6 height 10
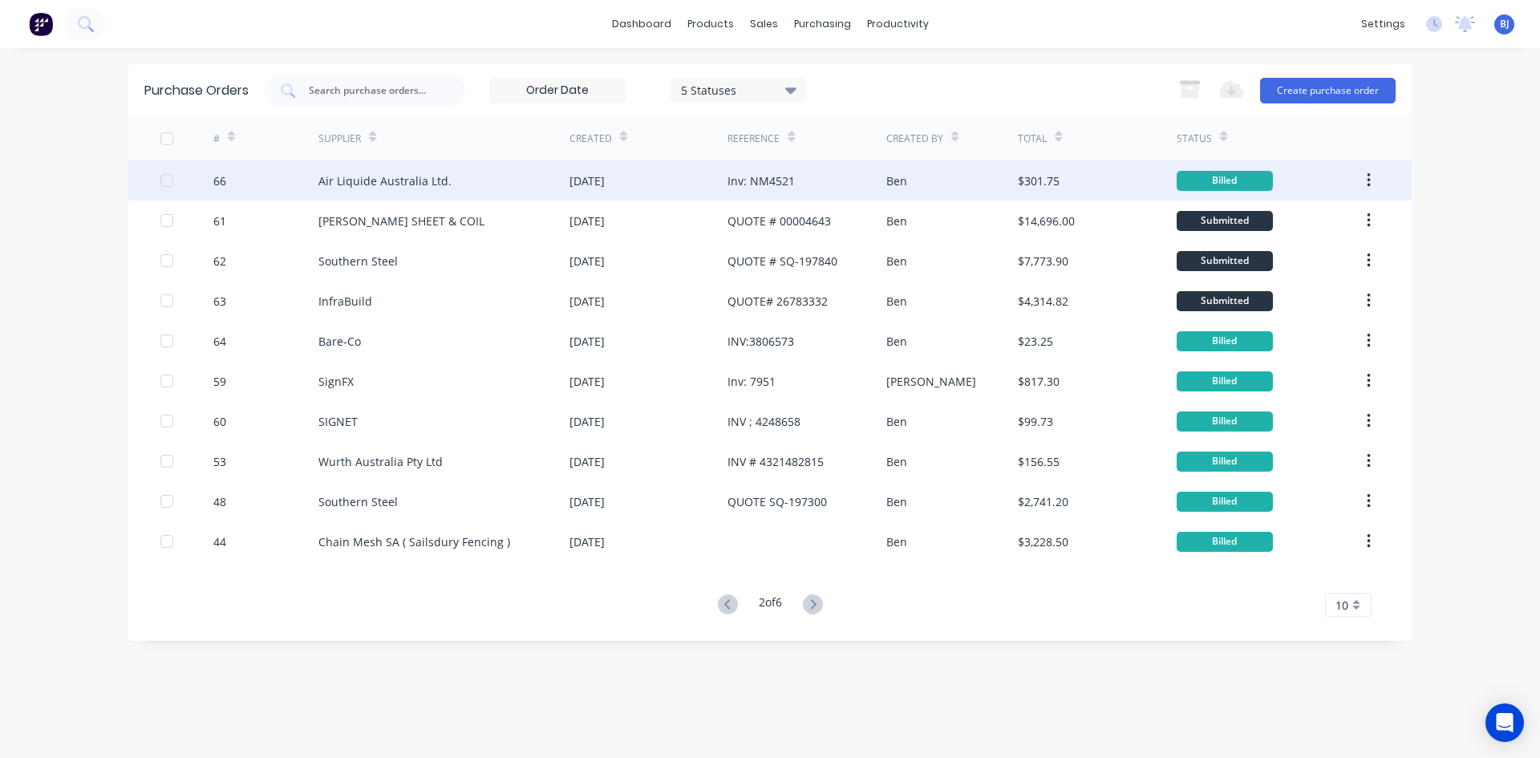
click at [408, 180] on div "Air Liquide Australia Ltd." at bounding box center [384, 180] width 133 height 17
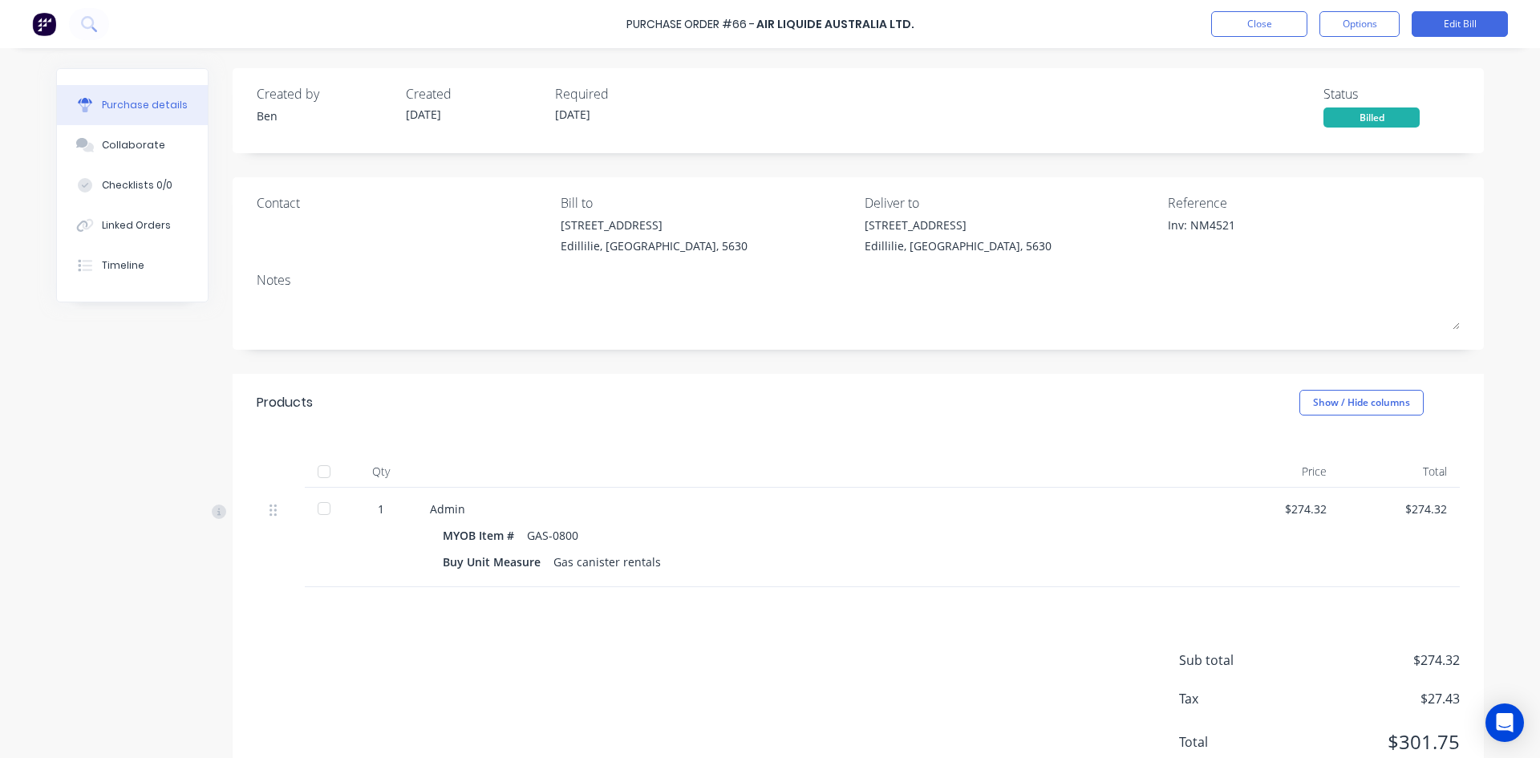
click at [316, 470] on div at bounding box center [324, 471] width 32 height 32
click at [1250, 30] on button "Close" at bounding box center [1259, 24] width 96 height 26
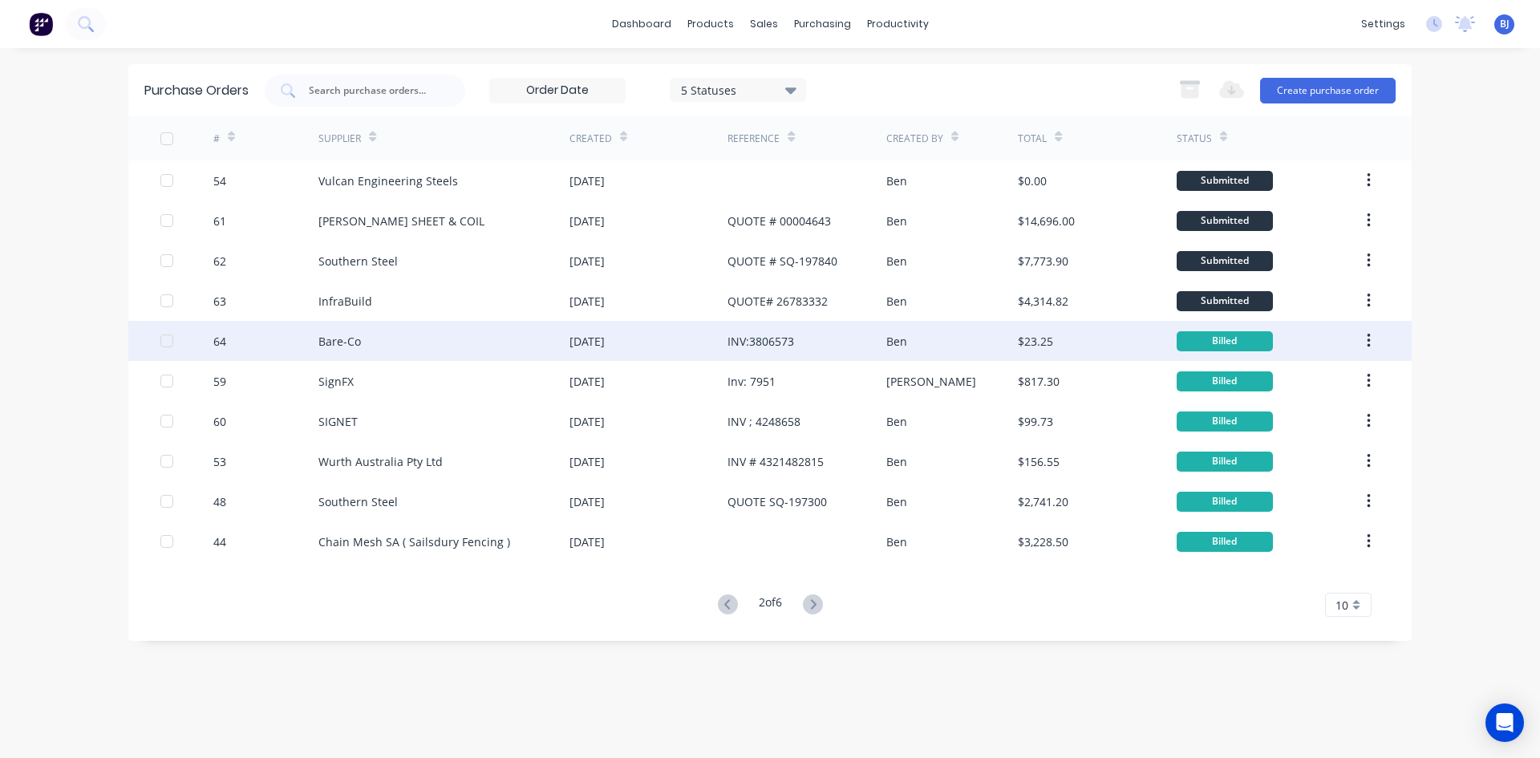
click at [1160, 341] on div "$23.25" at bounding box center [1097, 341] width 158 height 40
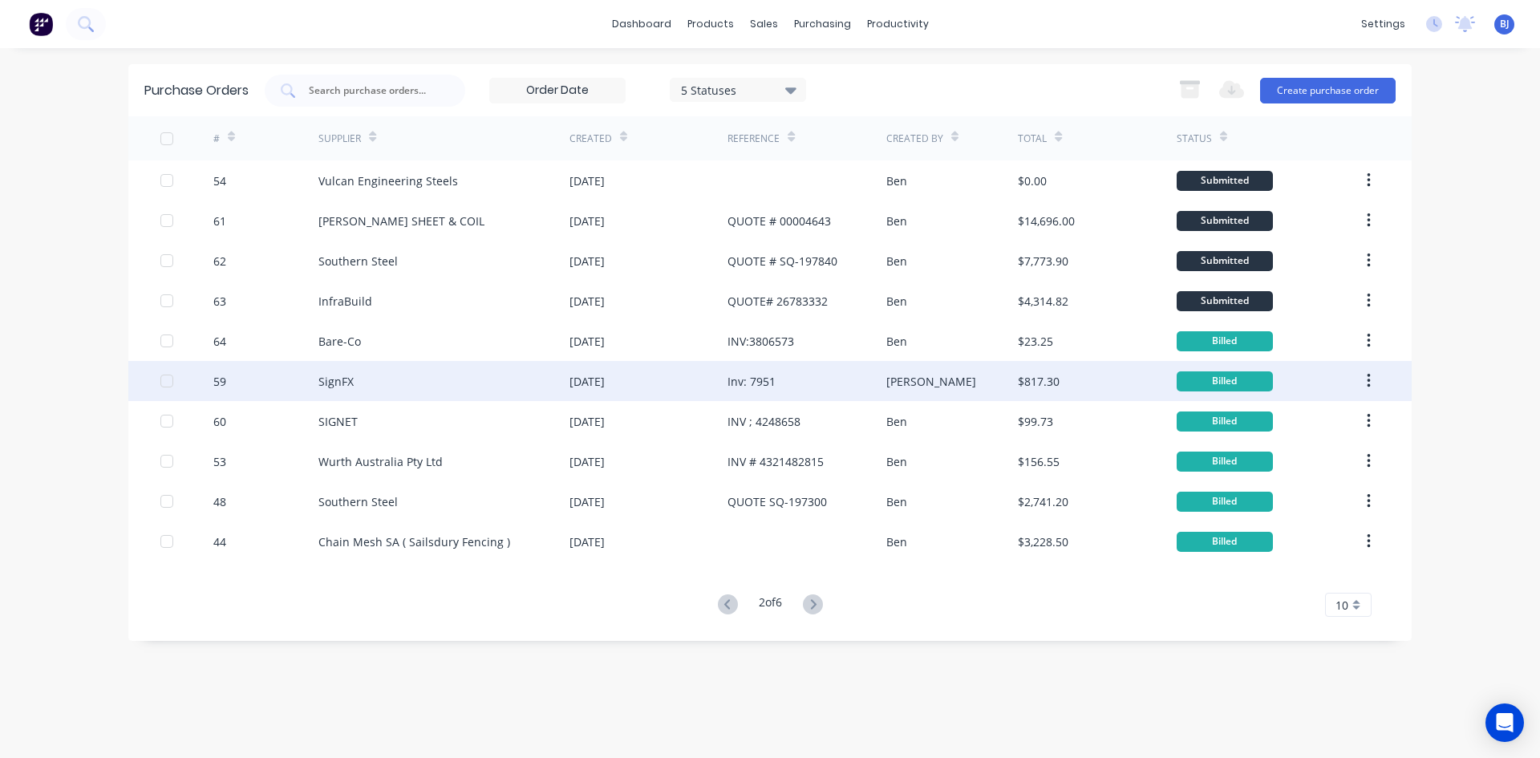
click at [713, 387] on div "[DATE]" at bounding box center [648, 381] width 158 height 40
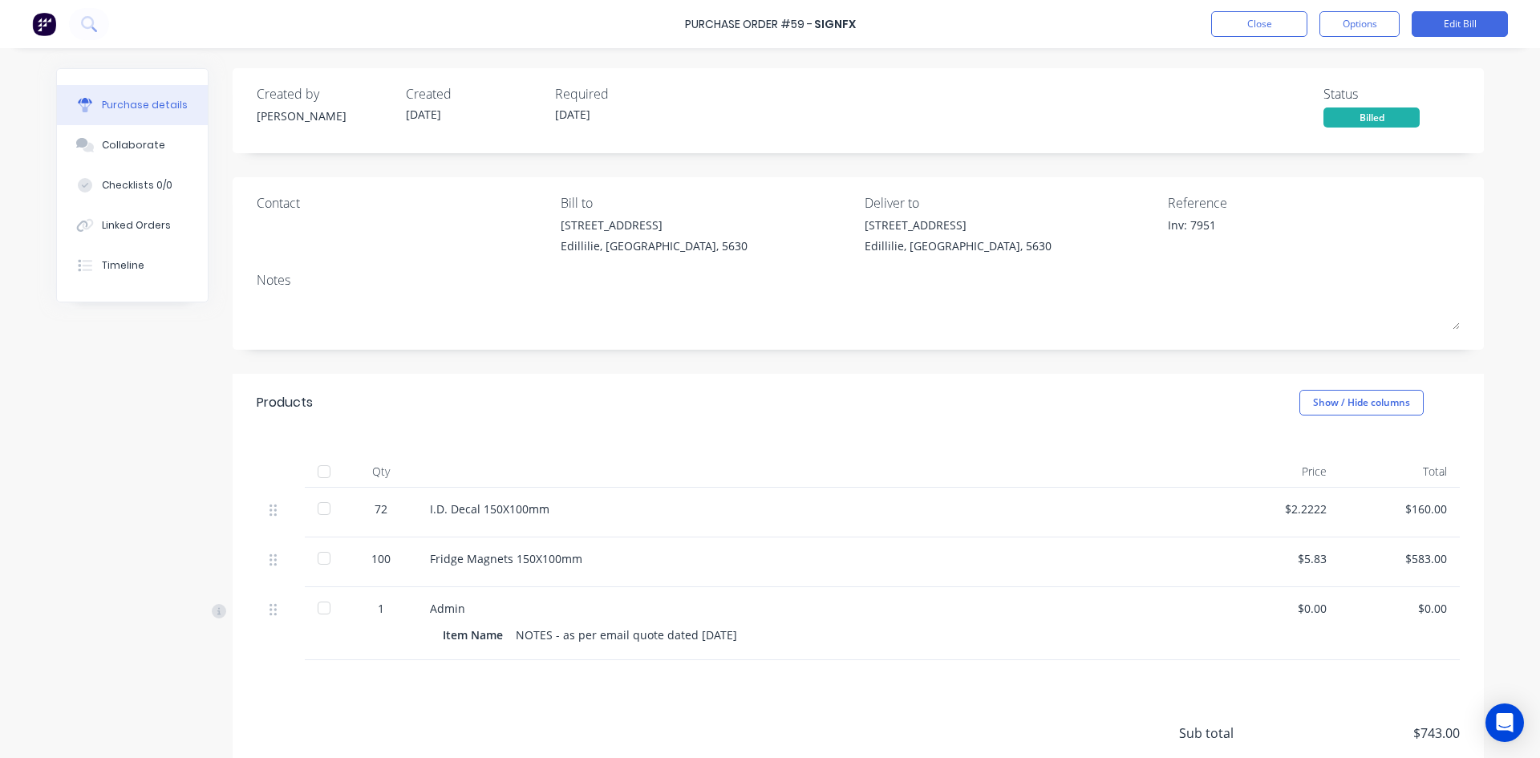
click at [320, 471] on div at bounding box center [324, 471] width 32 height 32
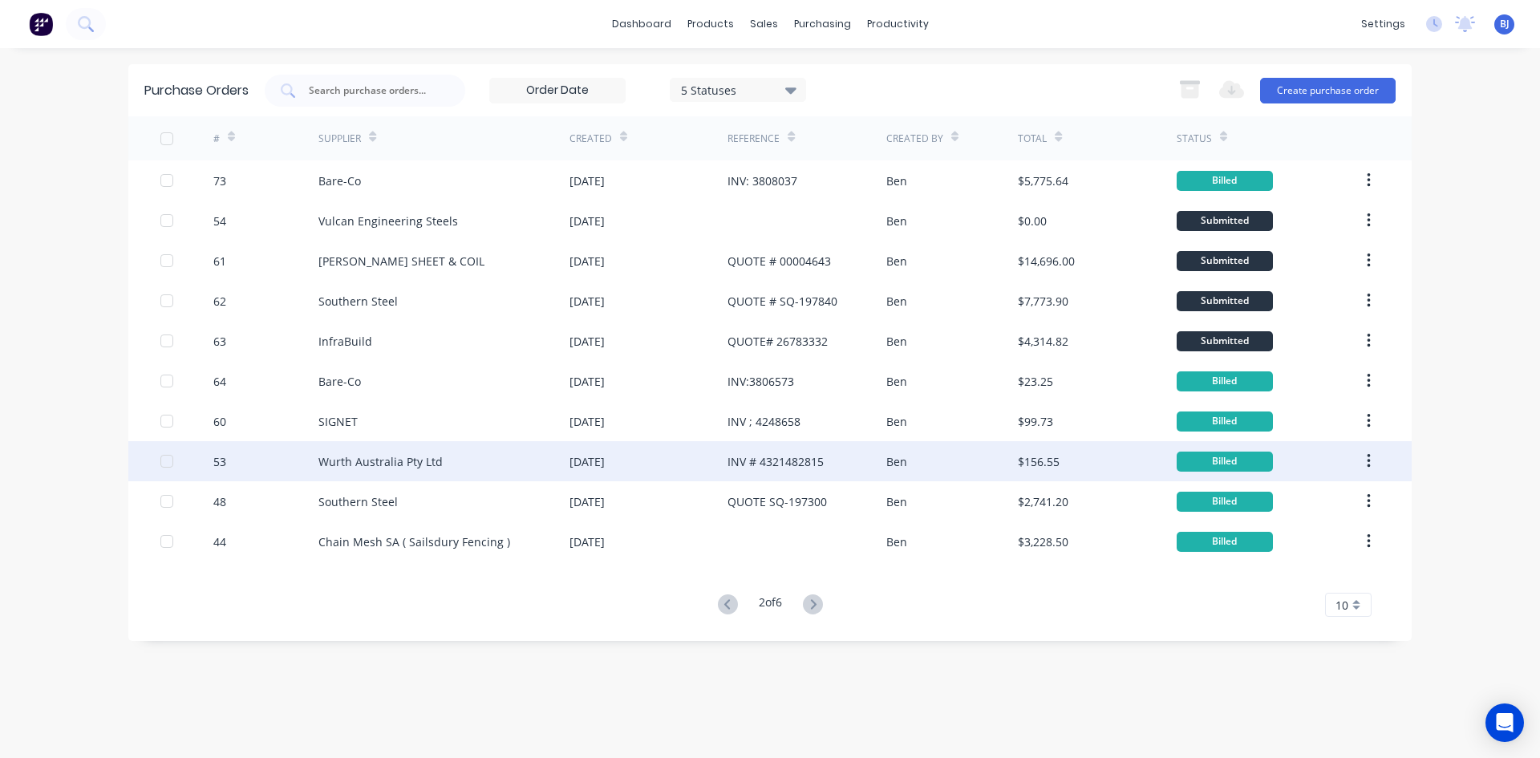
click at [682, 467] on div "22 Jul 2025" at bounding box center [648, 461] width 158 height 40
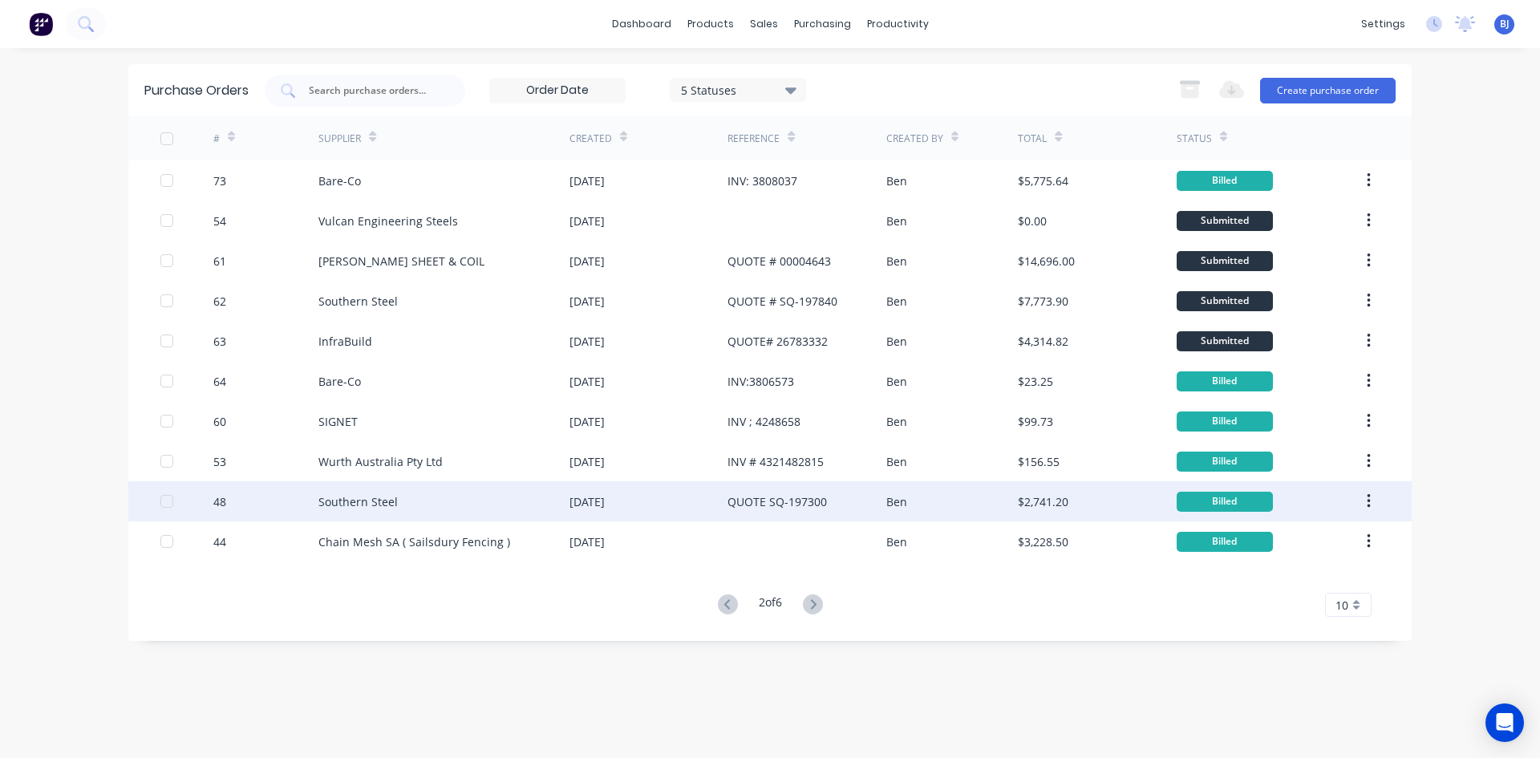
click at [661, 507] on div "16 Jul 2025" at bounding box center [648, 501] width 158 height 40
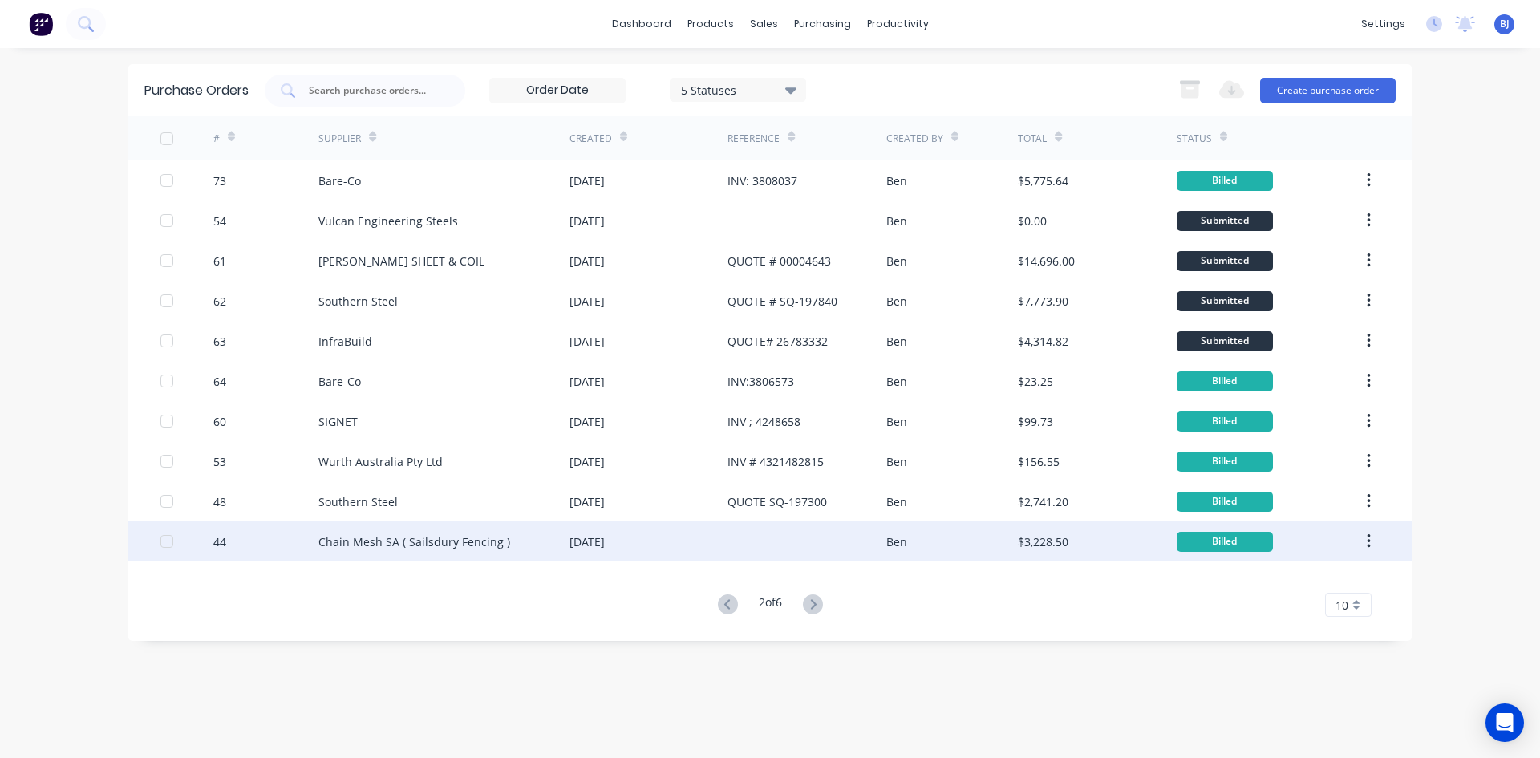
click at [544, 543] on div "Chain Mesh SA ( Sailsdury Fencing )" at bounding box center [443, 541] width 251 height 40
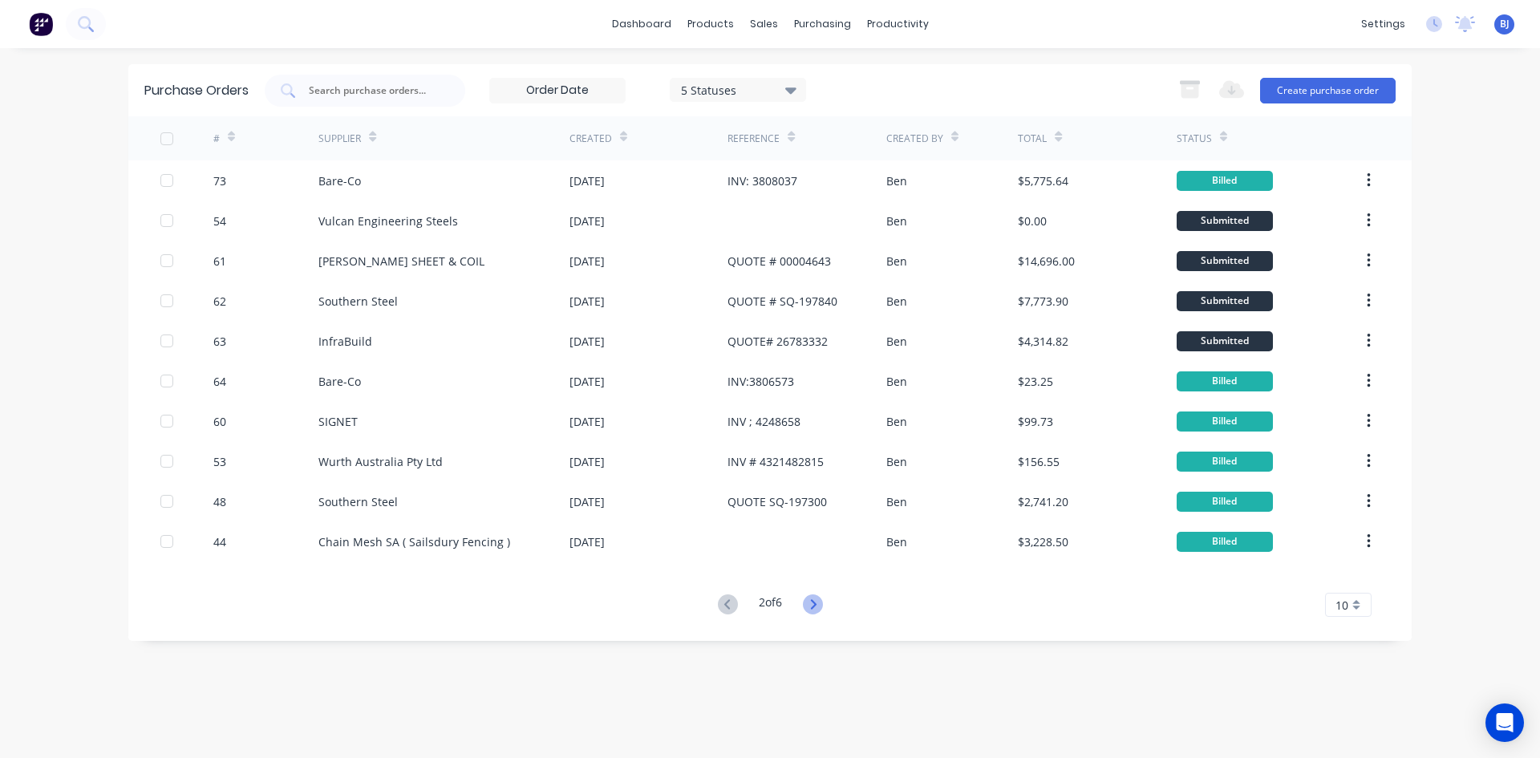
click at [814, 609] on icon at bounding box center [813, 604] width 6 height 10
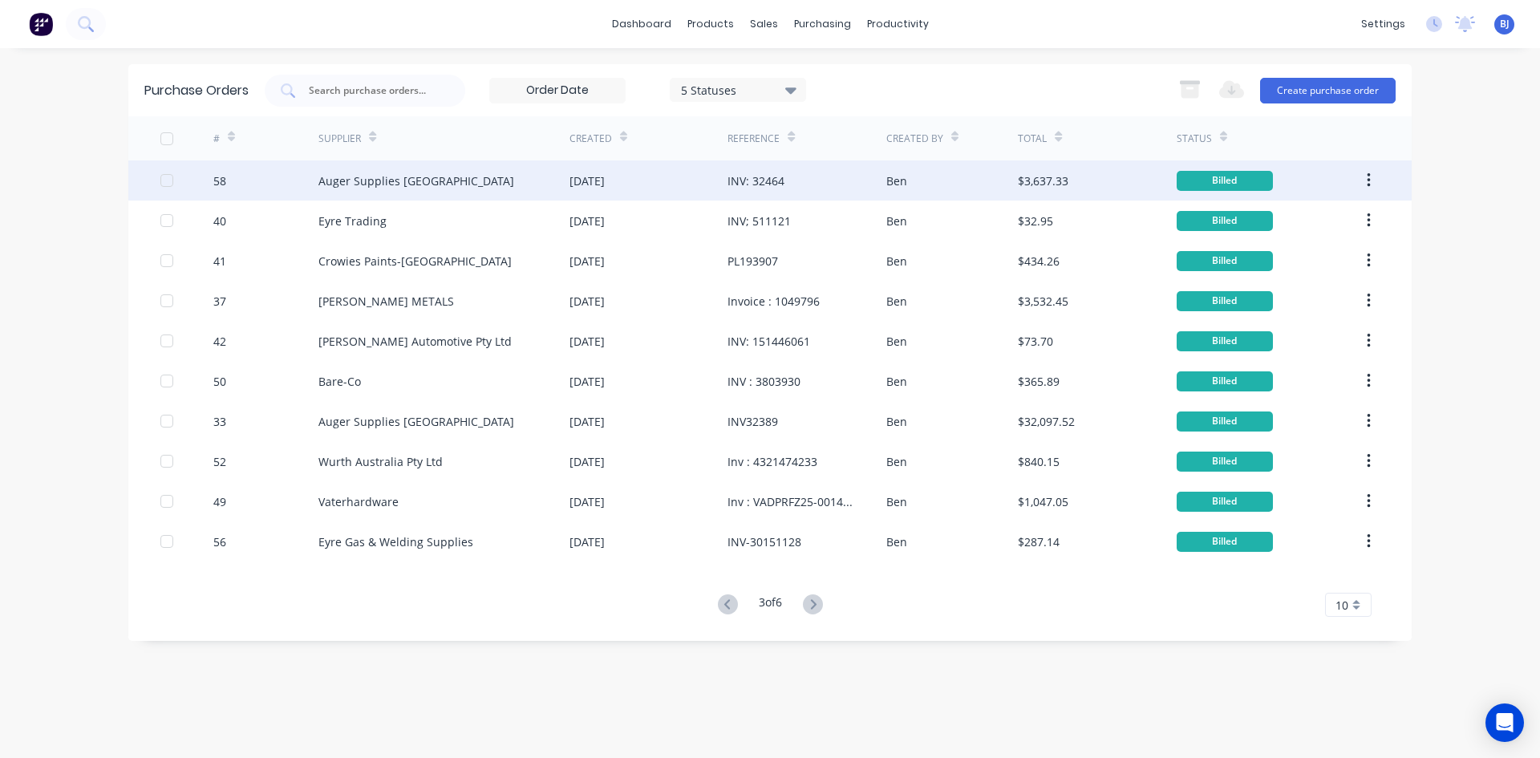
click at [787, 180] on div "INV: 32464" at bounding box center [806, 180] width 158 height 40
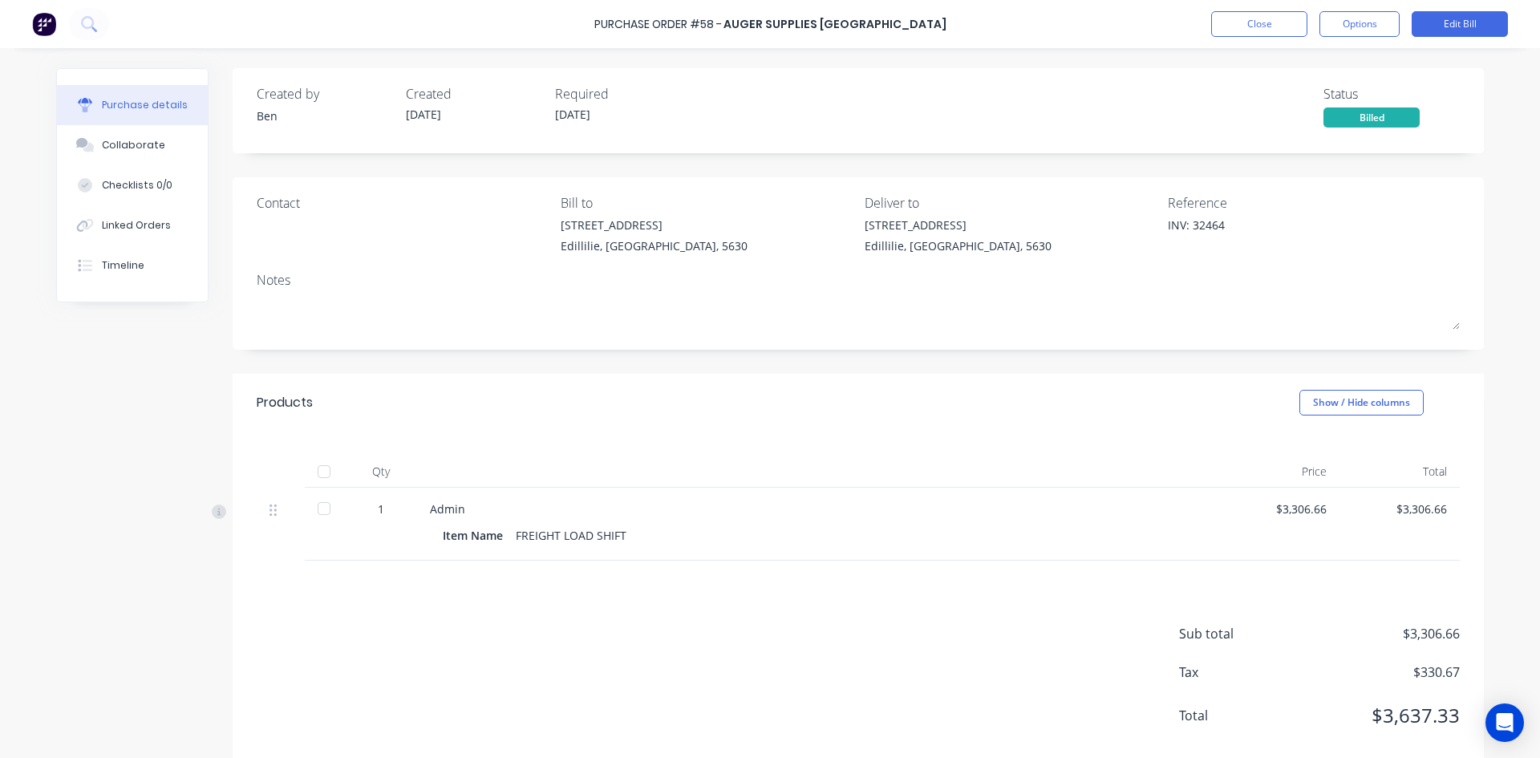
click at [320, 470] on div at bounding box center [324, 471] width 32 height 32
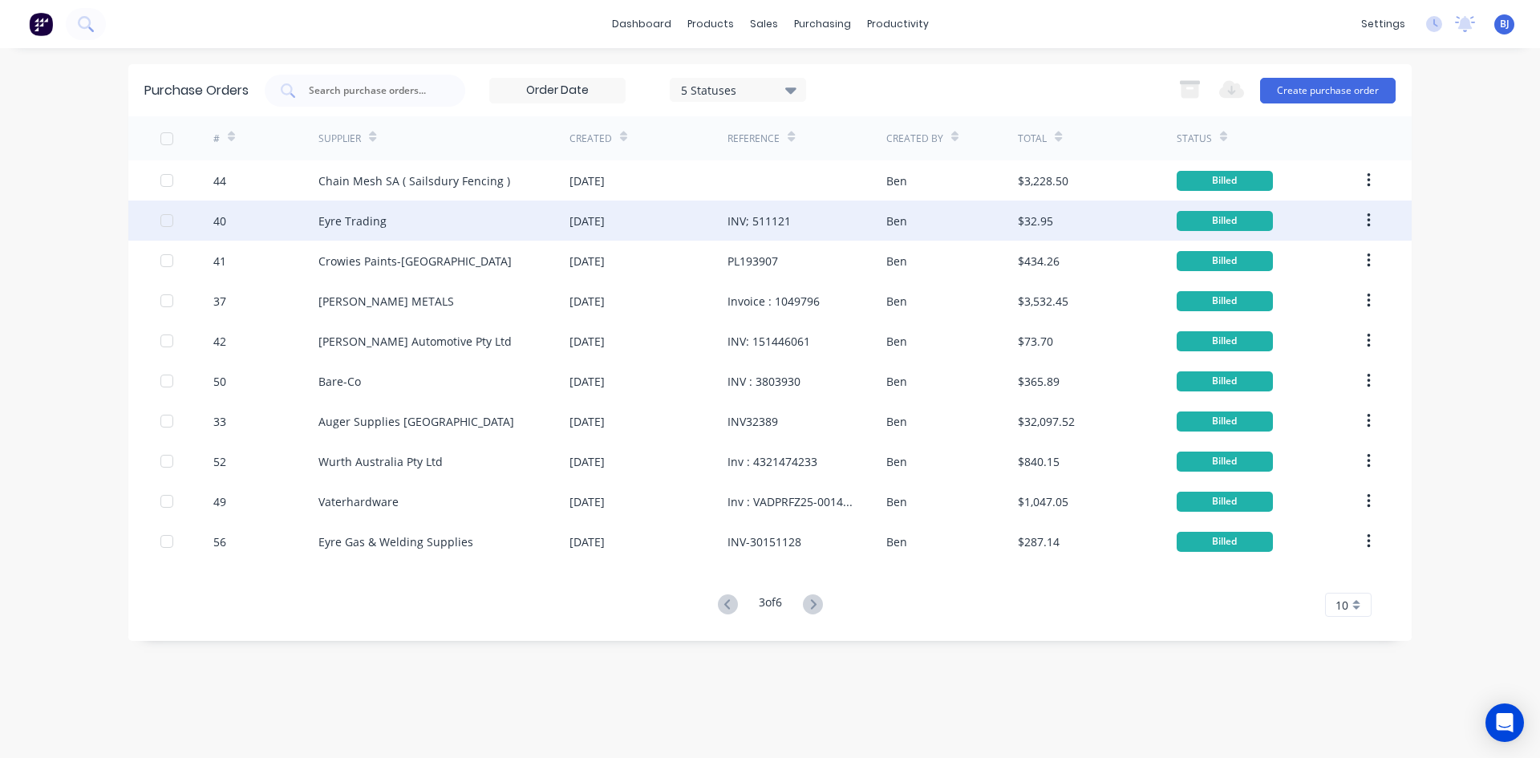
click at [366, 232] on div "Eyre Trading" at bounding box center [443, 220] width 251 height 40
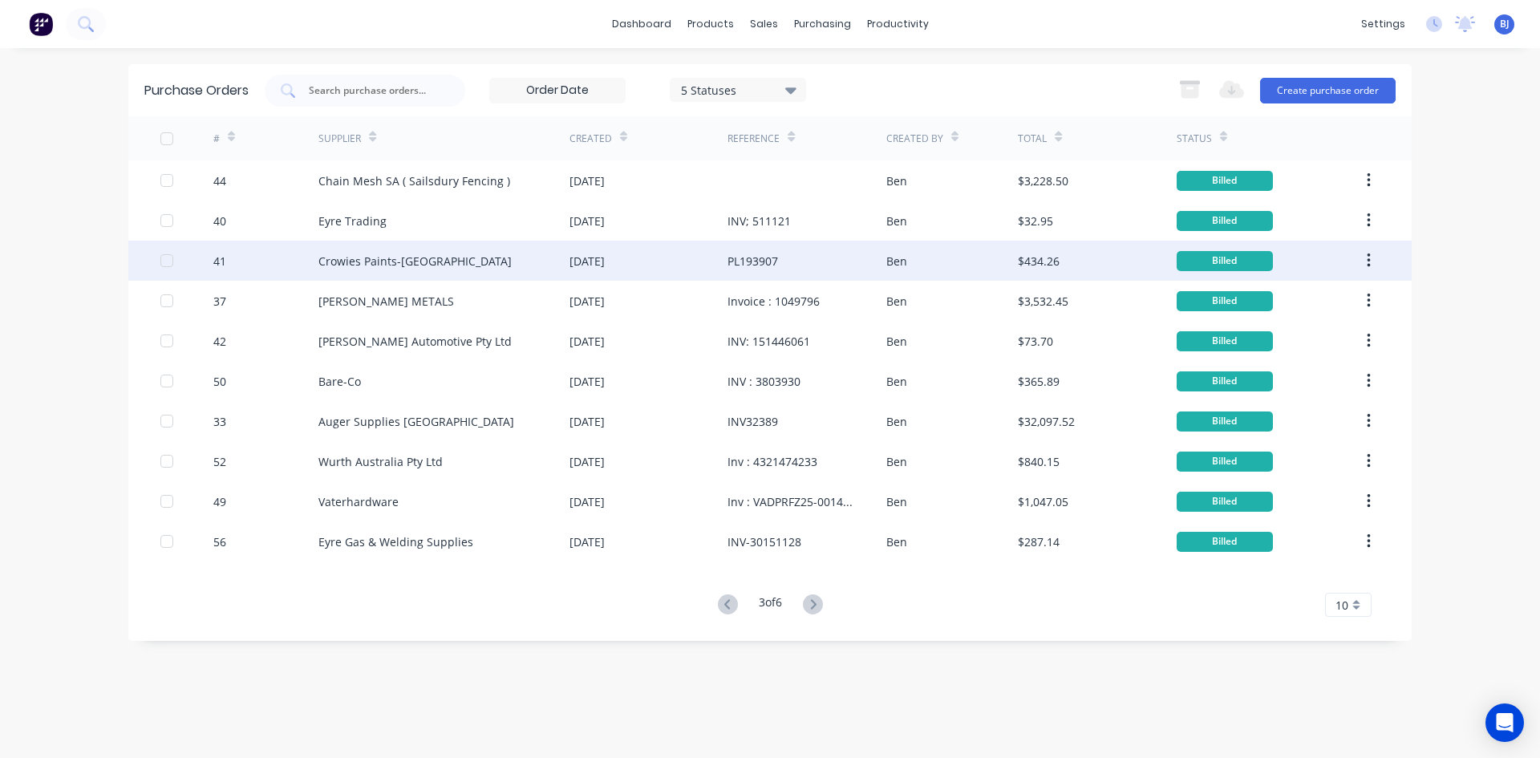
click at [343, 264] on div "Crowies Paints-[GEOGRAPHIC_DATA]" at bounding box center [414, 261] width 193 height 17
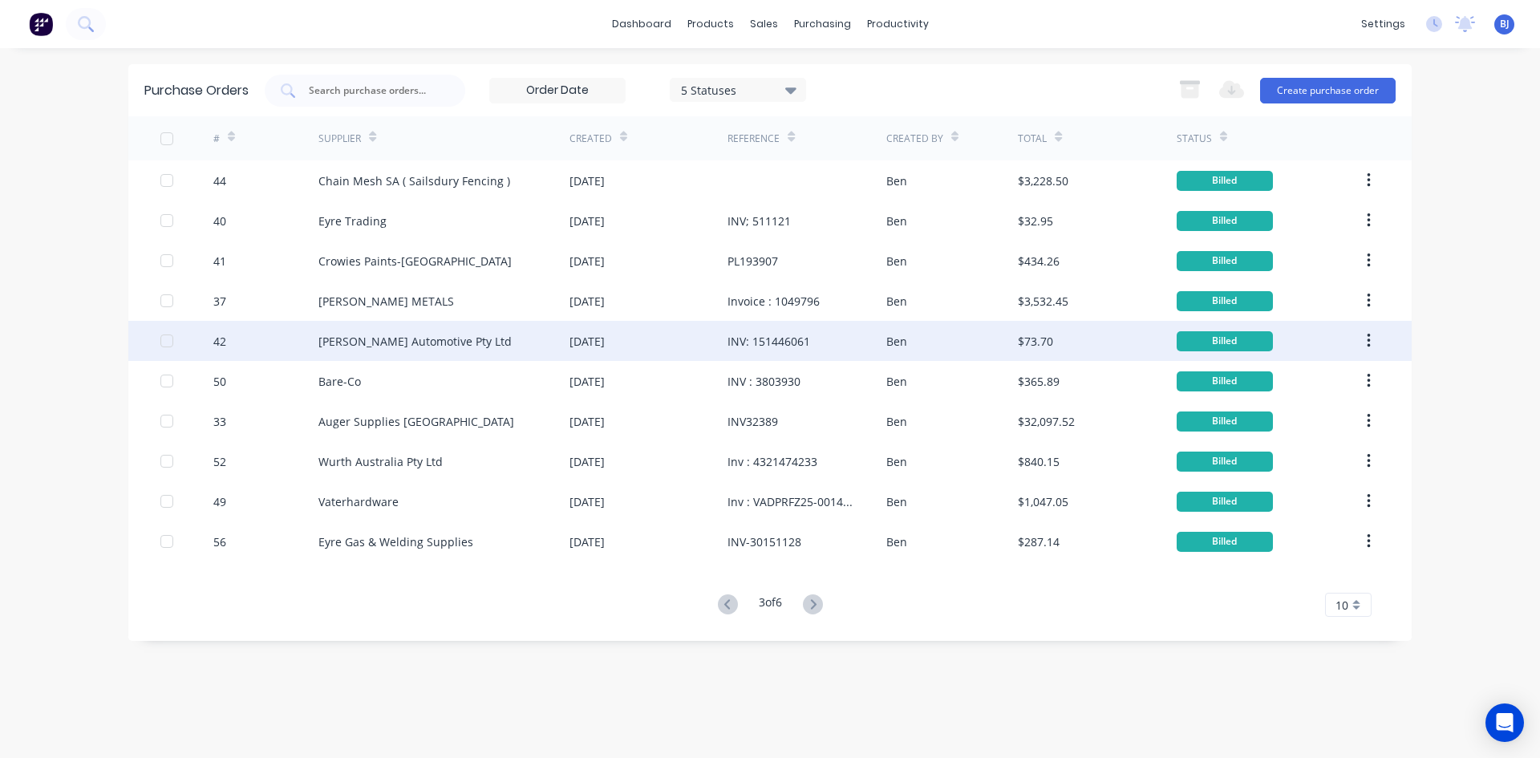
click at [390, 342] on div "Burson Automotive Pty Ltd" at bounding box center [414, 341] width 193 height 17
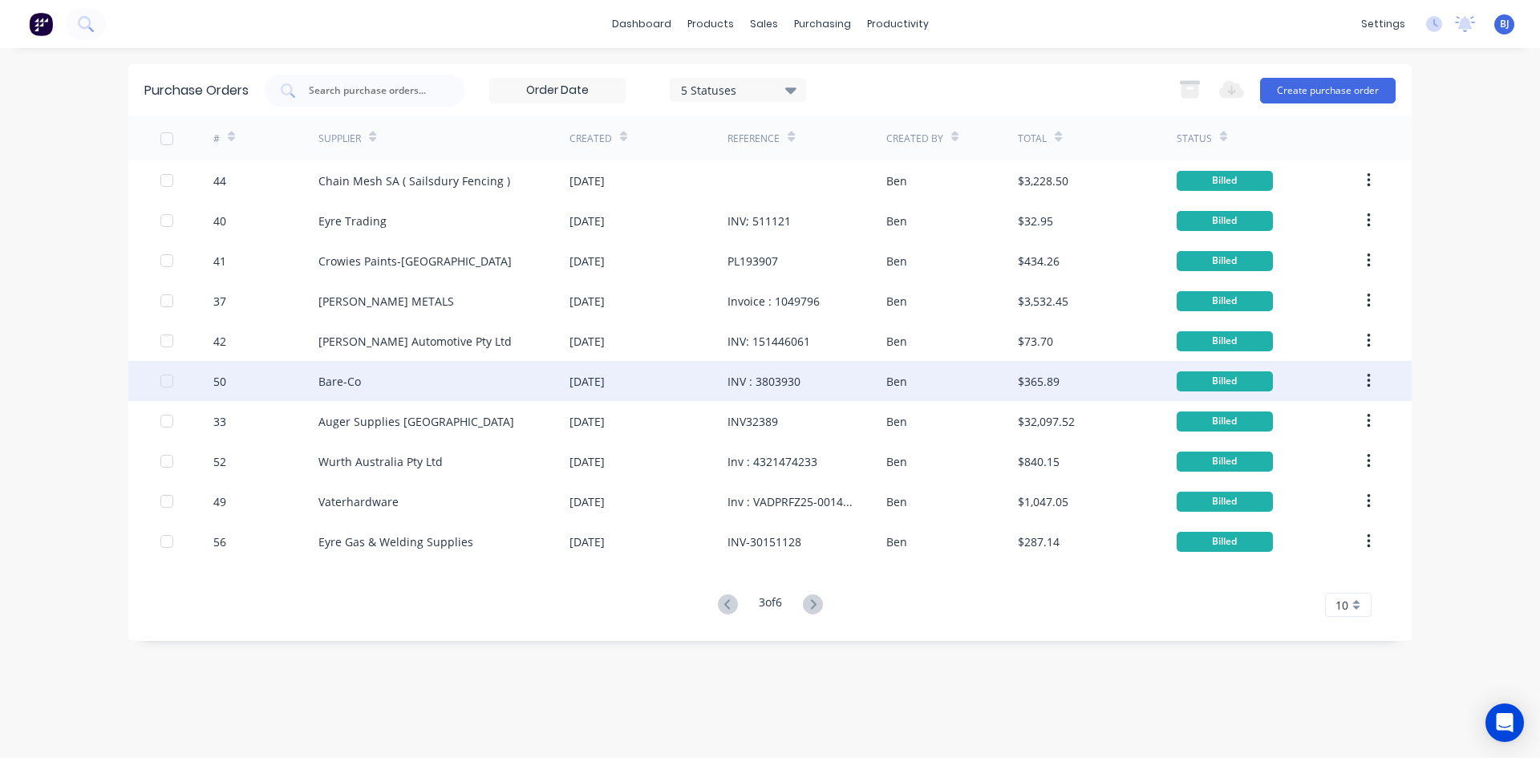
click at [354, 387] on div "Bare-Co" at bounding box center [339, 381] width 42 height 17
click at [326, 382] on div "Bare-Co" at bounding box center [339, 381] width 42 height 17
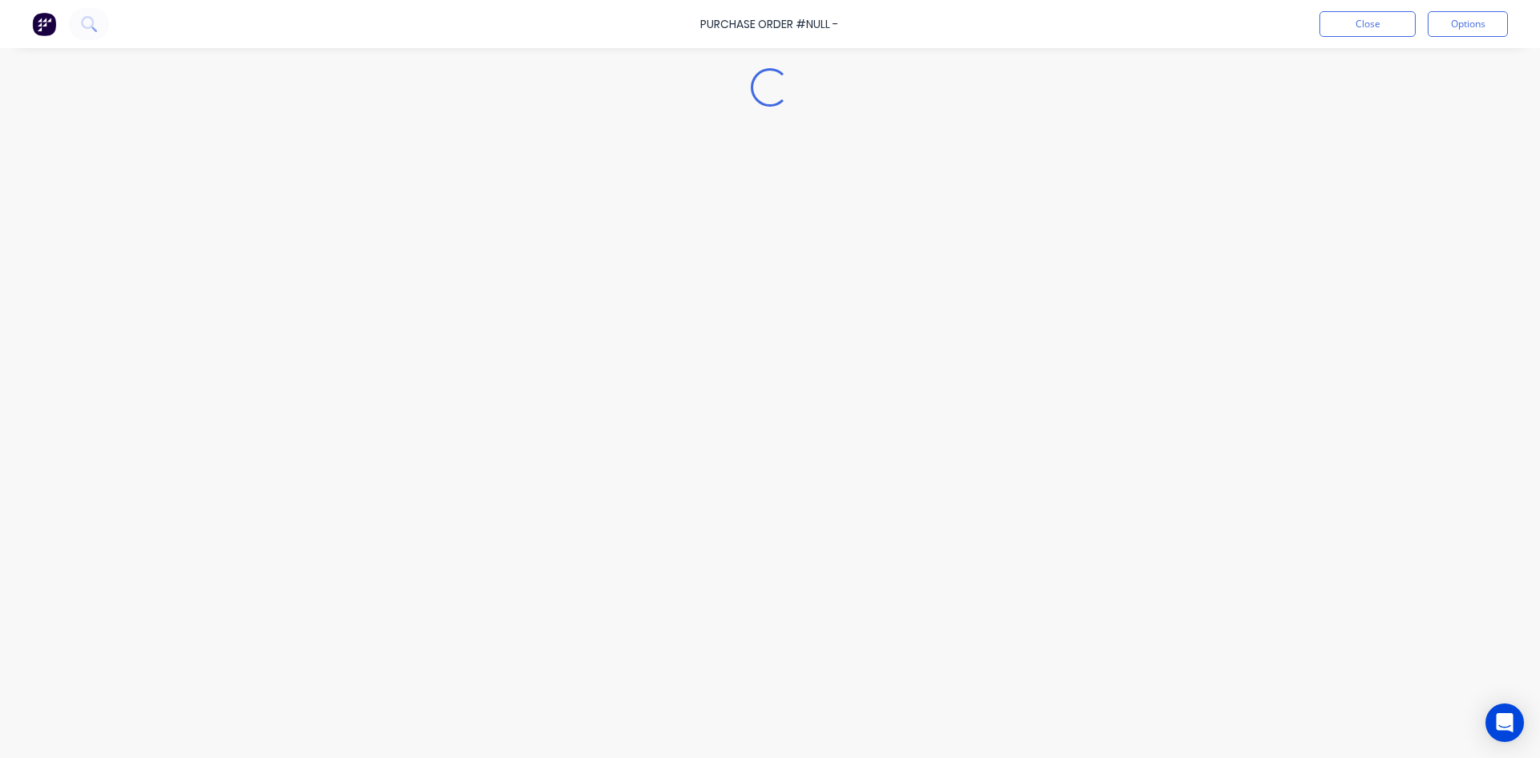
type textarea "x"
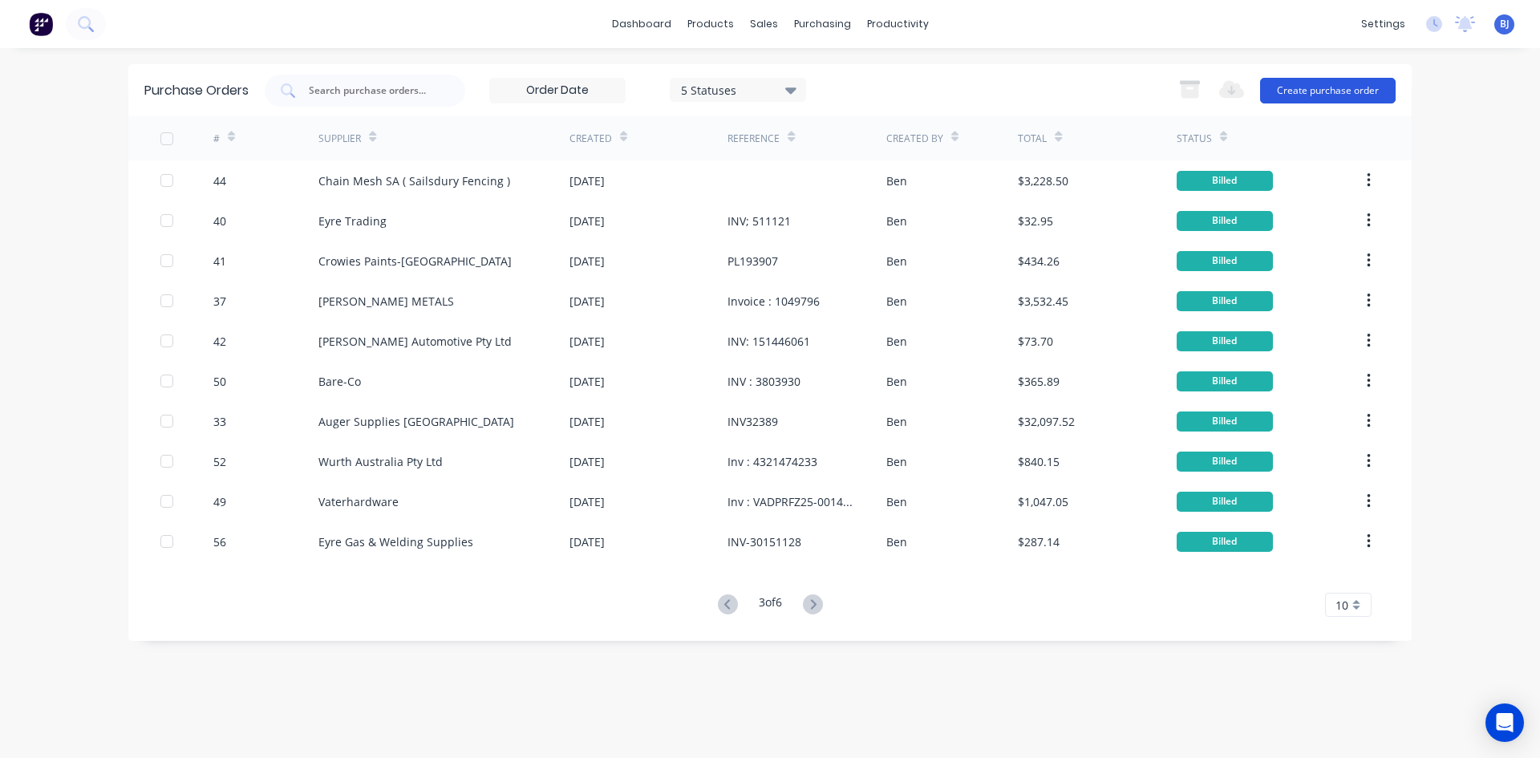
click at [1348, 88] on button "Create purchase order" at bounding box center [1328, 91] width 136 height 26
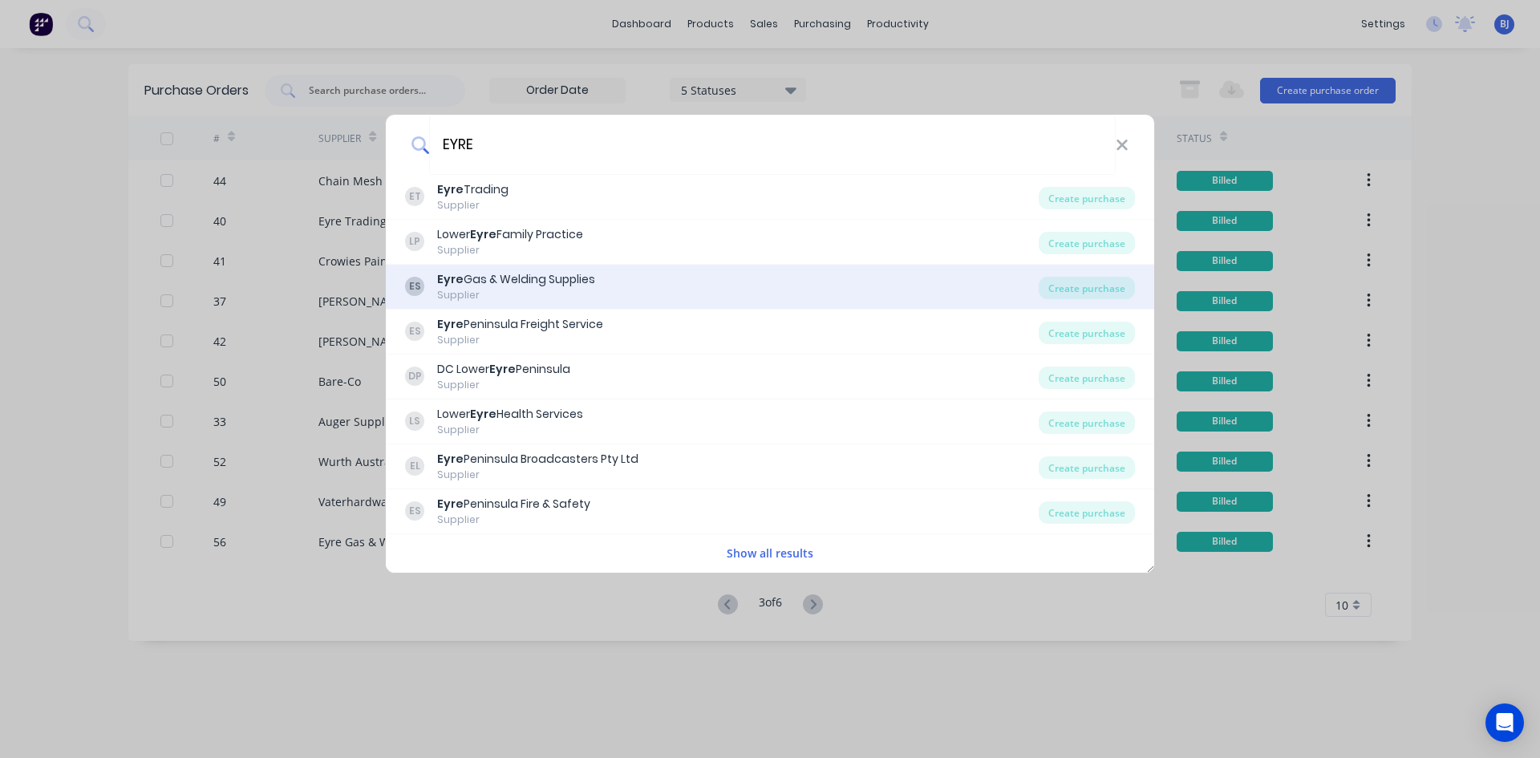
type input "EYRE"
click at [537, 286] on div "Eyre Gas & Welding Supplies" at bounding box center [516, 279] width 158 height 17
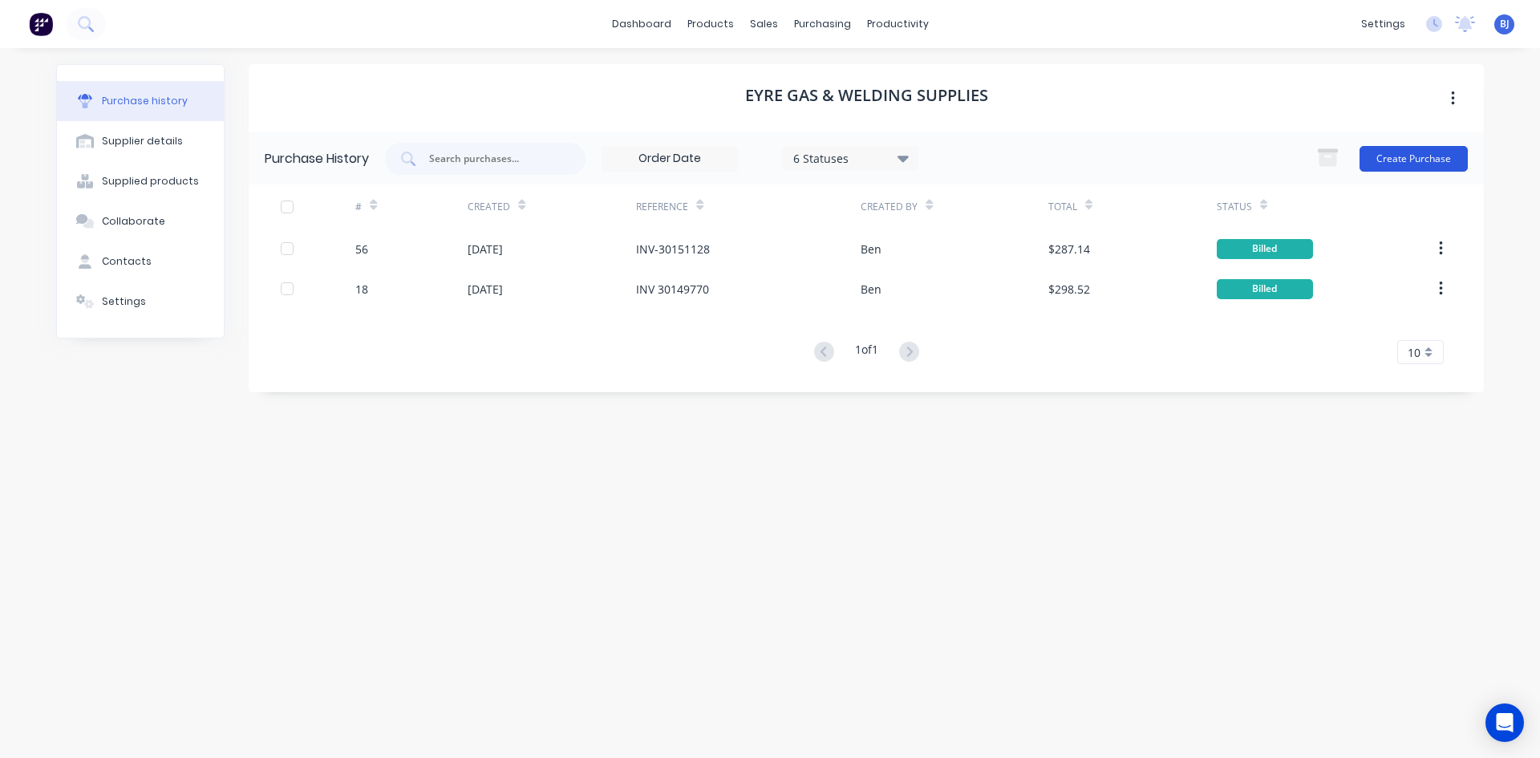
click at [1395, 156] on button "Create Purchase" at bounding box center [1413, 159] width 108 height 26
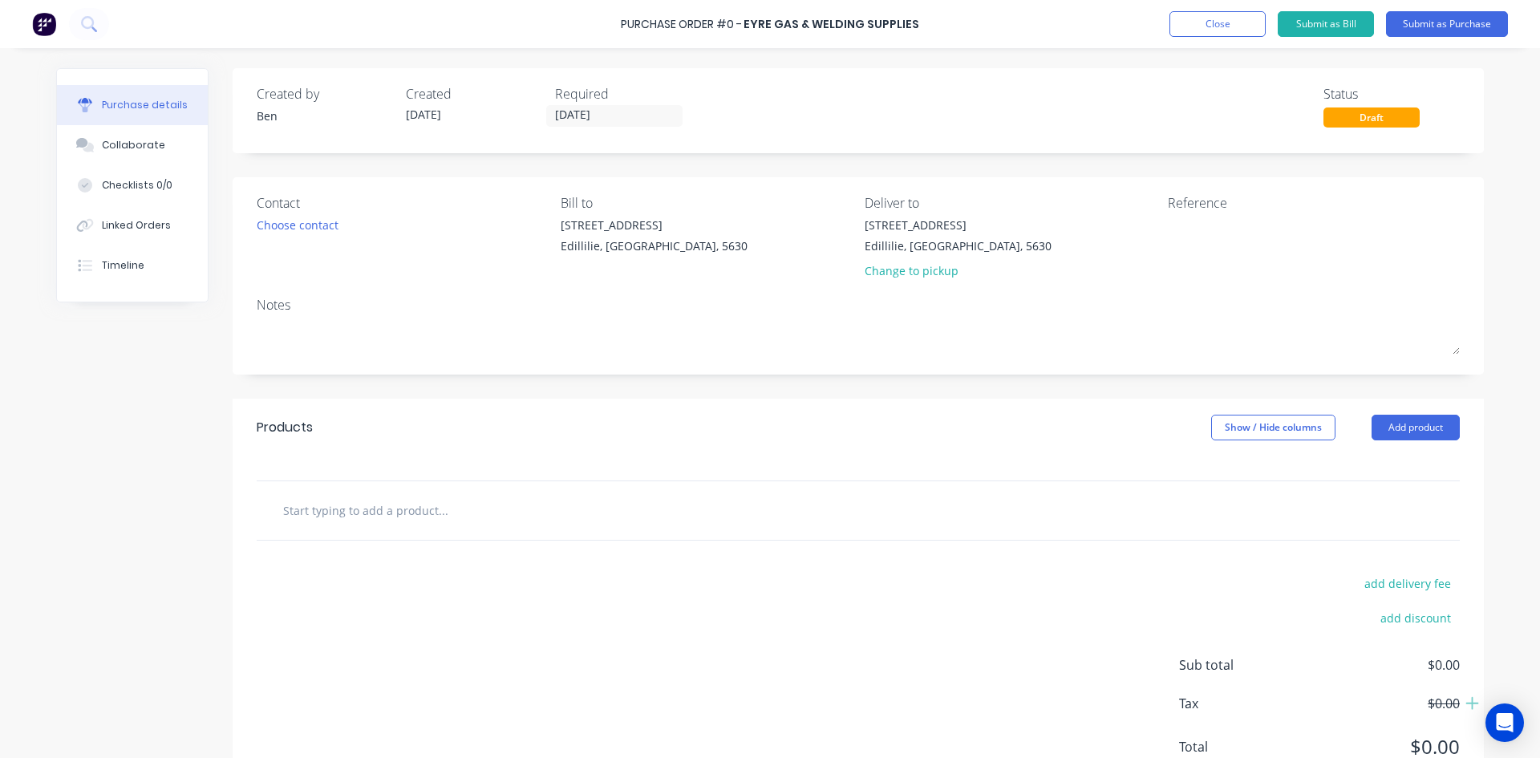
click at [331, 509] on input "text" at bounding box center [442, 510] width 321 height 32
click at [1406, 428] on button "Add product" at bounding box center [1415, 428] width 88 height 26
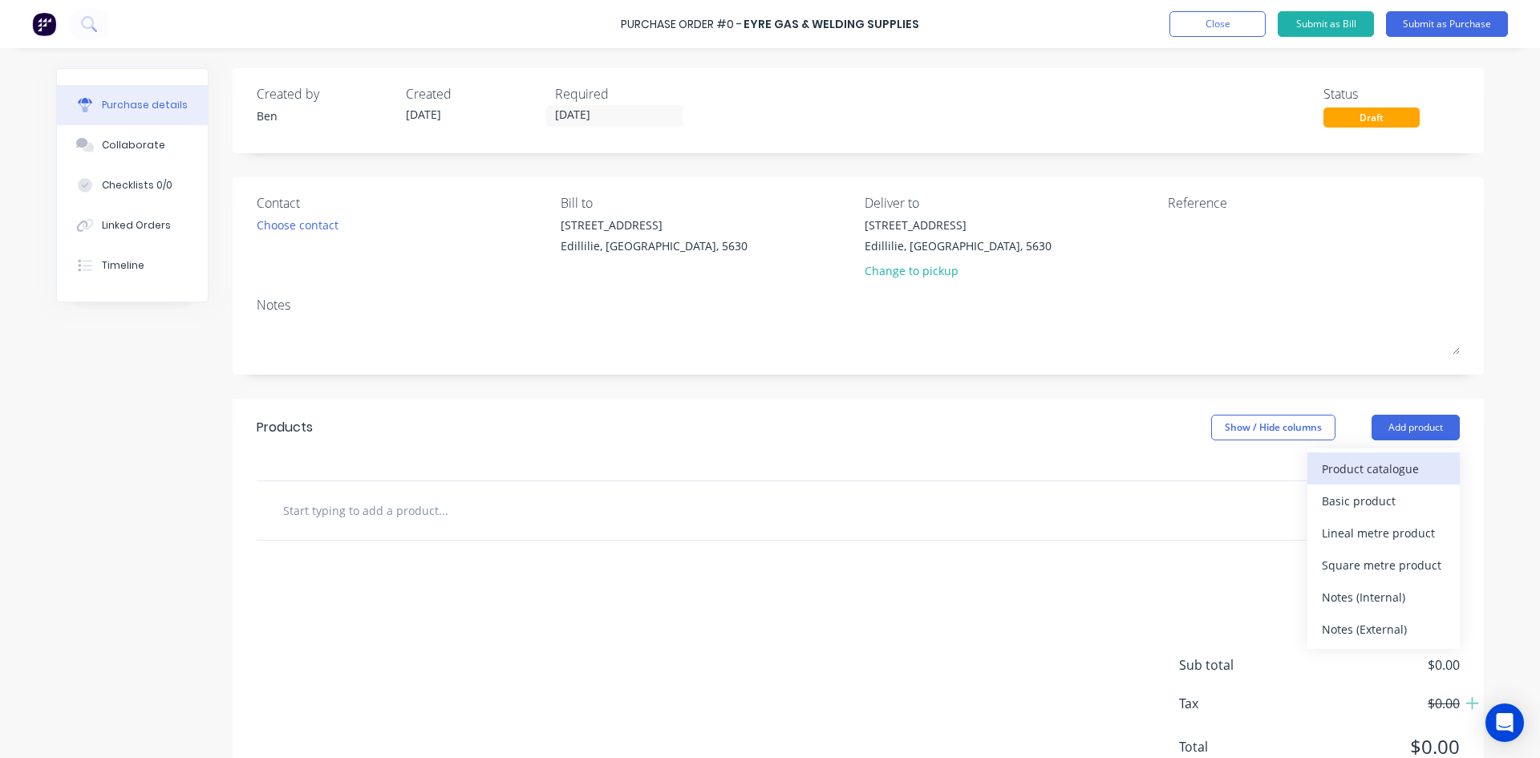
click at [1333, 472] on div "Product catalogue" at bounding box center [1382, 468] width 123 height 23
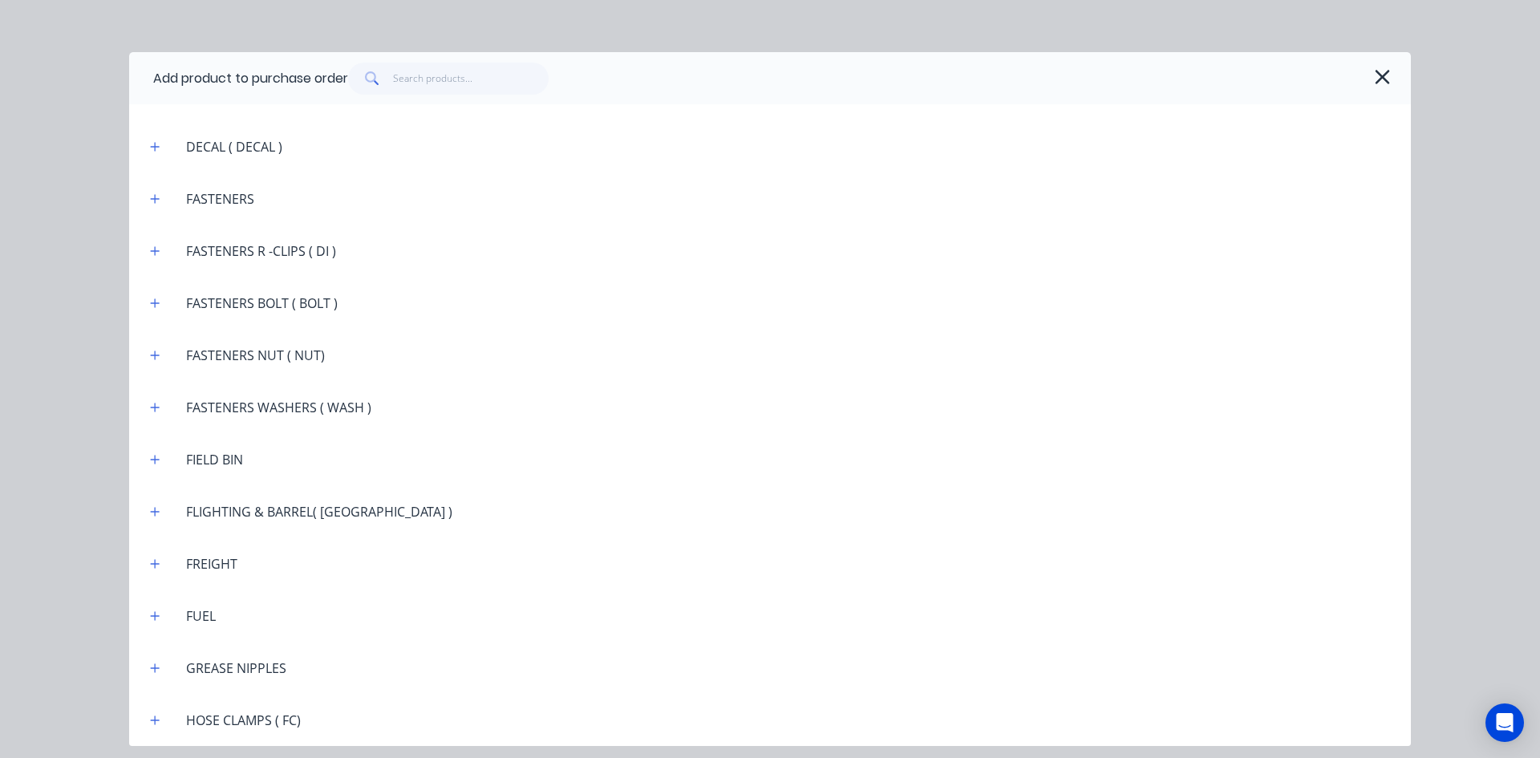
scroll to position [1283, 0]
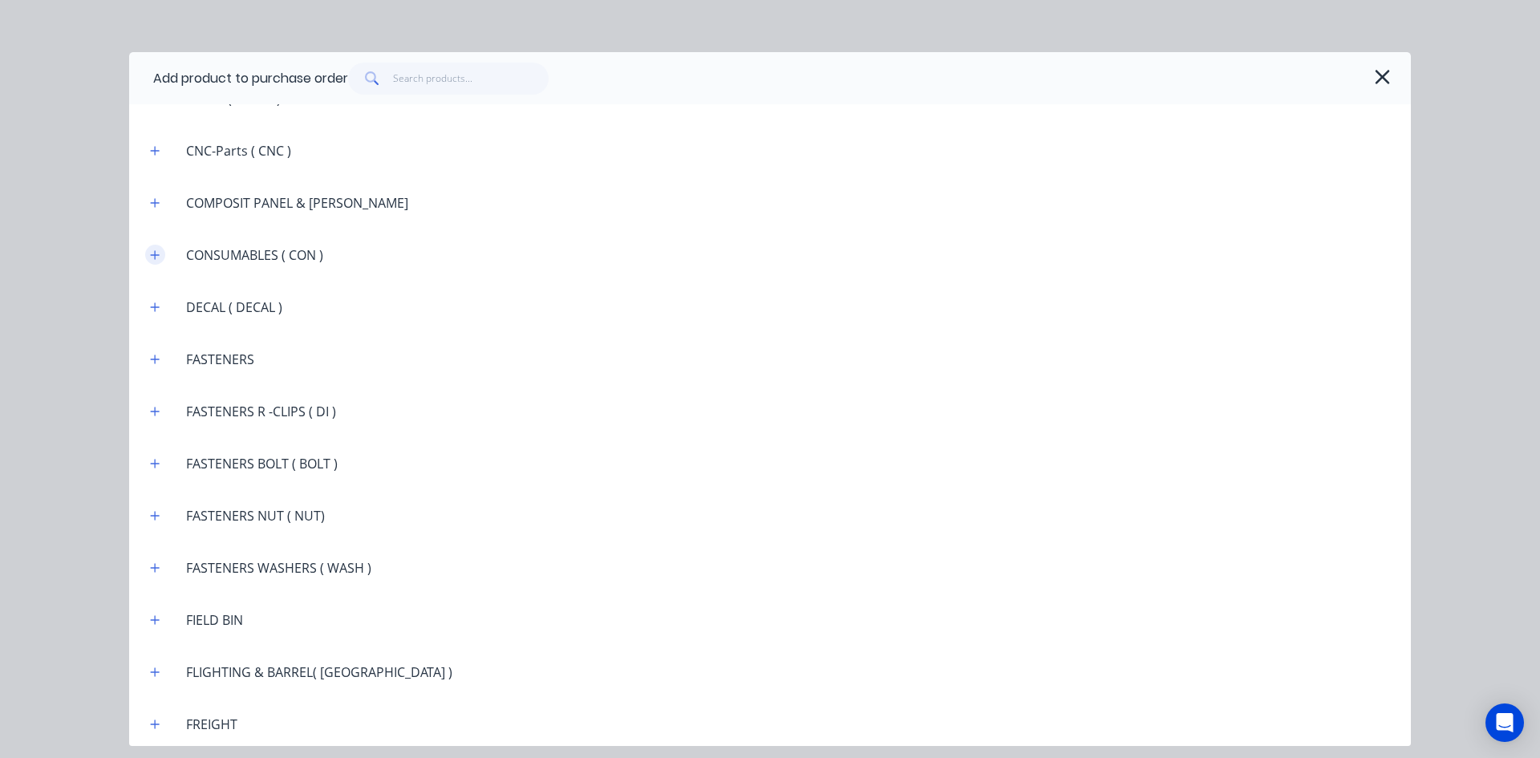
click at [160, 256] on button "button" at bounding box center [155, 255] width 20 height 20
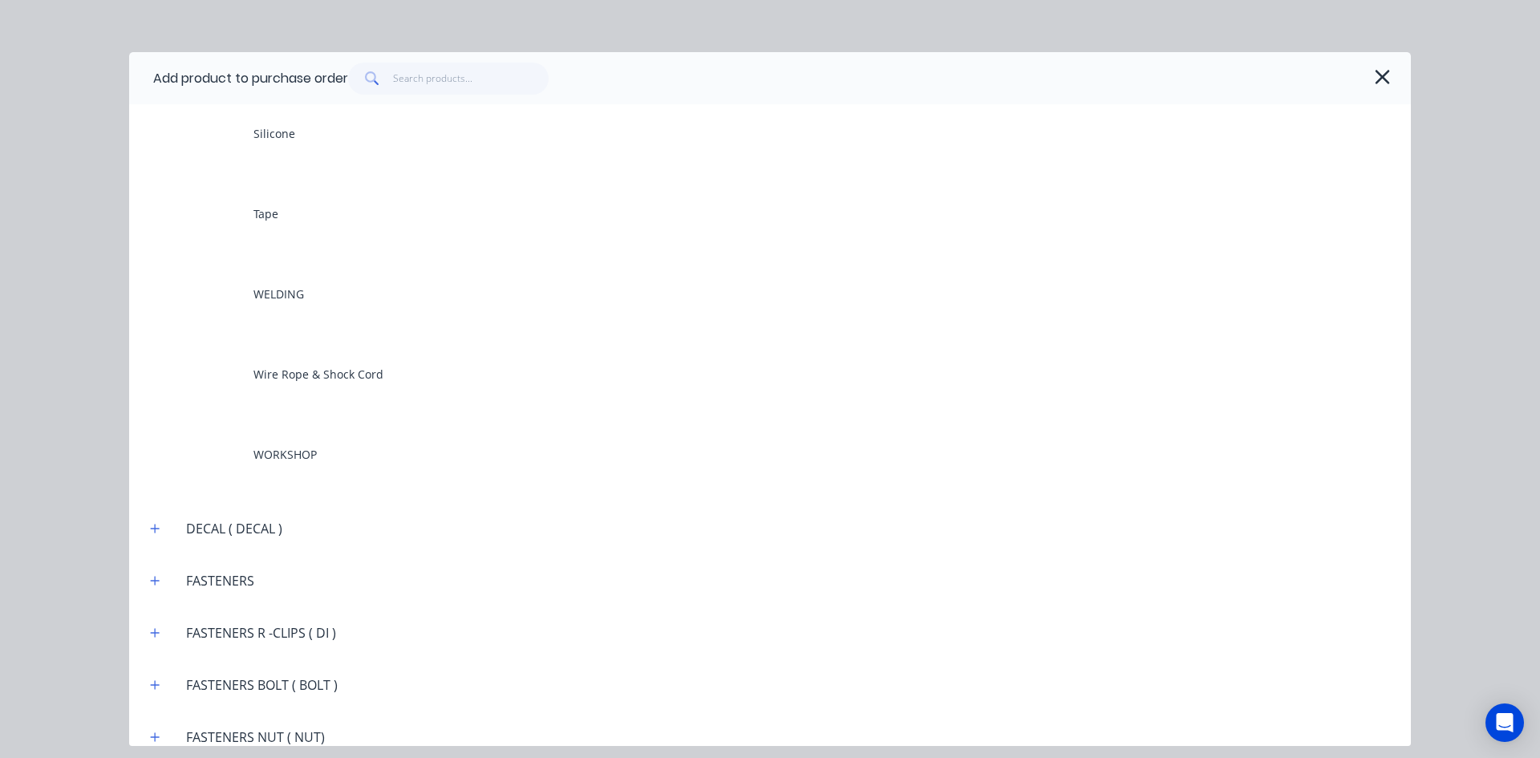
scroll to position [1844, 0]
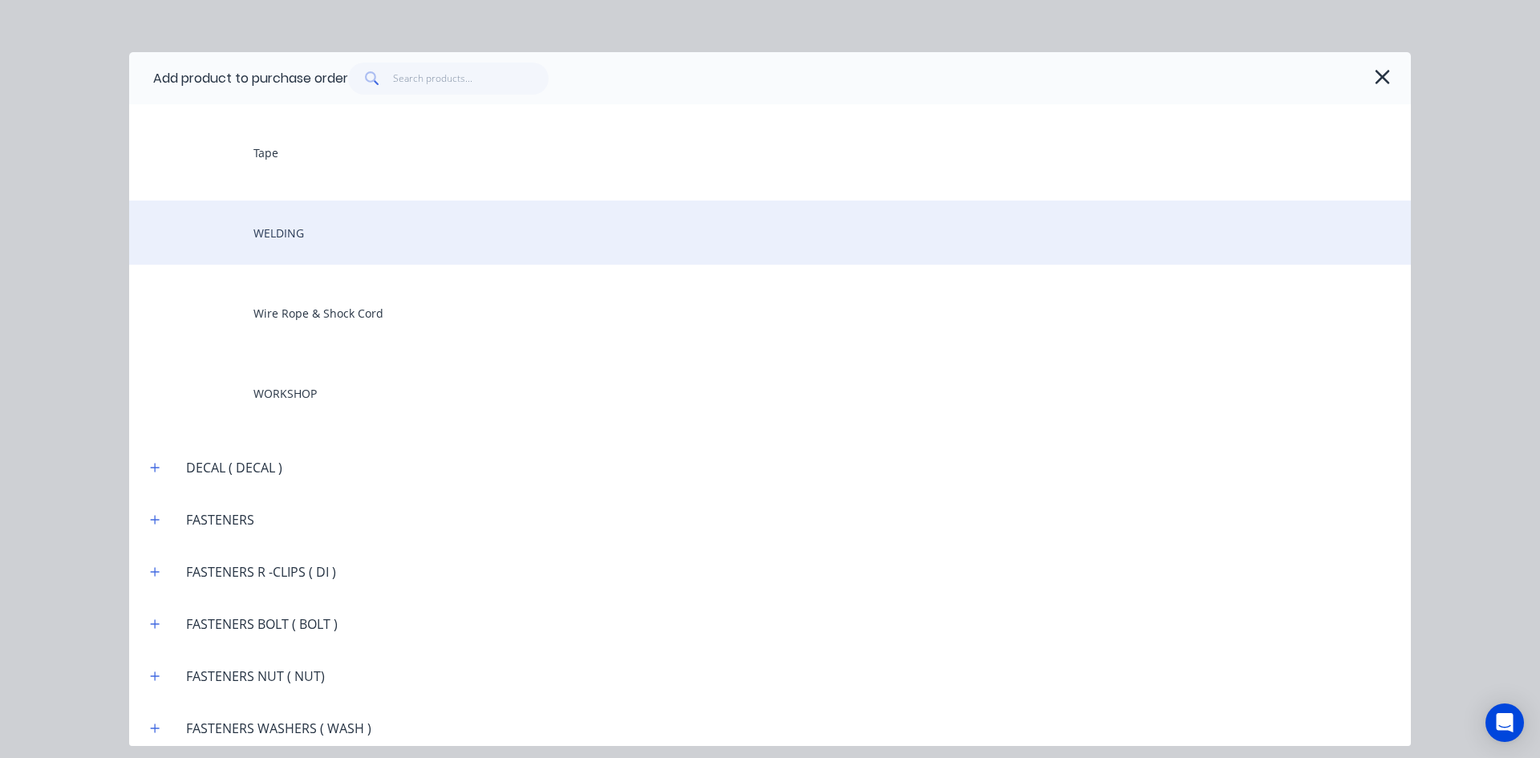
click at [289, 230] on div "WELDING" at bounding box center [769, 232] width 1281 height 64
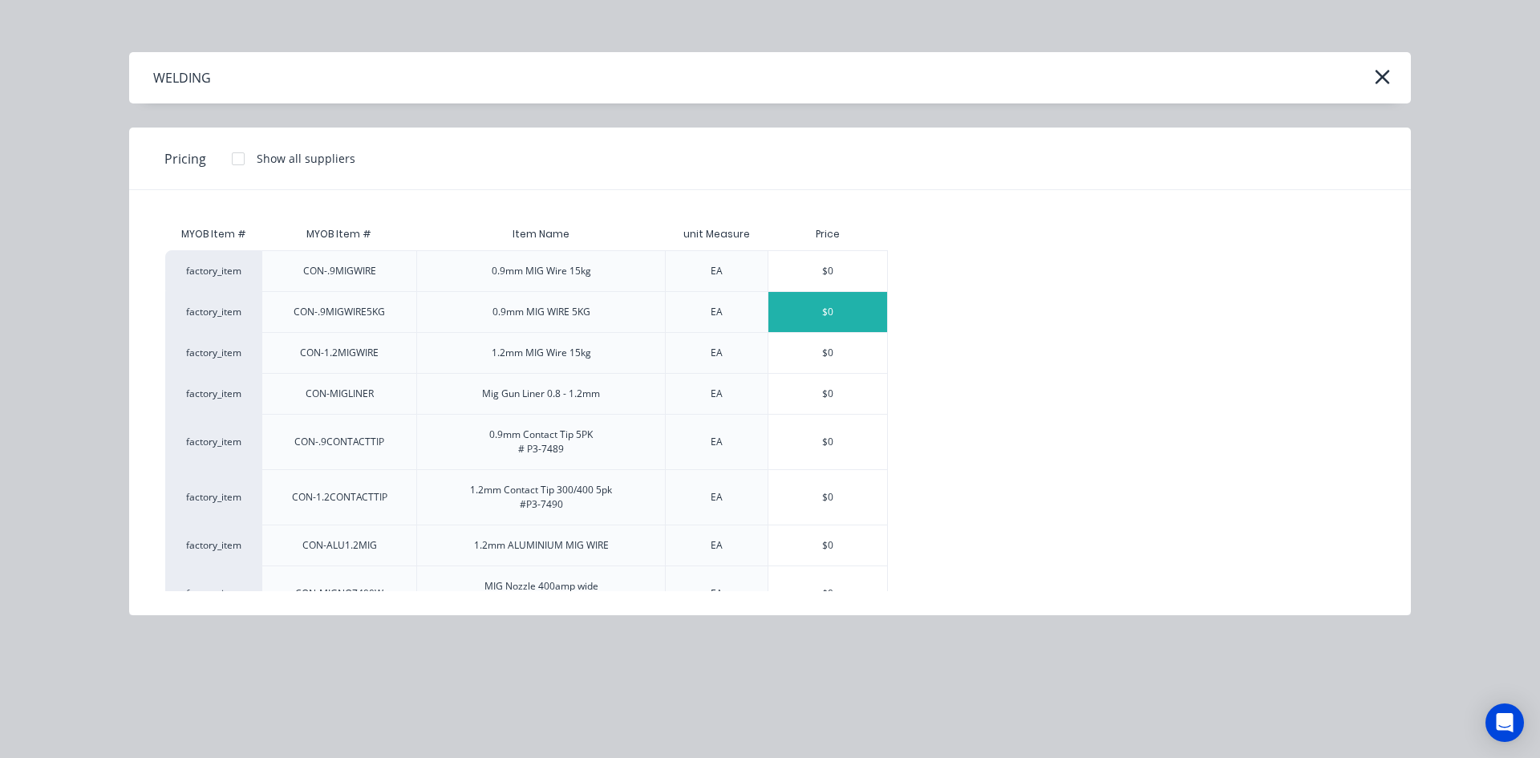
click at [812, 312] on div "$0" at bounding box center [827, 312] width 119 height 40
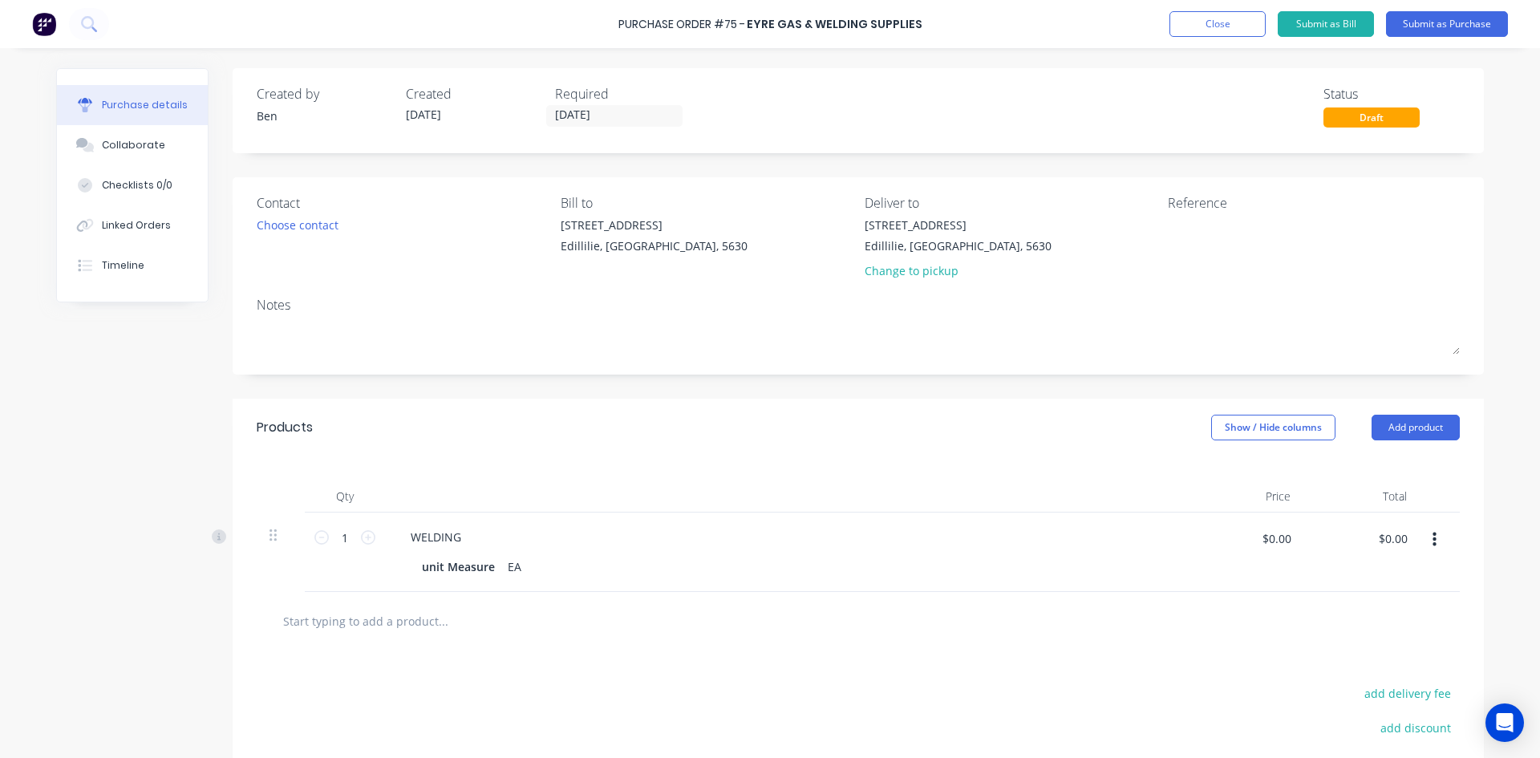
click at [1424, 537] on button "button" at bounding box center [1434, 539] width 38 height 29
drag, startPoint x: 1330, startPoint y: 686, endPoint x: 1336, endPoint y: 673, distance: 14.3
click at [1331, 681] on button "Delete" at bounding box center [1385, 678] width 136 height 32
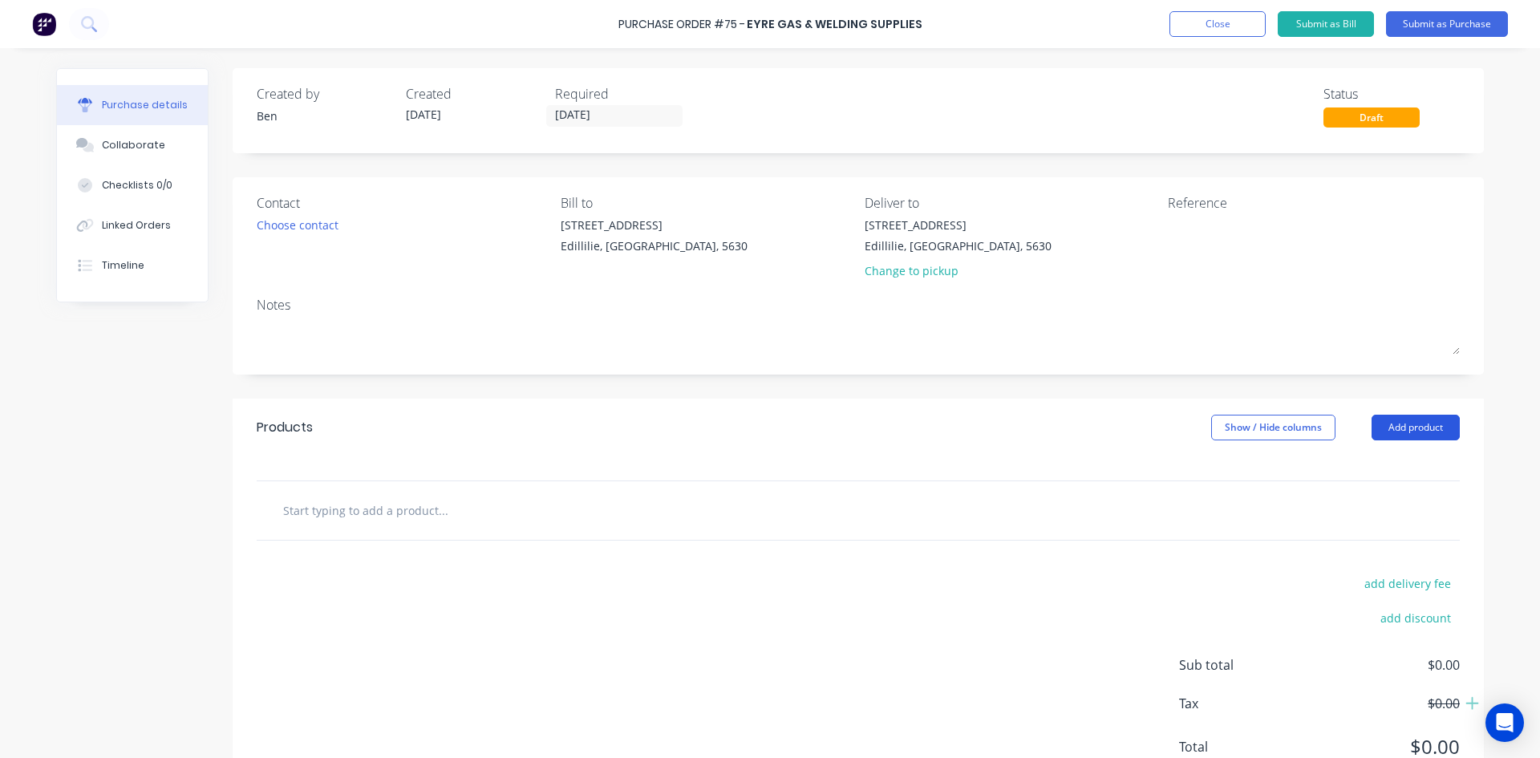
click at [1408, 431] on button "Add product" at bounding box center [1415, 428] width 88 height 26
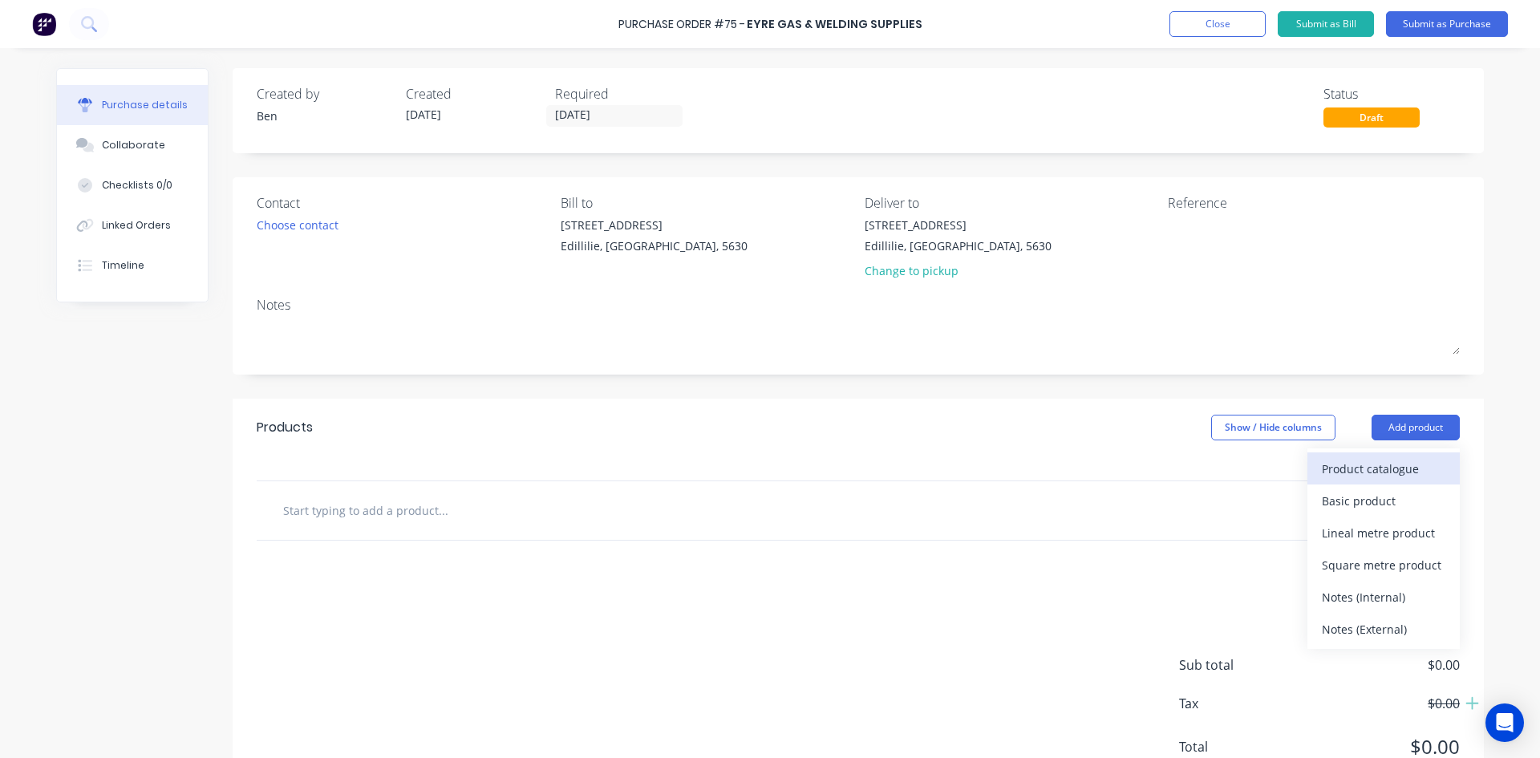
click at [1364, 466] on div "Product catalogue" at bounding box center [1382, 468] width 123 height 23
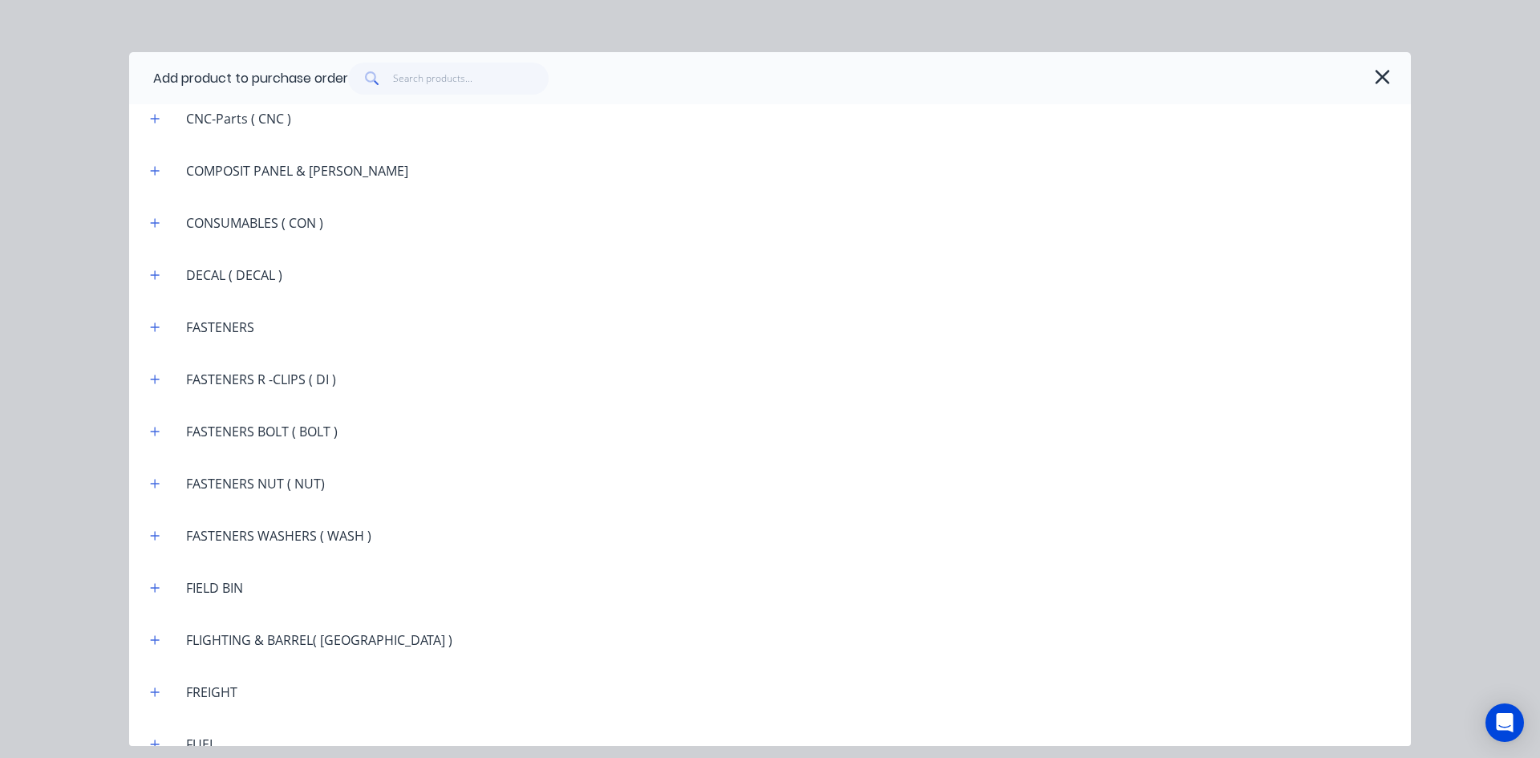
scroll to position [1203, 0]
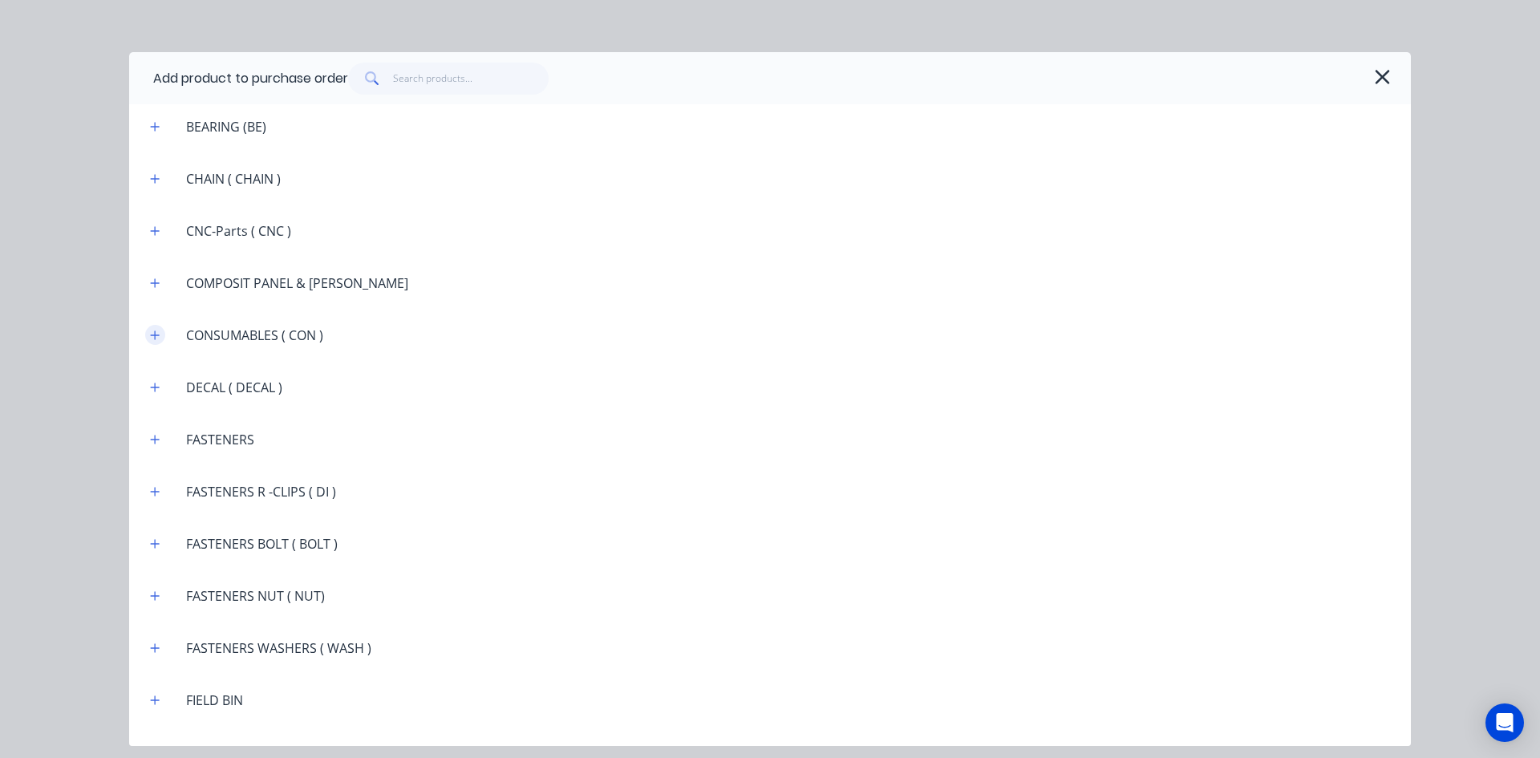
click at [157, 335] on icon "button" at bounding box center [155, 334] width 9 height 9
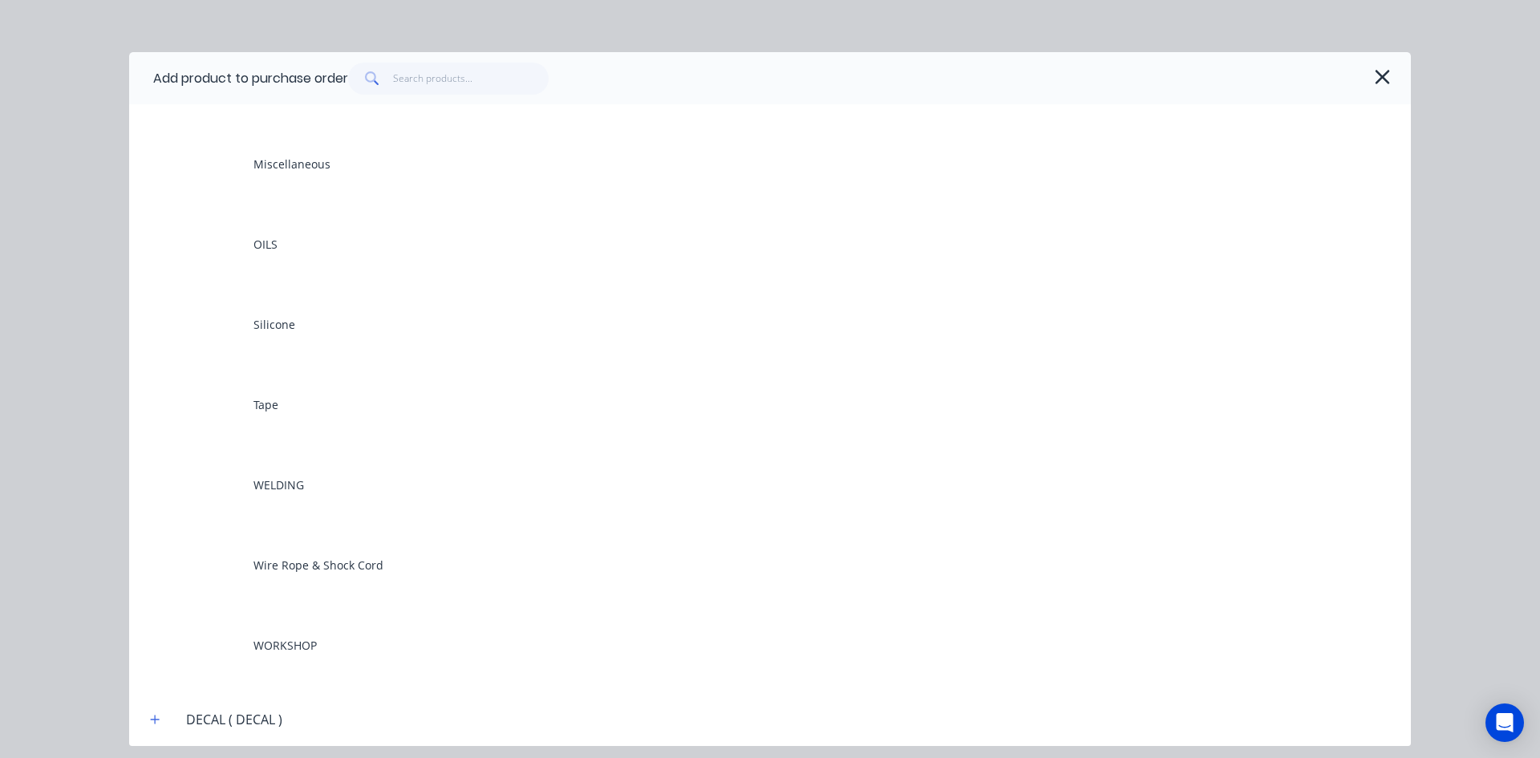
scroll to position [1684, 0]
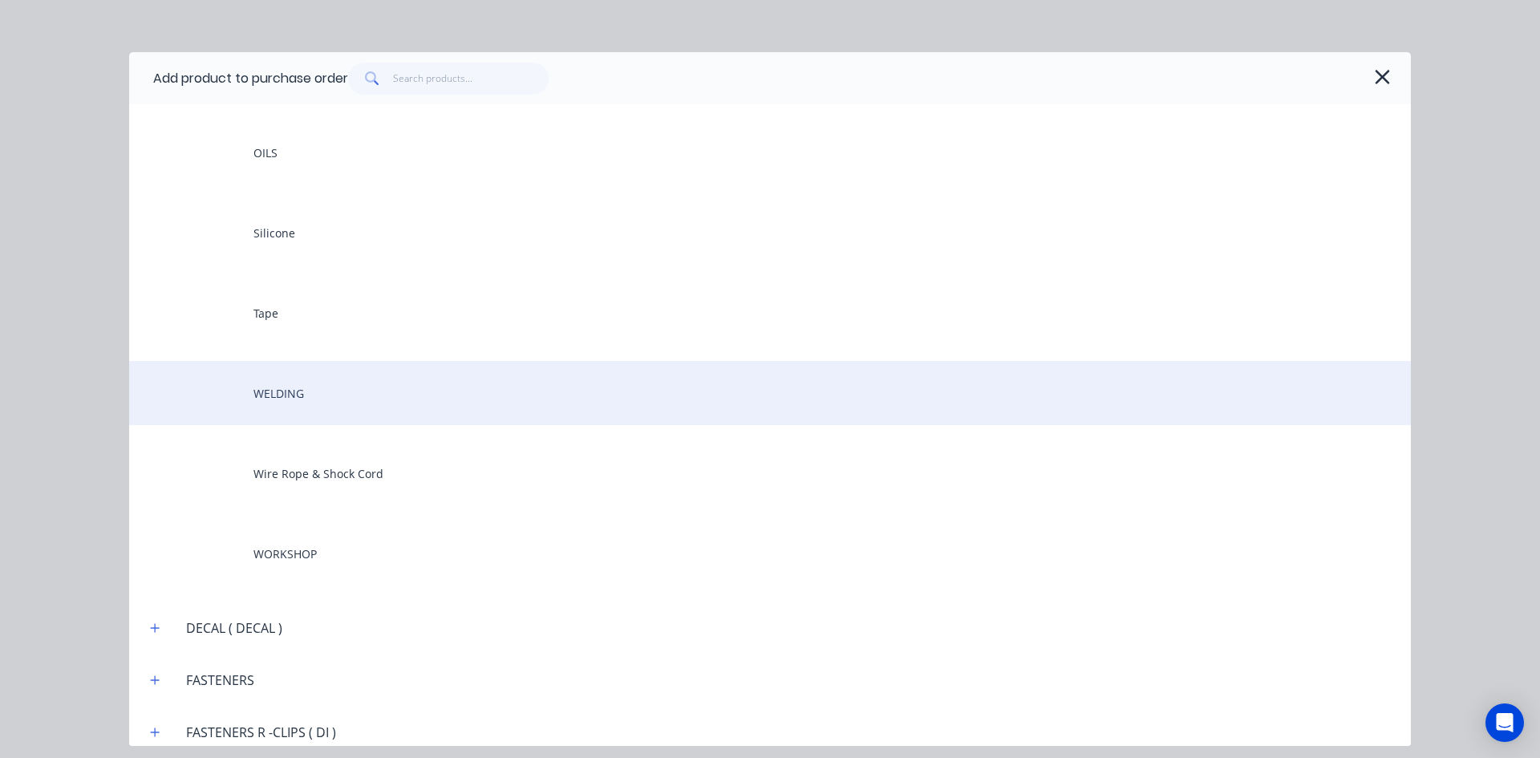
click at [269, 391] on div "WELDING" at bounding box center [769, 393] width 1281 height 64
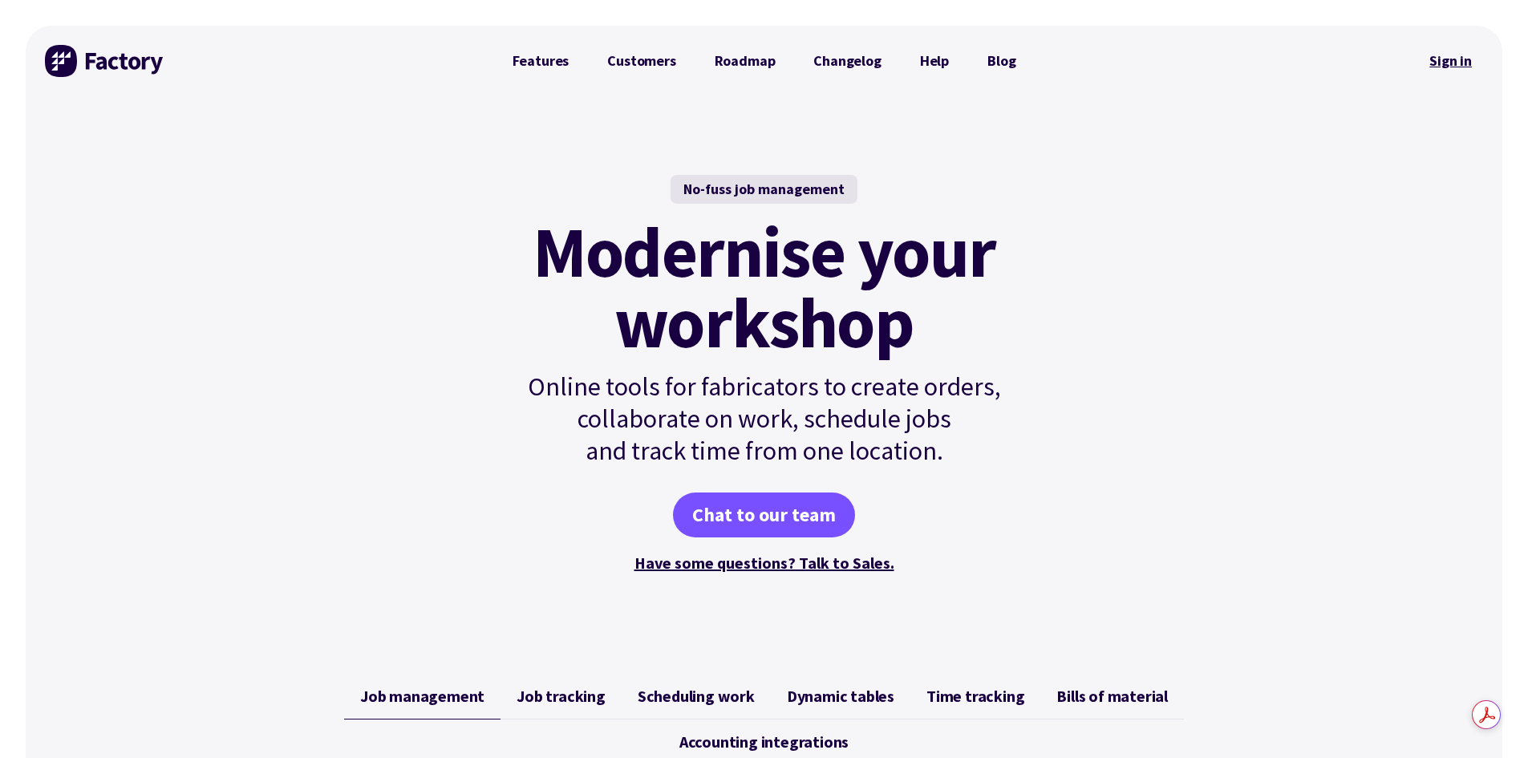
click at [1461, 64] on link "Sign in" at bounding box center [1450, 60] width 65 height 37
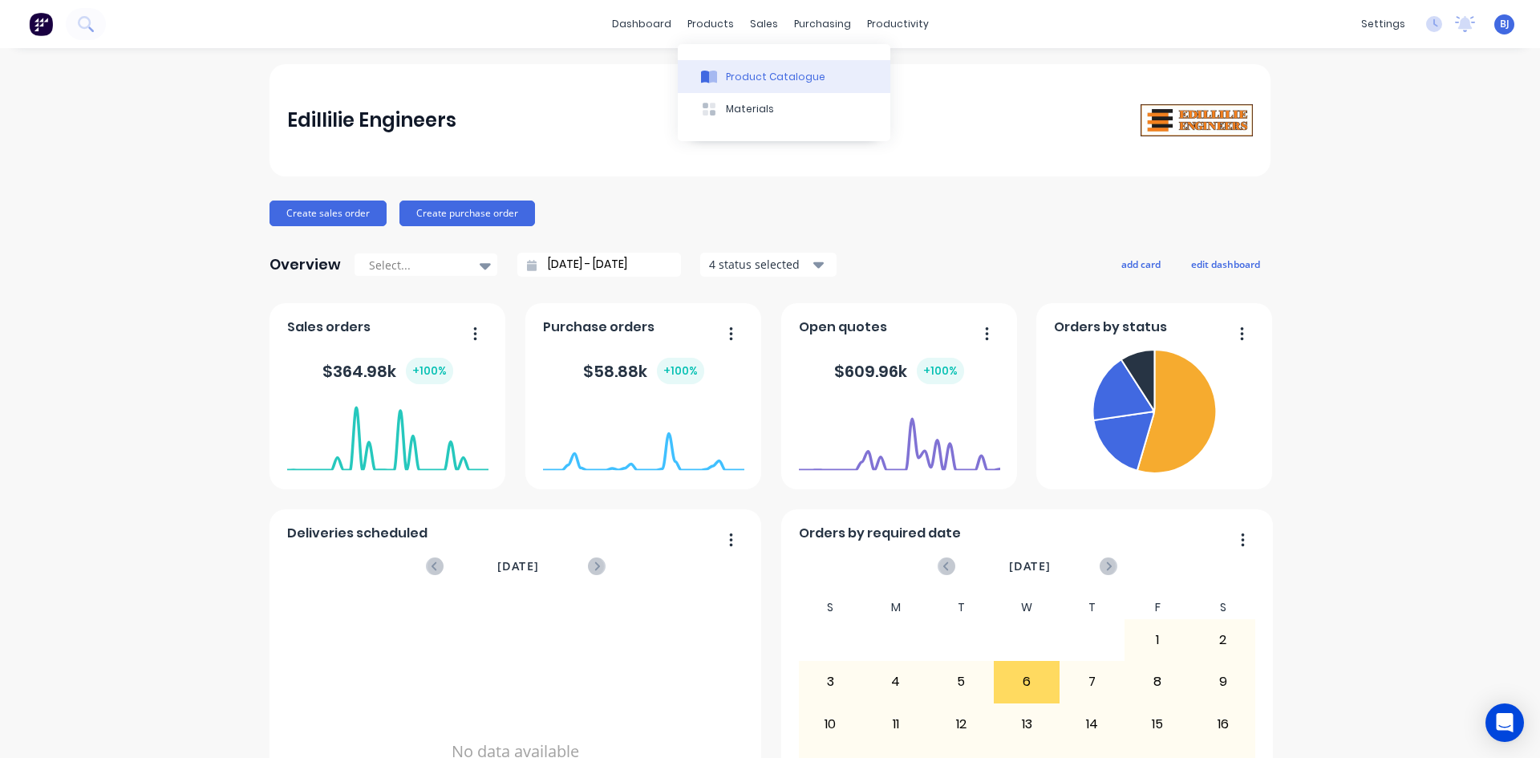
click at [710, 76] on icon at bounding box center [713, 77] width 8 height 13
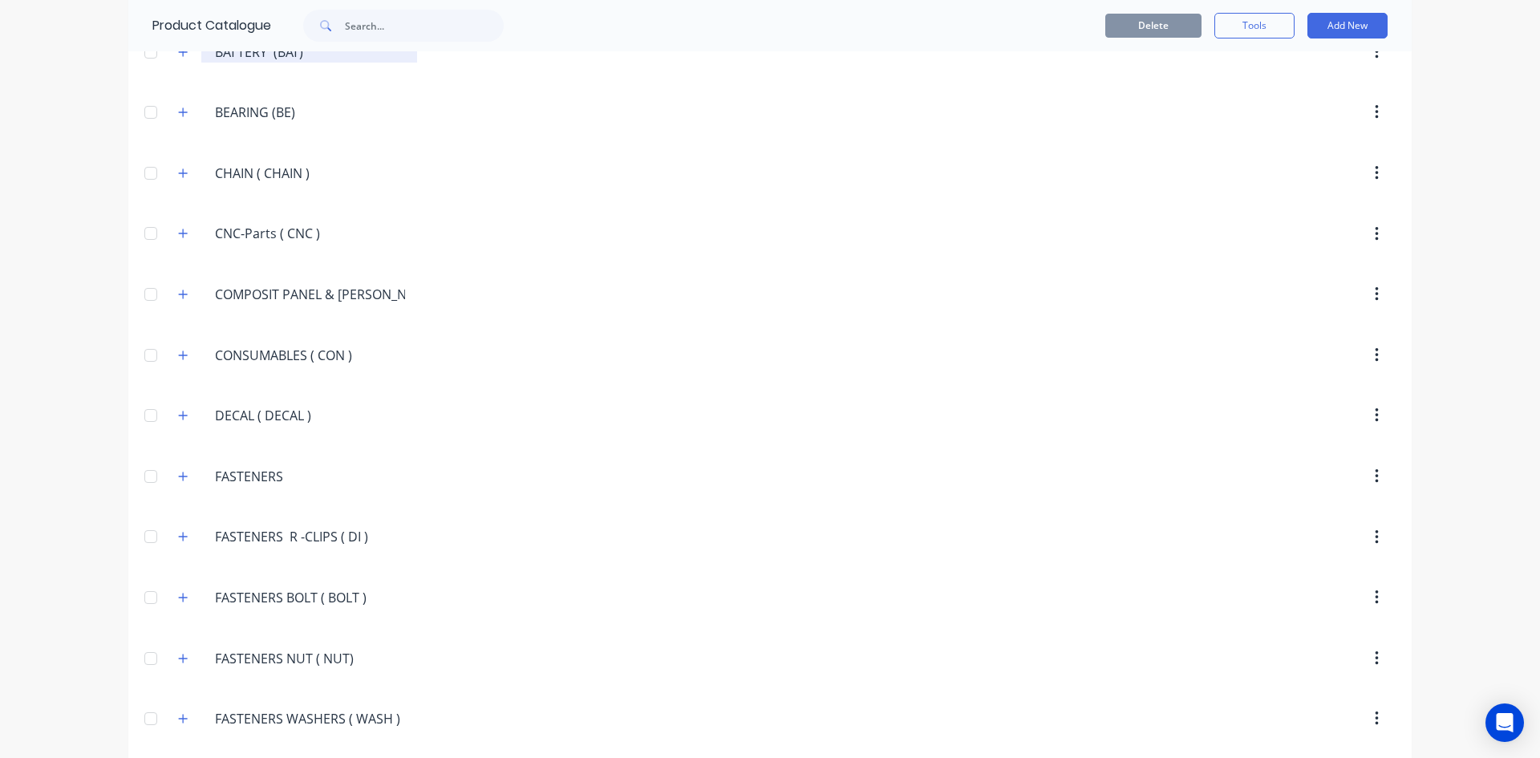
scroll to position [1443, 0]
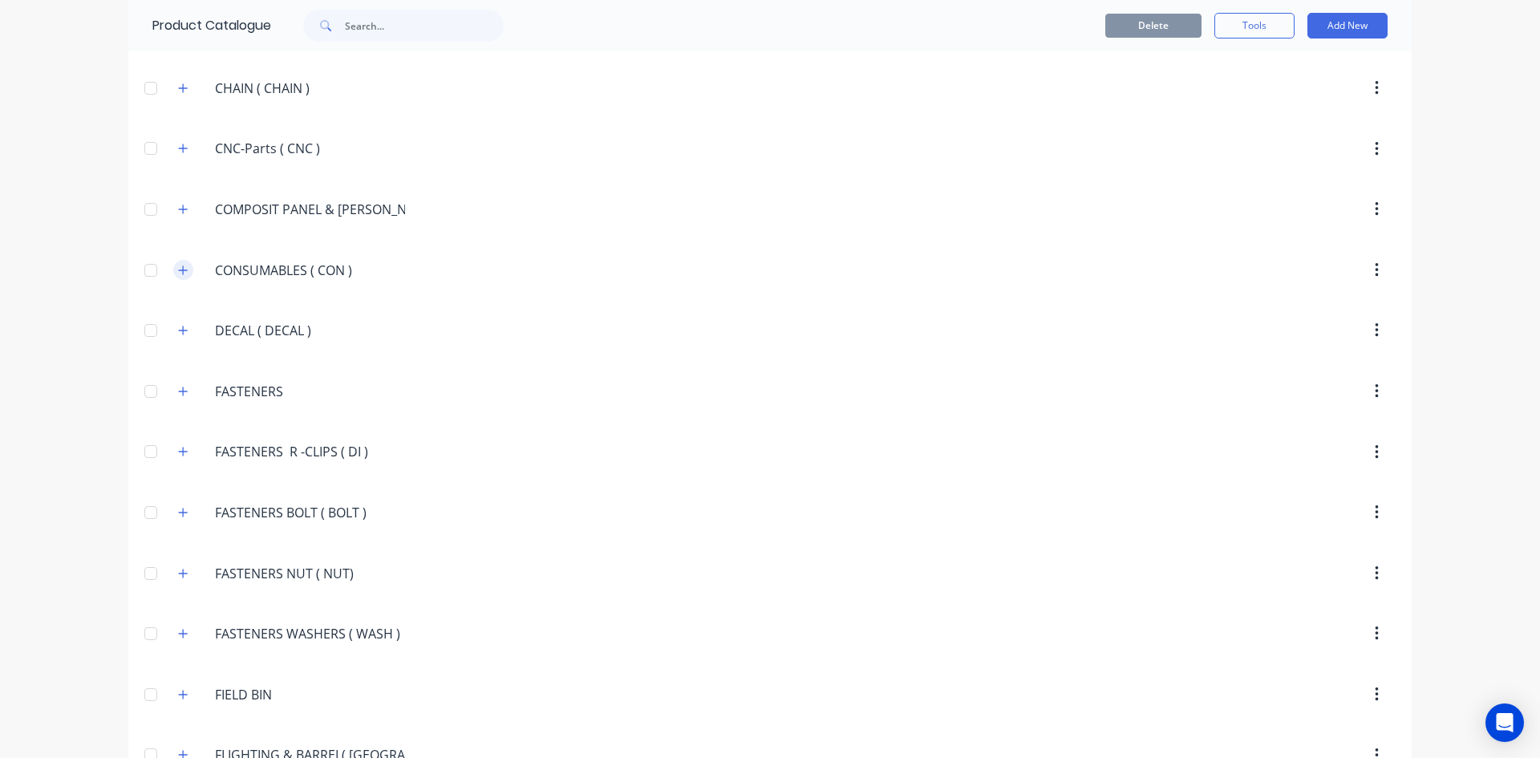
click at [182, 268] on icon "button" at bounding box center [183, 270] width 10 height 11
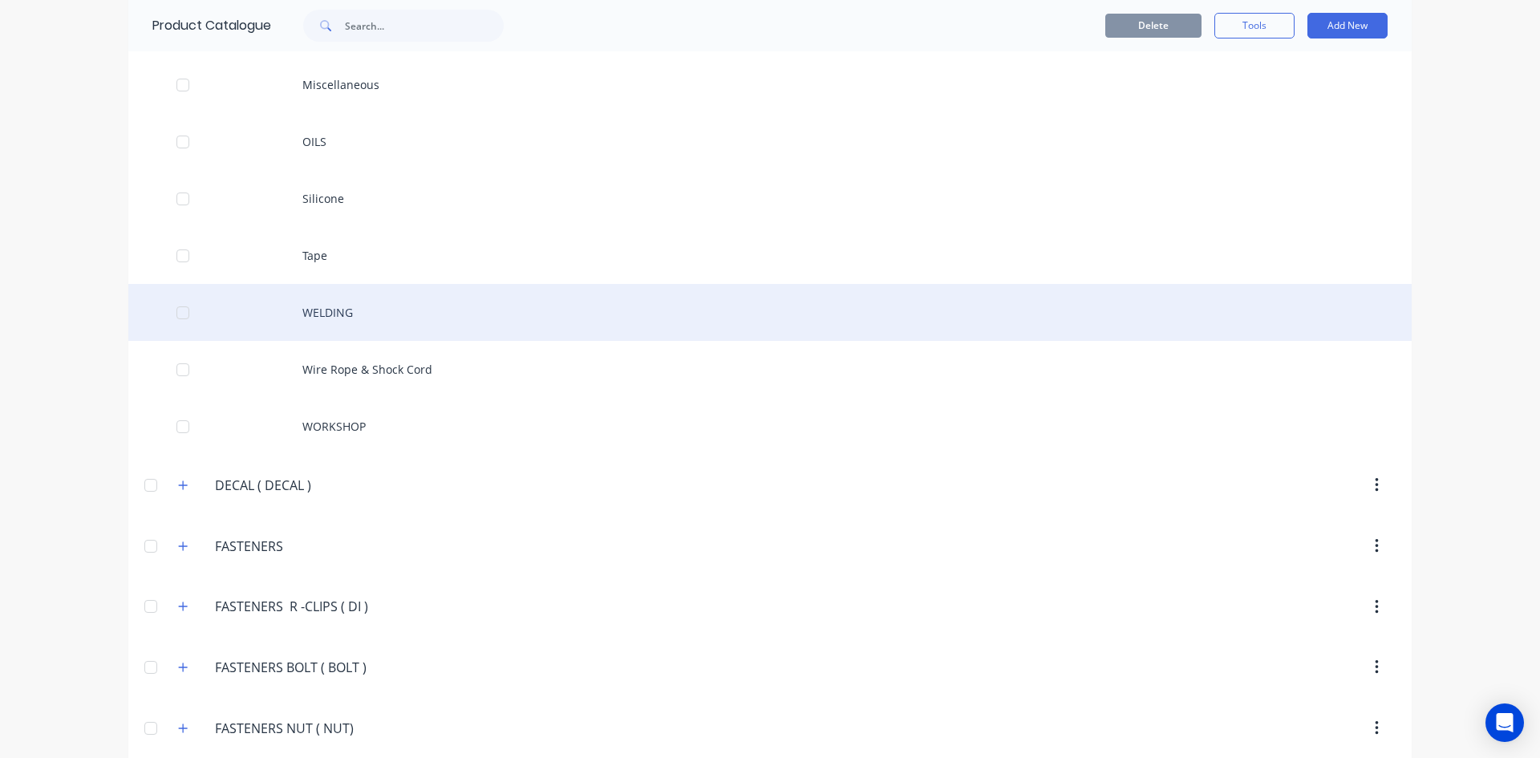
scroll to position [1764, 0]
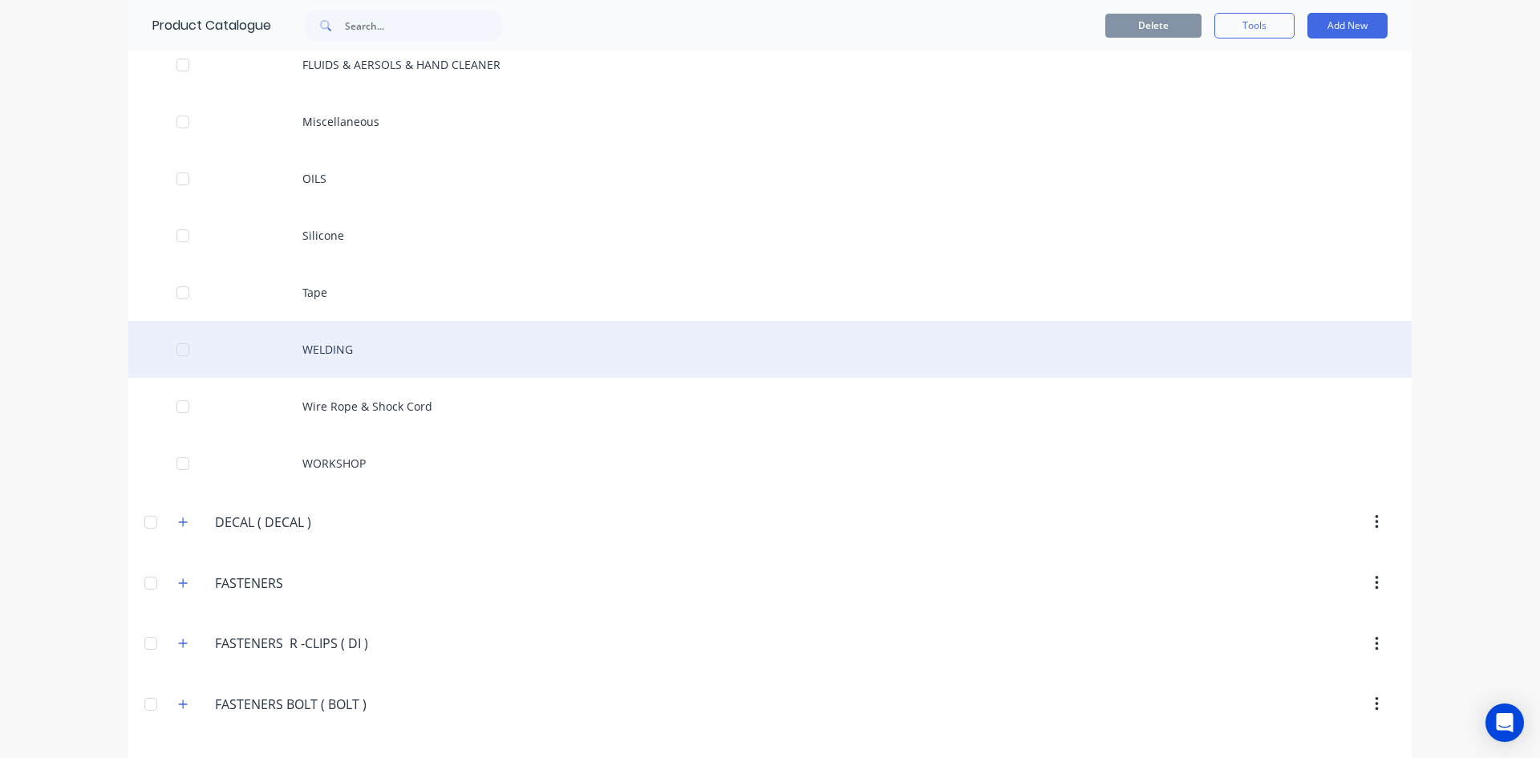
click at [313, 342] on div "WELDING" at bounding box center [769, 349] width 1283 height 57
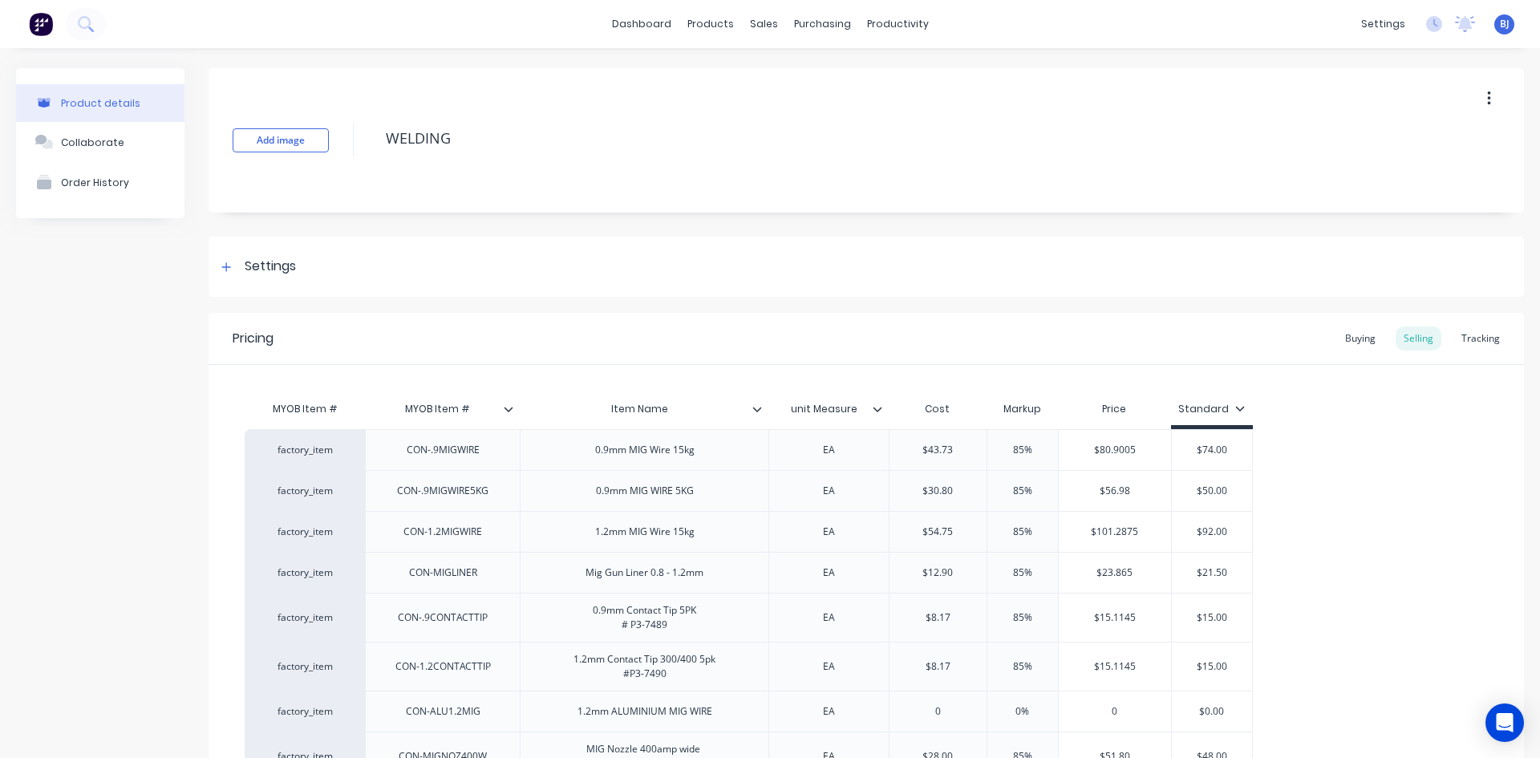
type textarea "x"
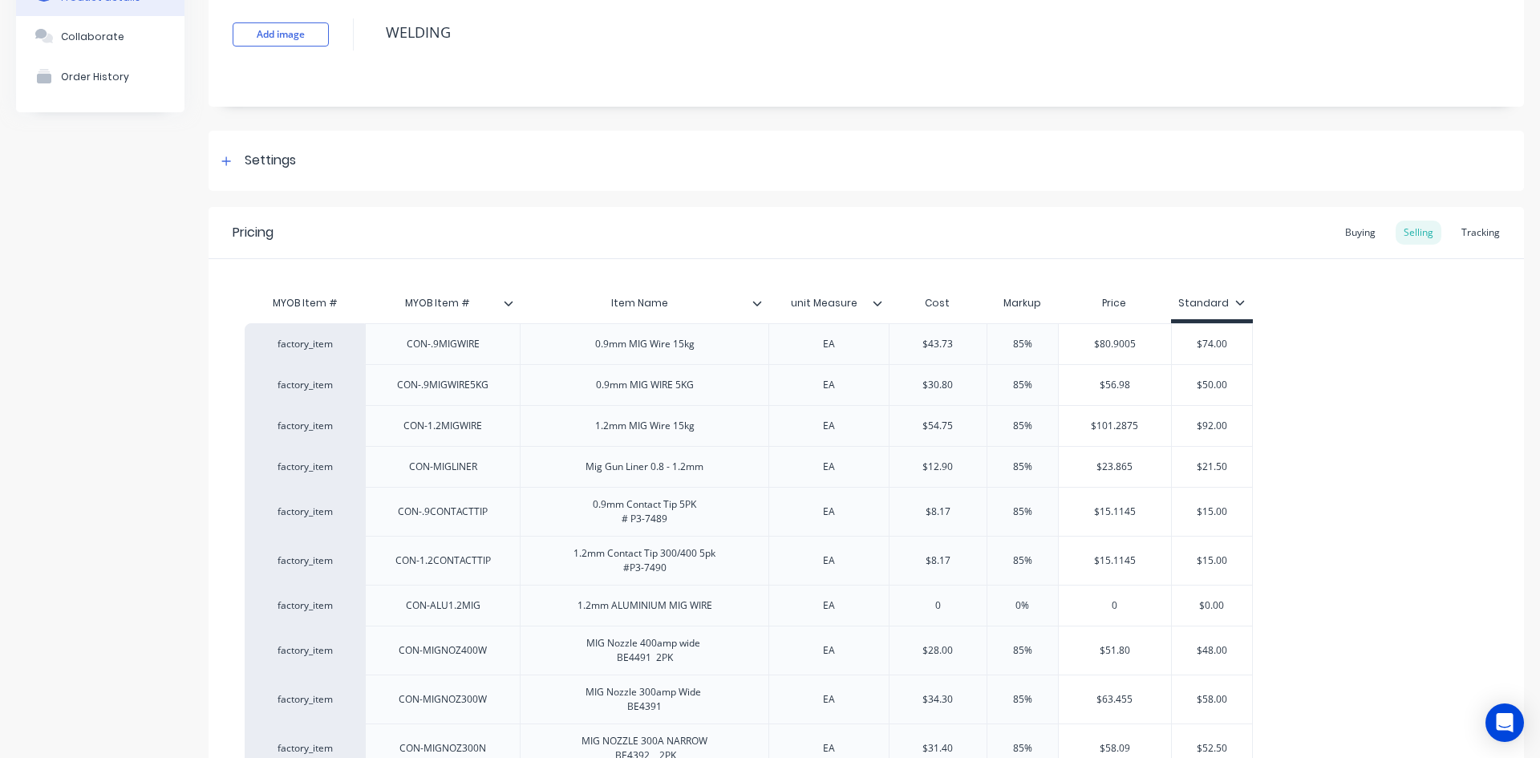
scroll to position [95, 0]
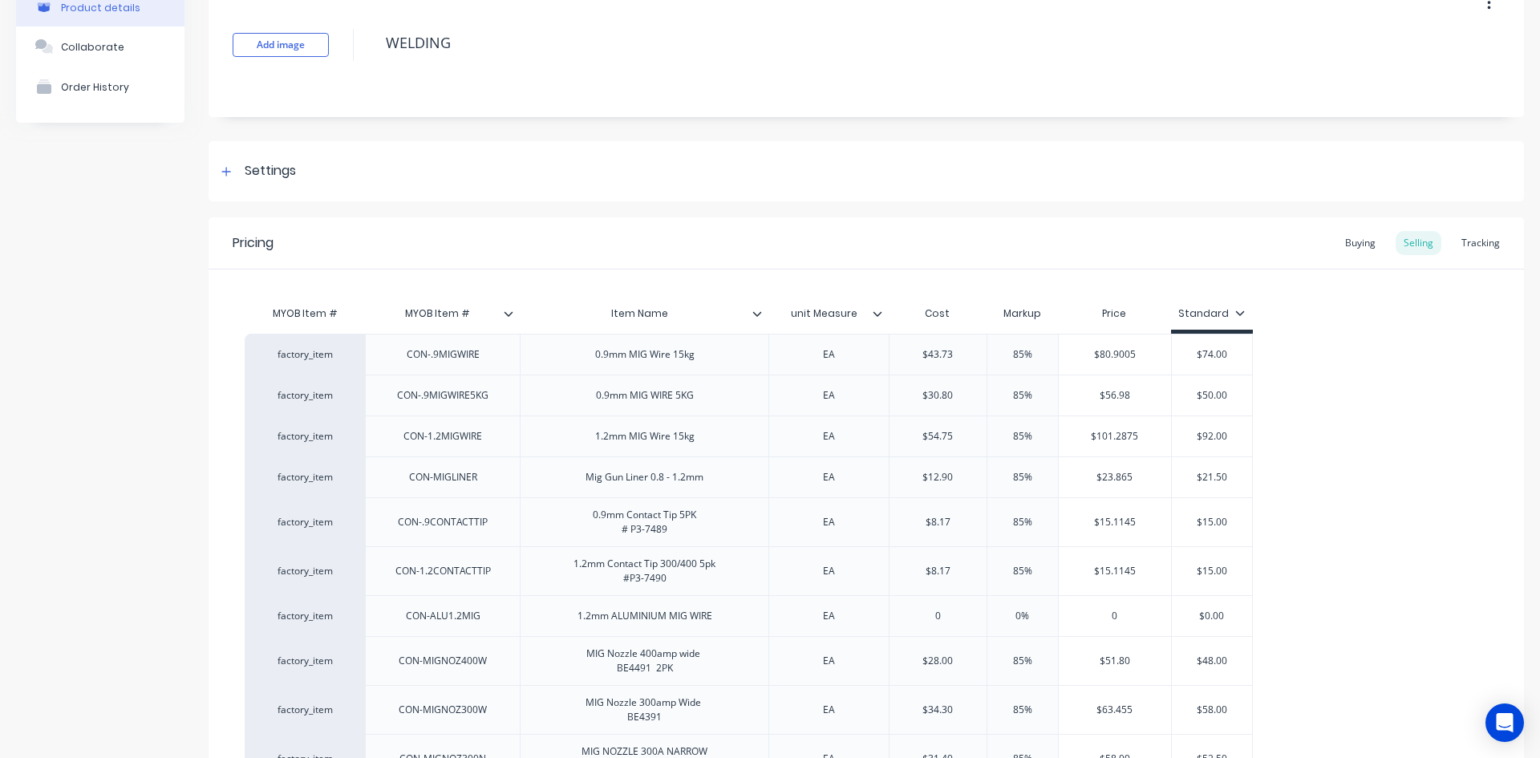
click at [670, 313] on input "Item Name" at bounding box center [639, 313] width 239 height 14
type input "Item Name"
click at [755, 316] on icon at bounding box center [757, 314] width 10 height 10
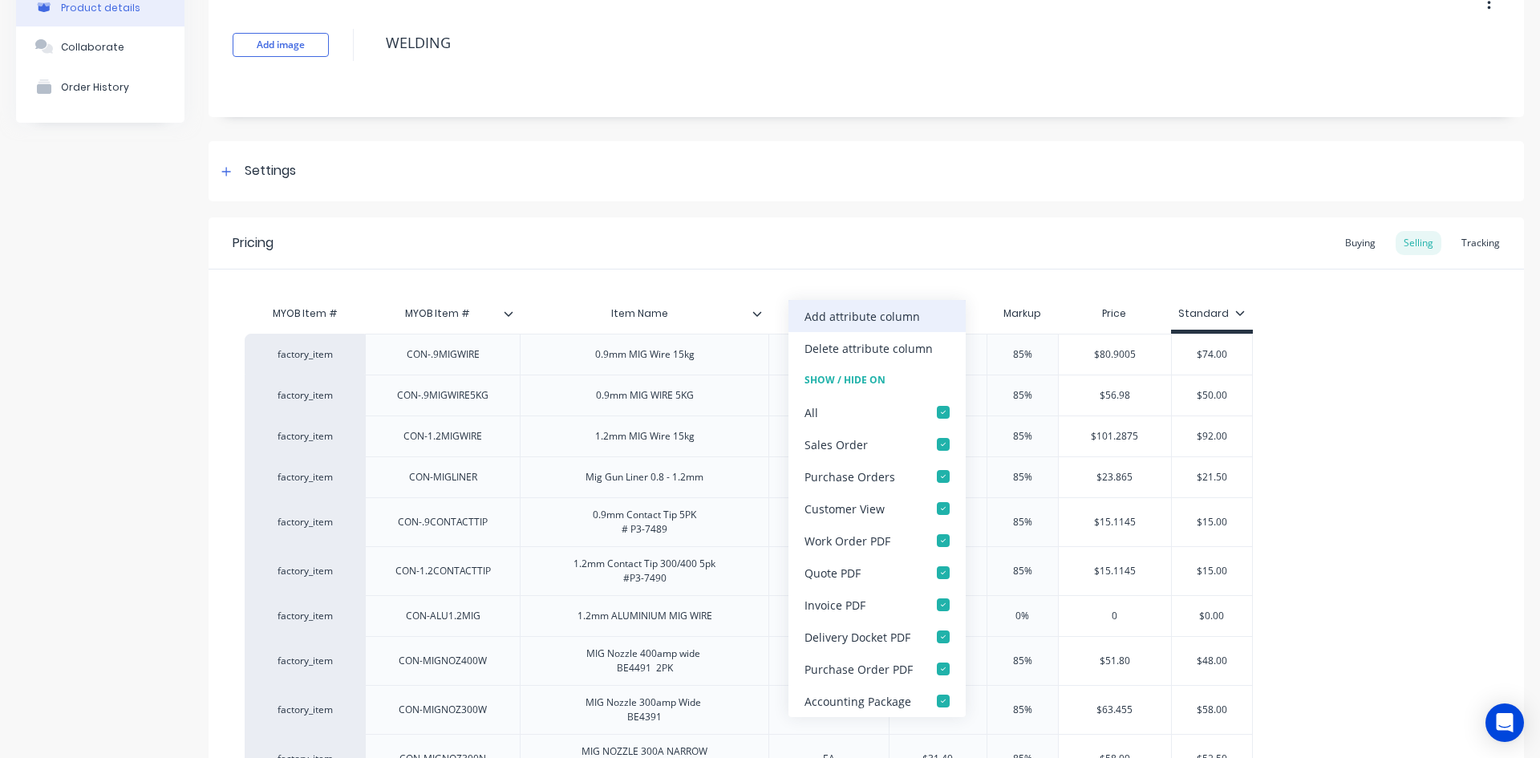
click at [807, 319] on div "Add attribute column" at bounding box center [861, 316] width 115 height 17
type textarea "x"
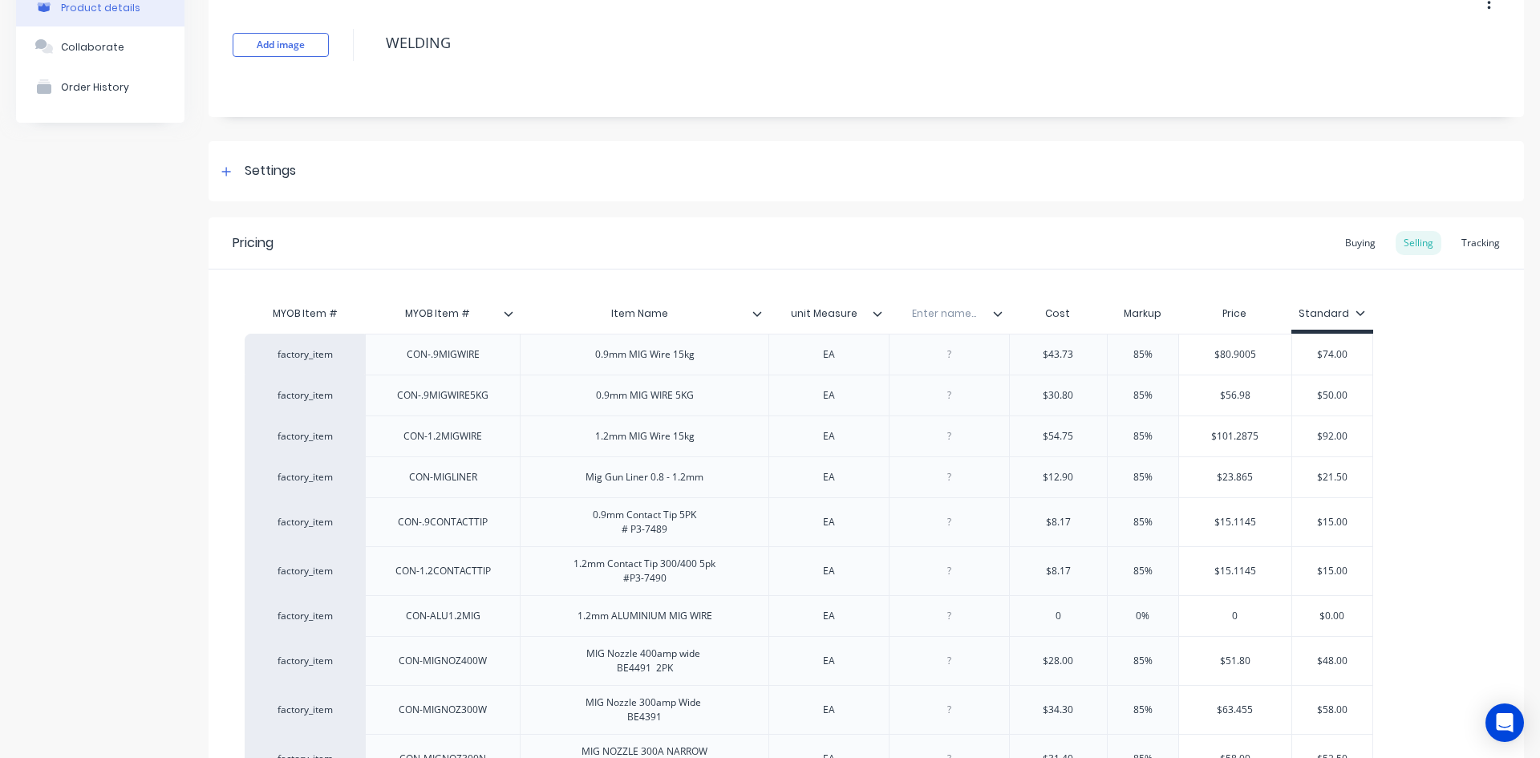
click at [948, 321] on div "Enter name..." at bounding box center [943, 313] width 111 height 40
type input "supplier #"
click at [948, 326] on div "supplier #" at bounding box center [943, 313] width 111 height 40
drag, startPoint x: 950, startPoint y: 326, endPoint x: 812, endPoint y: 326, distance: 137.9
click at [812, 326] on div "MYOB Item # MYOB Item # Item Name unit Measure supplier # supplier # Cost Marku…" at bounding box center [809, 315] width 1128 height 36
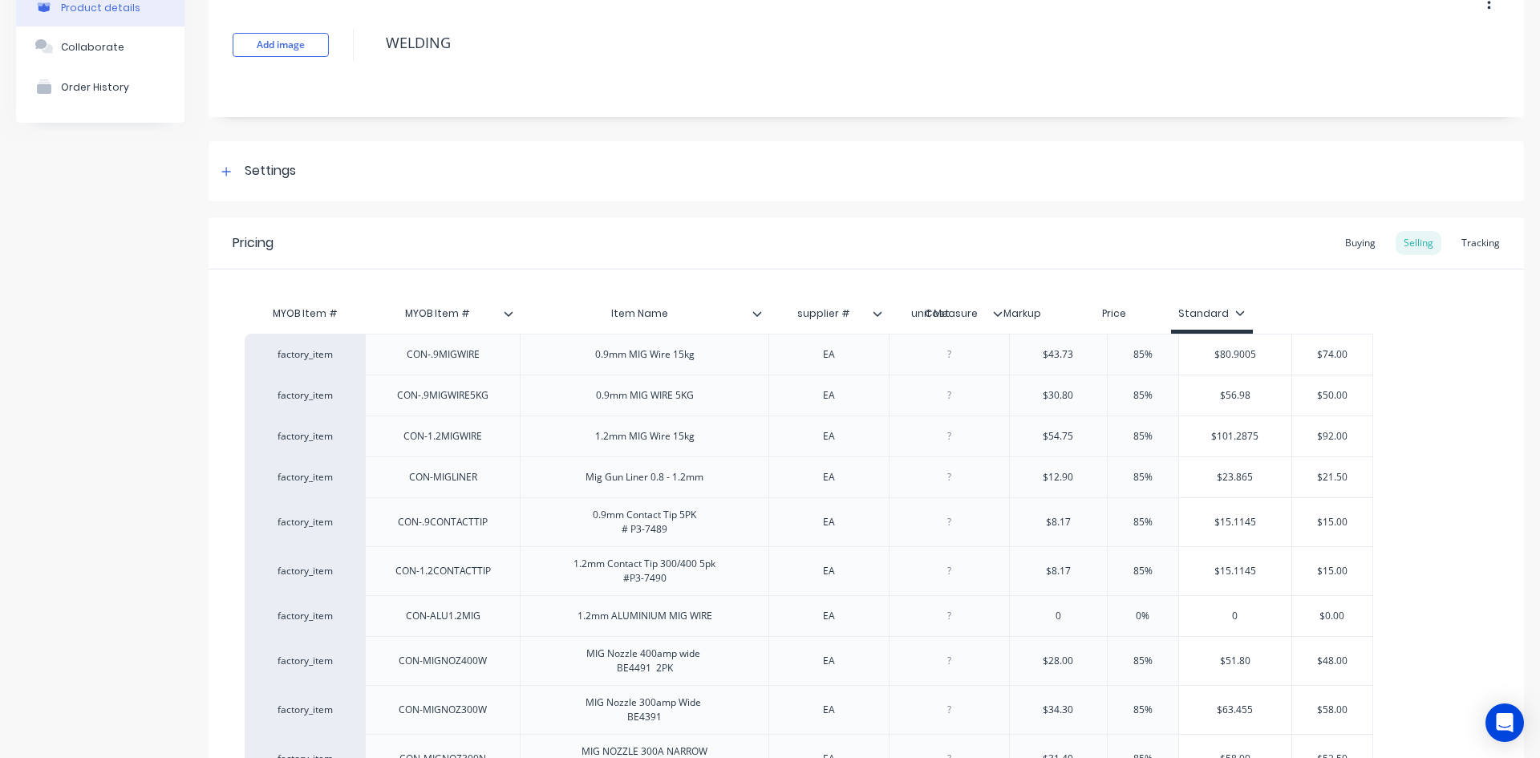
type textarea "x"
click at [820, 405] on div at bounding box center [829, 395] width 80 height 21
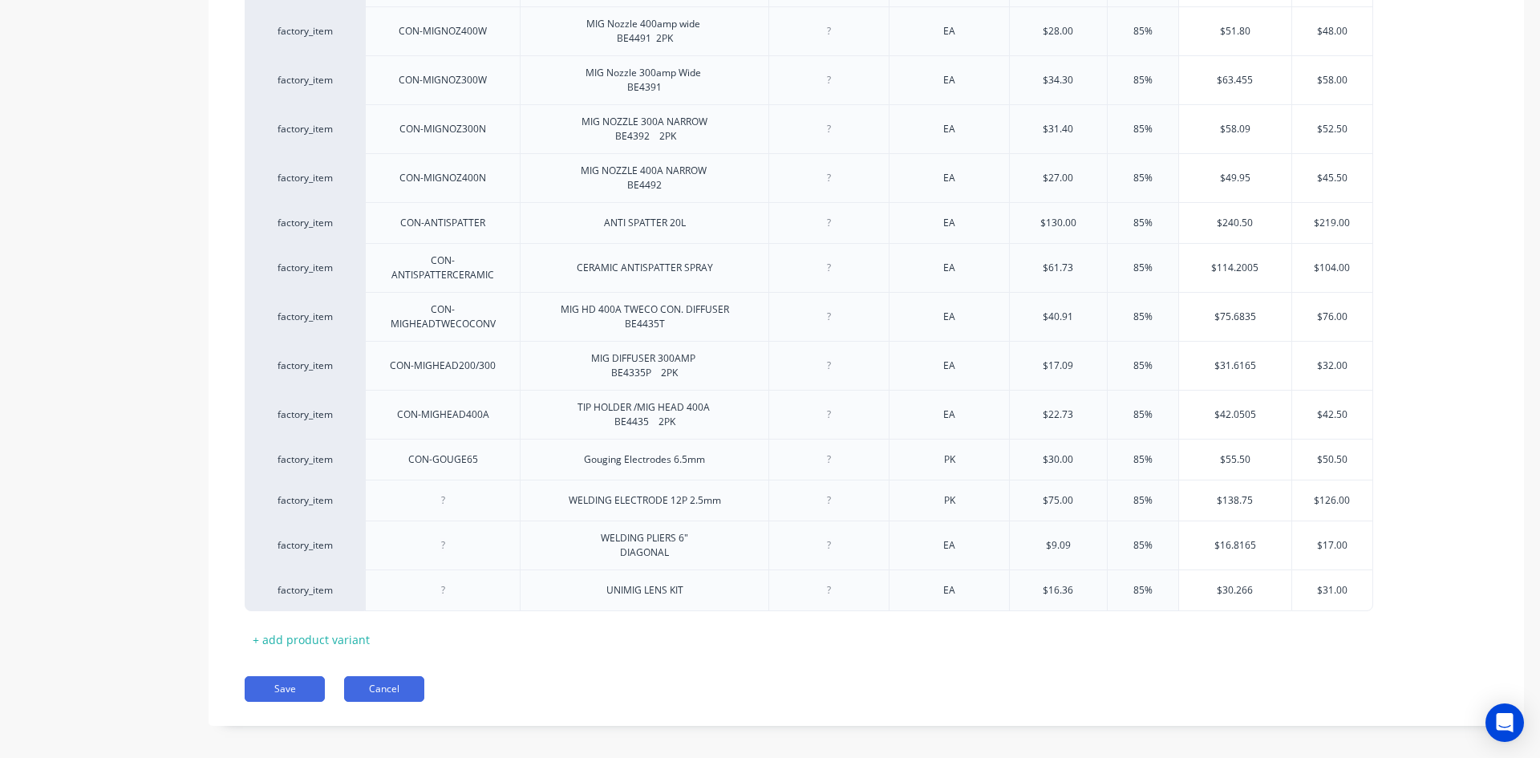
scroll to position [737, 0]
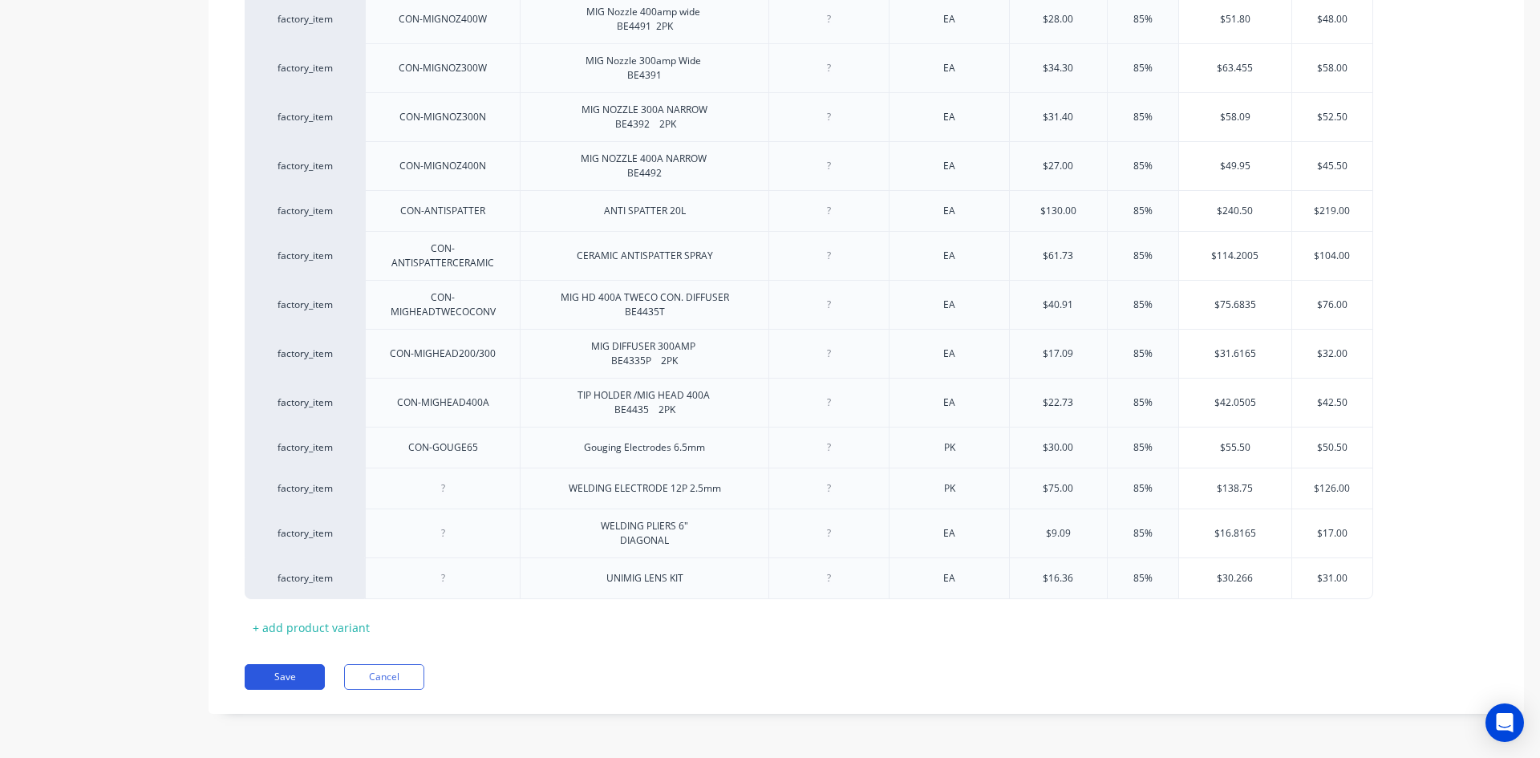
type textarea "x"
click at [304, 676] on button "Save" at bounding box center [285, 677] width 80 height 26
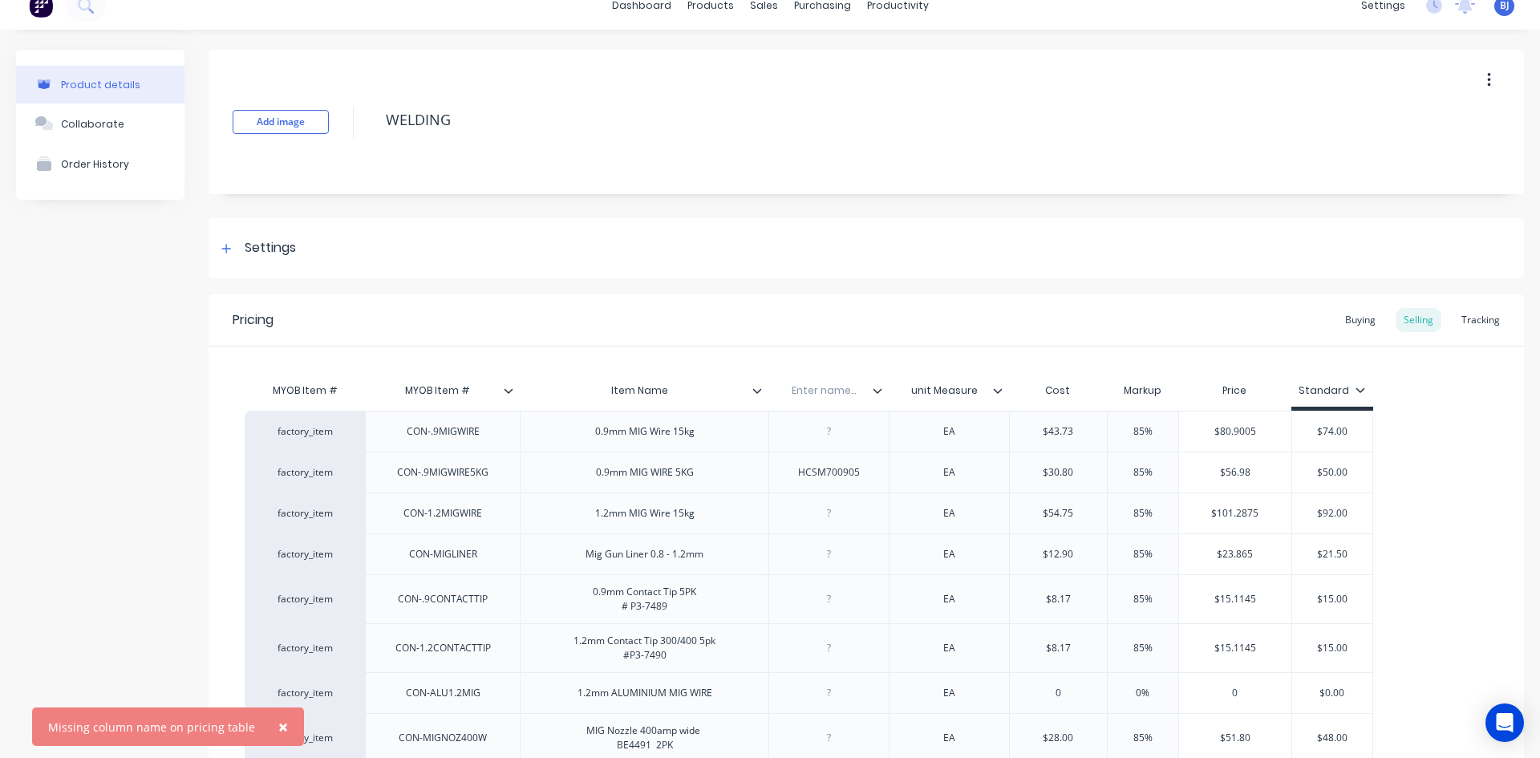
scroll to position [15, 0]
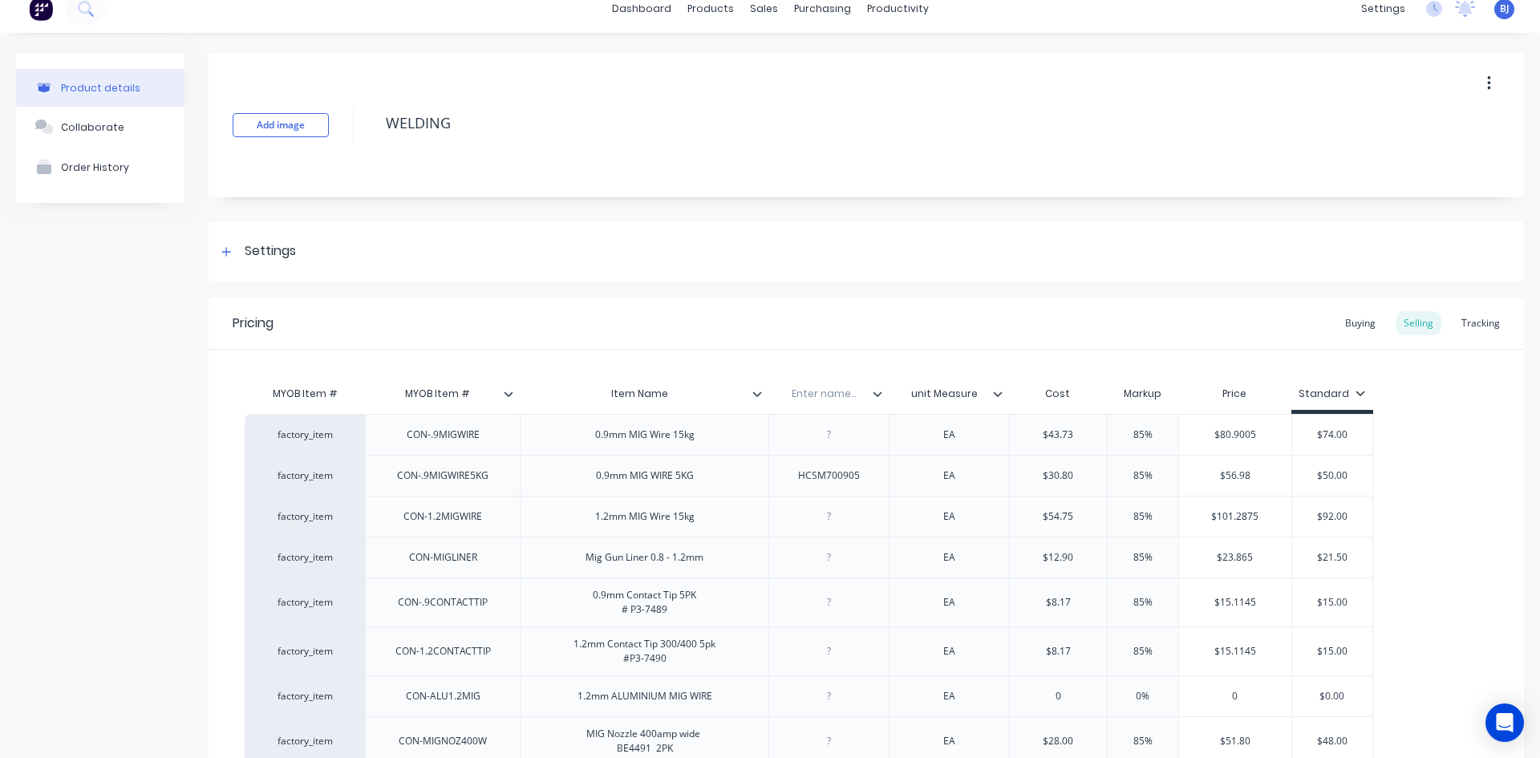
click at [832, 396] on input "text" at bounding box center [823, 394] width 111 height 14
type input "Supplier #"
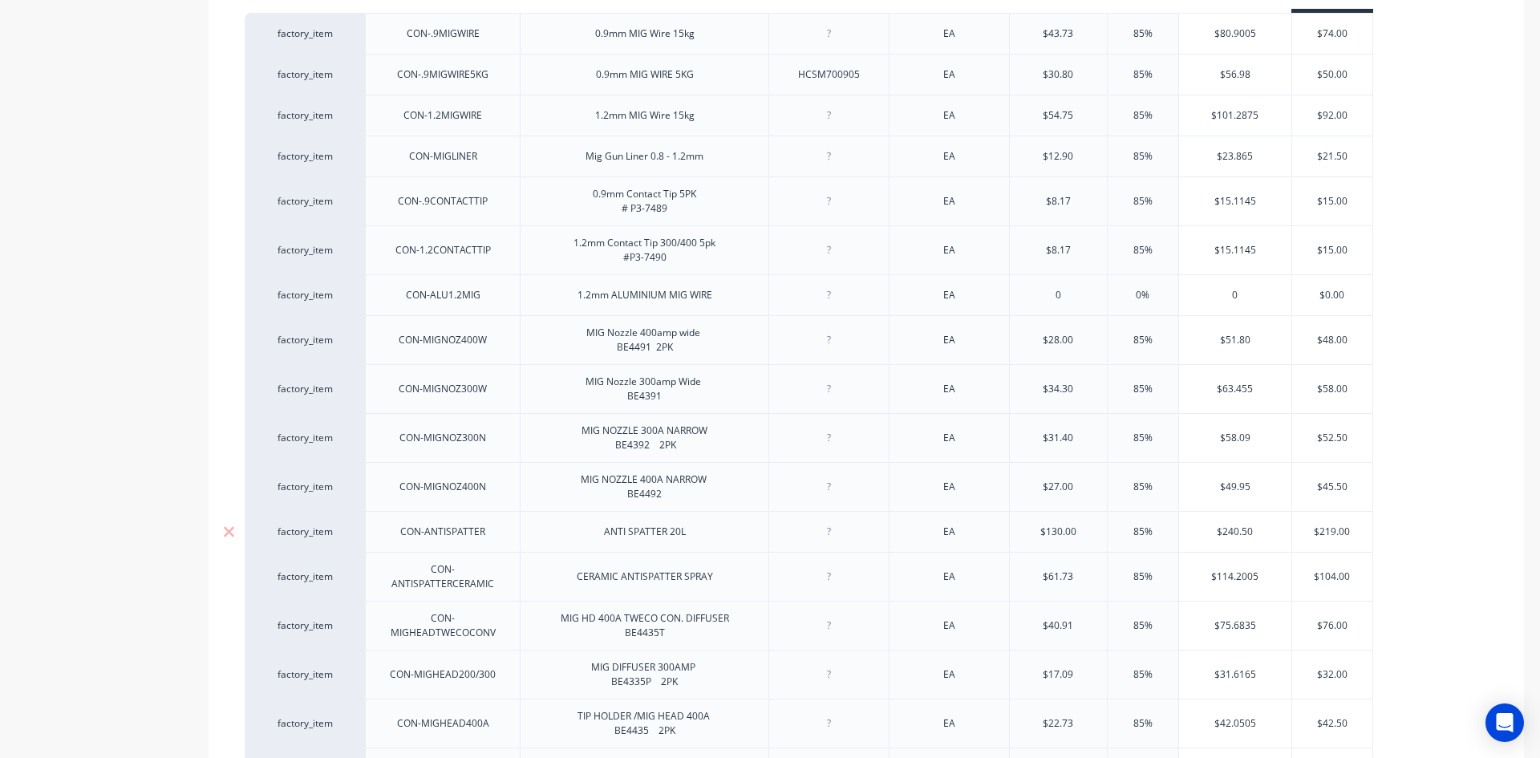
scroll to position [737, 0]
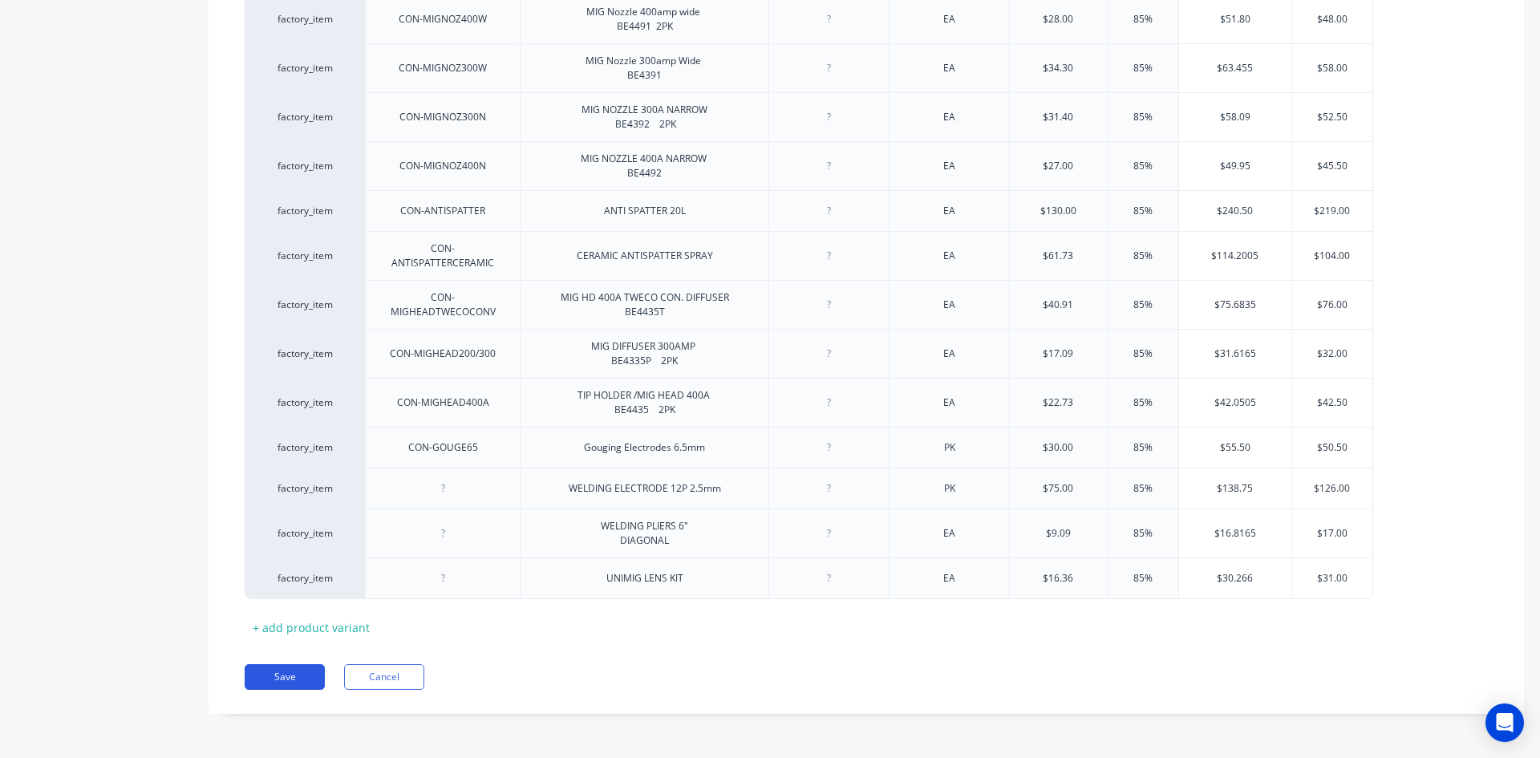
click at [290, 674] on button "Save" at bounding box center [285, 677] width 80 height 26
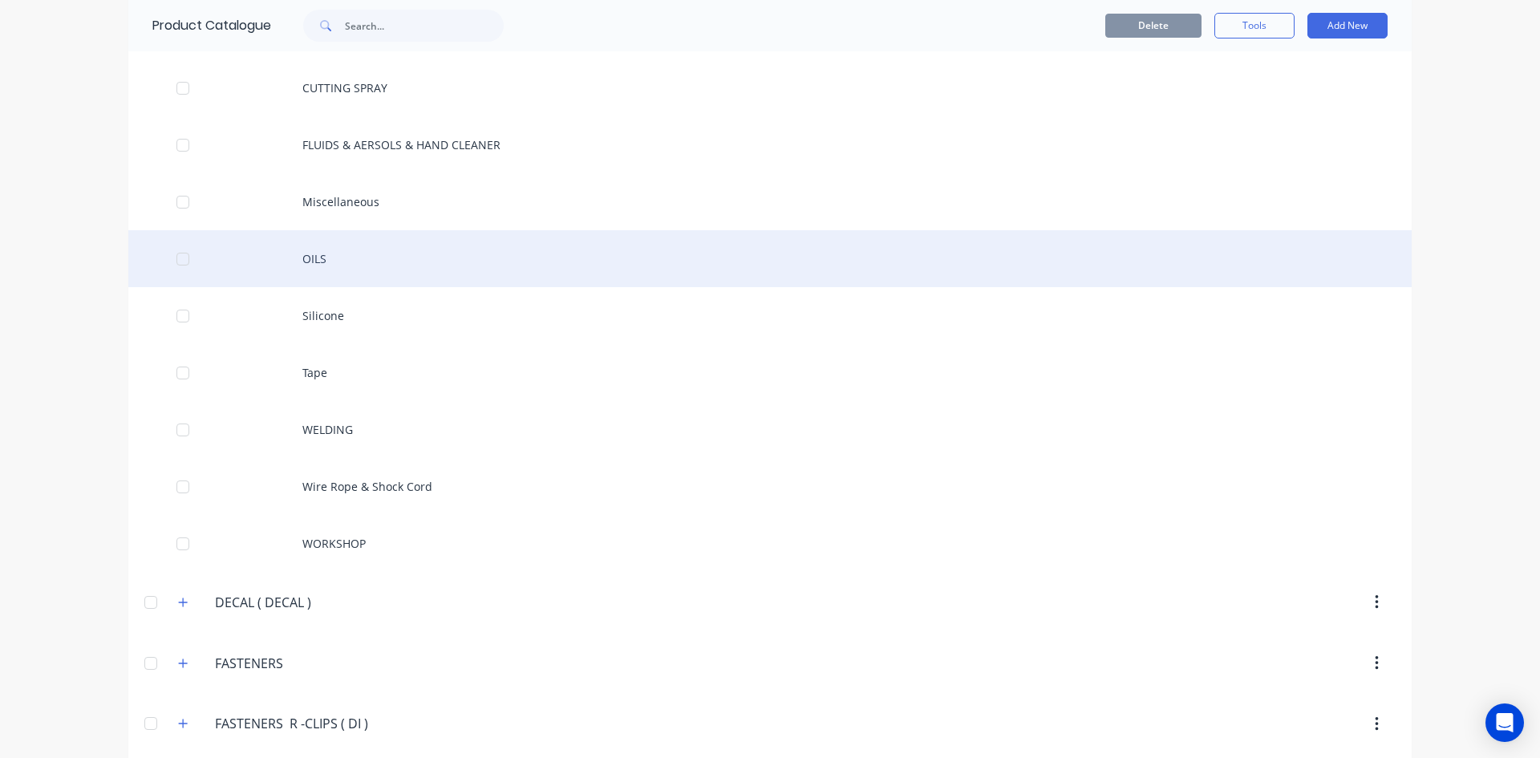
scroll to position [1764, 0]
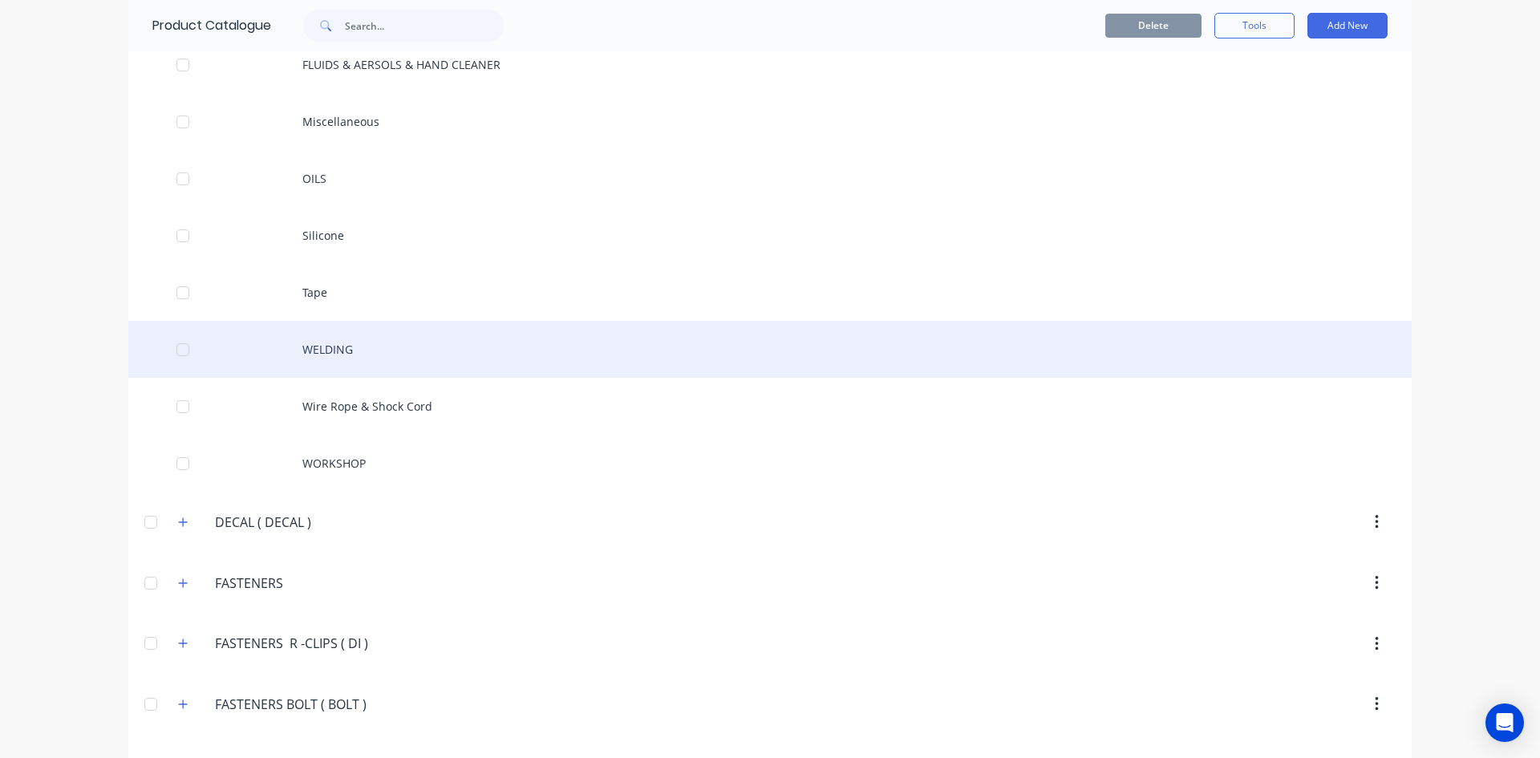
click at [341, 350] on div "WELDING" at bounding box center [769, 349] width 1283 height 57
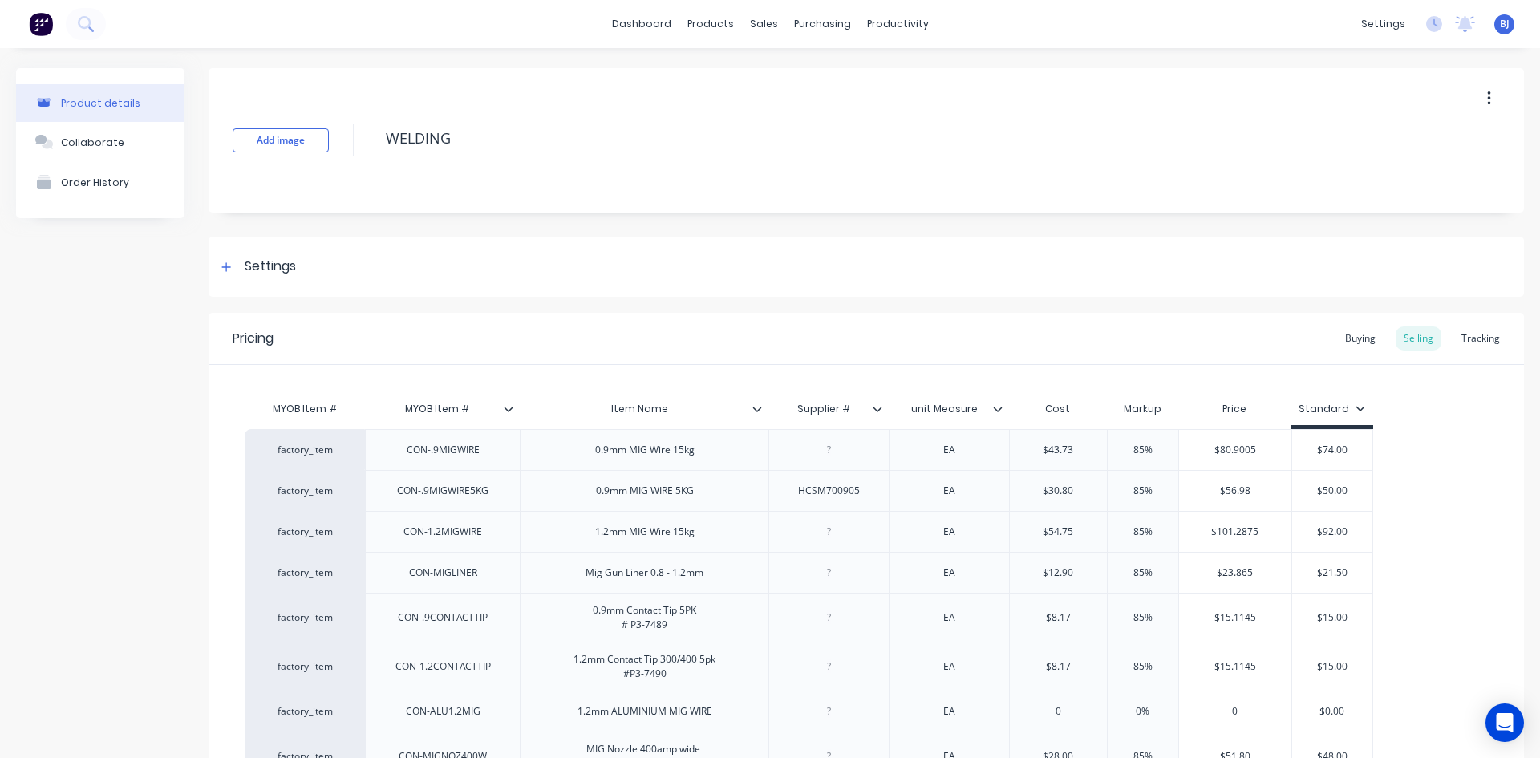
type textarea "x"
click at [759, 415] on div at bounding box center [764, 409] width 10 height 14
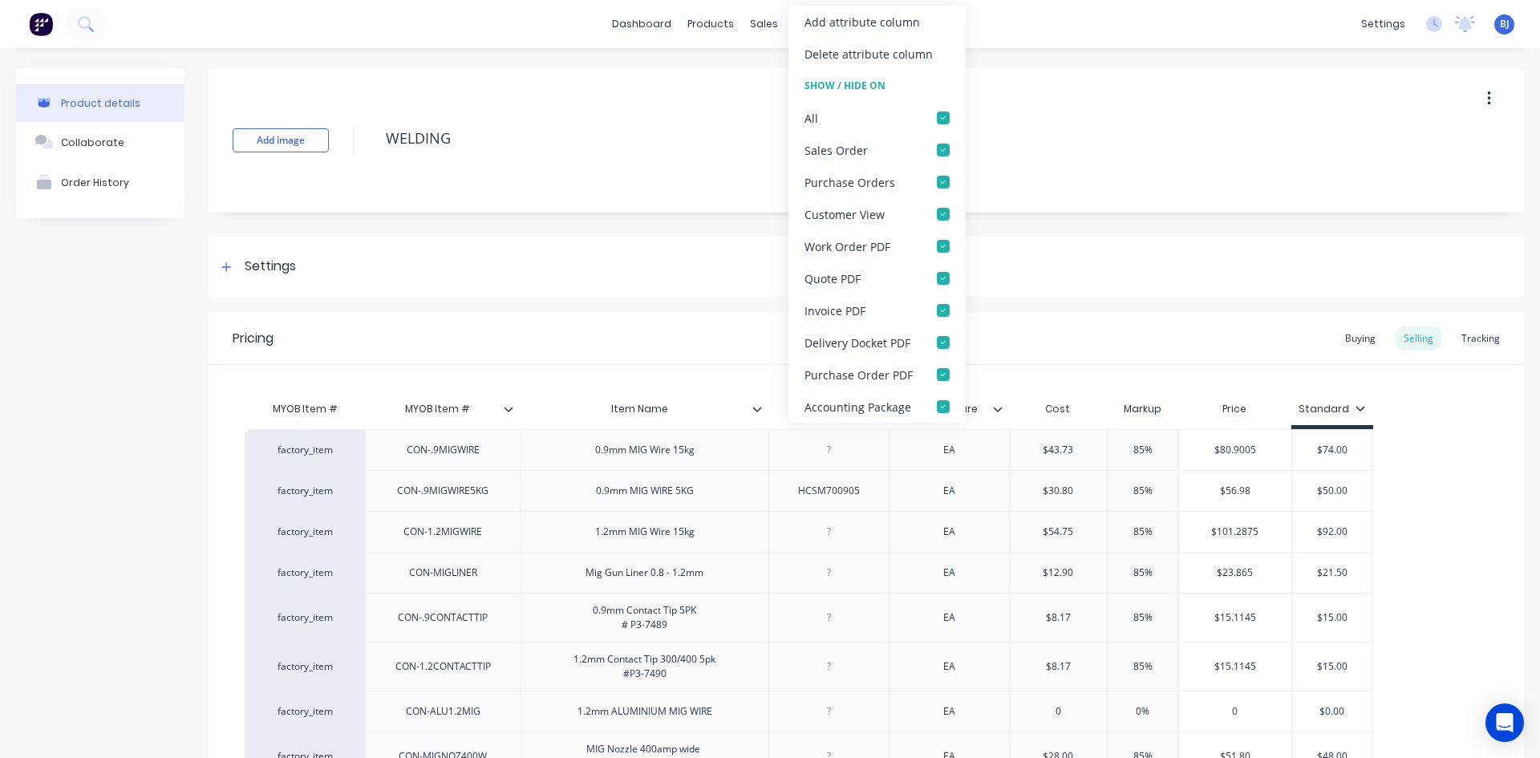
click at [879, 82] on div "Show / Hide On" at bounding box center [876, 86] width 177 height 32
click at [816, 119] on div "All" at bounding box center [811, 118] width 14 height 17
click at [944, 115] on div at bounding box center [943, 118] width 32 height 32
click at [944, 116] on div at bounding box center [943, 118] width 32 height 32
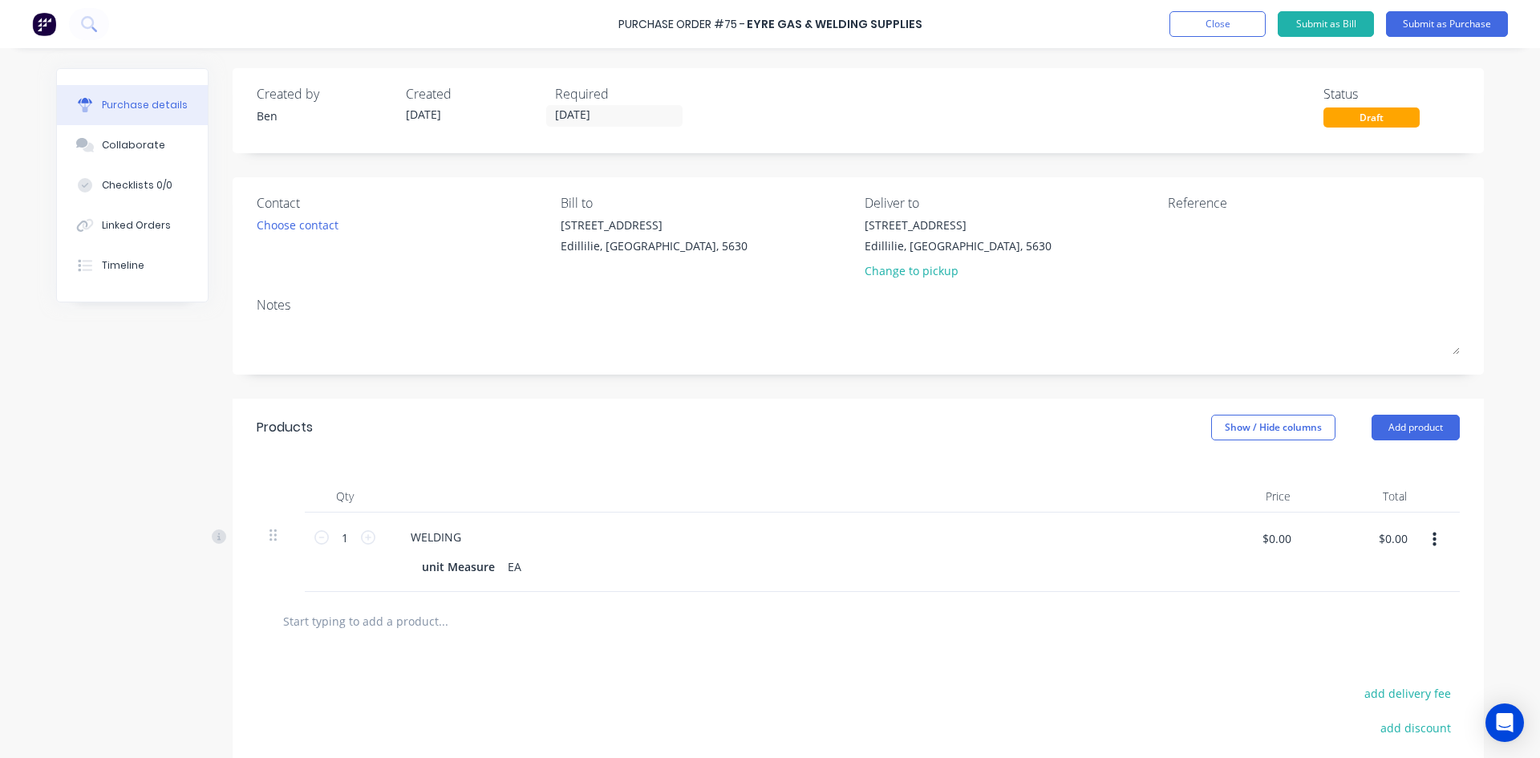
drag, startPoint x: 1427, startPoint y: 541, endPoint x: 1415, endPoint y: 556, distance: 19.3
click at [1432, 541] on icon "button" at bounding box center [1434, 540] width 4 height 18
drag, startPoint x: 1340, startPoint y: 682, endPoint x: 1356, endPoint y: 607, distance: 77.1
click at [1341, 678] on button "Delete" at bounding box center [1385, 678] width 136 height 32
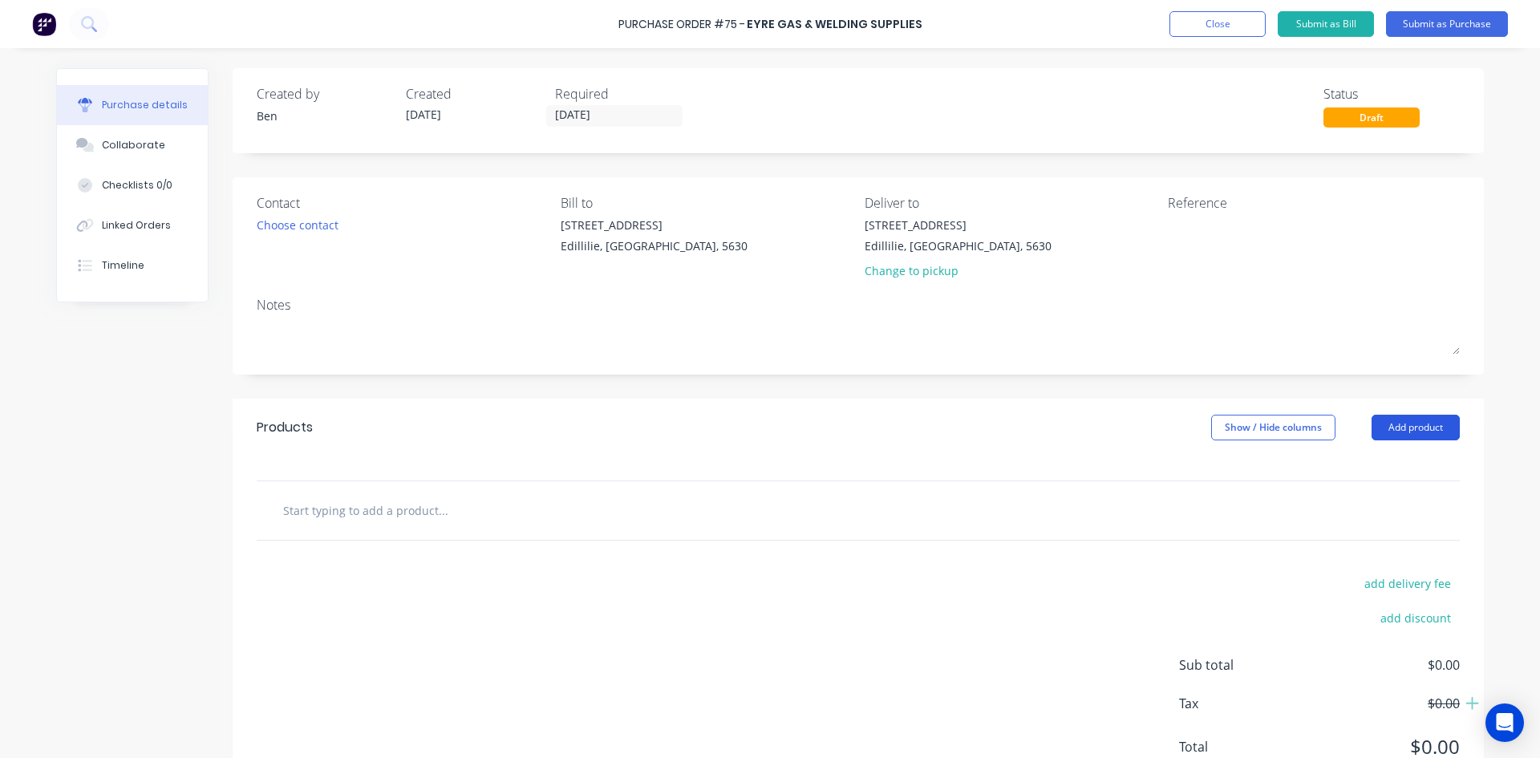
click at [1400, 428] on button "Add product" at bounding box center [1415, 428] width 88 height 26
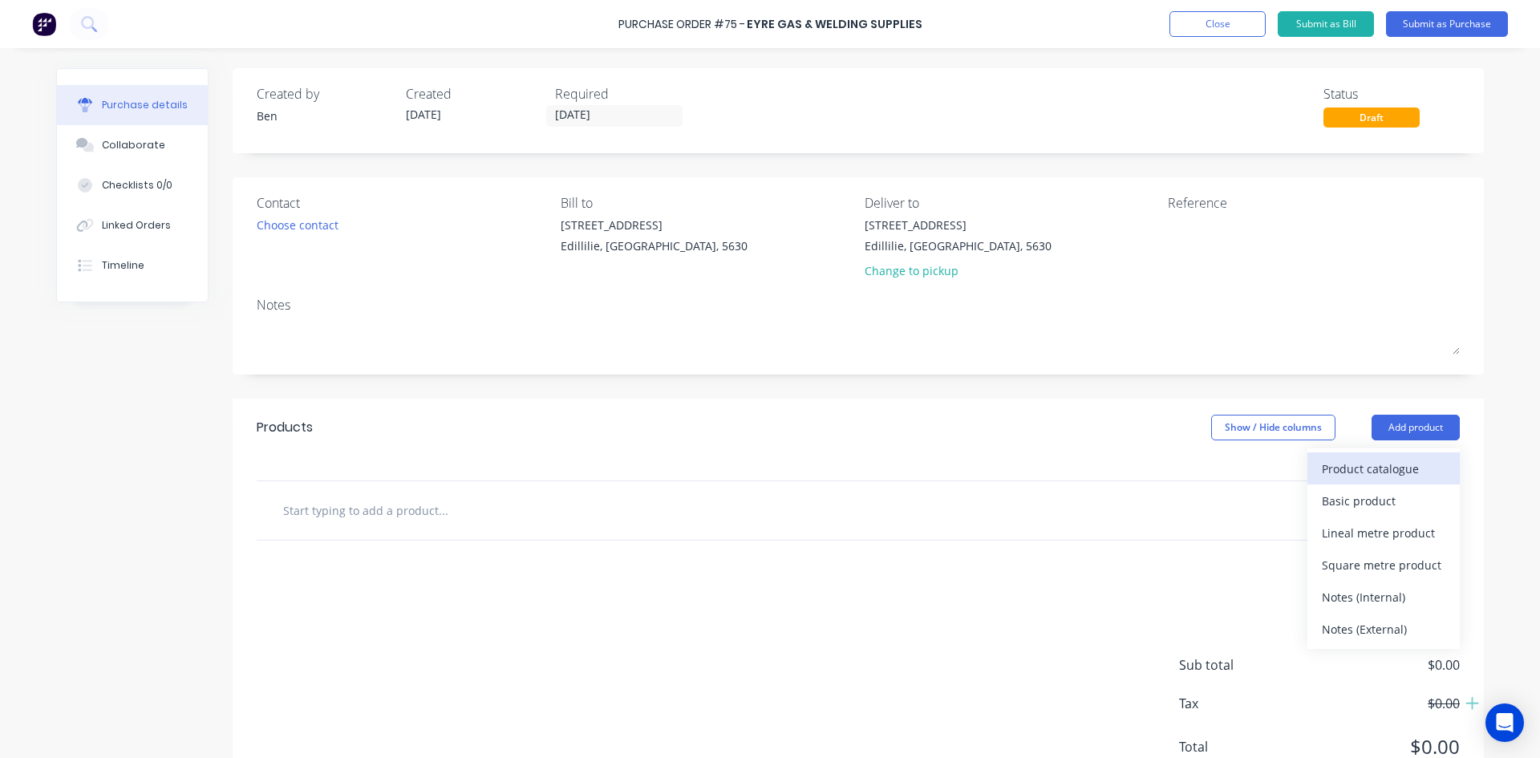
click at [1358, 467] on div "Product catalogue" at bounding box center [1382, 468] width 123 height 23
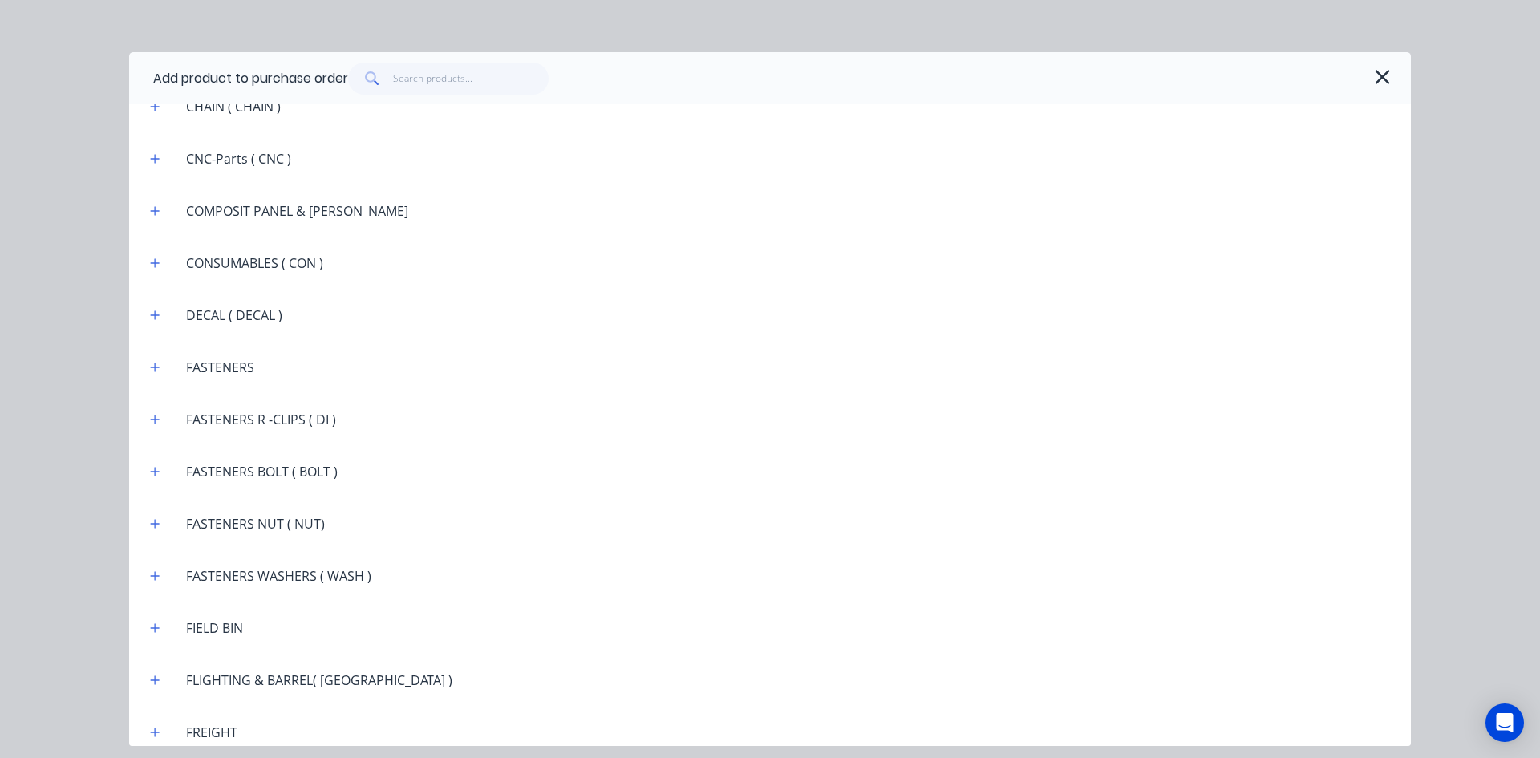
scroll to position [1283, 0]
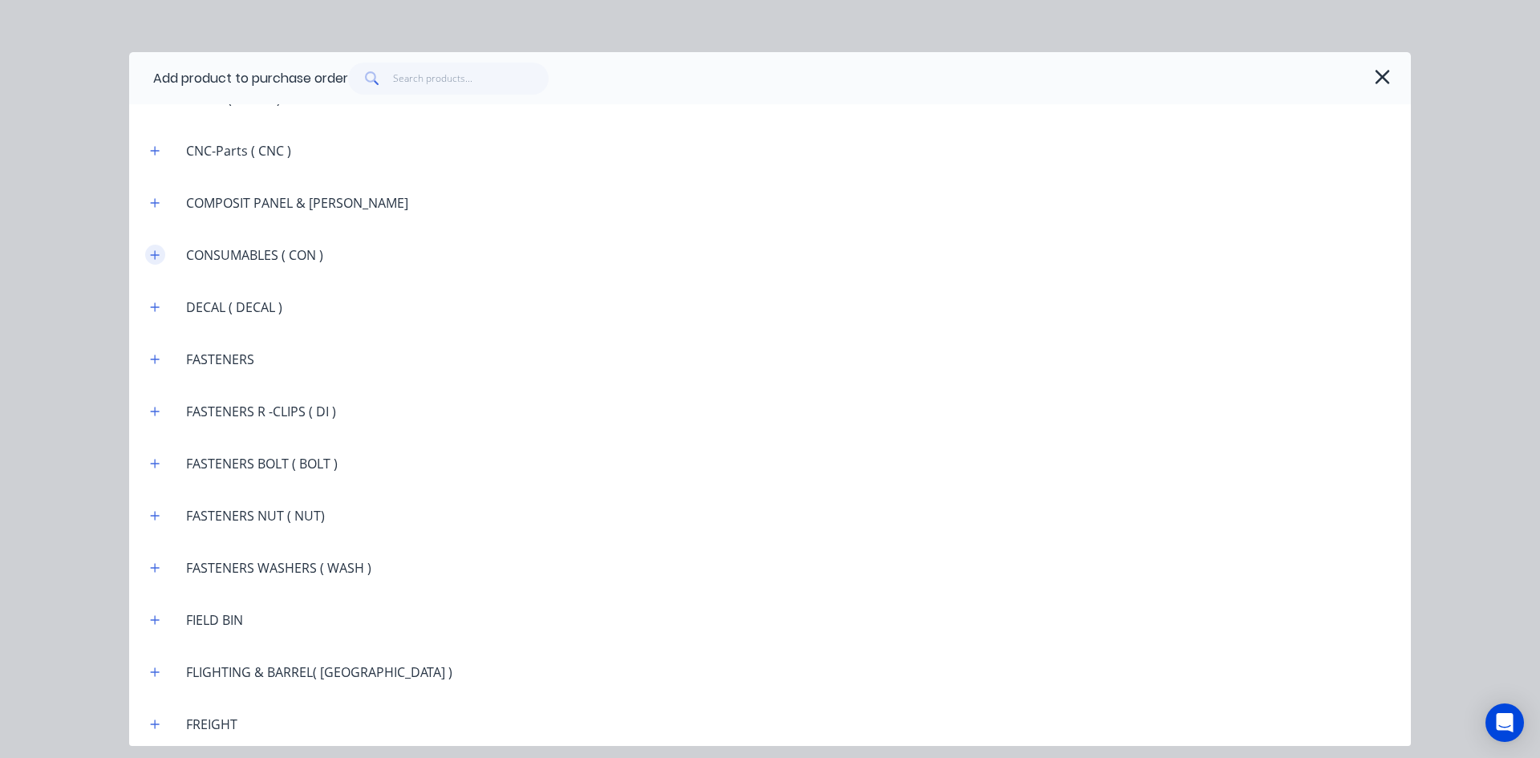
click at [155, 252] on icon "button" at bounding box center [155, 254] width 9 height 9
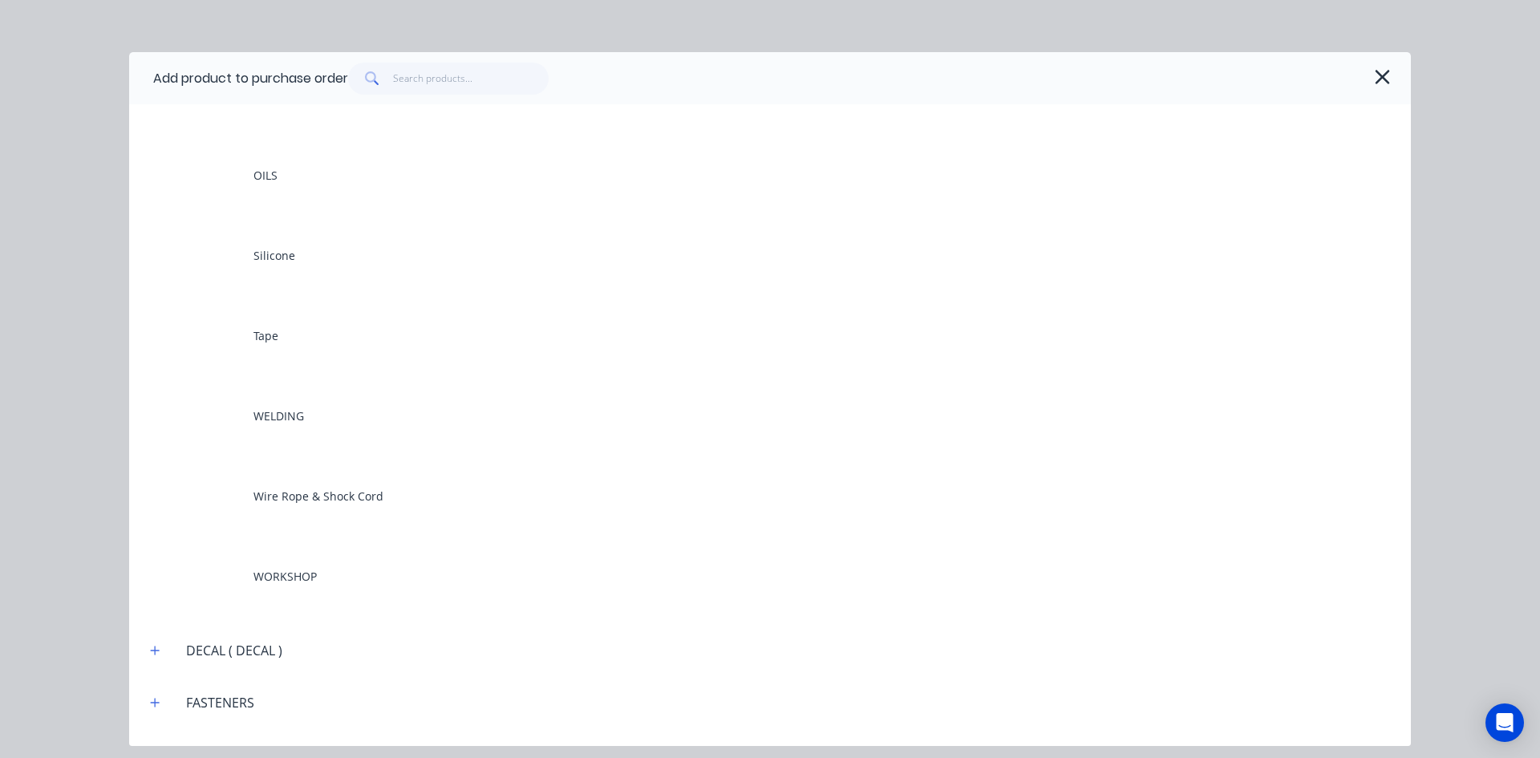
scroll to position [1764, 0]
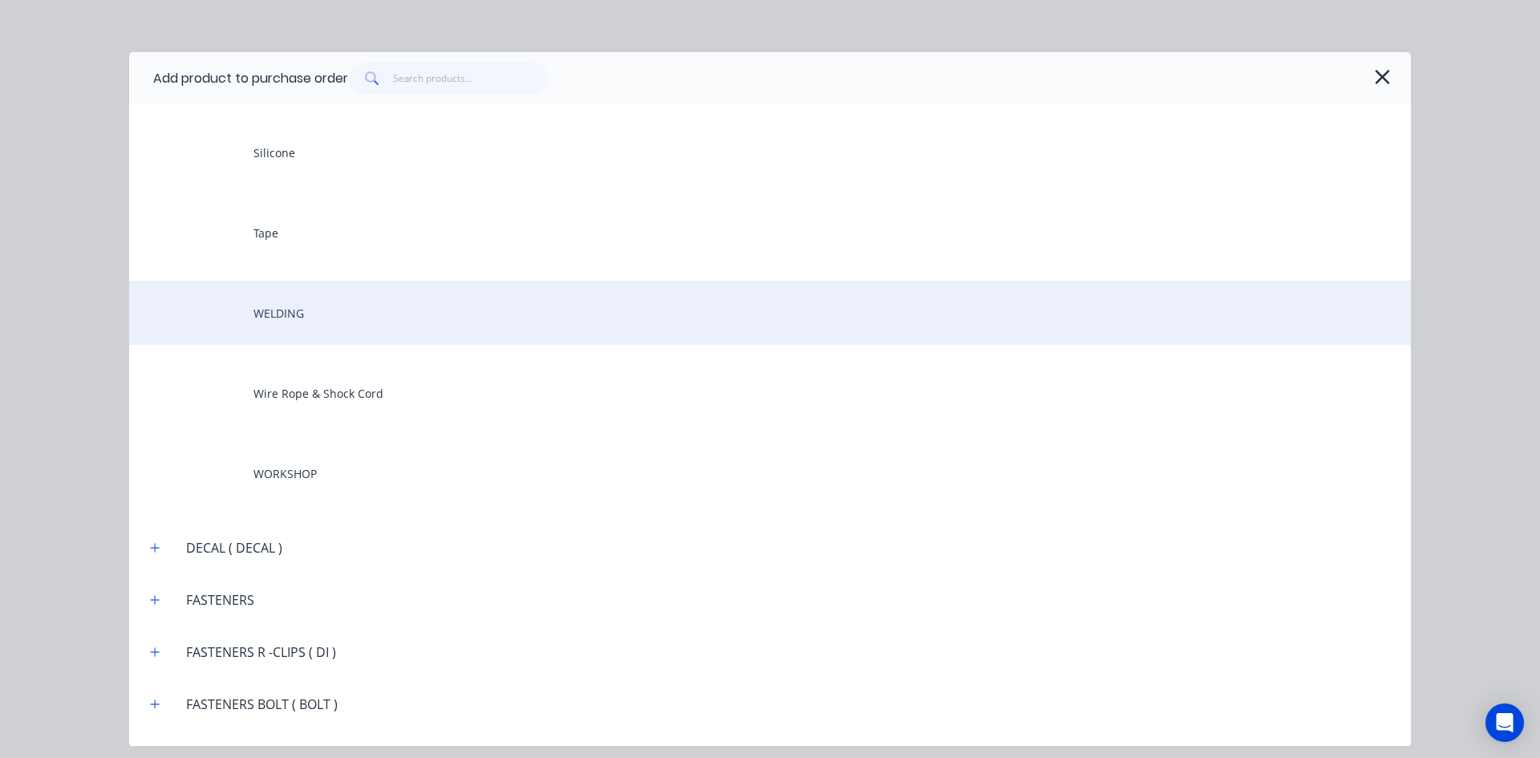
click at [300, 324] on div "WELDING" at bounding box center [769, 313] width 1281 height 64
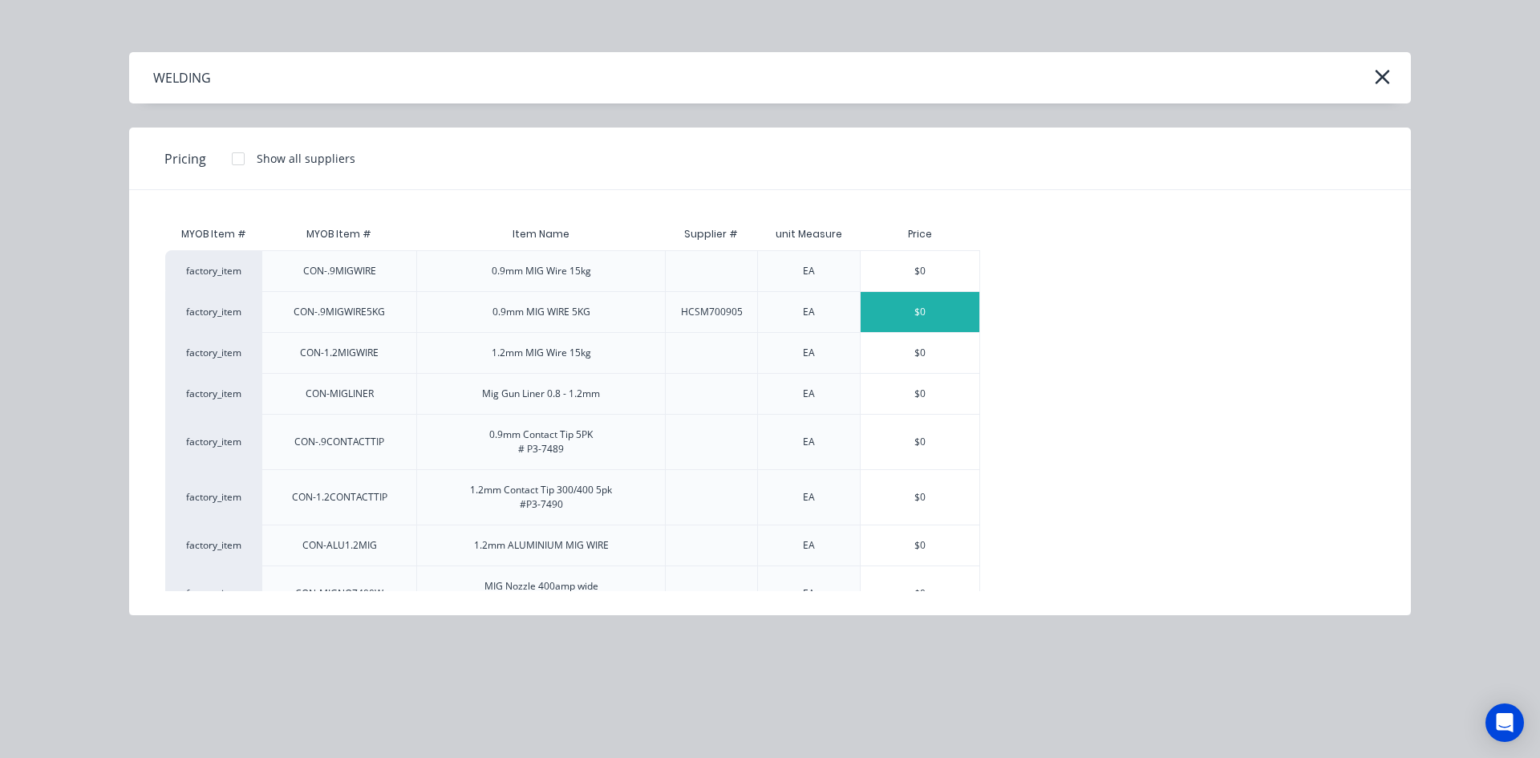
click at [902, 320] on div "$0" at bounding box center [919, 312] width 119 height 40
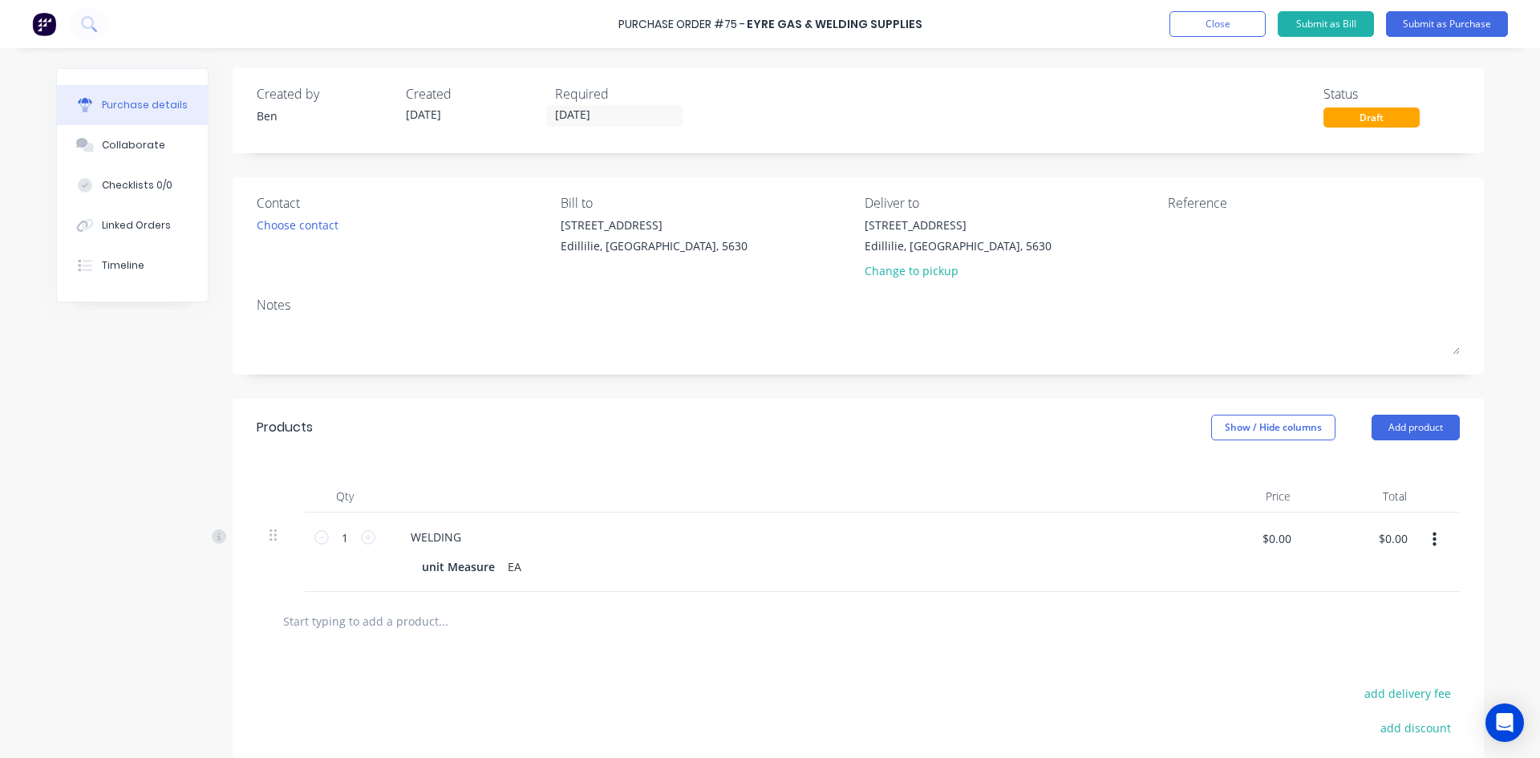
click at [1431, 539] on button "button" at bounding box center [1434, 539] width 38 height 29
click at [1354, 678] on button "Delete" at bounding box center [1385, 678] width 136 height 32
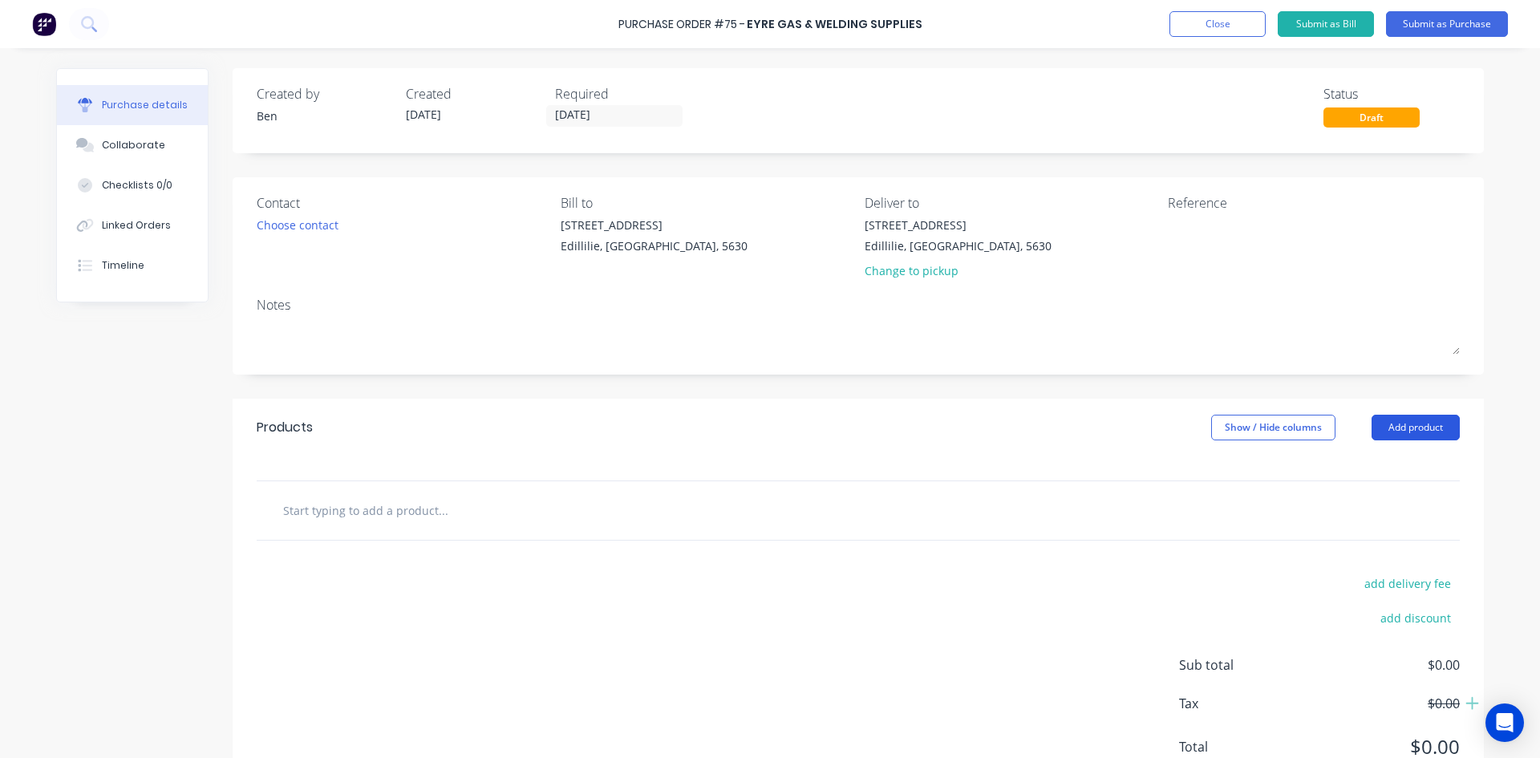
click at [1411, 425] on button "Add product" at bounding box center [1415, 428] width 88 height 26
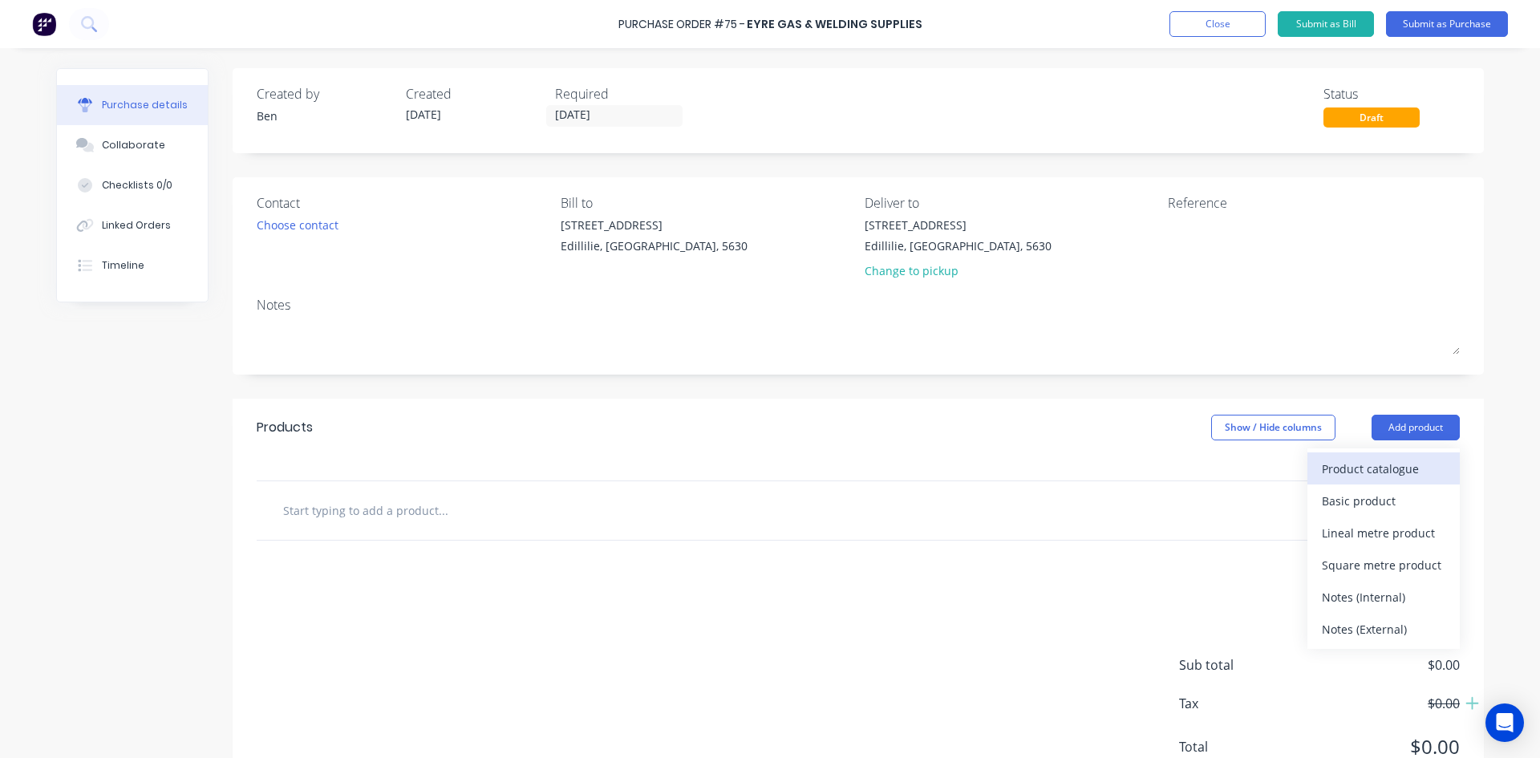
click at [1350, 471] on div "Product catalogue" at bounding box center [1382, 468] width 123 height 23
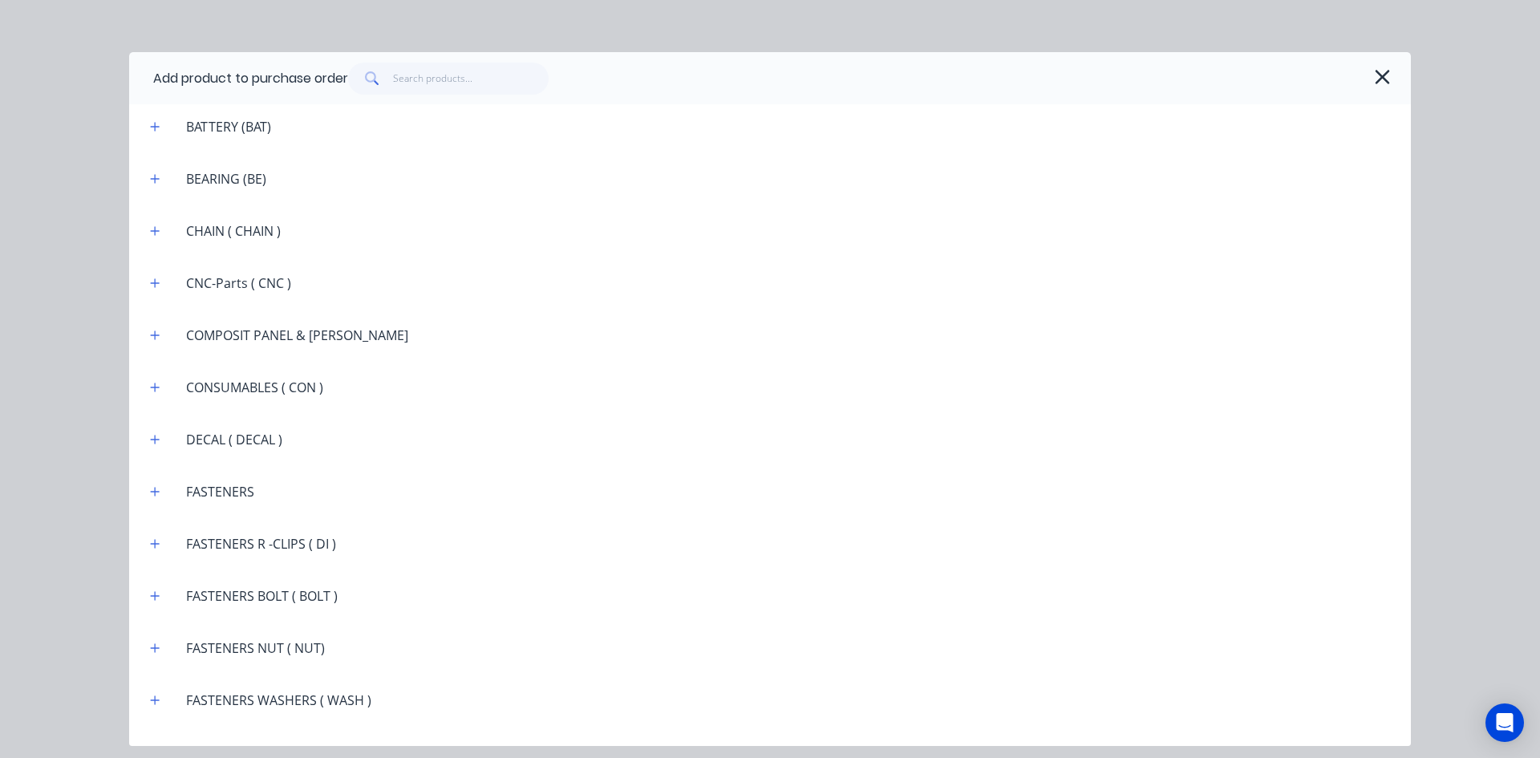
scroll to position [1123, 0]
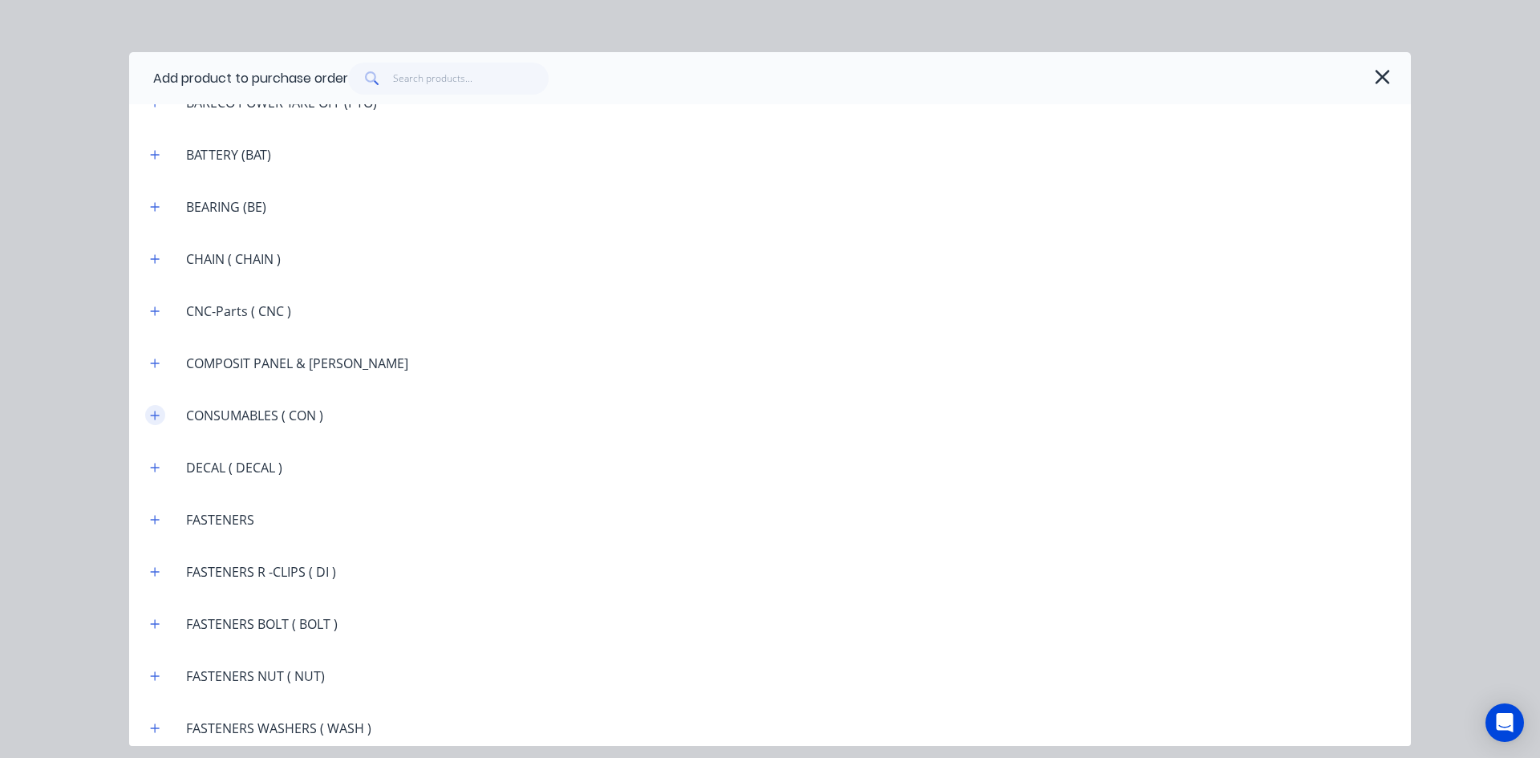
click at [156, 414] on icon "button" at bounding box center [155, 415] width 10 height 11
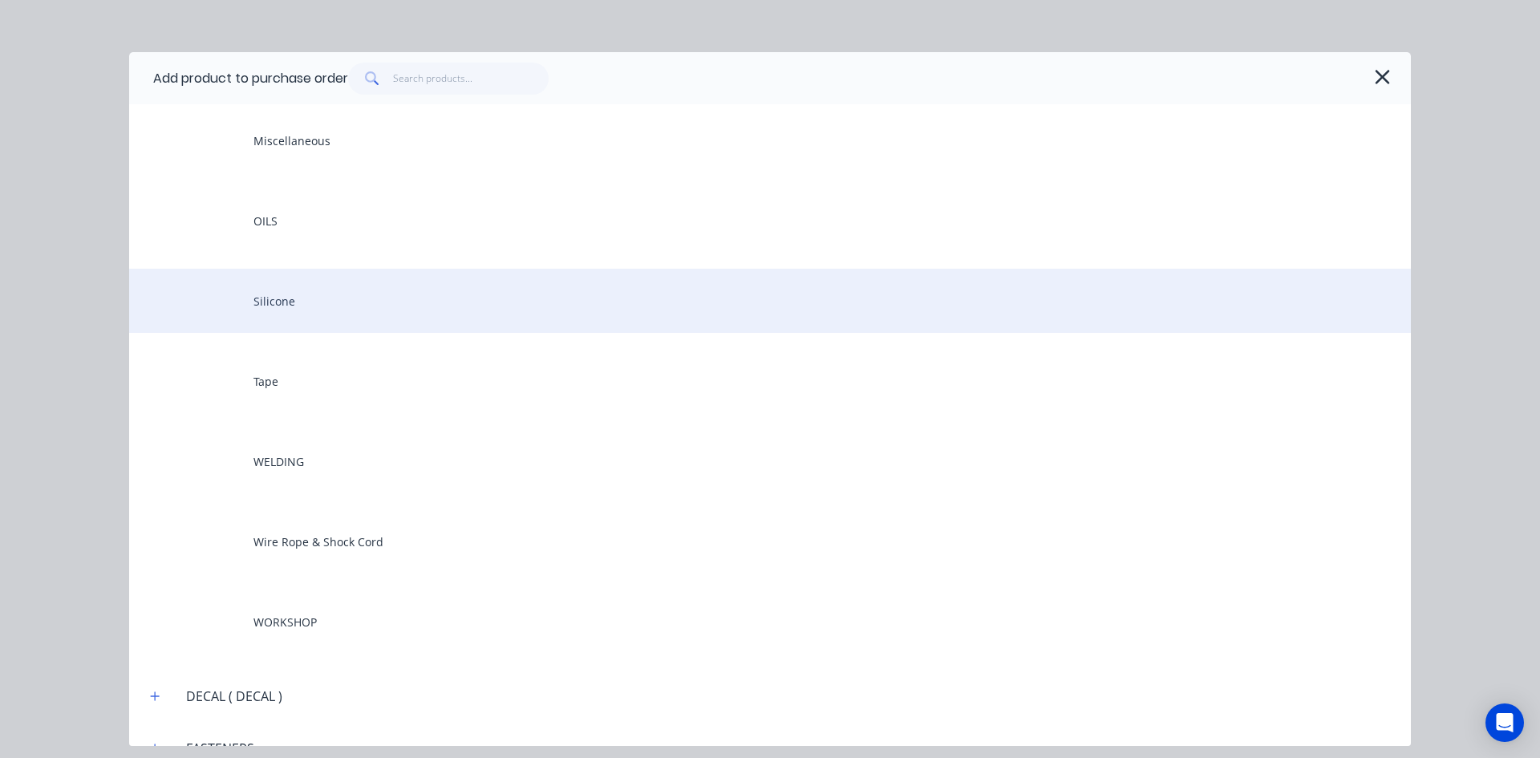
scroll to position [1684, 0]
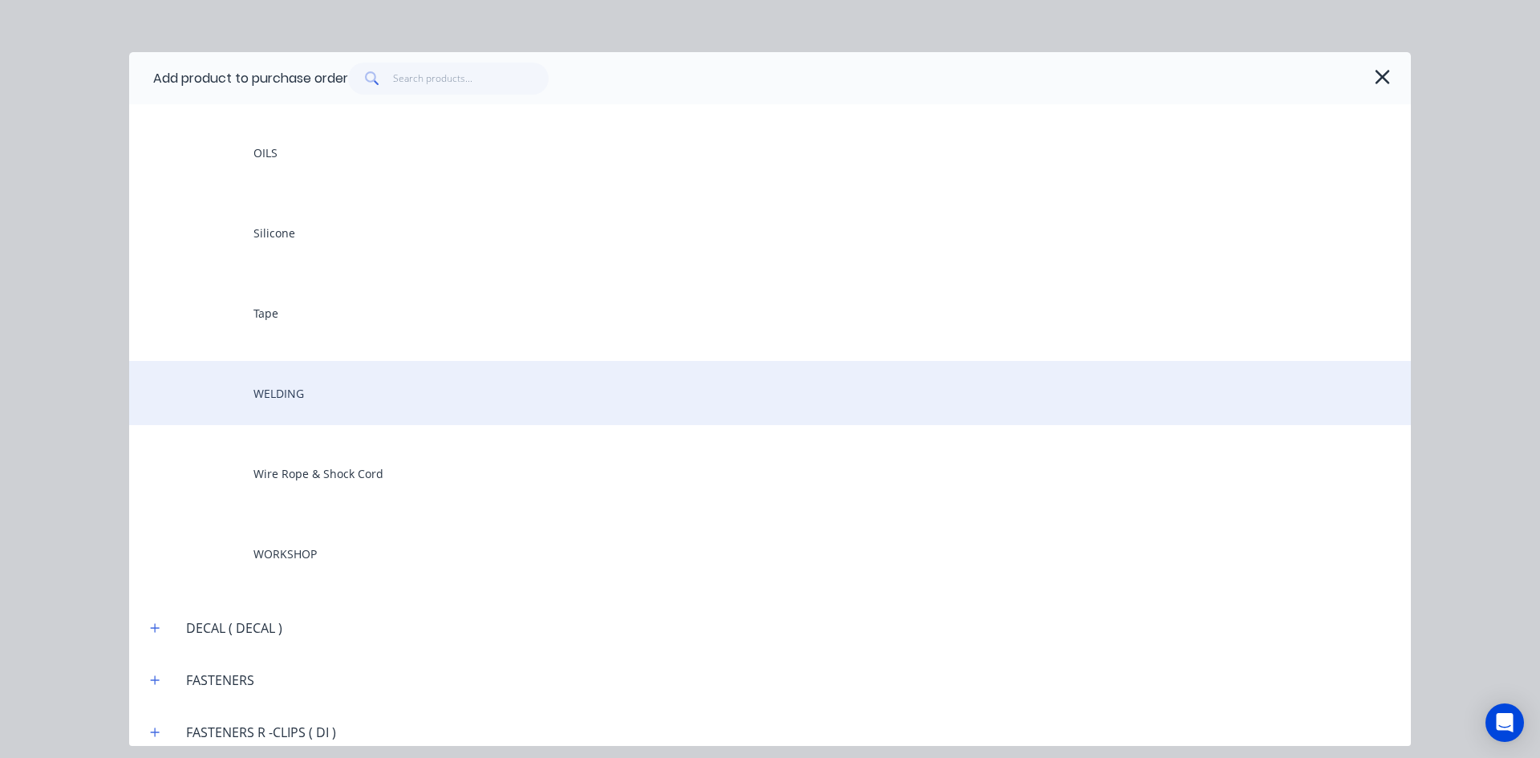
click at [281, 403] on div "WELDING" at bounding box center [769, 393] width 1281 height 64
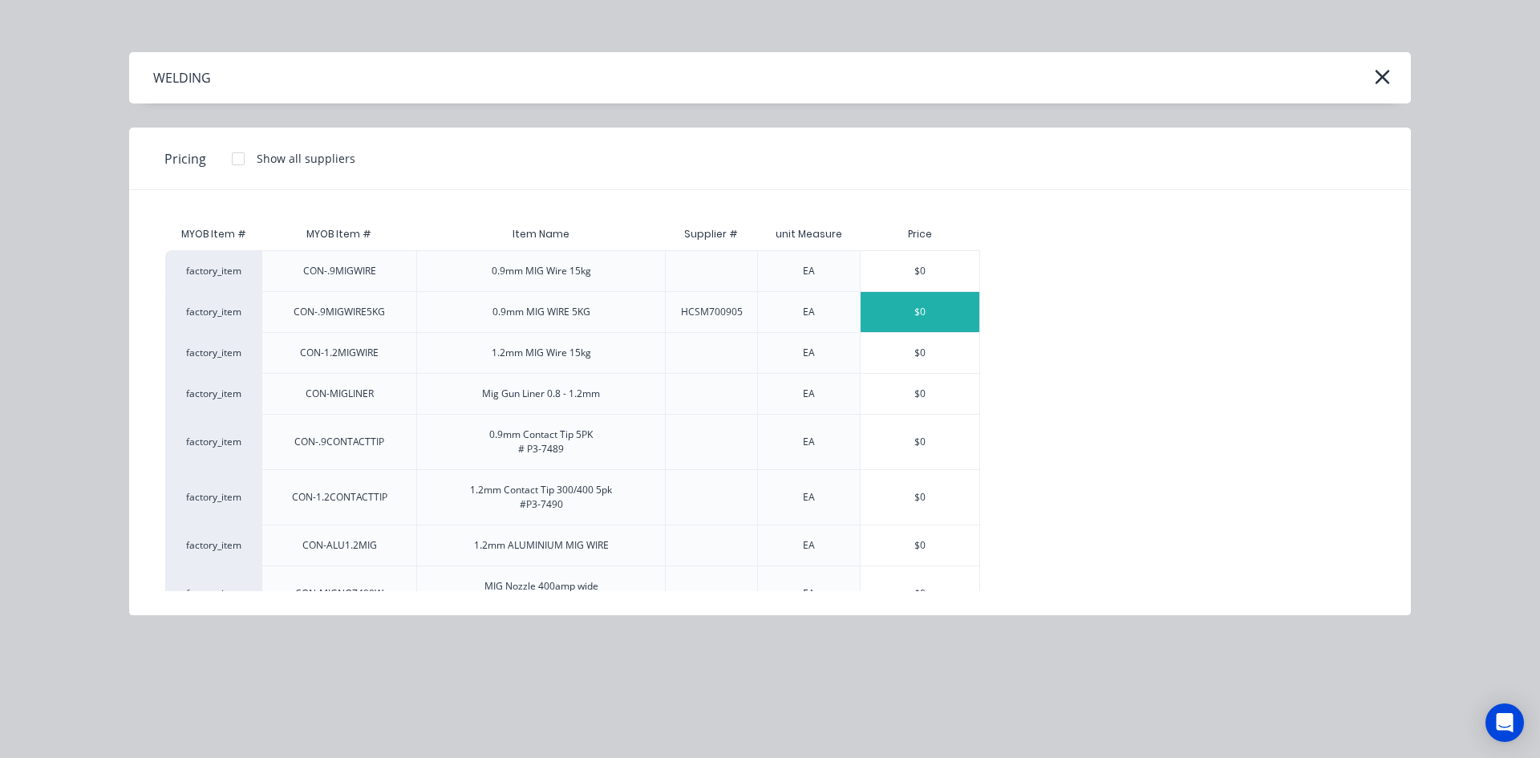
click at [948, 314] on div "$0" at bounding box center [919, 312] width 119 height 40
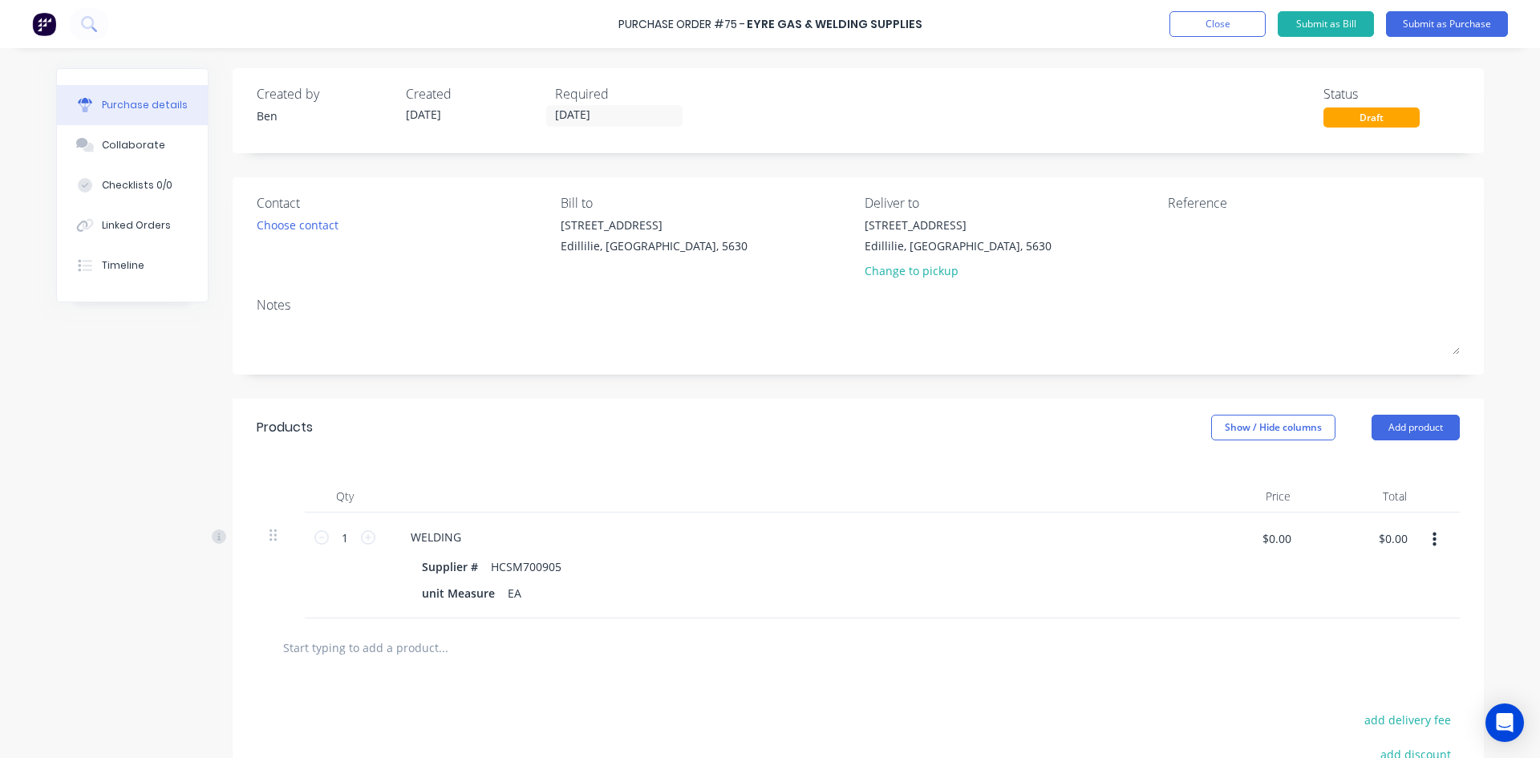
click at [476, 539] on div "WELDING" at bounding box center [786, 536] width 776 height 23
click at [467, 537] on div "WELDING" at bounding box center [436, 536] width 76 height 23
click at [361, 536] on icon at bounding box center [368, 537] width 14 height 14
type input "2"
drag, startPoint x: 1404, startPoint y: 540, endPoint x: 1350, endPoint y: 549, distance: 55.4
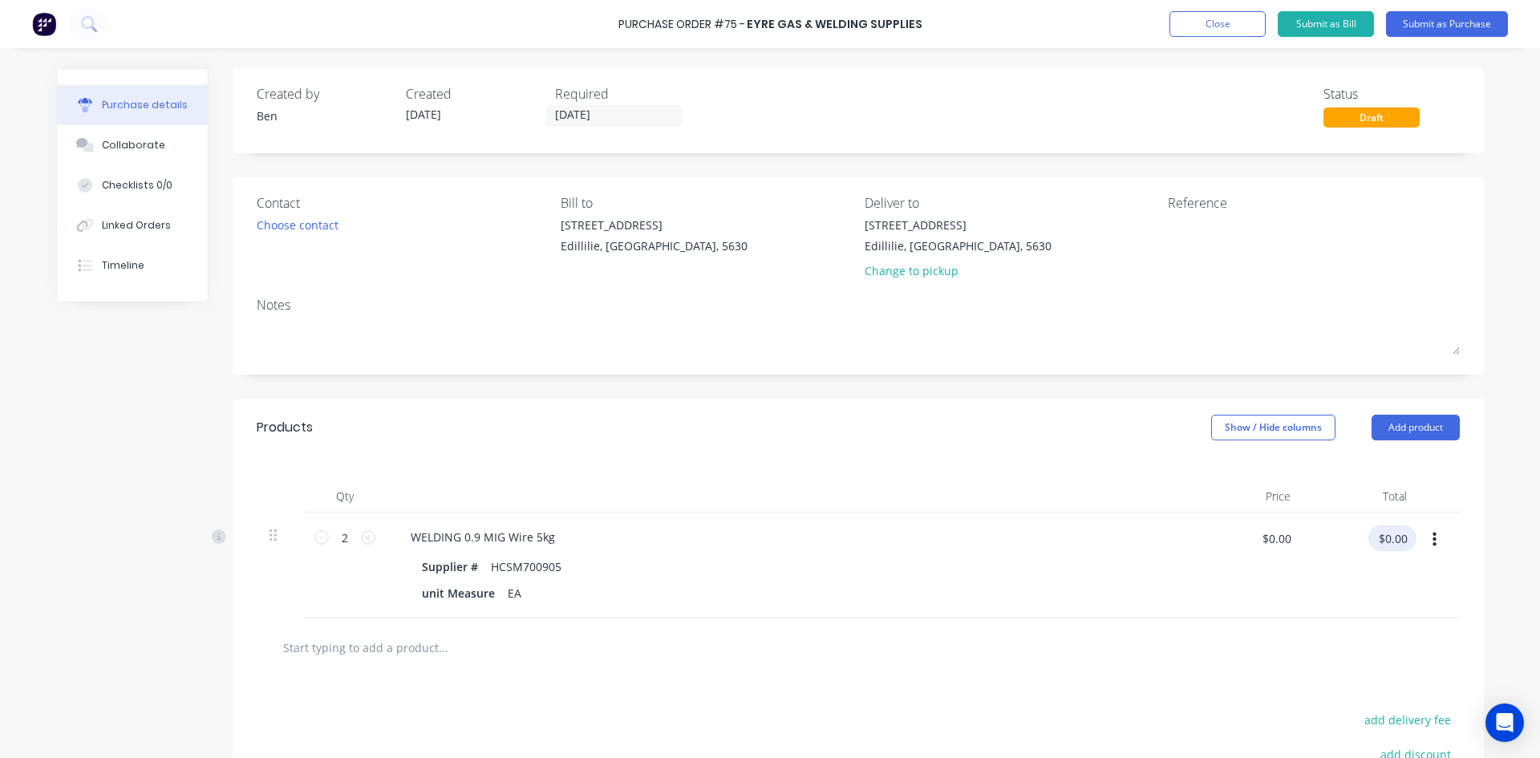
click at [1350, 549] on div "$0.00 $0.00" at bounding box center [1366, 544] width 100 height 38
type input "97.50"
type input "$48.75"
type input "$97.50"
click at [1082, 522] on div "WELDING 0.9 MIG Wire 5kg Supplier # HCSM700905 unit Measure EA" at bounding box center [786, 565] width 802 height 106
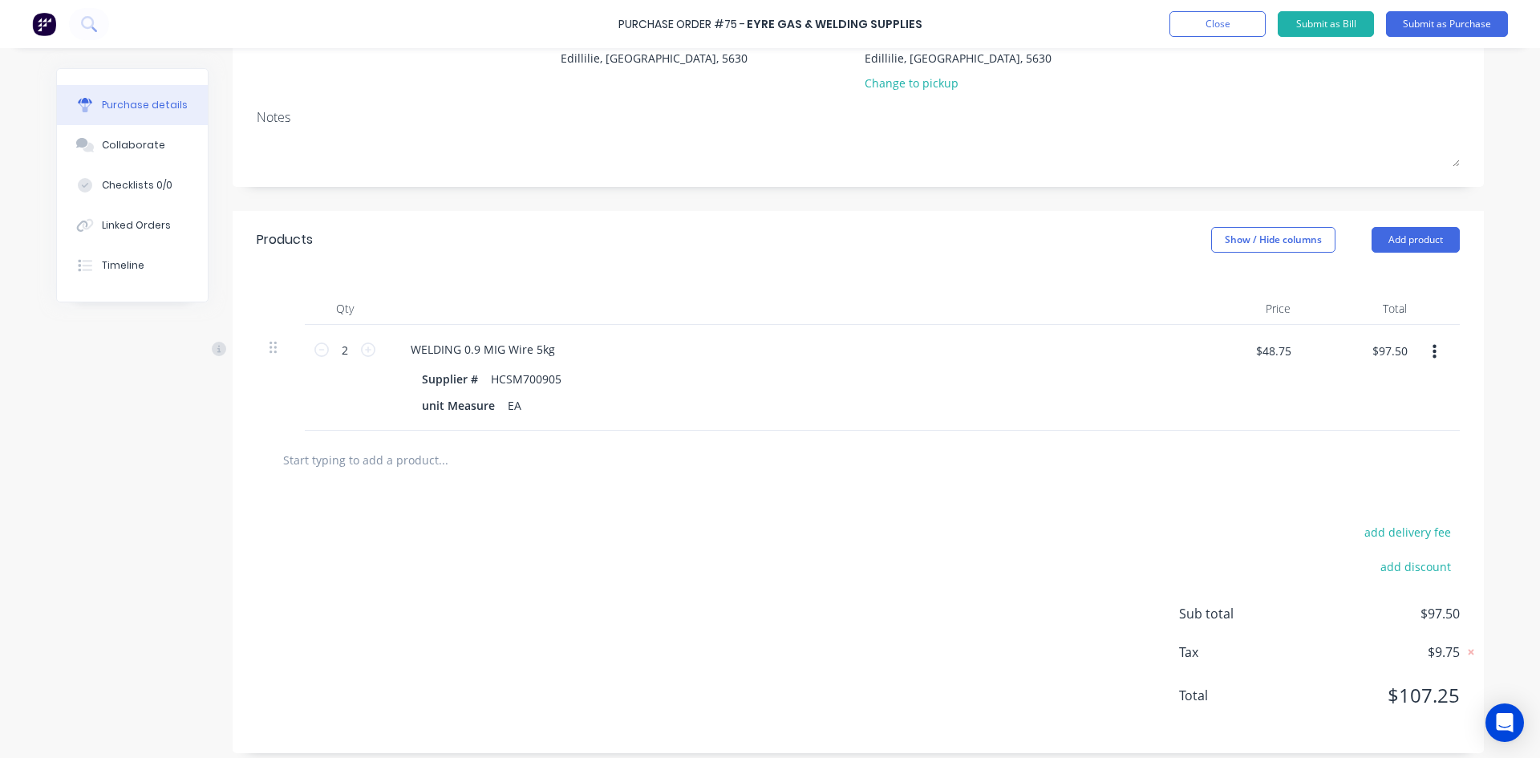
scroll to position [199, 0]
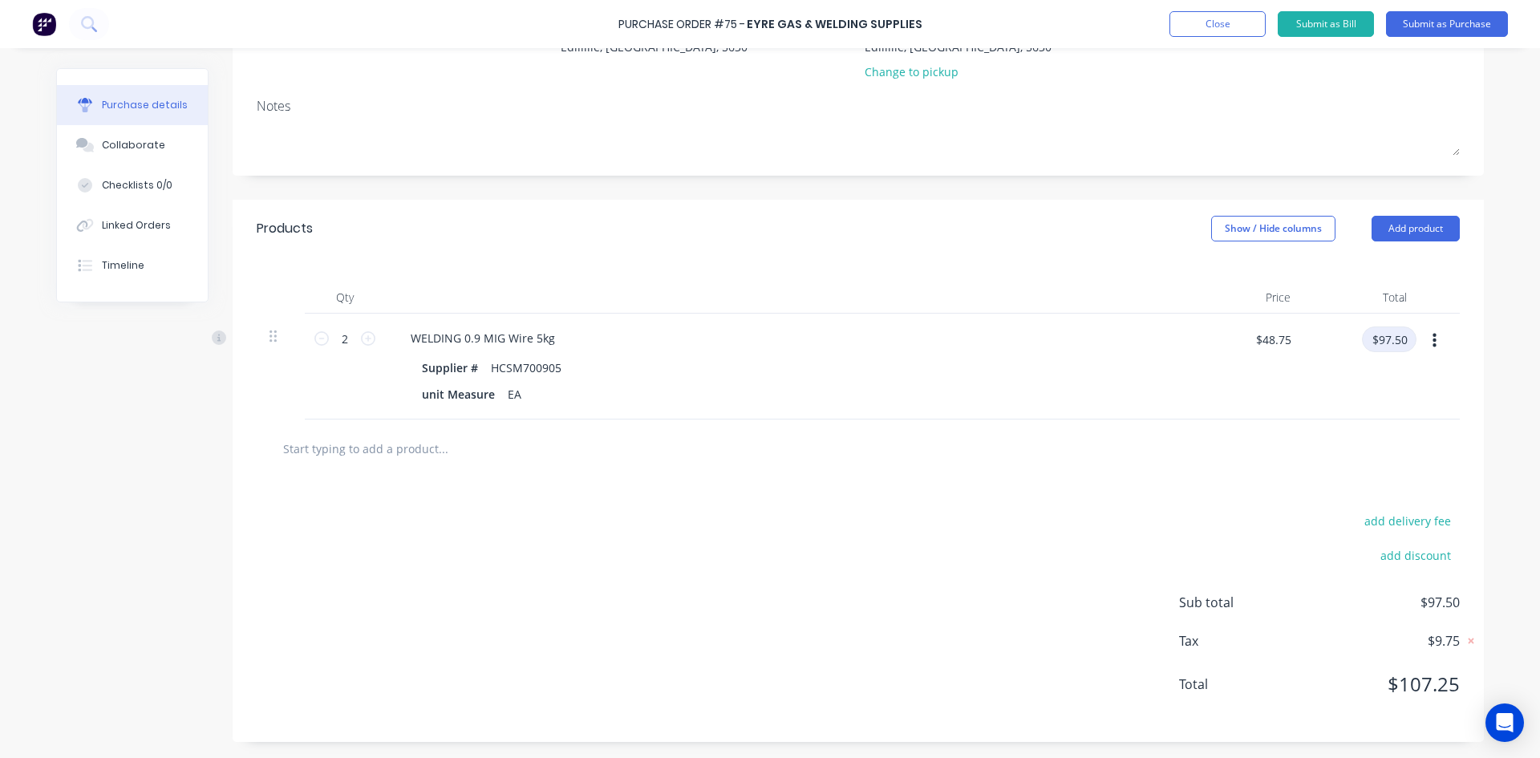
drag, startPoint x: 1406, startPoint y: 336, endPoint x: 1539, endPoint y: 365, distance: 135.4
click at [1342, 353] on div "$97.50 $97.50" at bounding box center [1366, 345] width 100 height 38
type input "88.63"
type input "$44.315"
type input "$88.63"
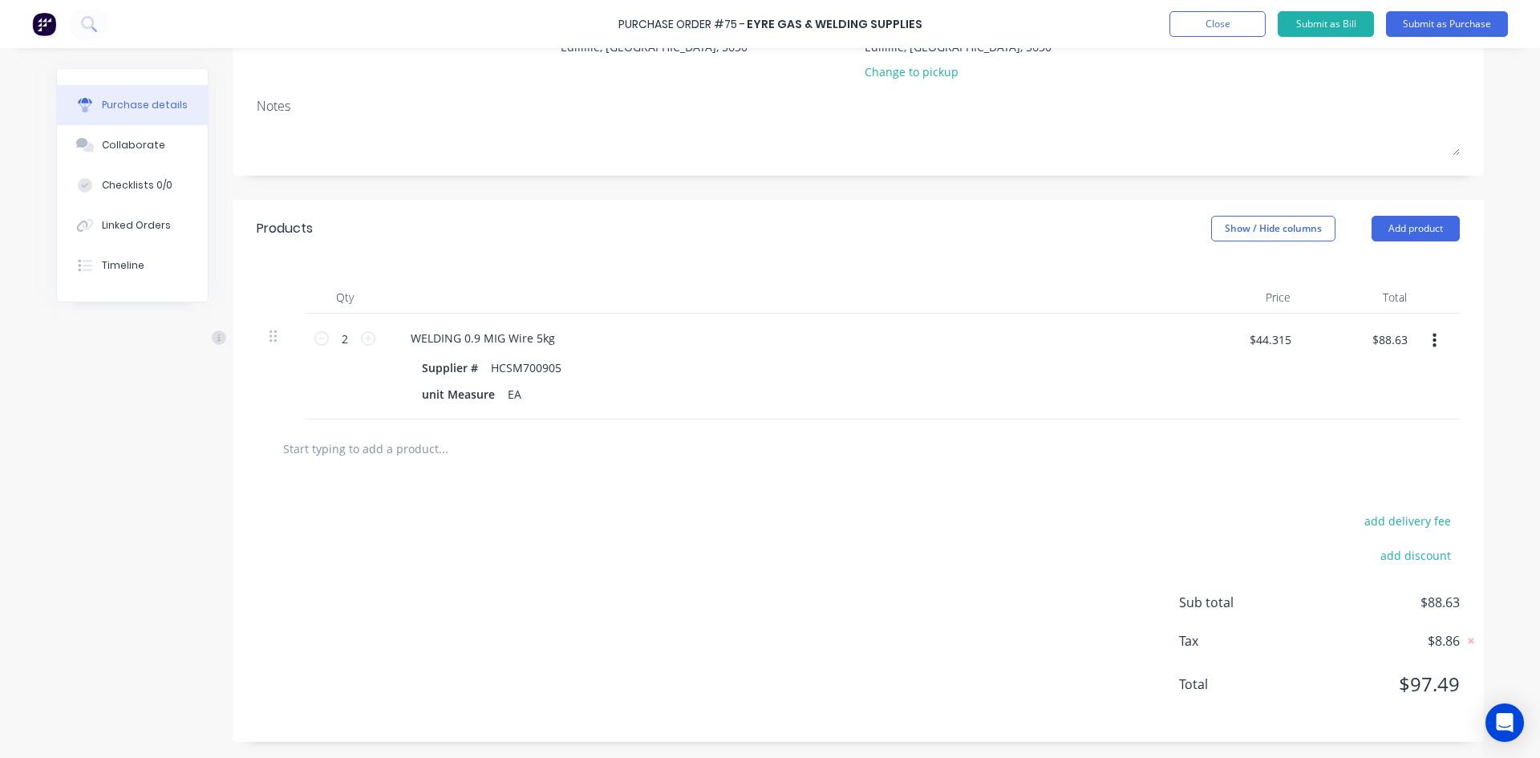
drag, startPoint x: 1539, startPoint y: 364, endPoint x: 1224, endPoint y: 494, distance: 340.9
click at [1224, 494] on div "add delivery fee add discount Sub total $88.63 Tax $8.86 Total $97.49" at bounding box center [858, 610] width 1251 height 264
click at [1402, 339] on input "$88.63" at bounding box center [1389, 339] width 55 height 26
type input "88.64"
type input "$44.32"
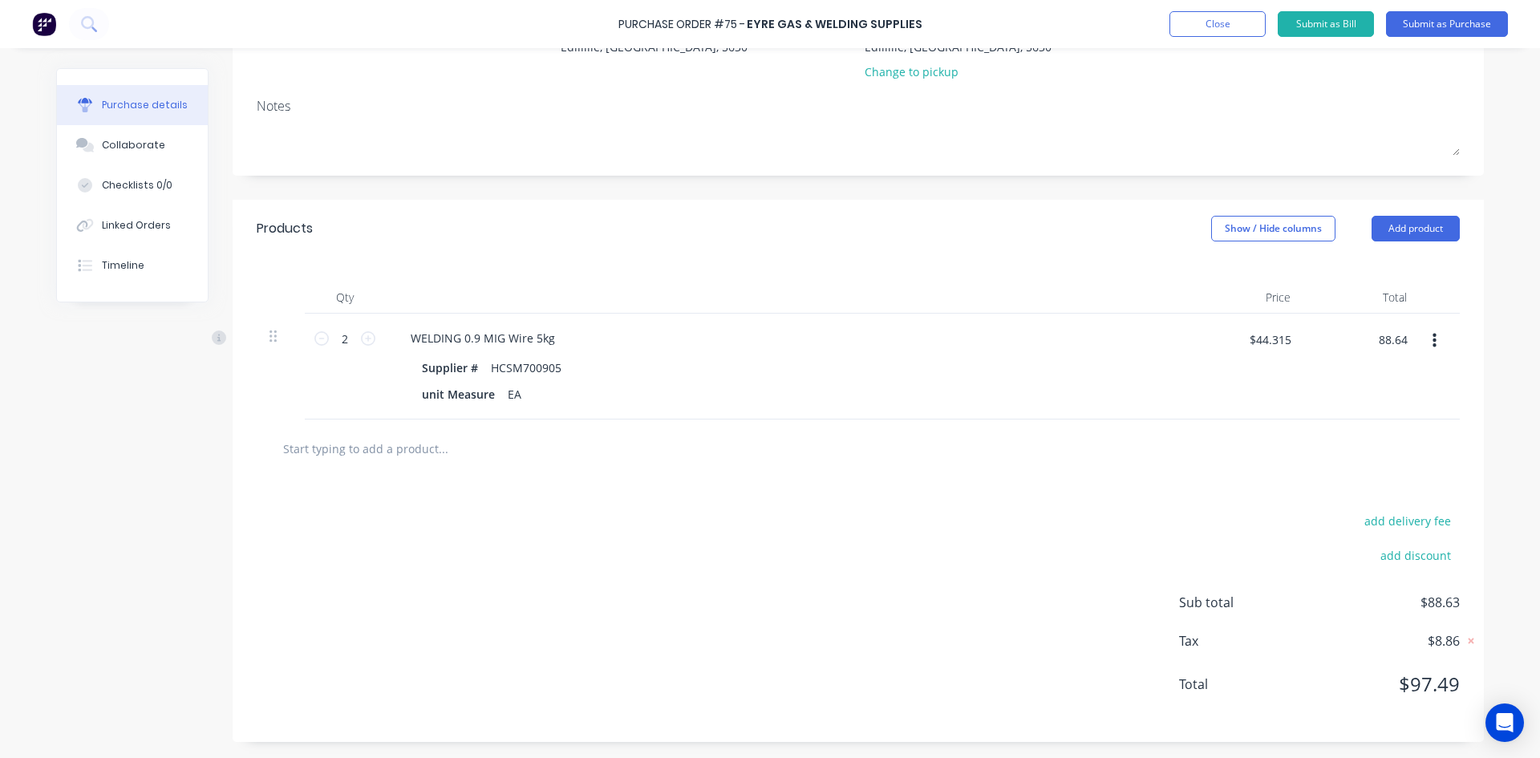
type input "$88.64"
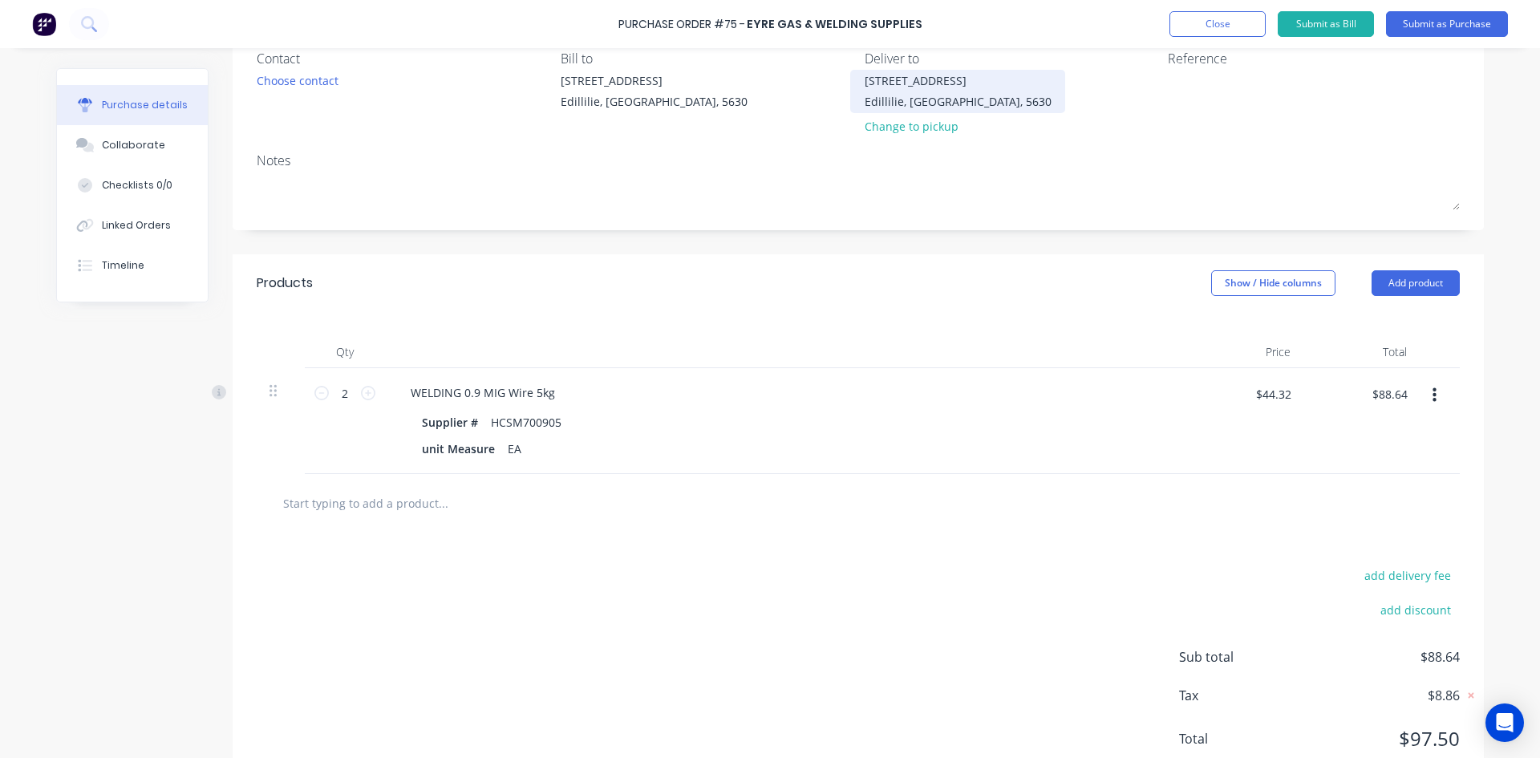
scroll to position [0, 0]
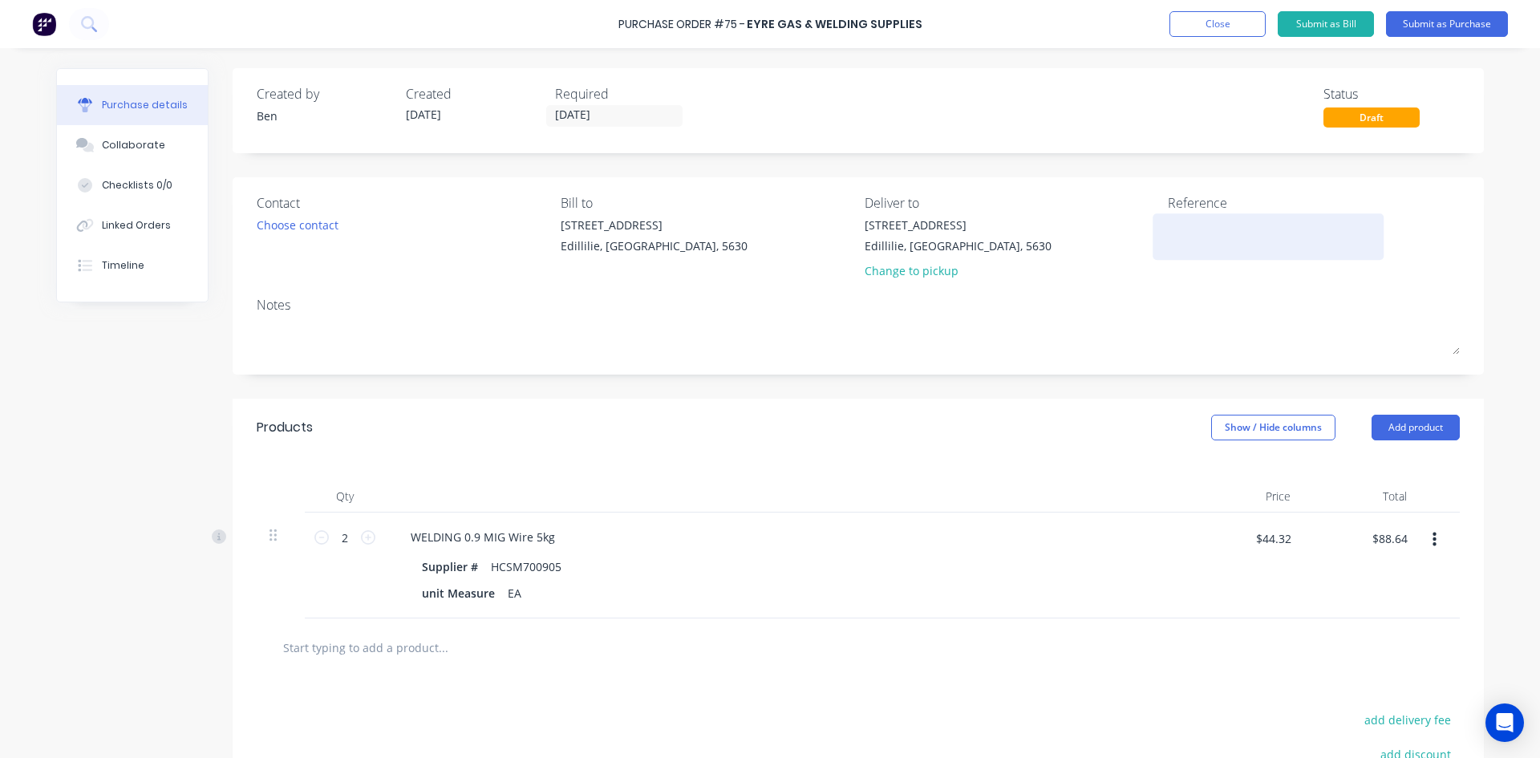
click at [1176, 233] on textarea at bounding box center [1268, 235] width 200 height 36
type textarea "INV : 30151754"
type textarea "x"
type textarea "INV : 30151754"
click at [608, 117] on input "[DATE]" at bounding box center [614, 116] width 135 height 20
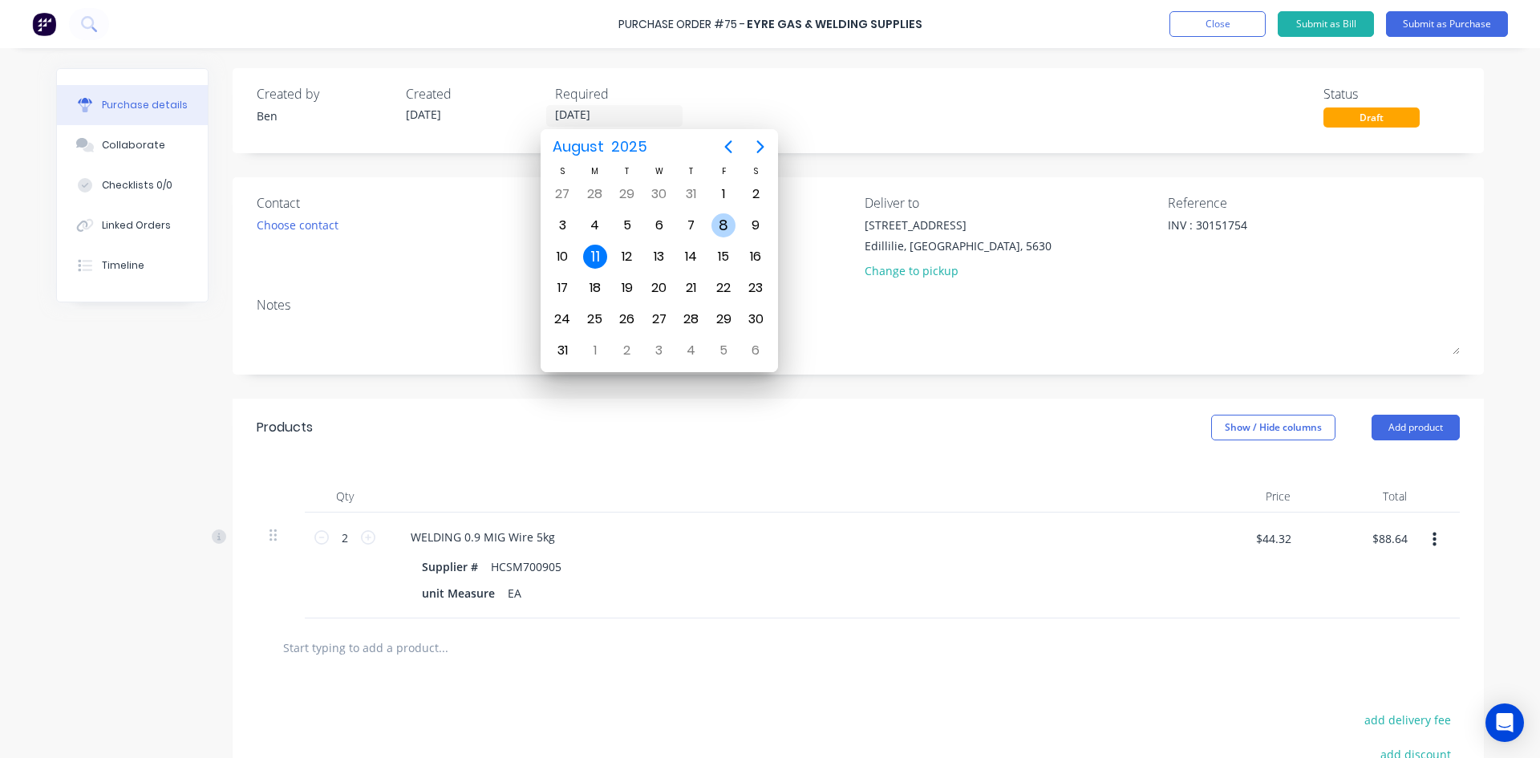
click at [724, 229] on div "8" at bounding box center [723, 225] width 24 height 24
type textarea "x"
type input "[DATE]"
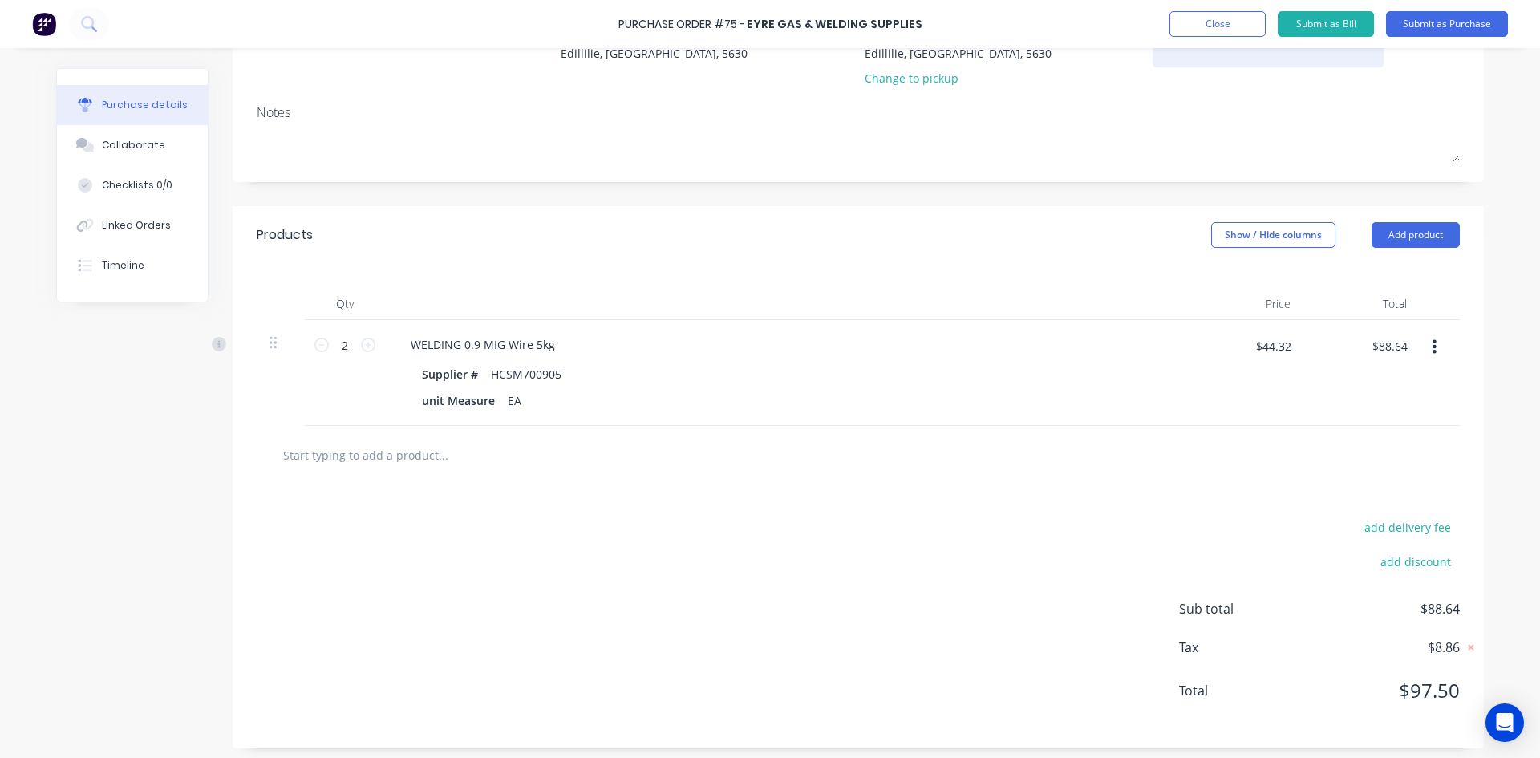
scroll to position [199, 0]
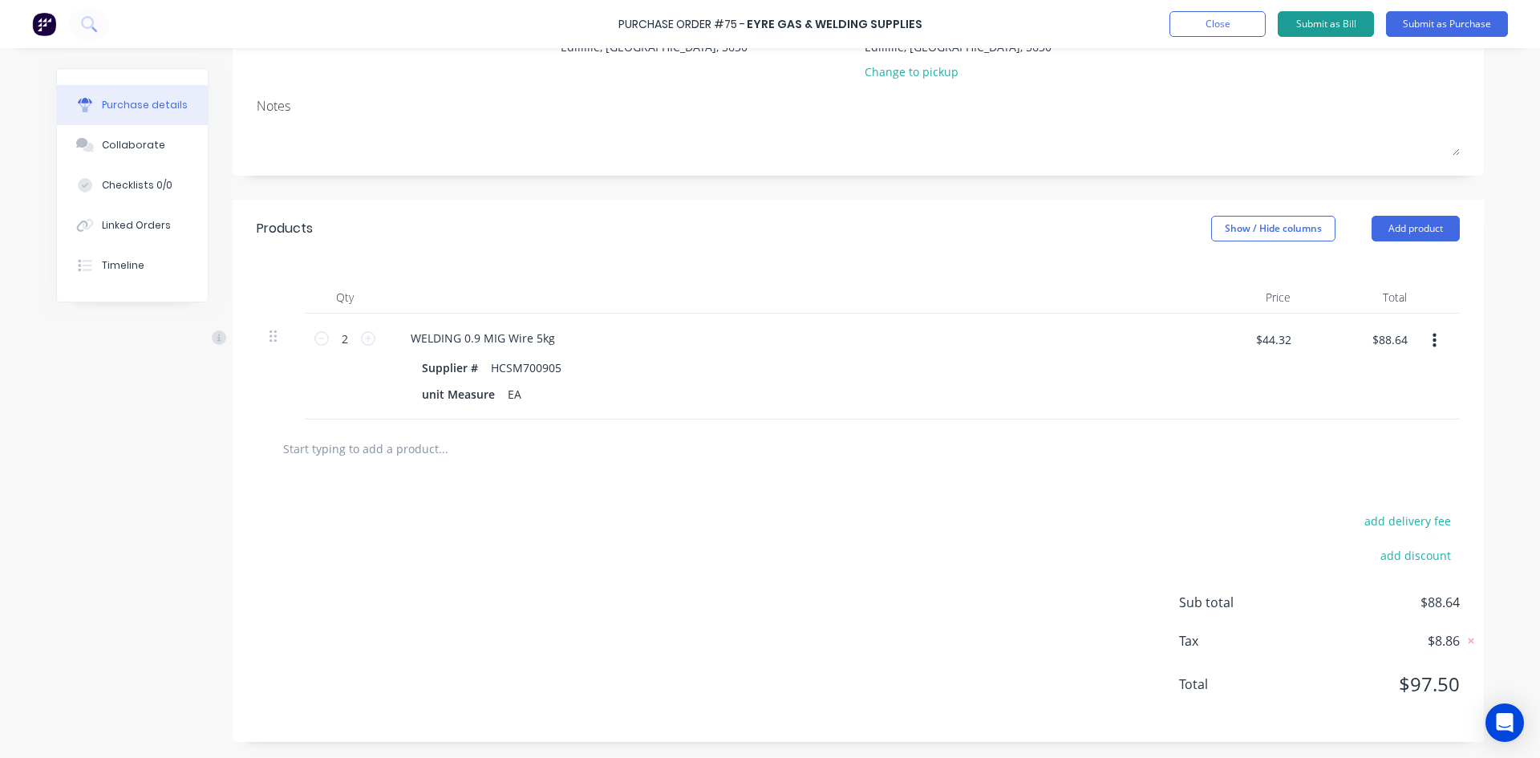
click at [1341, 27] on button "Submit as Bill" at bounding box center [1325, 24] width 96 height 26
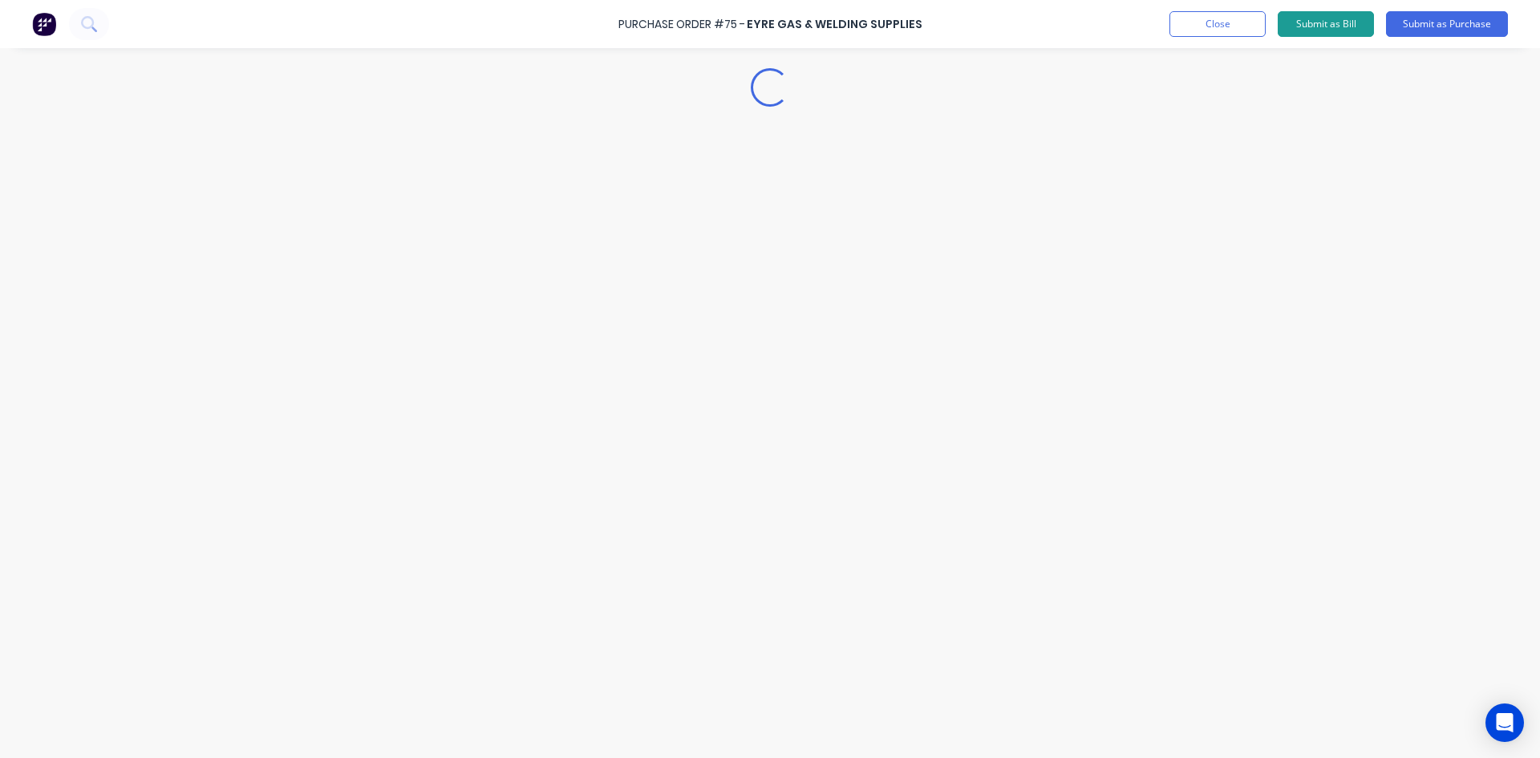
scroll to position [0, 0]
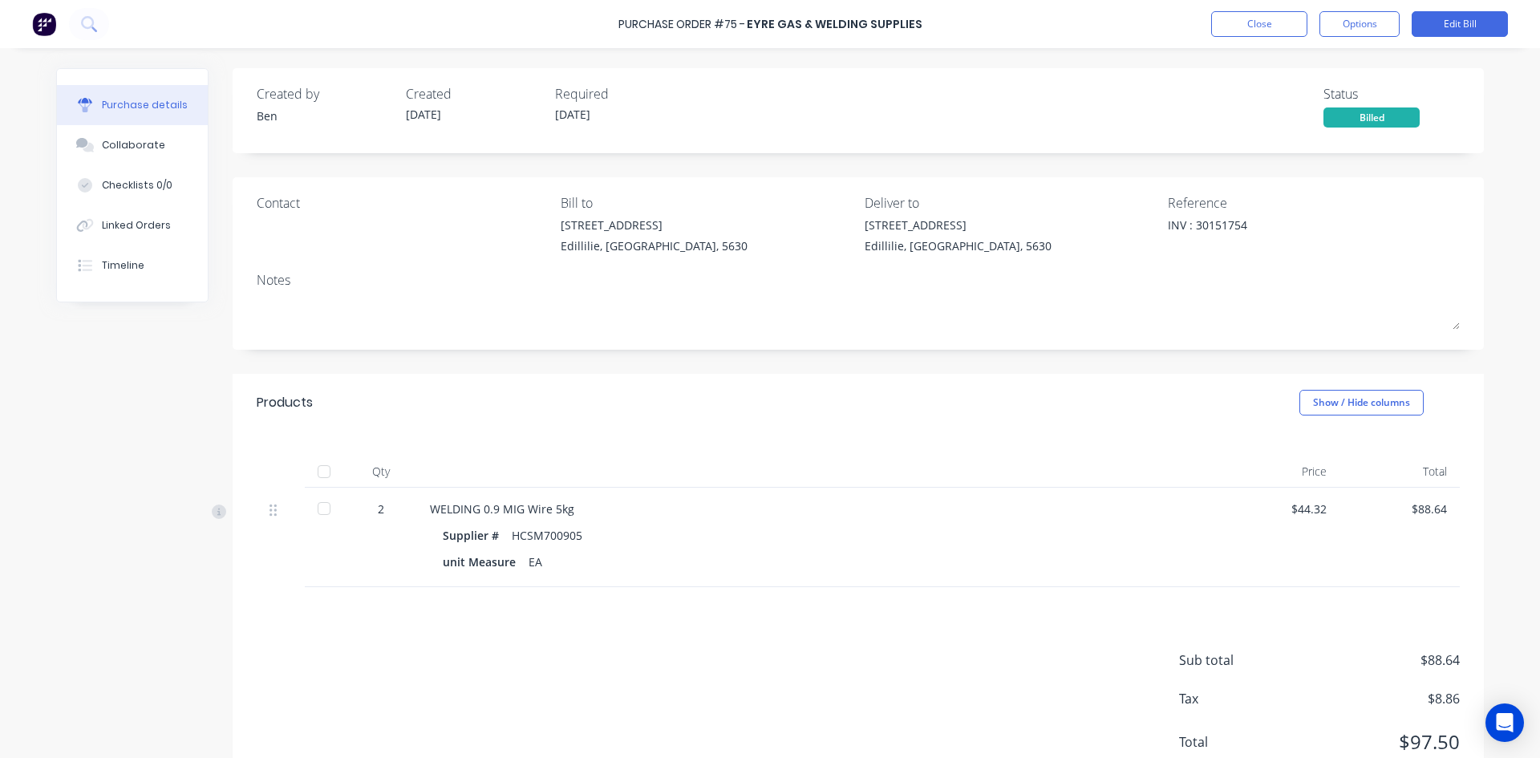
click at [322, 471] on div at bounding box center [324, 471] width 32 height 32
type textarea "x"
click at [1269, 20] on button "Close" at bounding box center [1259, 24] width 96 height 26
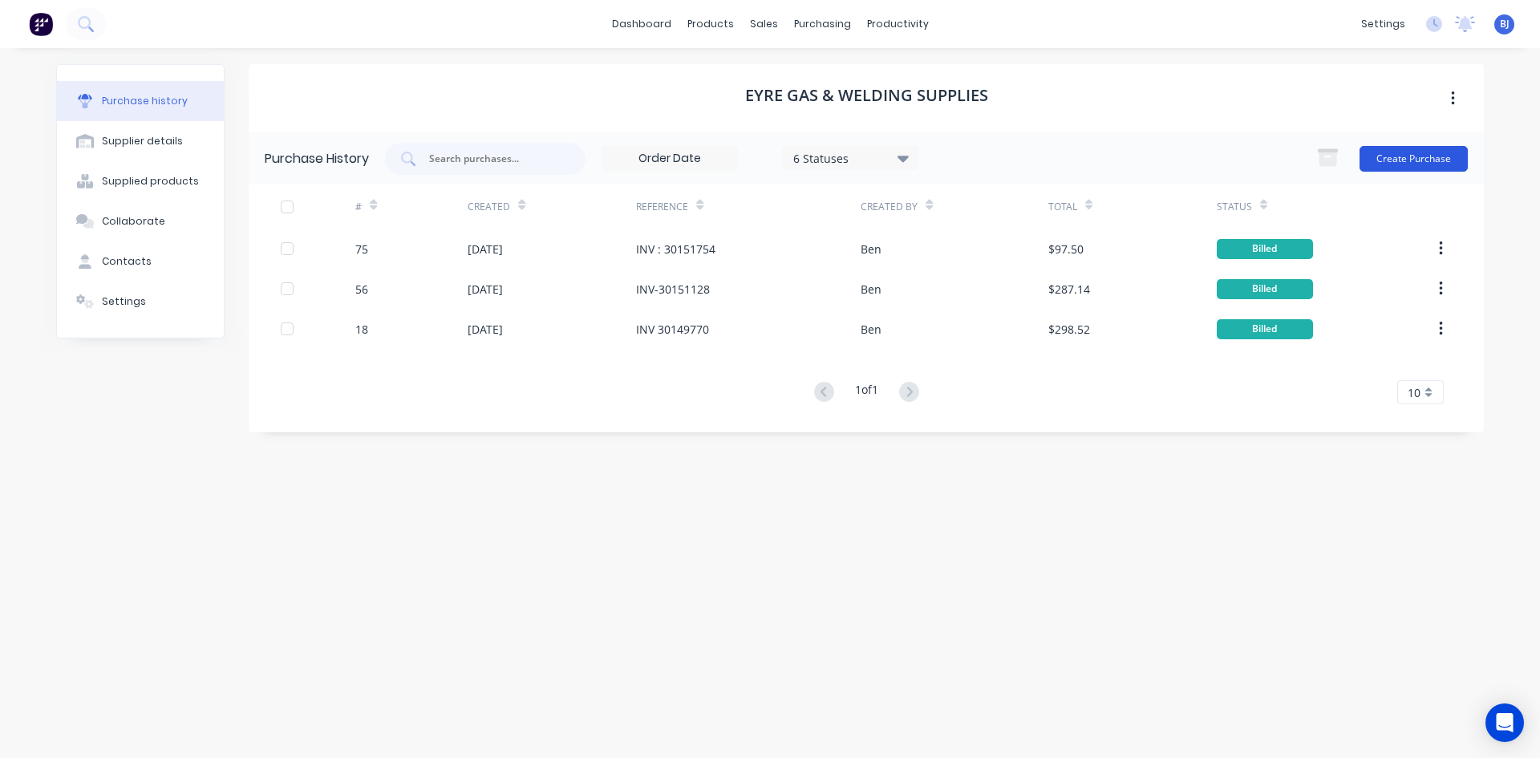
click at [1395, 156] on button "Create Purchase" at bounding box center [1413, 159] width 108 height 26
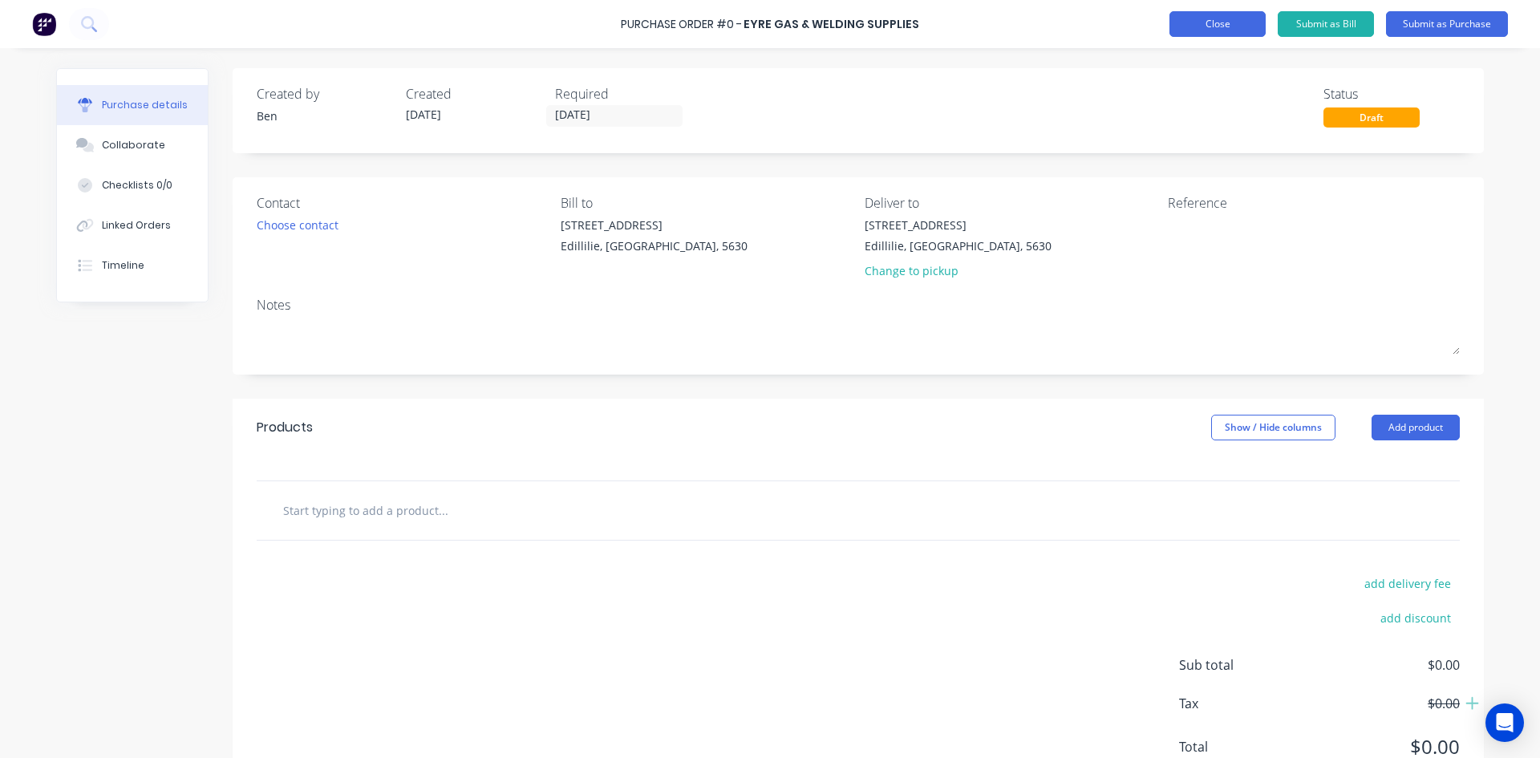
click at [1241, 22] on button "Close" at bounding box center [1217, 24] width 96 height 26
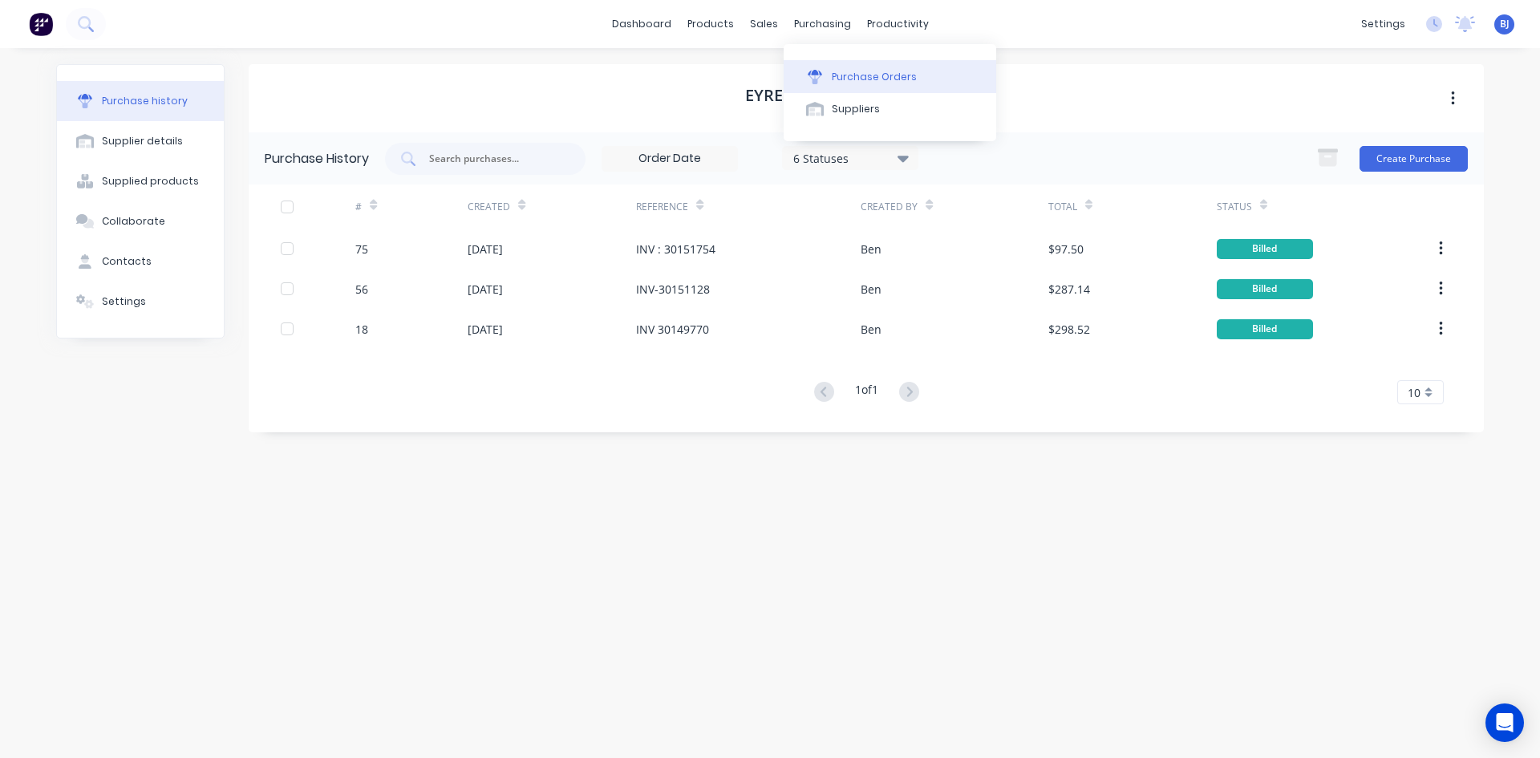
click at [840, 82] on div "Purchase Orders" at bounding box center [874, 77] width 85 height 14
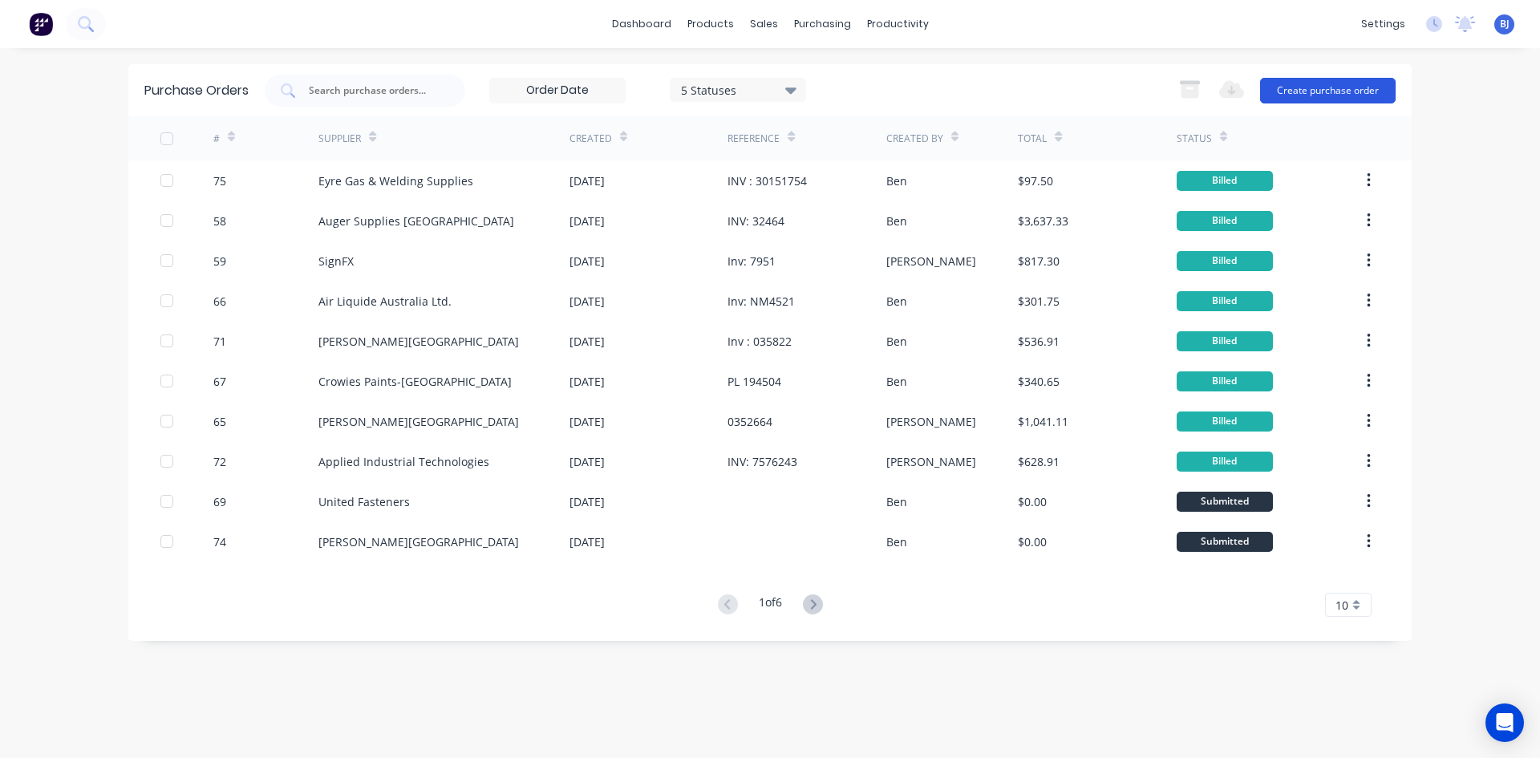
click at [1293, 87] on button "Create purchase order" at bounding box center [1328, 91] width 136 height 26
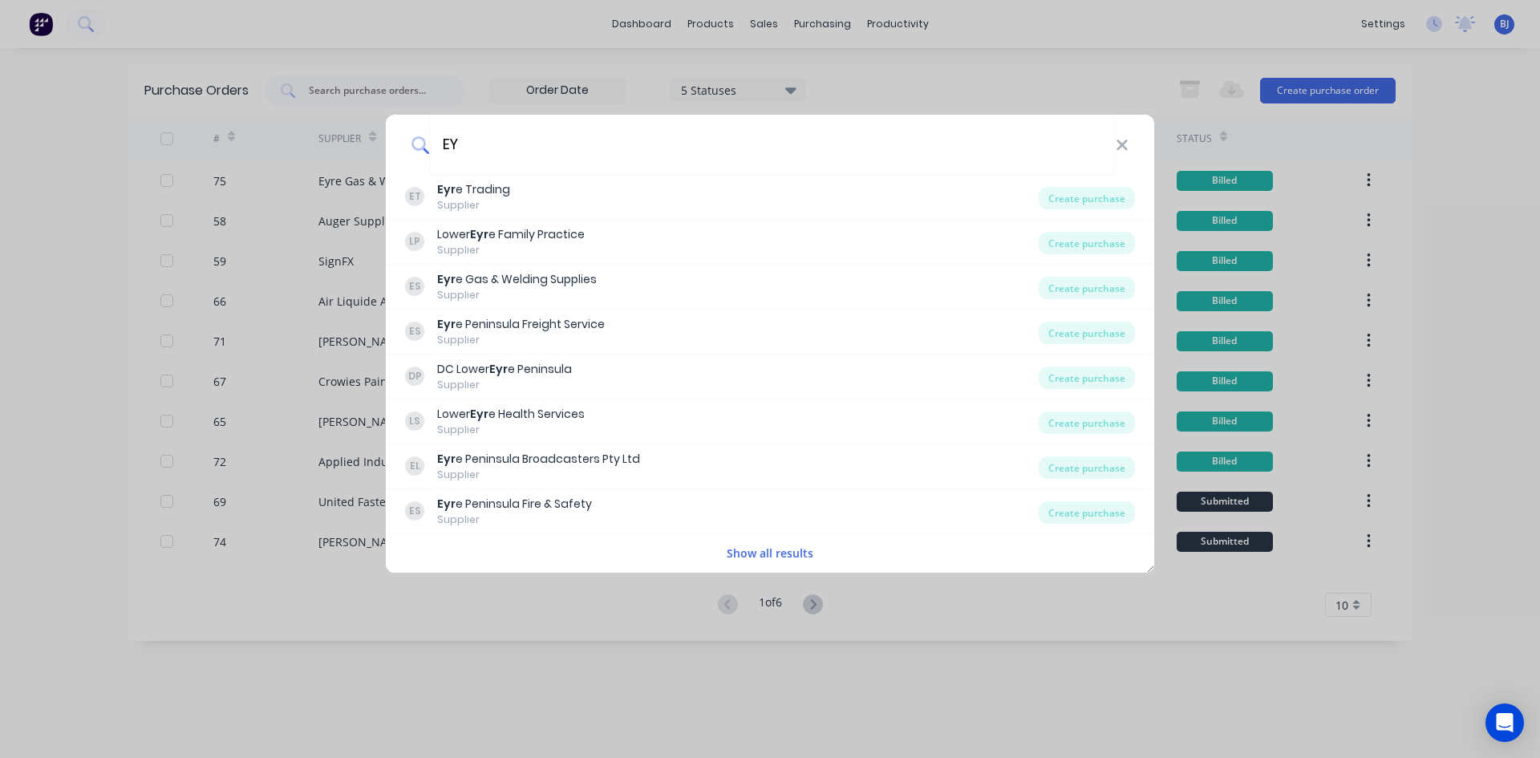
type input "E"
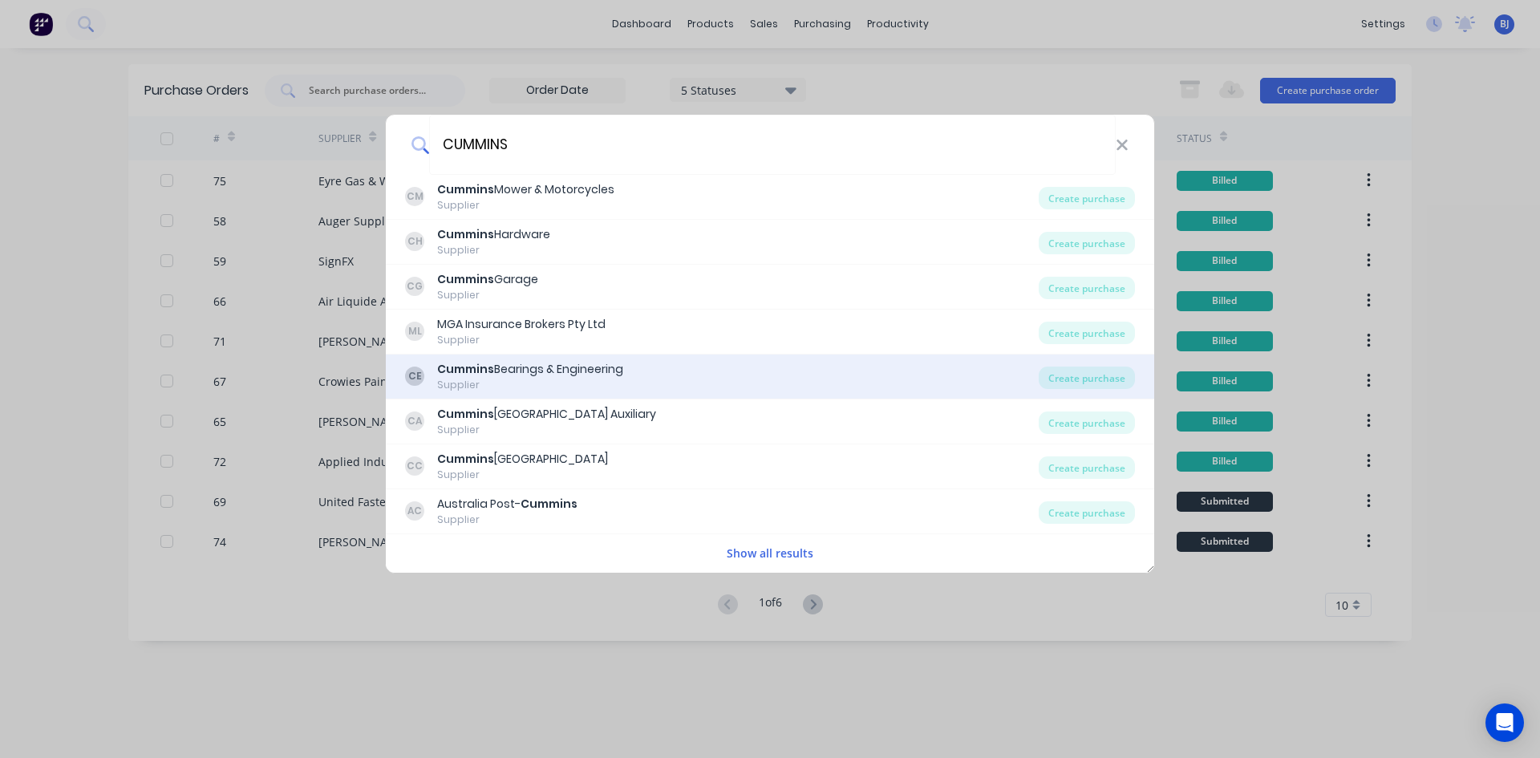
type input "CUMMINS"
click at [548, 366] on div "Cummins Bearings & Engineering" at bounding box center [530, 369] width 186 height 17
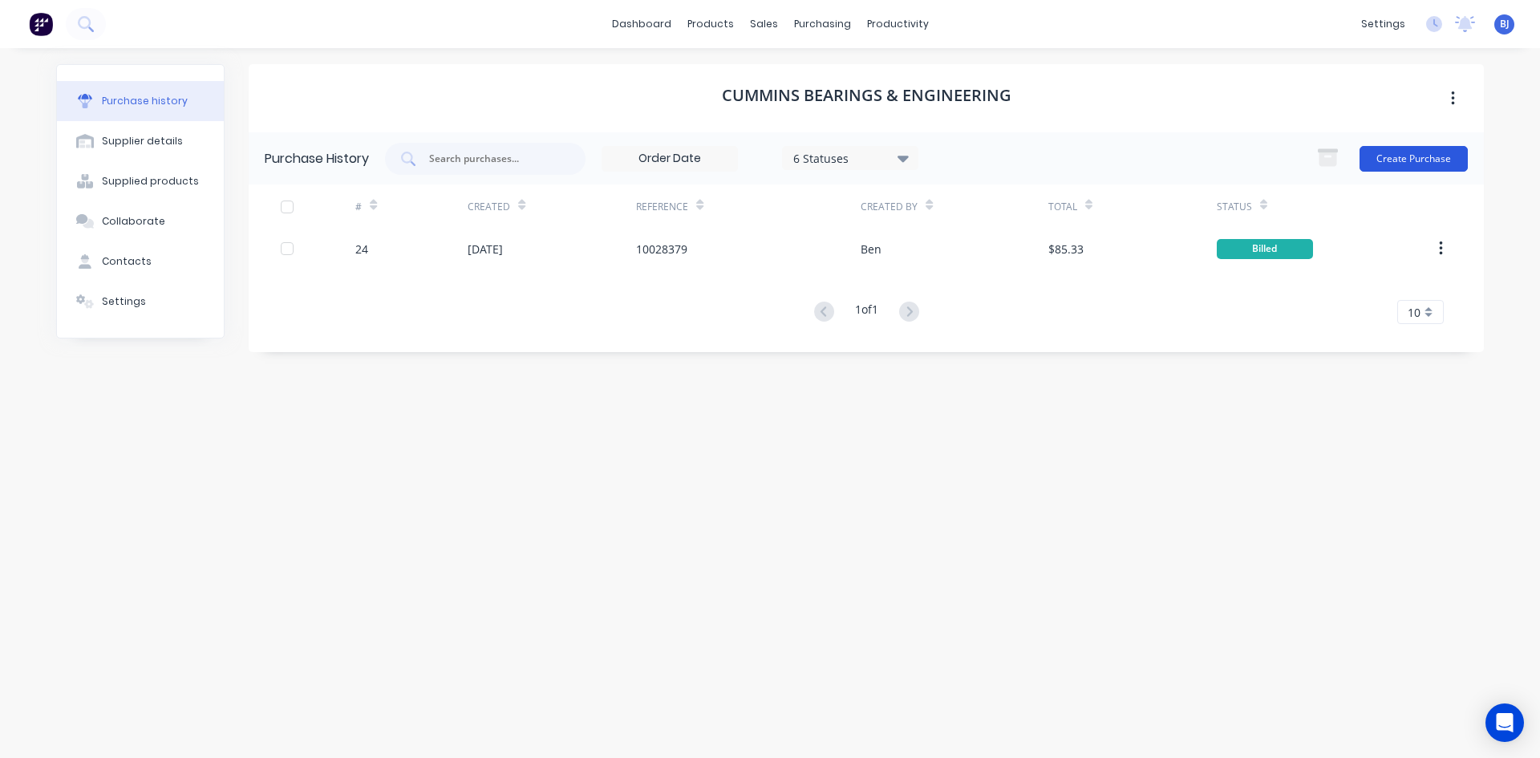
click at [1401, 160] on button "Create Purchase" at bounding box center [1413, 159] width 108 height 26
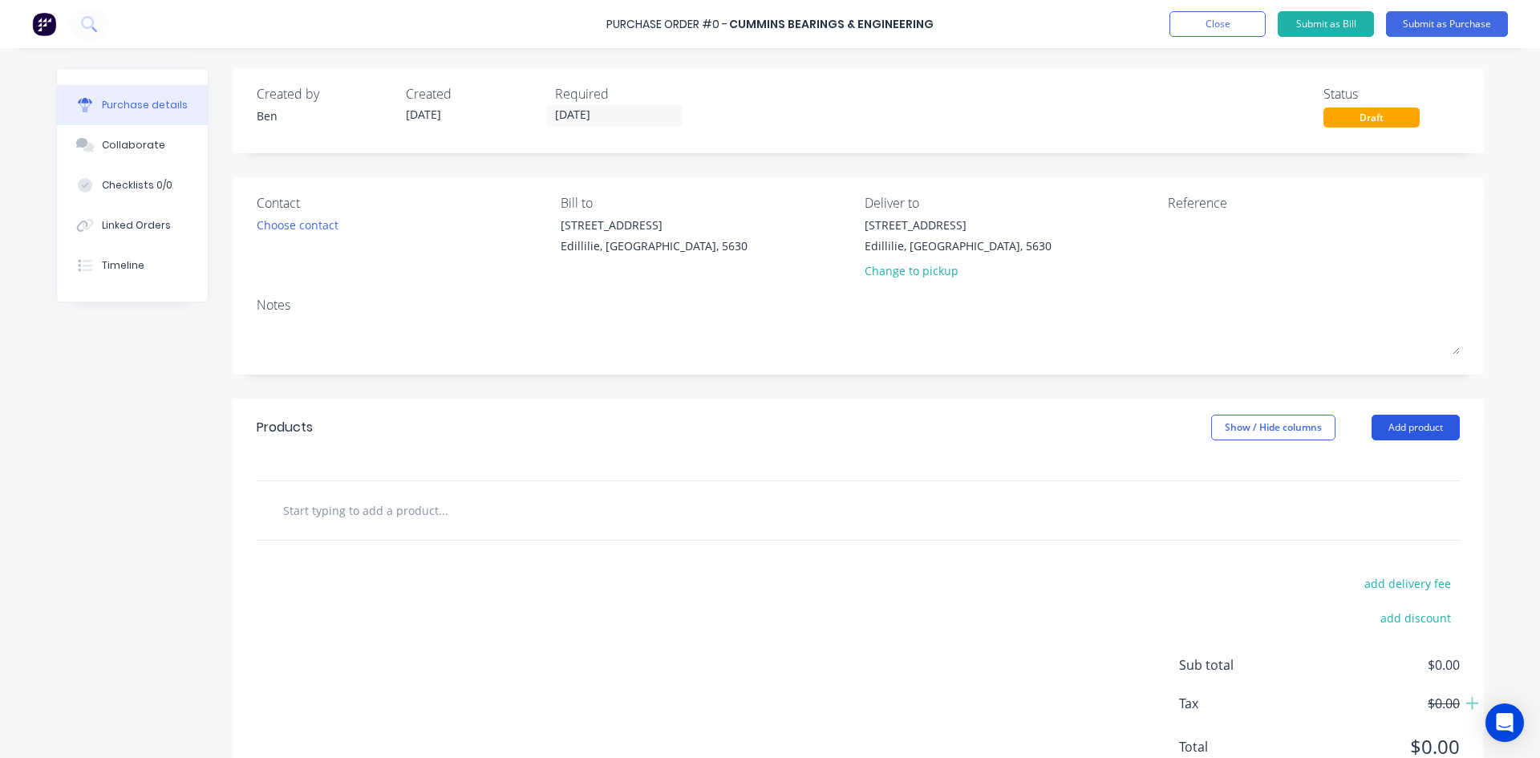
click at [1406, 426] on button "Add product" at bounding box center [1415, 428] width 88 height 26
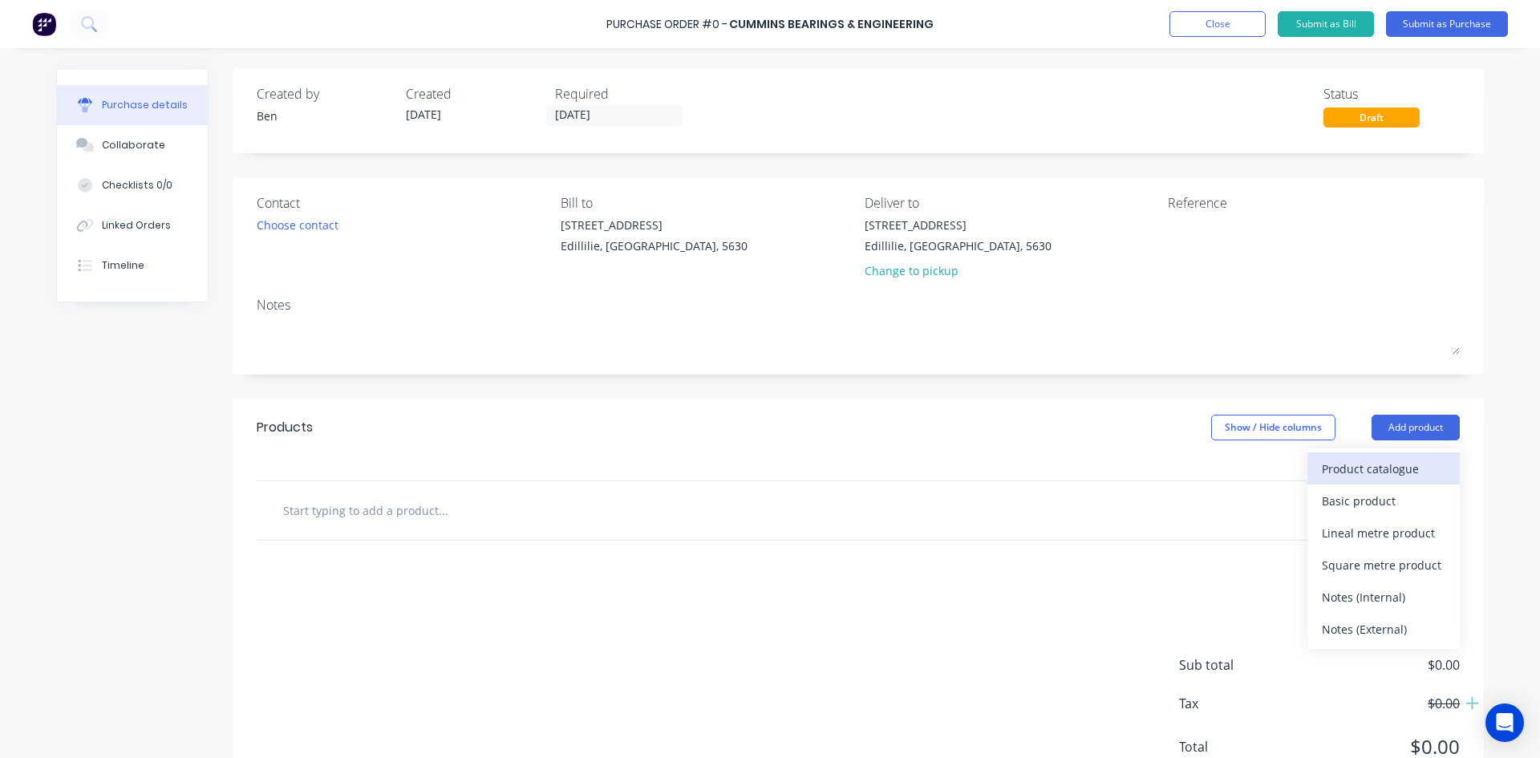
click at [1361, 463] on div "Product catalogue" at bounding box center [1382, 468] width 123 height 23
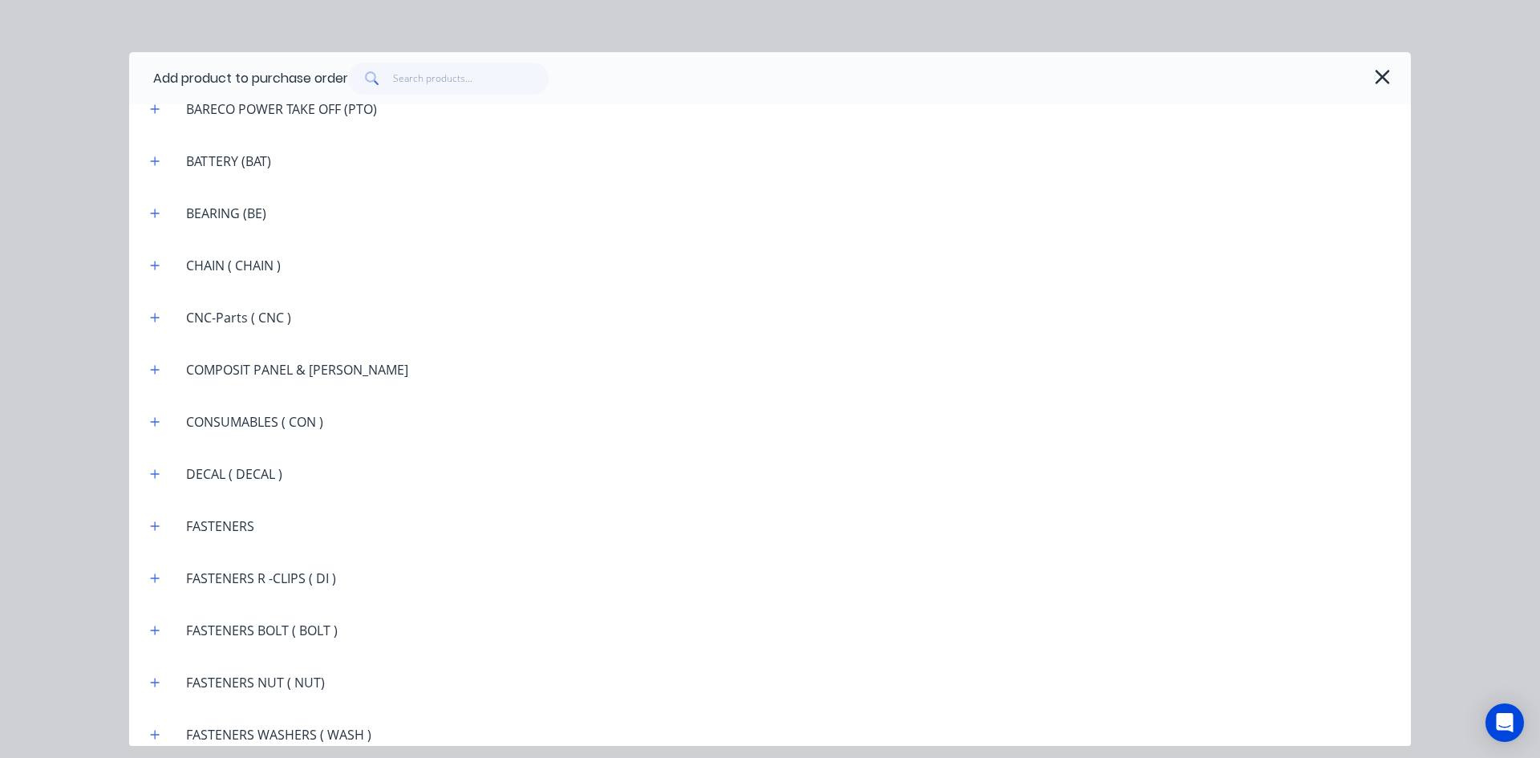
scroll to position [1123, 0]
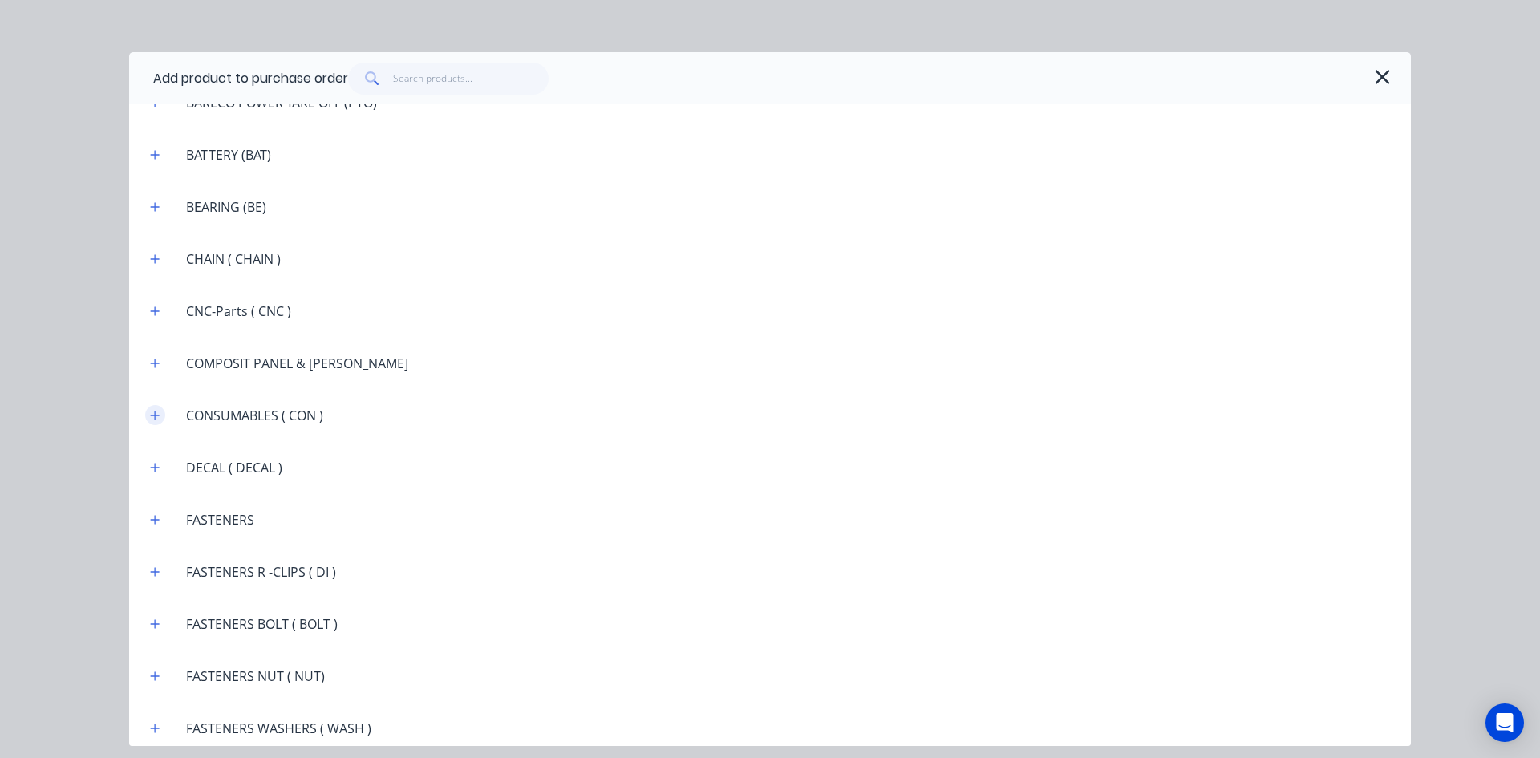
click at [158, 413] on icon "button" at bounding box center [155, 415] width 10 height 11
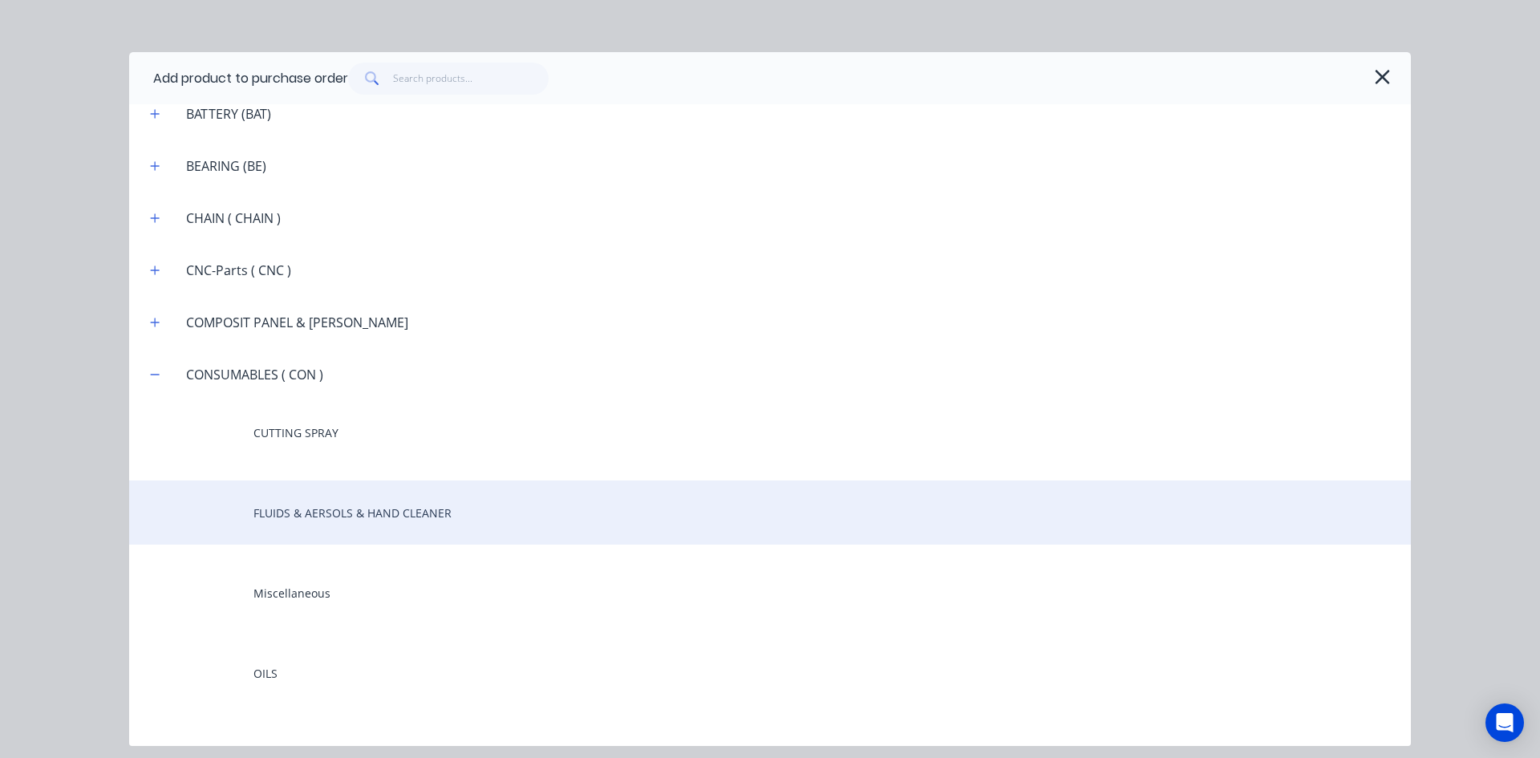
scroll to position [1283, 0]
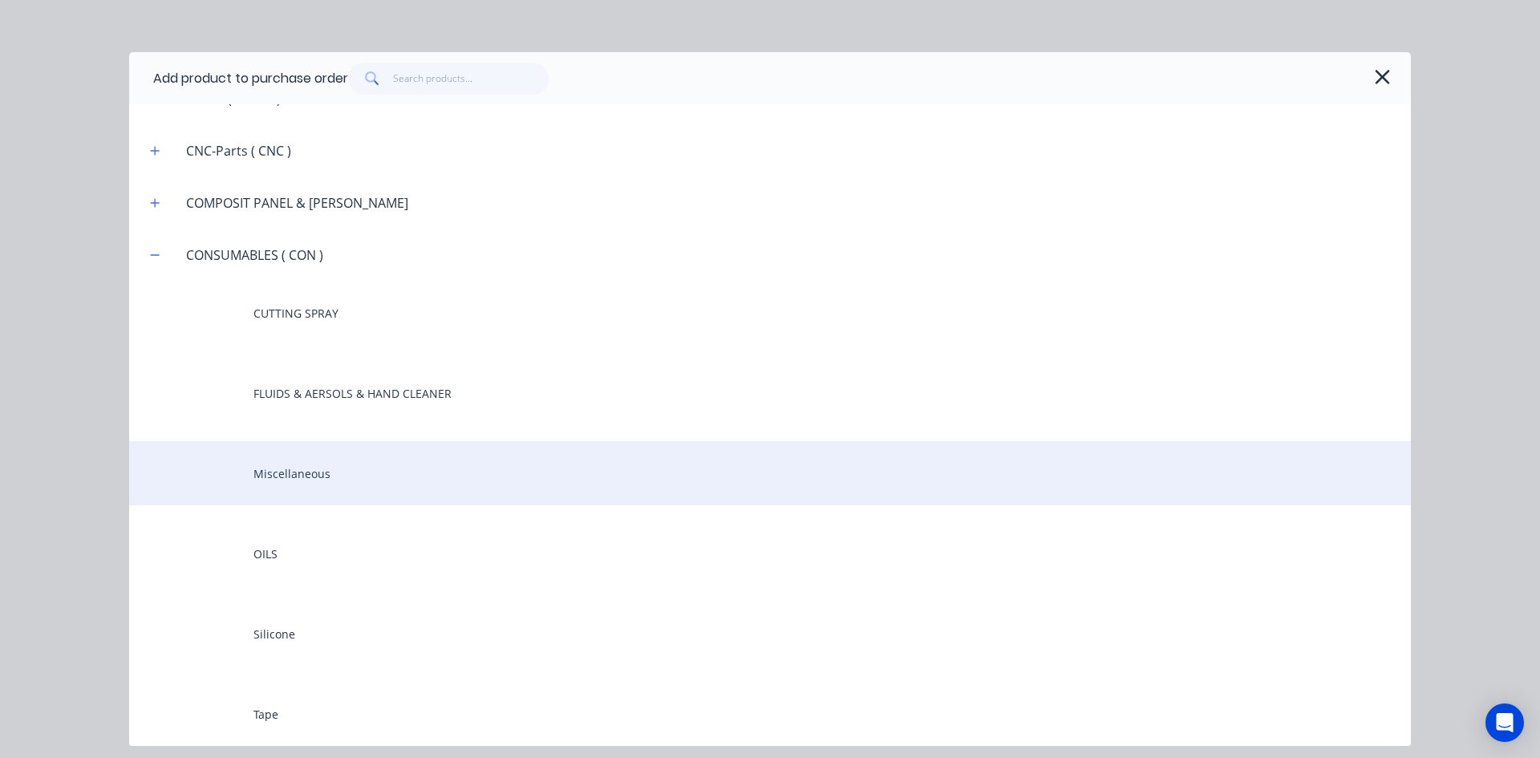
click at [216, 456] on div "Miscellaneous" at bounding box center [769, 473] width 1281 height 64
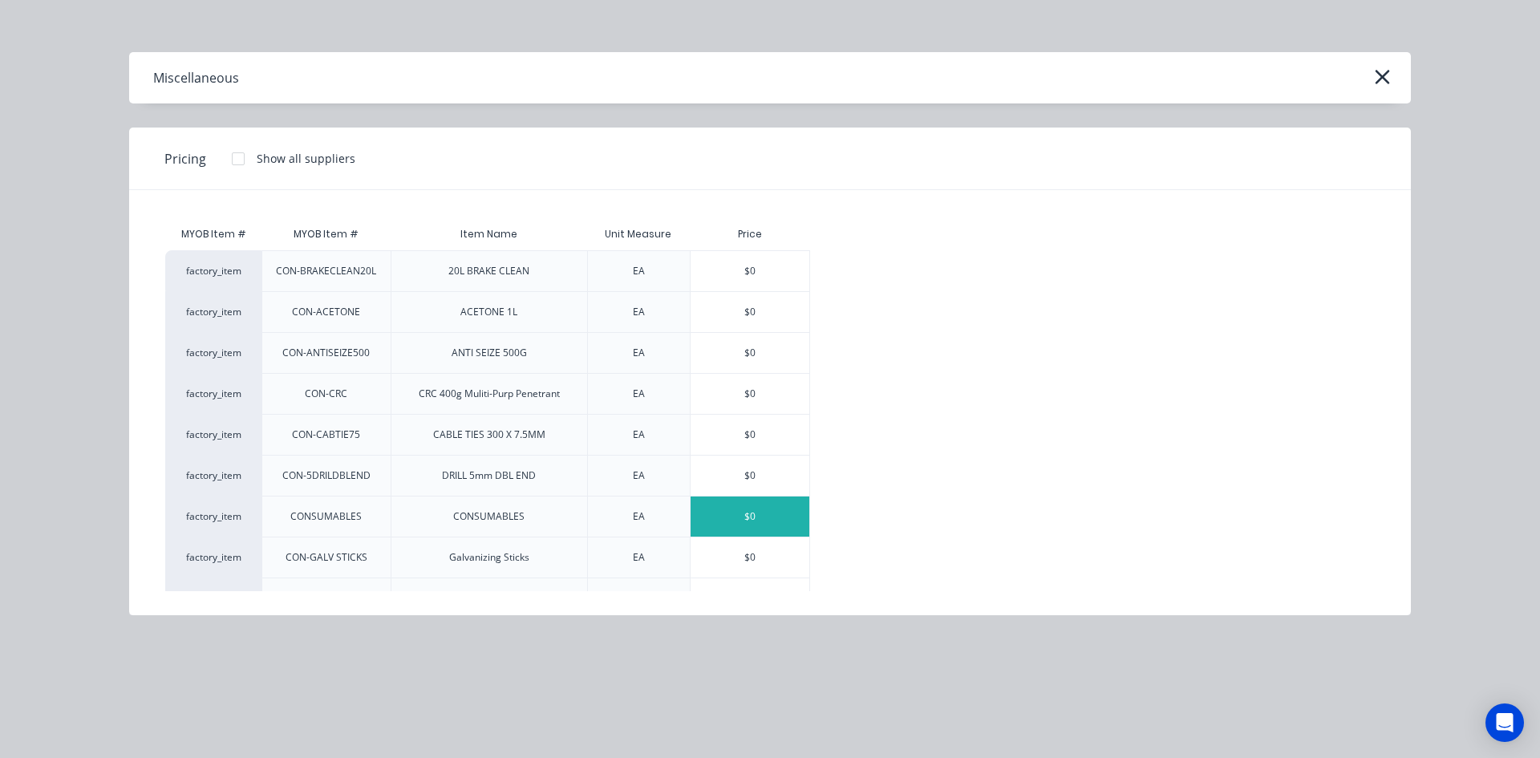
click at [744, 520] on div "$0" at bounding box center [749, 516] width 119 height 40
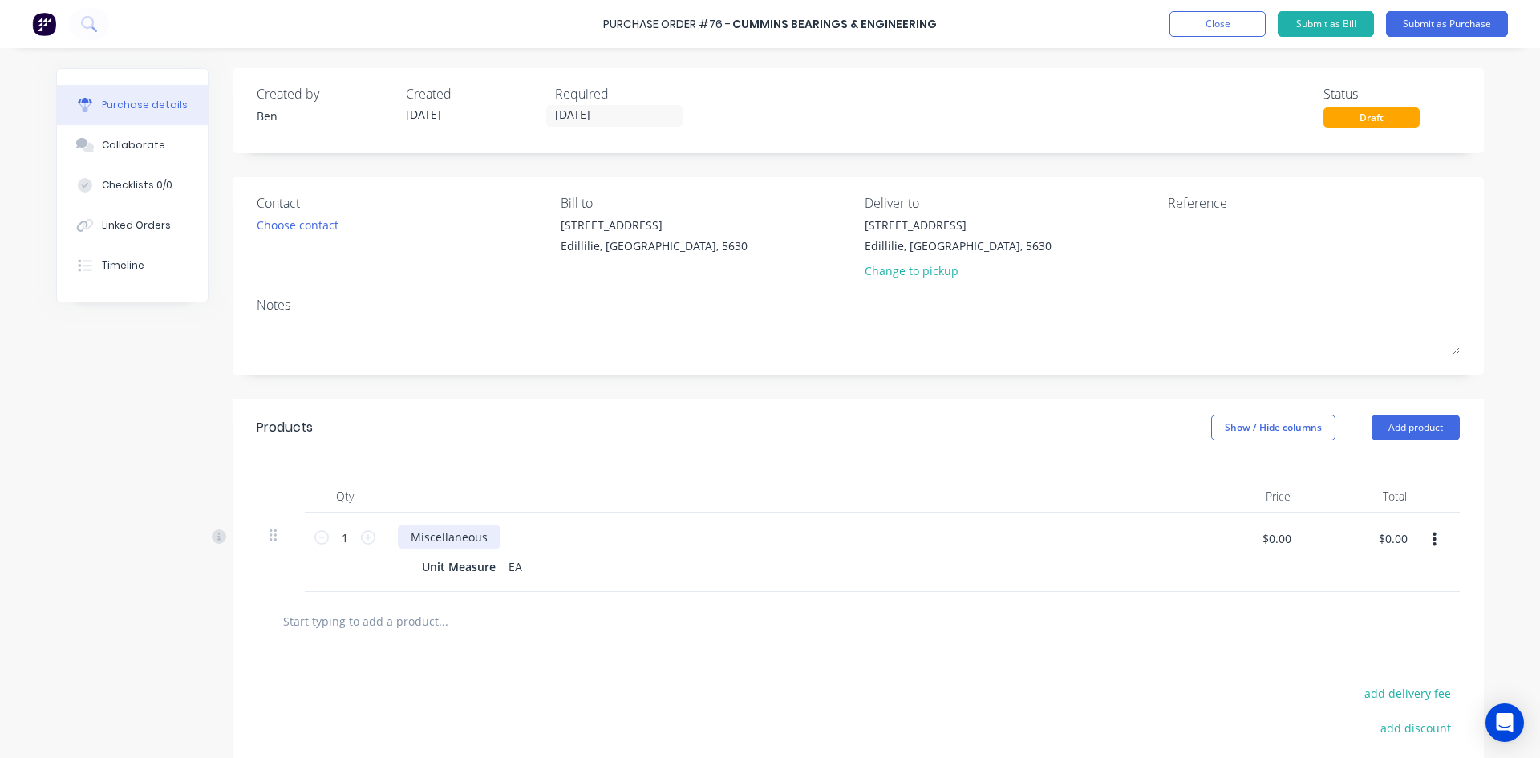
click at [488, 537] on div "Miscellaneous" at bounding box center [449, 536] width 103 height 23
drag, startPoint x: 480, startPoint y: 537, endPoint x: 487, endPoint y: 544, distance: 9.1
click at [483, 540] on div "Miscellaneous Bearings to fix saw bench" at bounding box center [519, 536] width 243 height 23
drag, startPoint x: 625, startPoint y: 536, endPoint x: 647, endPoint y: 536, distance: 21.7
click at [626, 536] on div "Miscellaneous (Bearings to fix saw bench" at bounding box center [524, 536] width 253 height 23
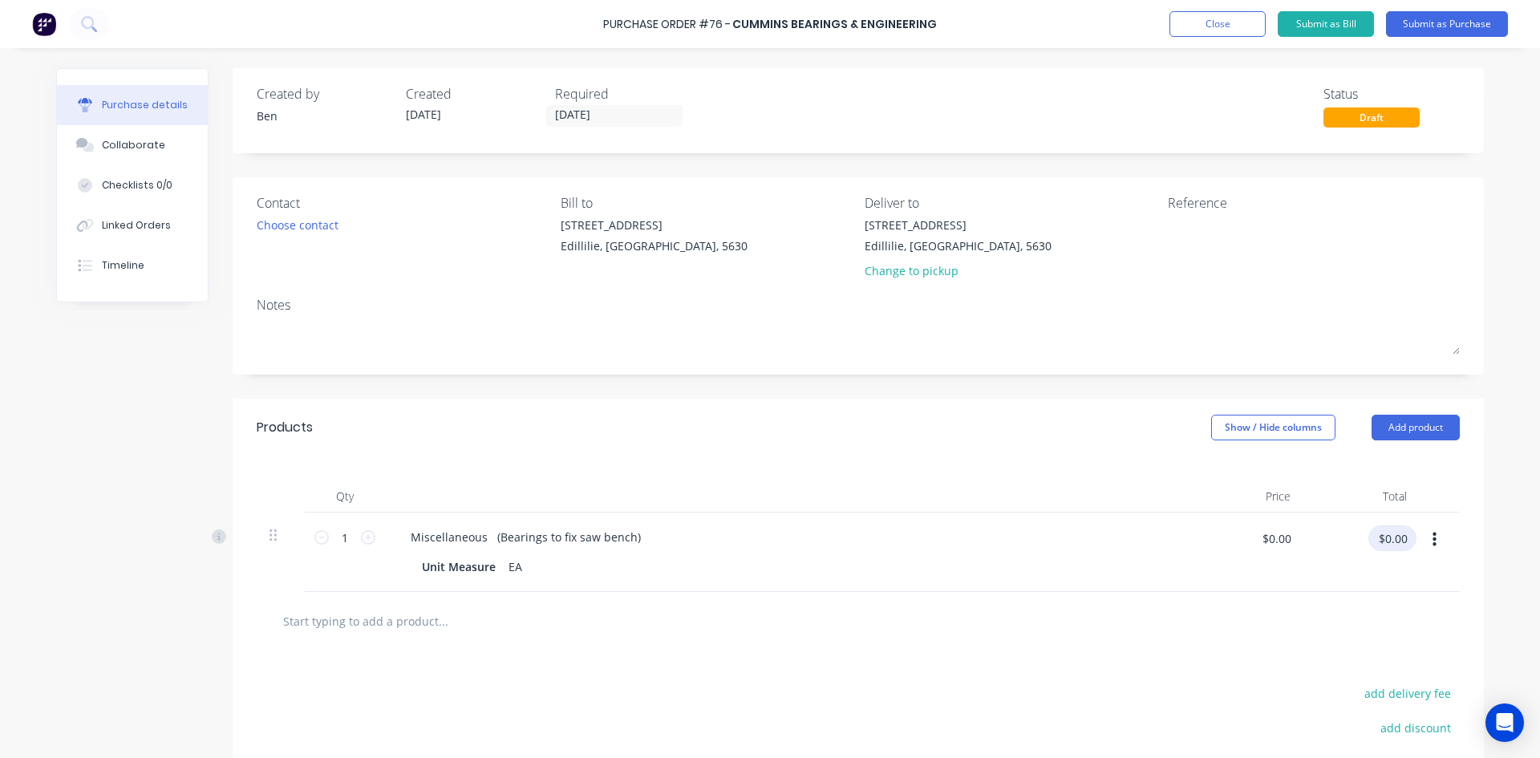
drag, startPoint x: 1404, startPoint y: 540, endPoint x: 1356, endPoint y: 547, distance: 48.7
click at [1356, 547] on div "$0.00 $0.00" at bounding box center [1366, 544] width 100 height 38
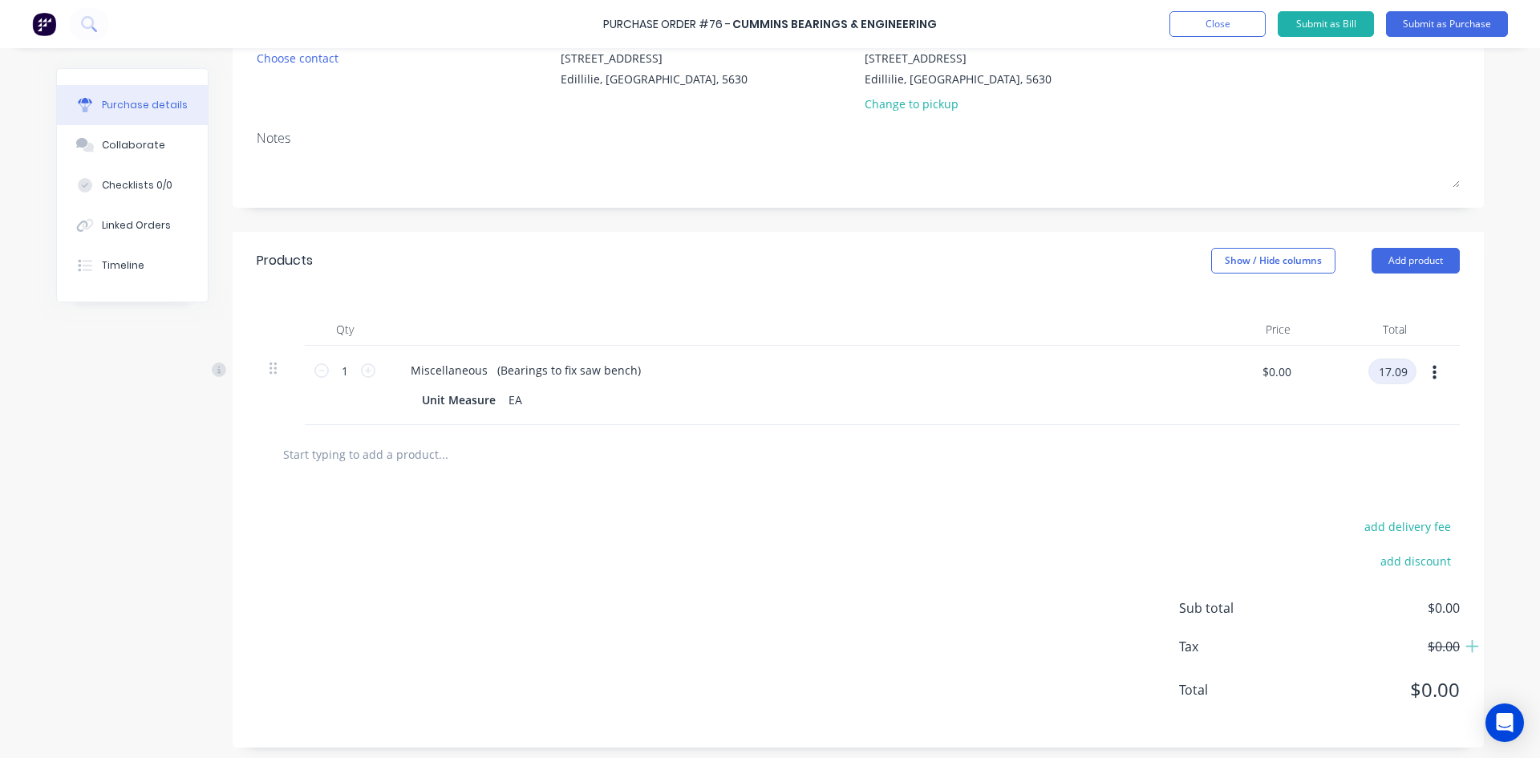
scroll to position [172, 0]
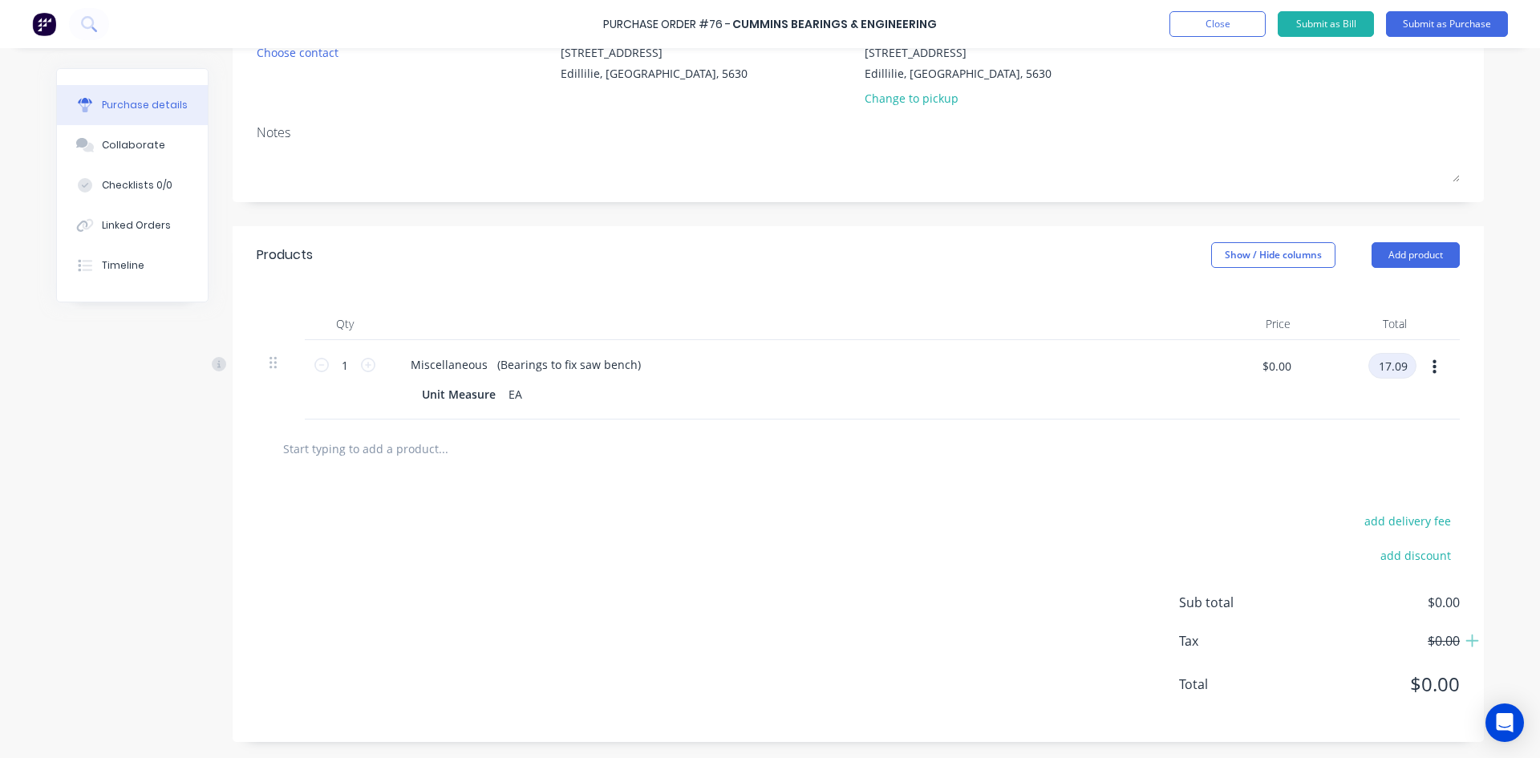
type input "17.09"
type input "$17.09"
click at [1176, 499] on div "add delivery fee add discount Sub total $17.09 Tax $1.71 Total $18.80" at bounding box center [858, 610] width 1251 height 264
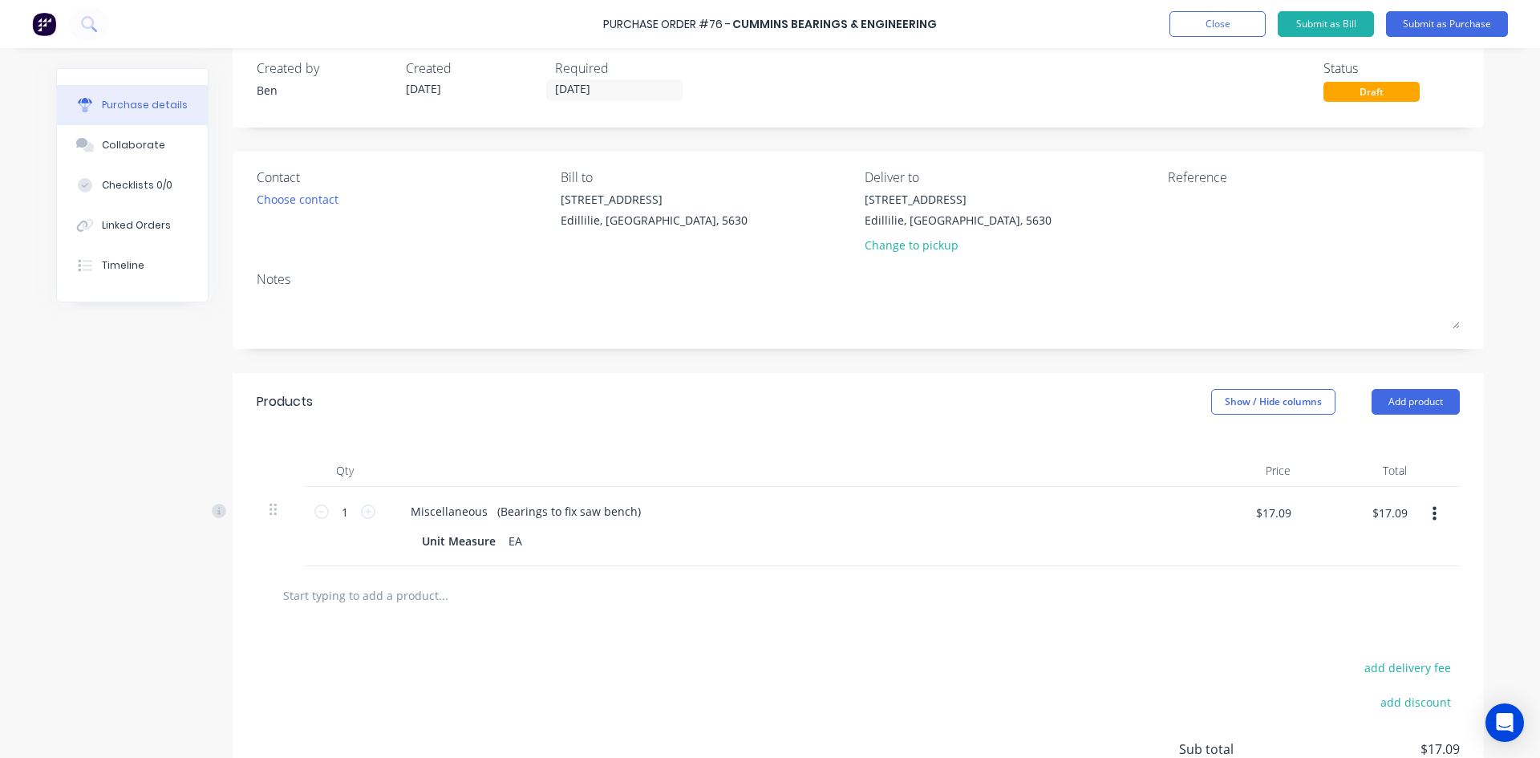
scroll to position [12, 0]
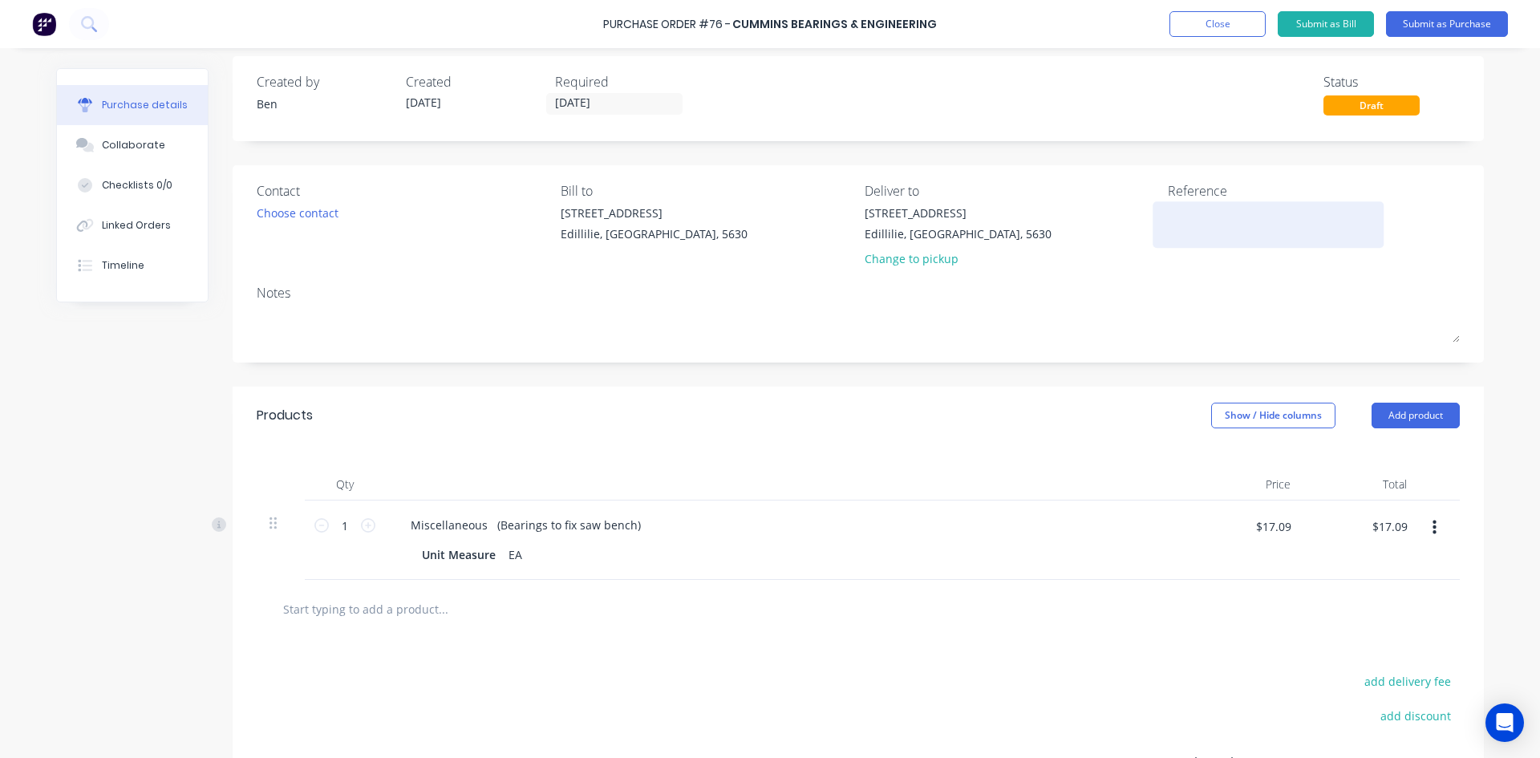
click at [1168, 219] on textarea at bounding box center [1268, 222] width 200 height 36
type textarea "Inv : 10030385"
type textarea "x"
type textarea "Inv : 10030385"
click at [609, 102] on input "[DATE]" at bounding box center [614, 104] width 135 height 20
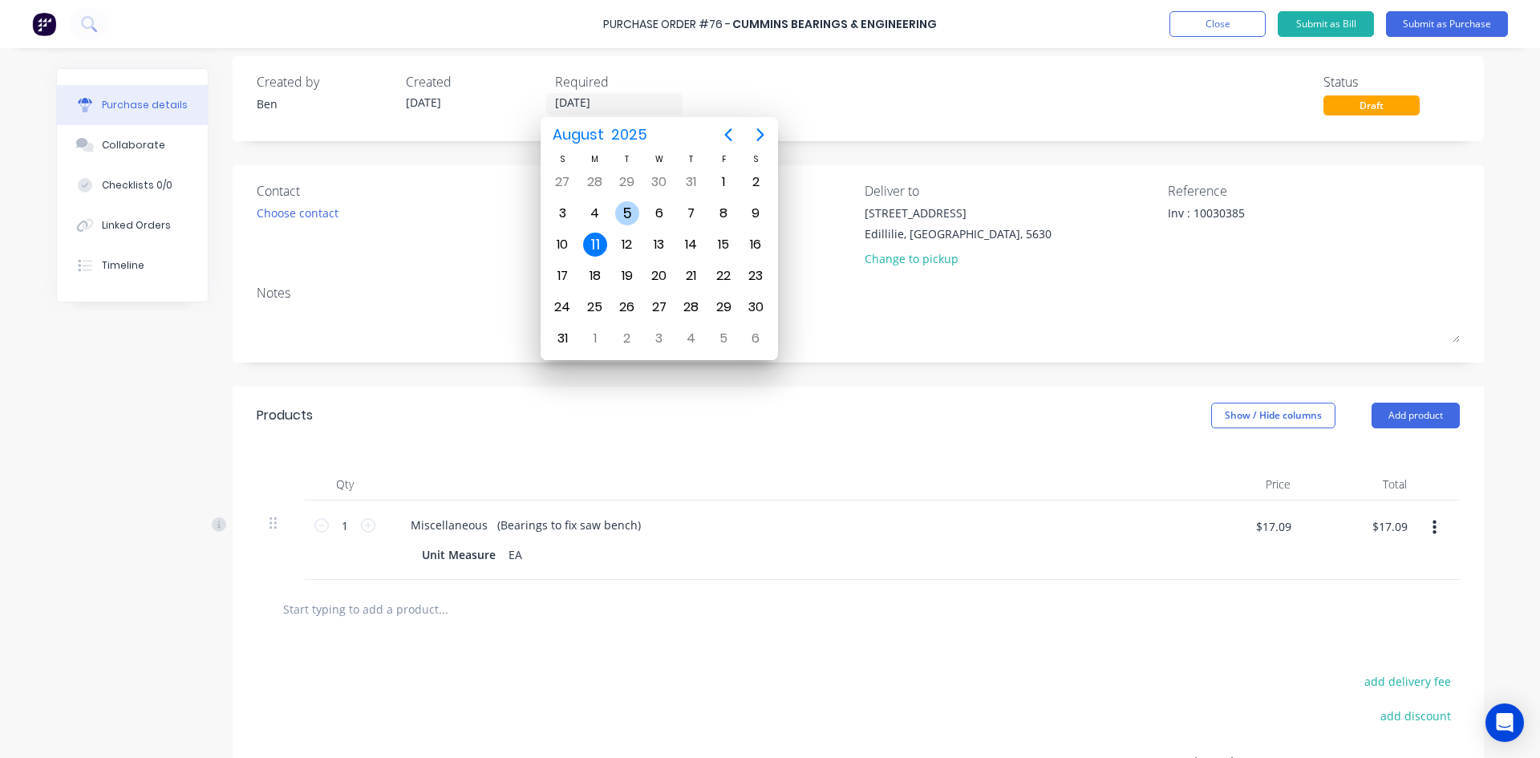
click at [625, 208] on div "5" at bounding box center [627, 213] width 24 height 24
type textarea "x"
type input "[DATE]"
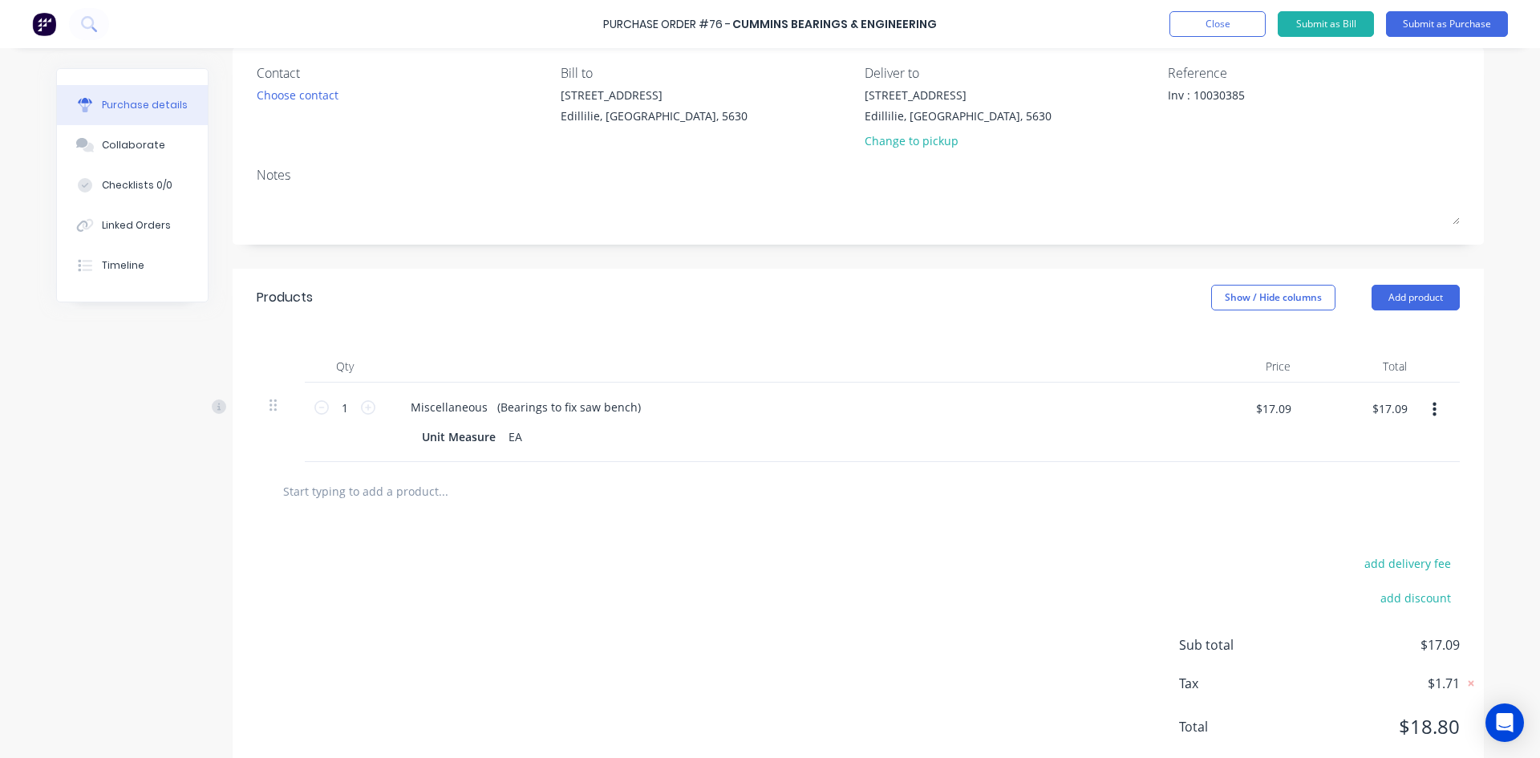
scroll to position [172, 0]
